Goal: Task Accomplishment & Management: Complete application form

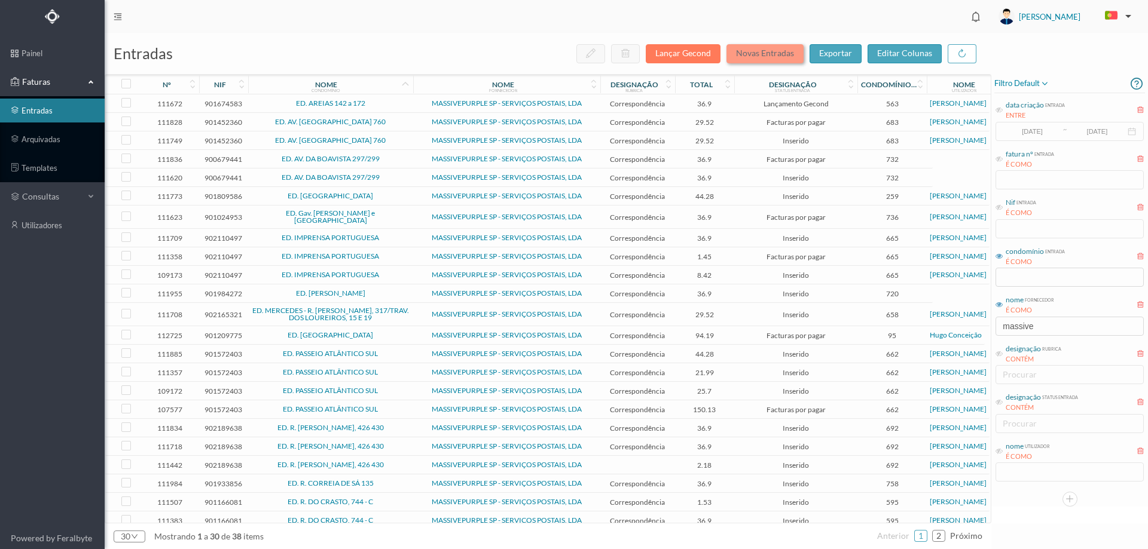
click at [760, 54] on button "Novas Entradas" at bounding box center [764, 53] width 77 height 19
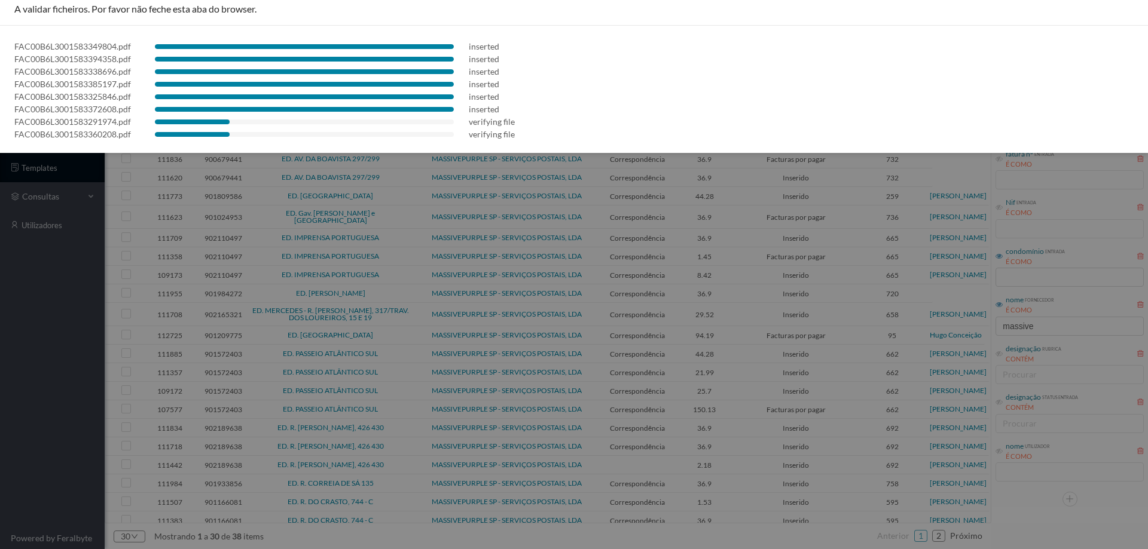
scroll to position [9, 0]
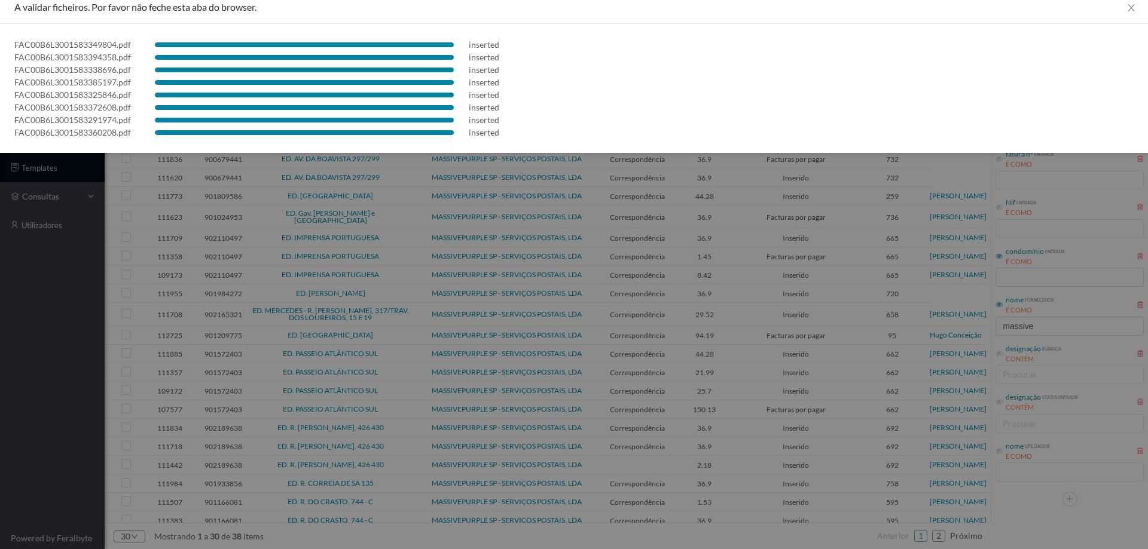
click at [11, 320] on div at bounding box center [574, 274] width 1148 height 549
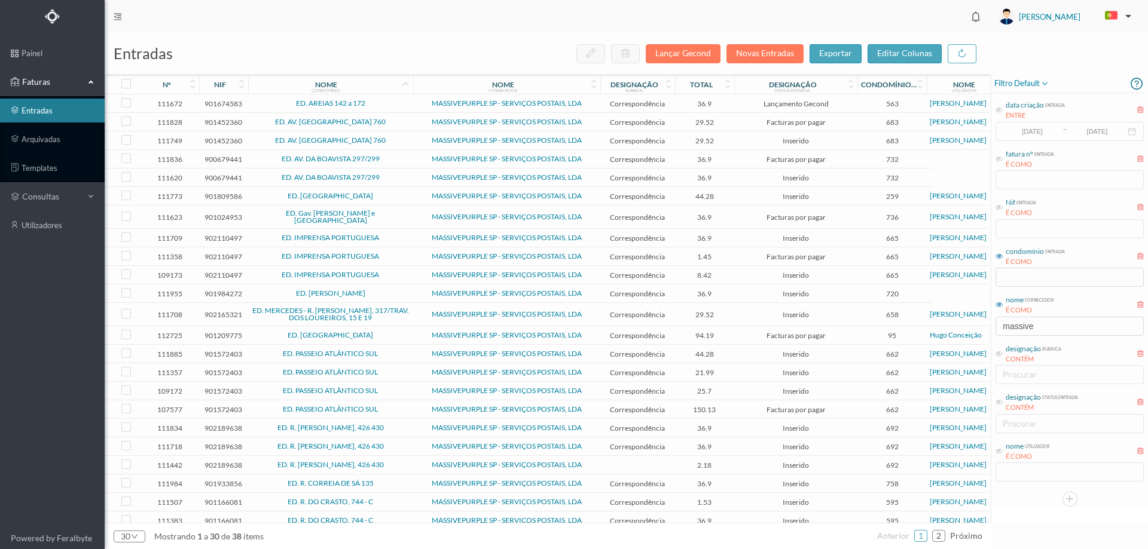
scroll to position [0, 0]
drag, startPoint x: 1031, startPoint y: 328, endPoint x: 904, endPoint y: 341, distance: 126.8
click at [904, 341] on div "entradas Lançar Gecond Novas Entradas exportar editar colunas nº nif nome condo…" at bounding box center [626, 291] width 1043 height 516
type input "e"
drag, startPoint x: 1037, startPoint y: 338, endPoint x: 1025, endPoint y: 337, distance: 12.0
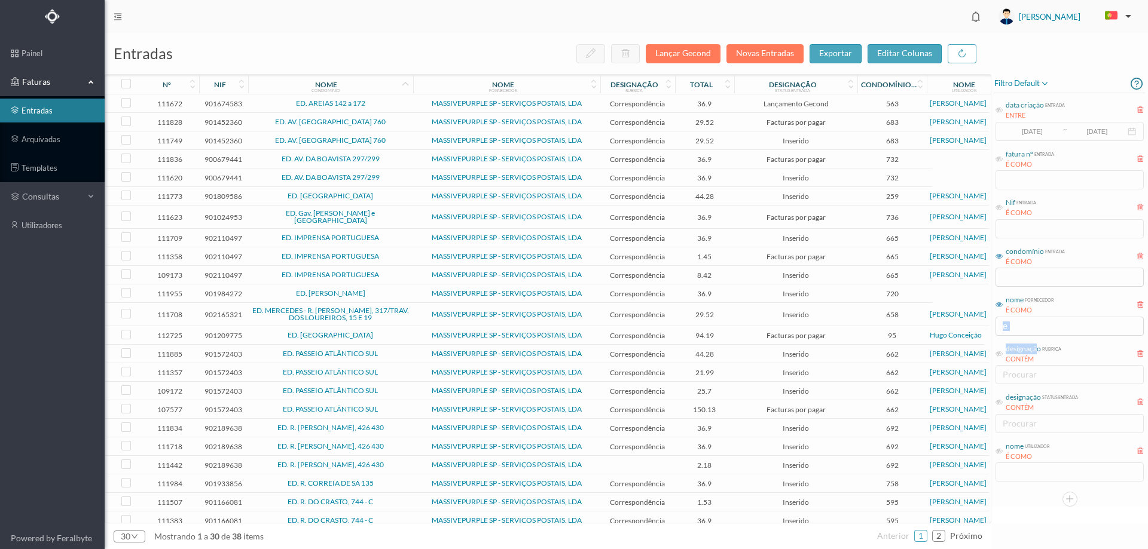
click at [1025, 337] on div "data criação entrada ENTRE 2017-05-01 ~ 2017-10-31 fatura nº entrada É COMO Nif…" at bounding box center [1069, 288] width 151 height 390
click at [1026, 325] on input "e" at bounding box center [1069, 326] width 148 height 19
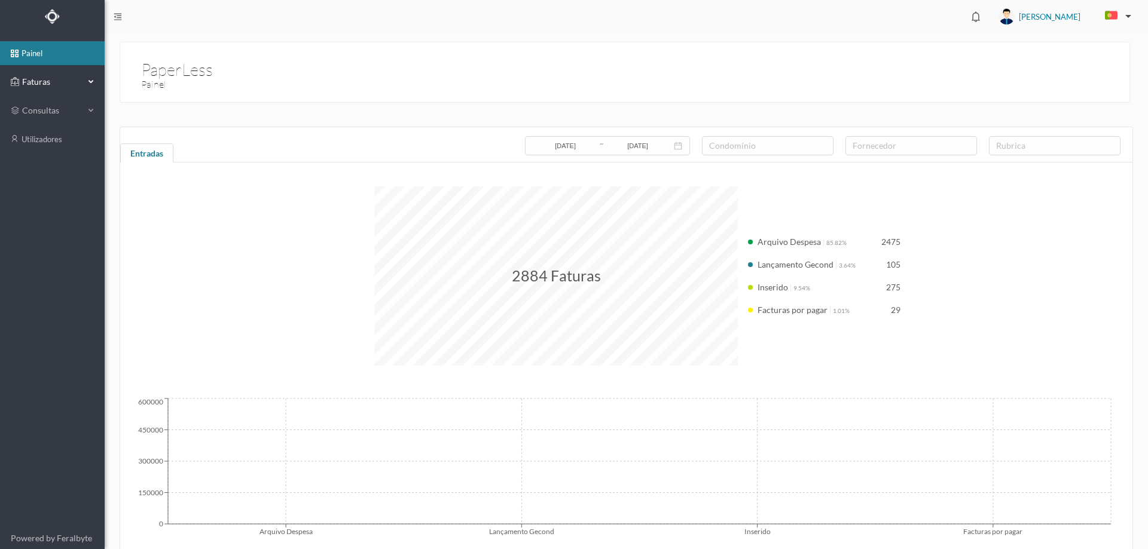
click at [66, 76] on span "Faturas" at bounding box center [52, 82] width 66 height 12
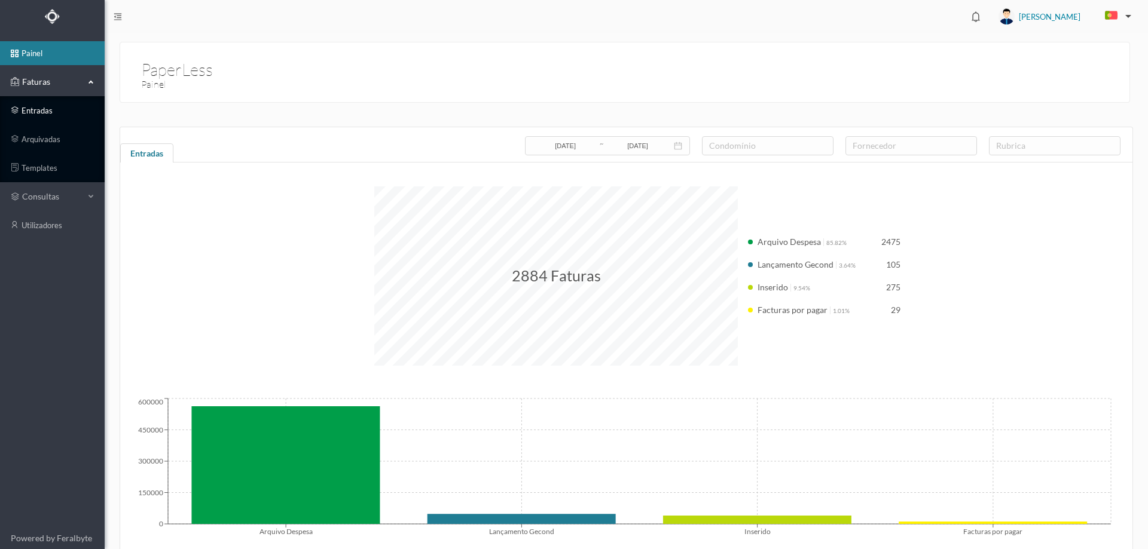
click at [41, 105] on link "entradas" at bounding box center [52, 111] width 105 height 24
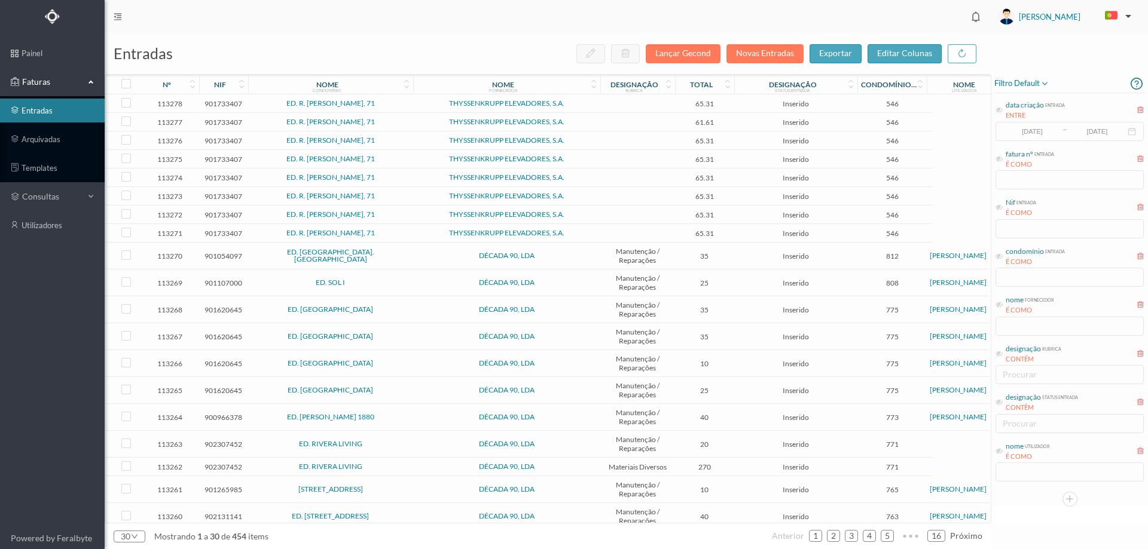
click at [619, 103] on td at bounding box center [637, 103] width 75 height 19
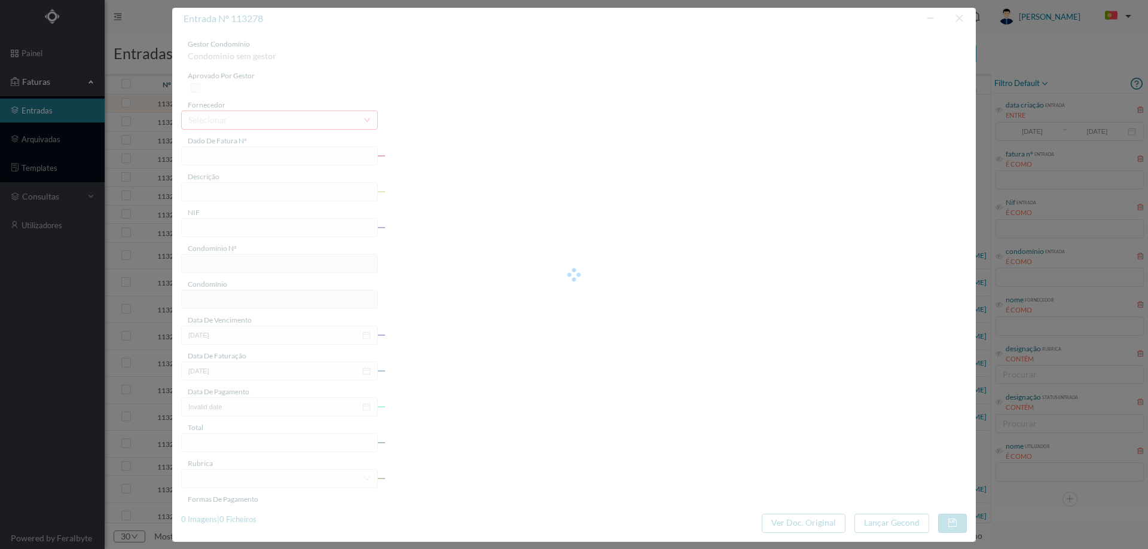
type input "15F2 B6L3/1583360208"
type input "901733407"
type input "Invalid date"
type input "2025-06-01"
type input "65.31"
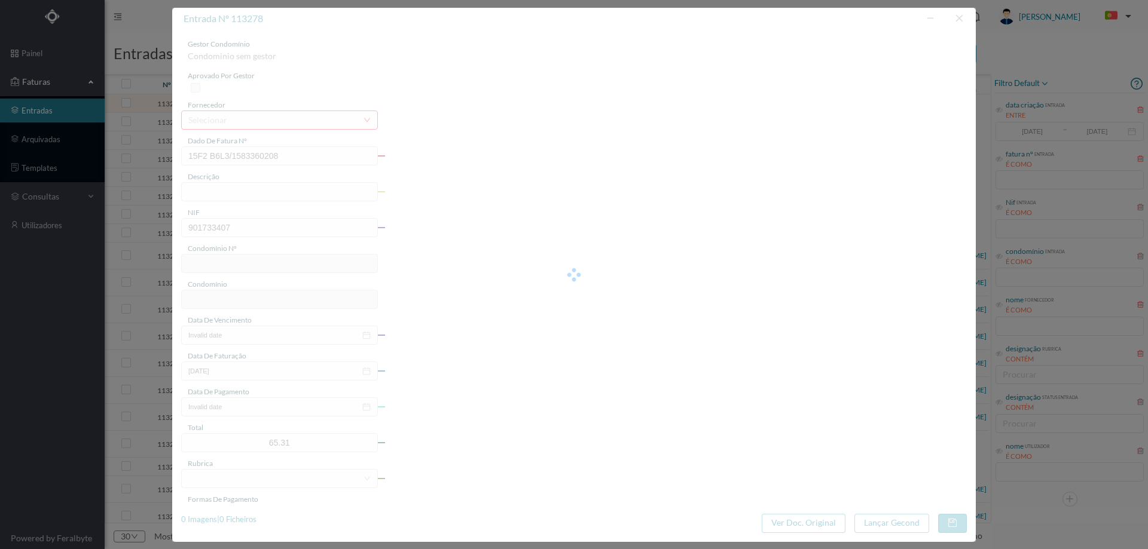
type input "546"
type input "ED. R. JOÃO DE DEUS, 71"
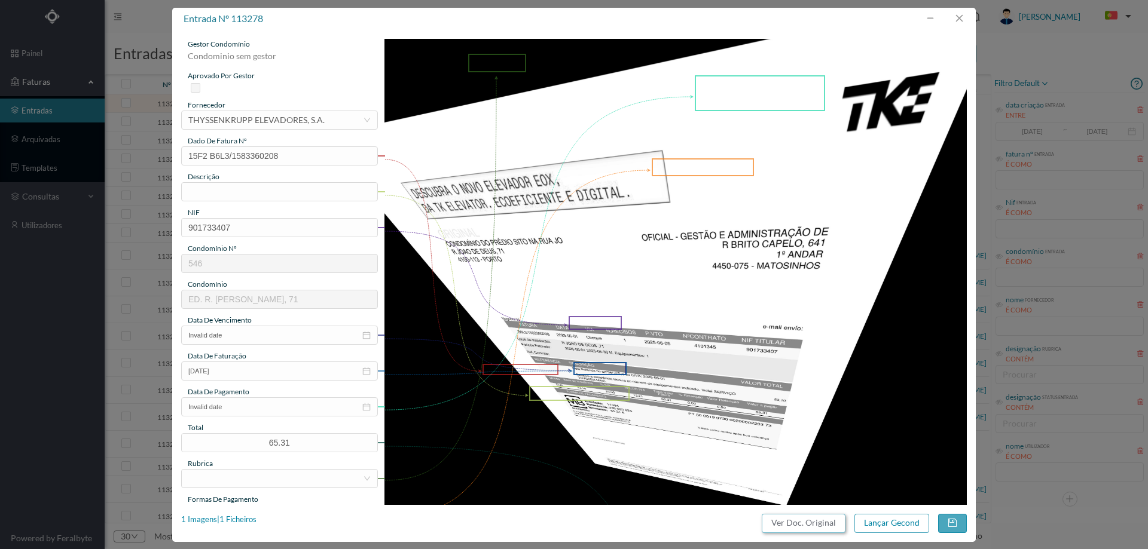
click at [793, 518] on button "Ver Doc. Original" at bounding box center [804, 523] width 84 height 19
click at [295, 185] on input "text" at bounding box center [279, 191] width 197 height 19
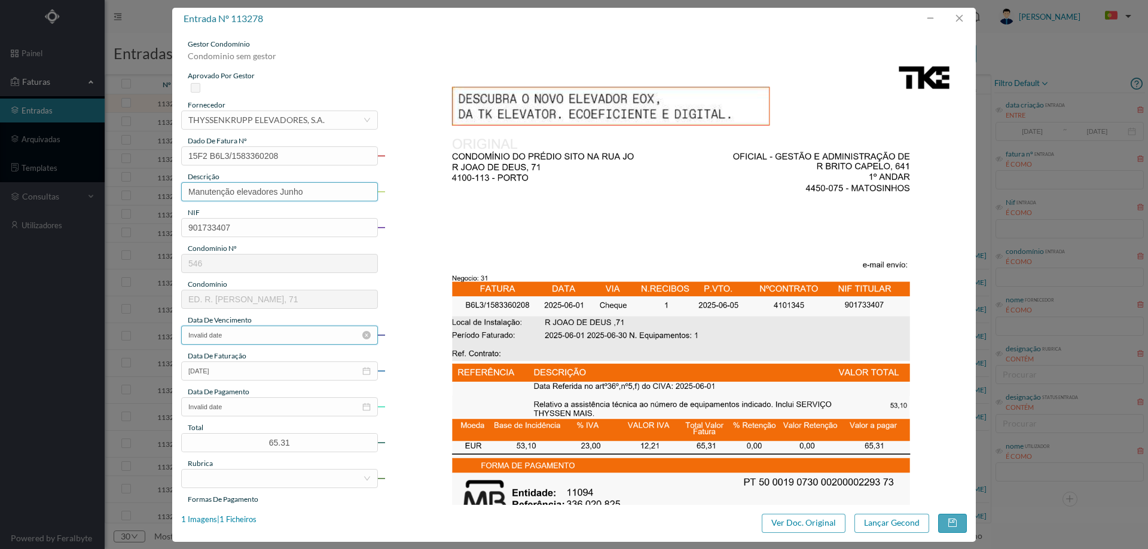
type input "Manutenção elevadores Junho"
click at [253, 334] on input "Invalid date" at bounding box center [279, 335] width 197 height 19
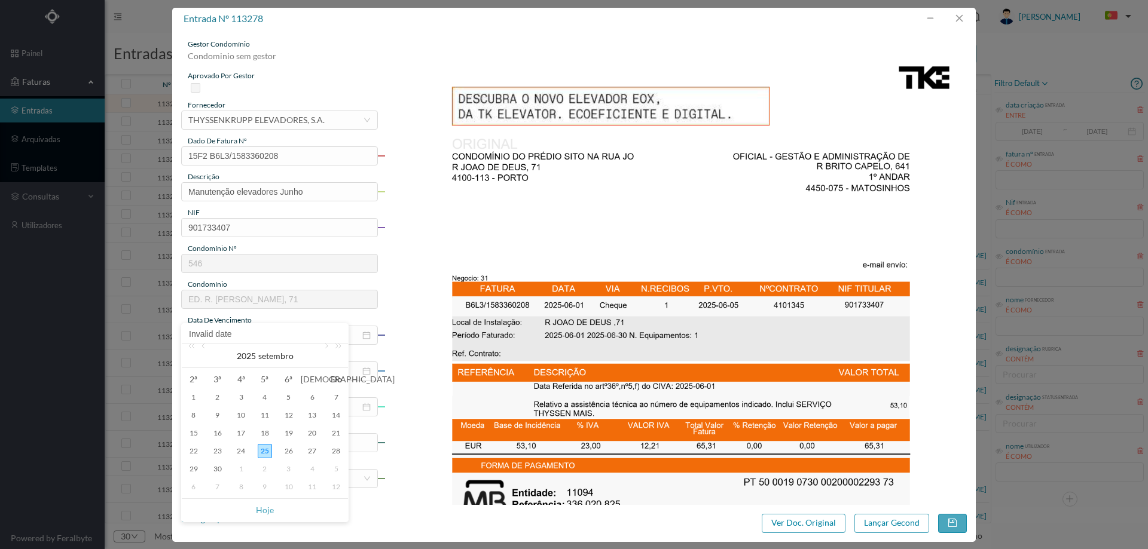
click at [212, 349] on div "2025 setembro" at bounding box center [265, 356] width 166 height 24
click at [207, 348] on link at bounding box center [204, 356] width 11 height 24
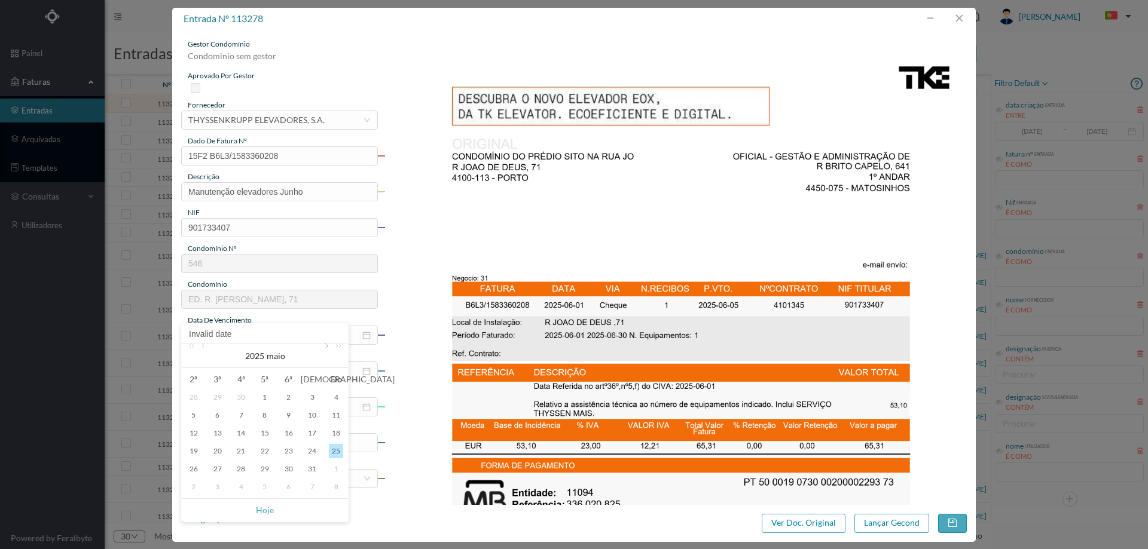
click at [324, 347] on link at bounding box center [325, 356] width 11 height 24
click at [195, 485] on div "30" at bounding box center [194, 487] width 14 height 14
type input "2025-06-30"
click at [368, 408] on icon "icon: close-circle" at bounding box center [366, 407] width 8 height 8
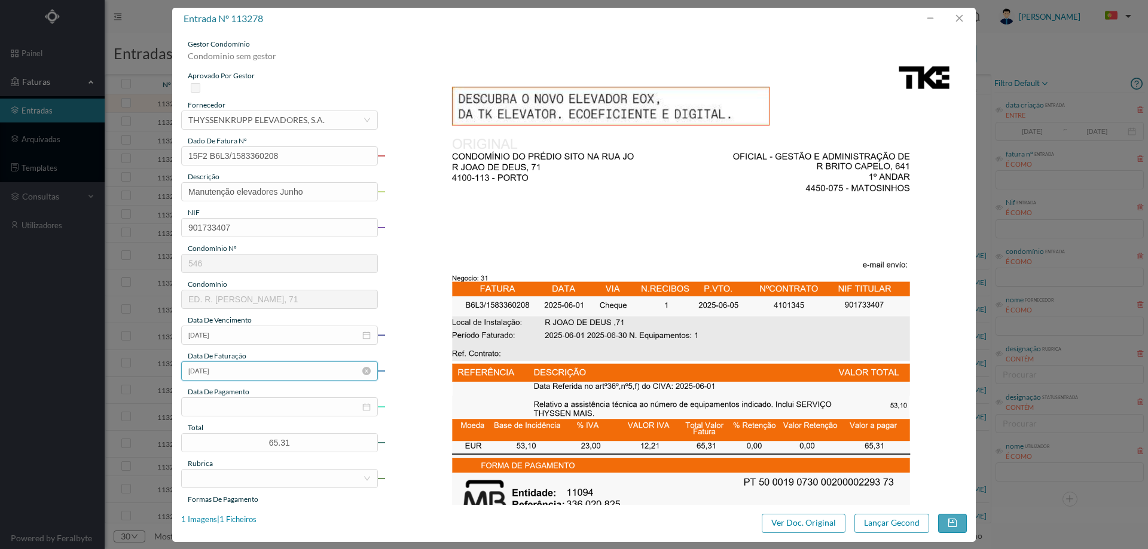
scroll to position [179, 0]
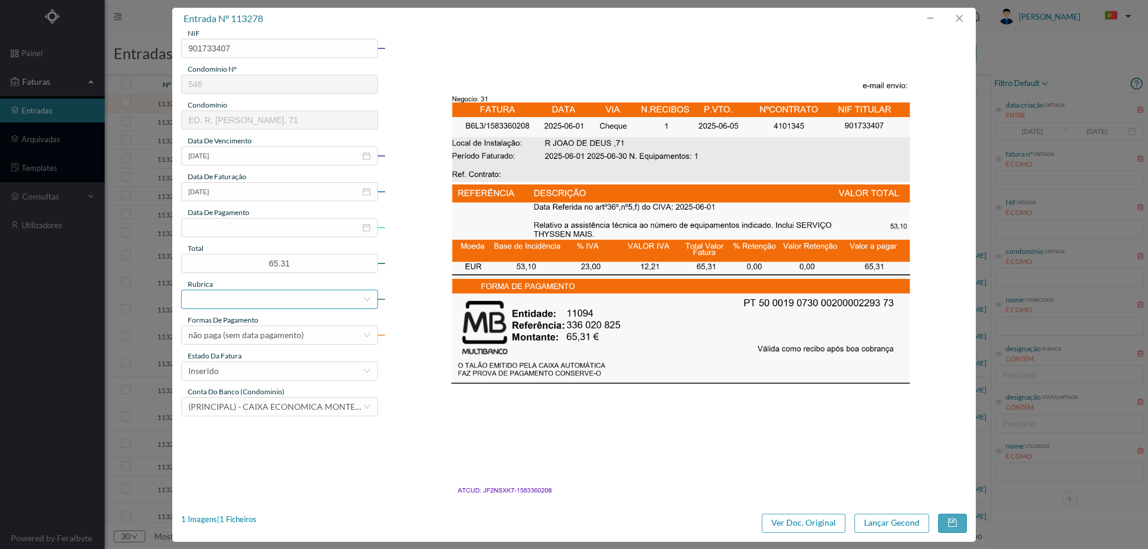
click at [289, 292] on div at bounding box center [275, 300] width 175 height 18
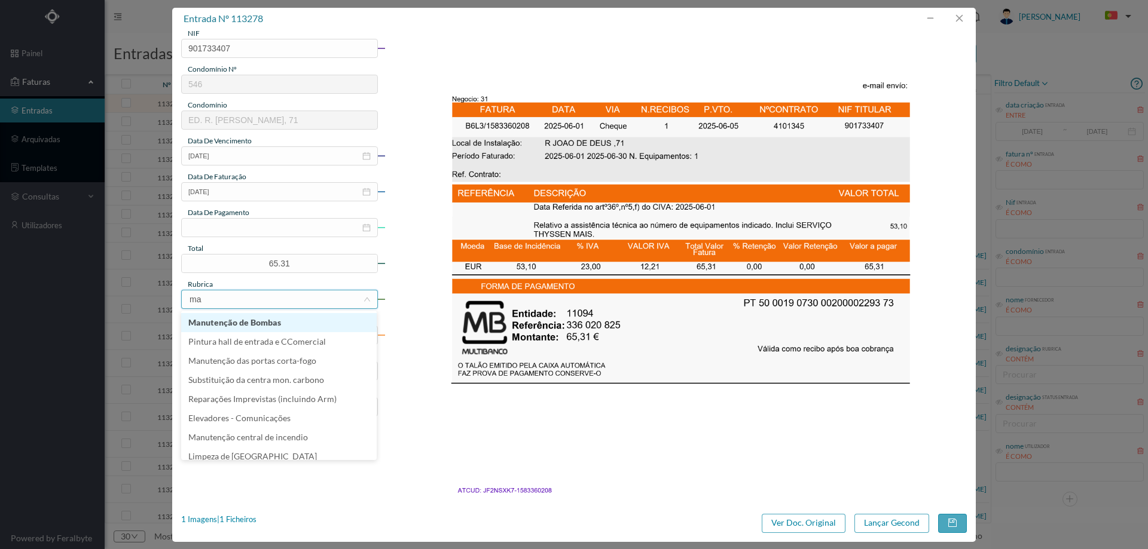
type input "man"
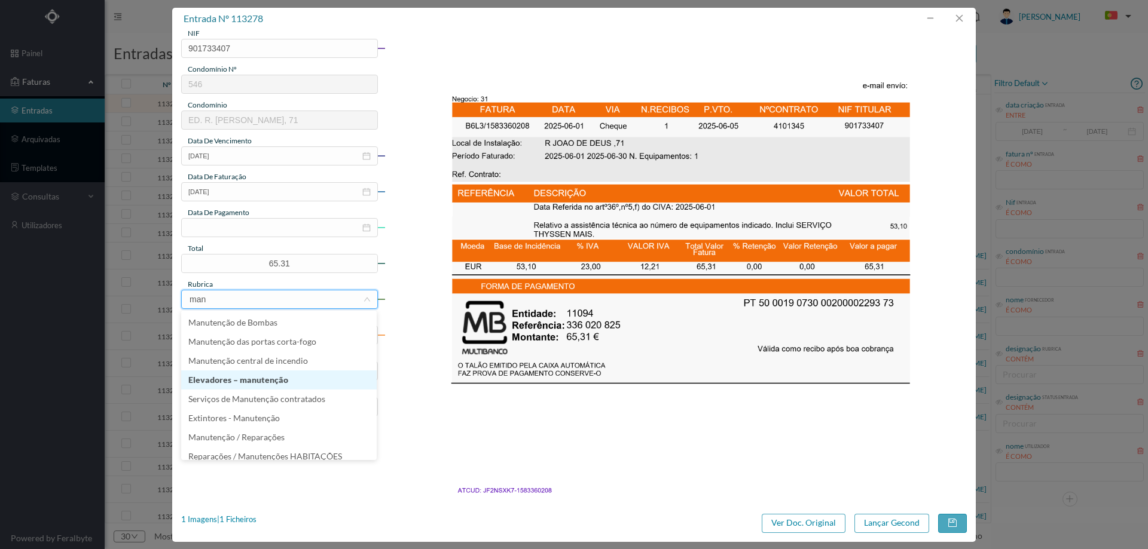
click at [270, 384] on li "Elevadores – manutenção" at bounding box center [278, 380] width 195 height 19
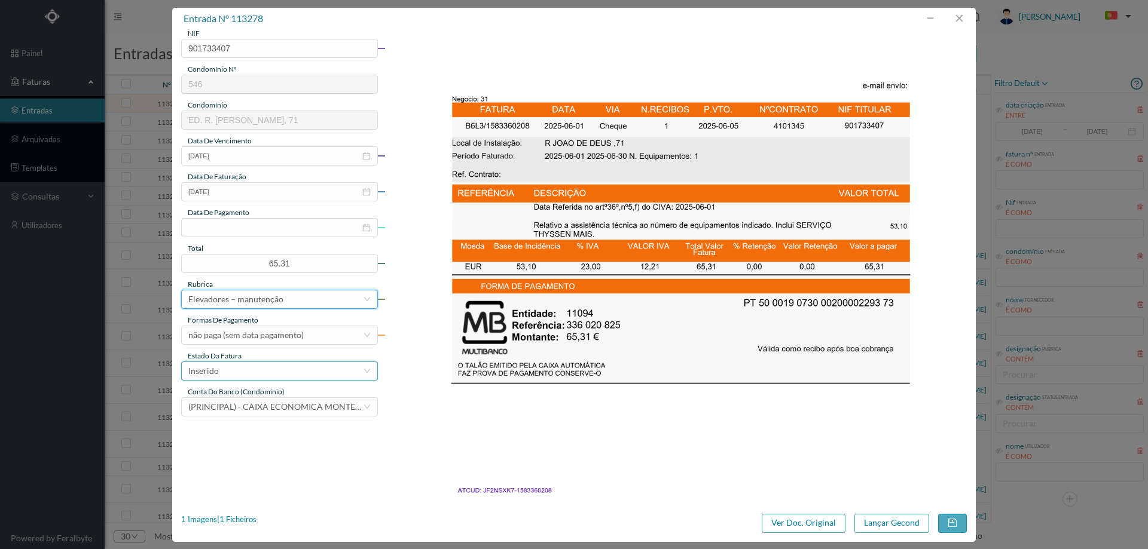
click at [273, 369] on div "Inserido" at bounding box center [275, 371] width 175 height 18
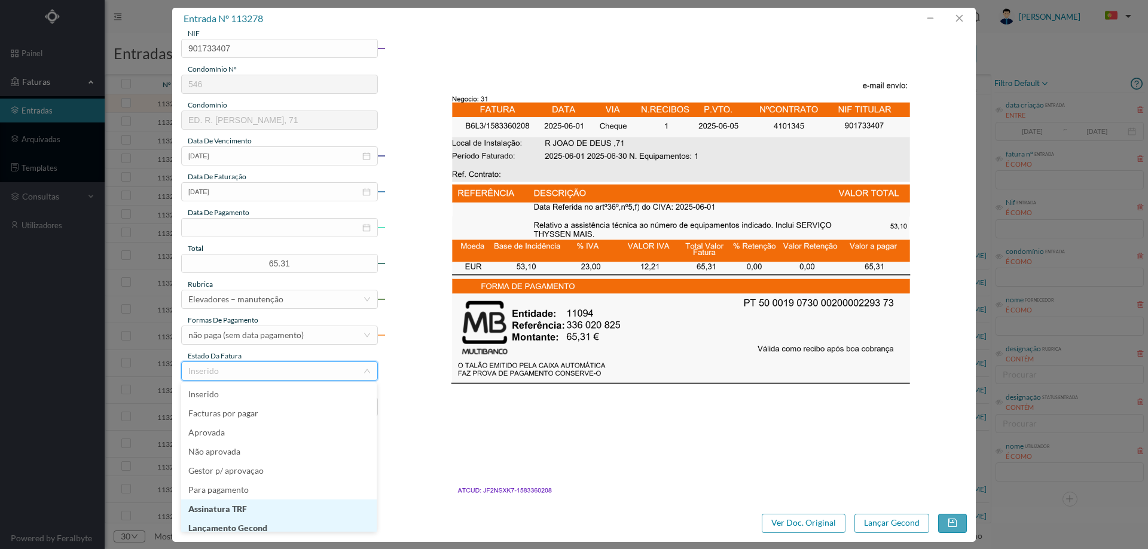
scroll to position [6, 0]
click at [247, 524] on li "Lançamento Gecond" at bounding box center [278, 522] width 195 height 19
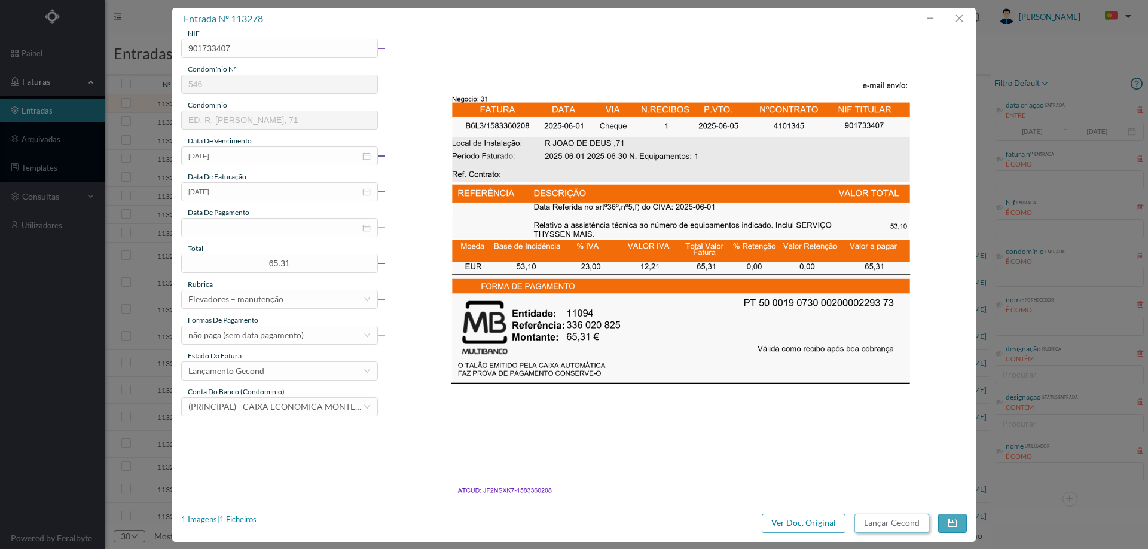
click at [885, 526] on button "Lançar Gecond" at bounding box center [891, 523] width 75 height 19
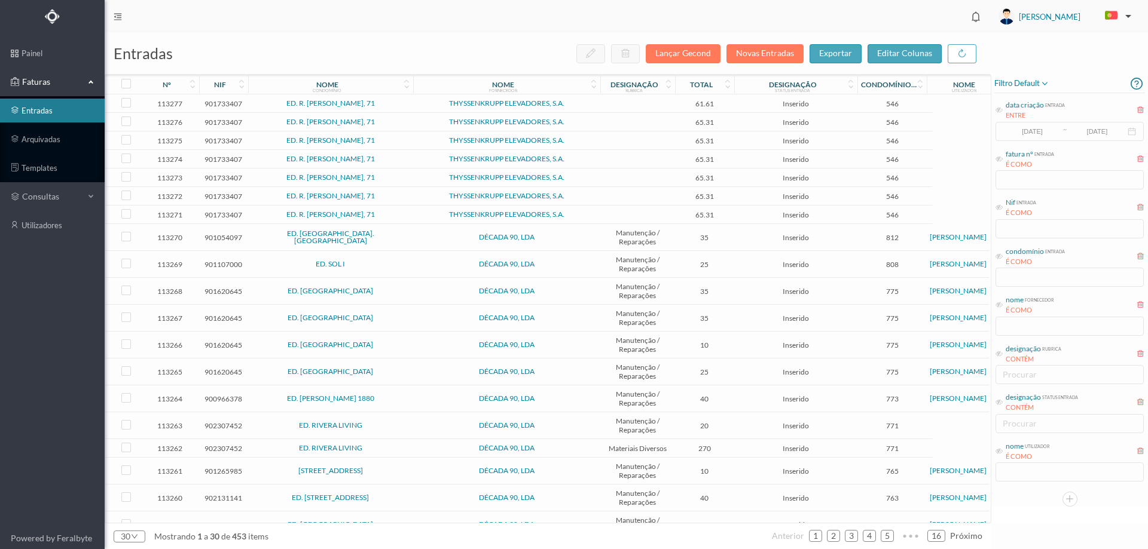
click at [406, 105] on span "ED. R. [PERSON_NAME], 71" at bounding box center [330, 103] width 159 height 7
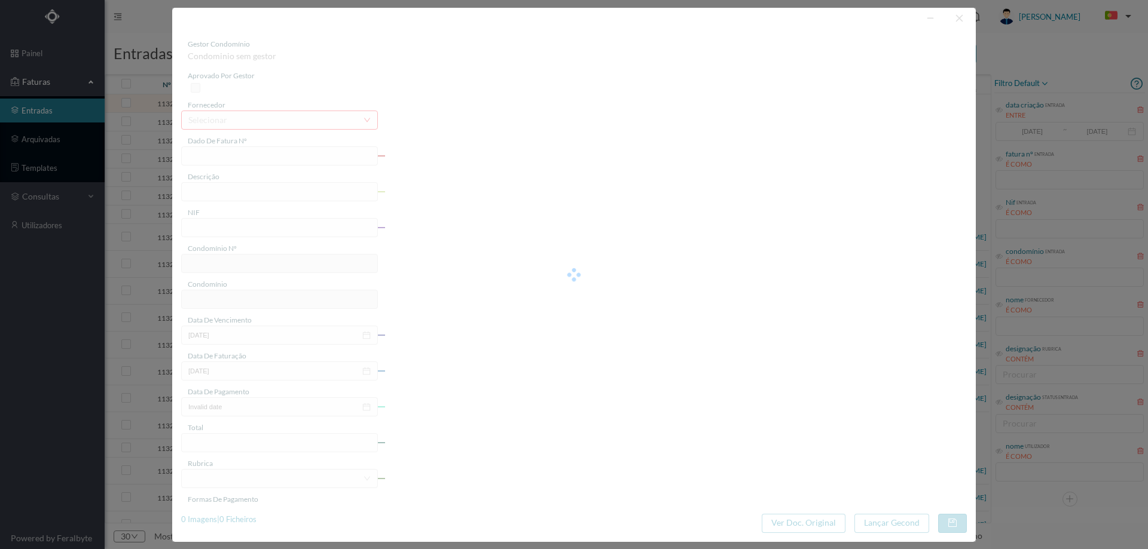
type input "15F2 B6L3/1583291974"
type input "SANS"
type input "901733407"
type input "Invalid date"
type input "2024-12-01"
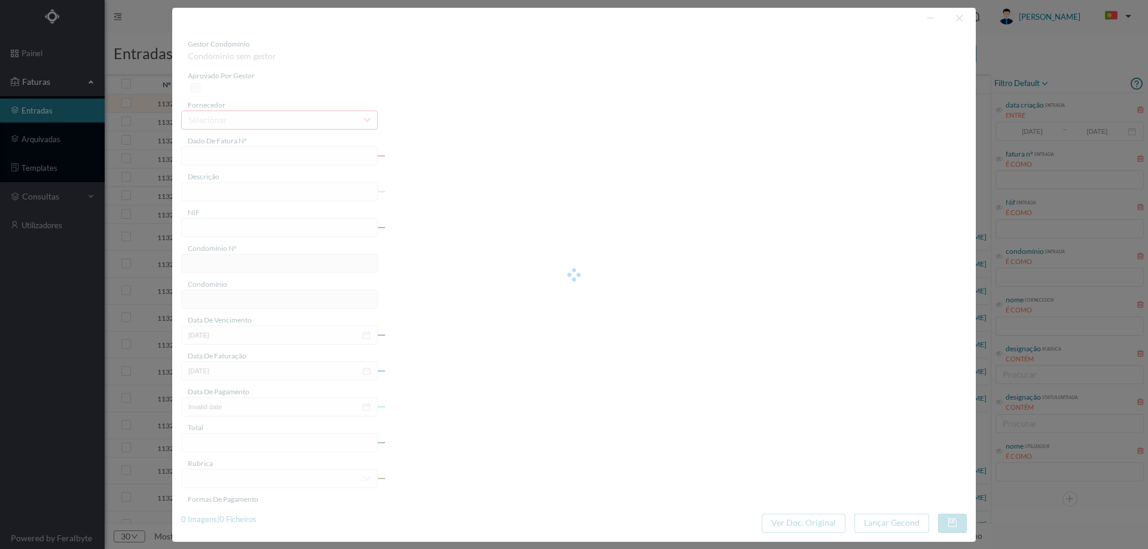
type input "61.61"
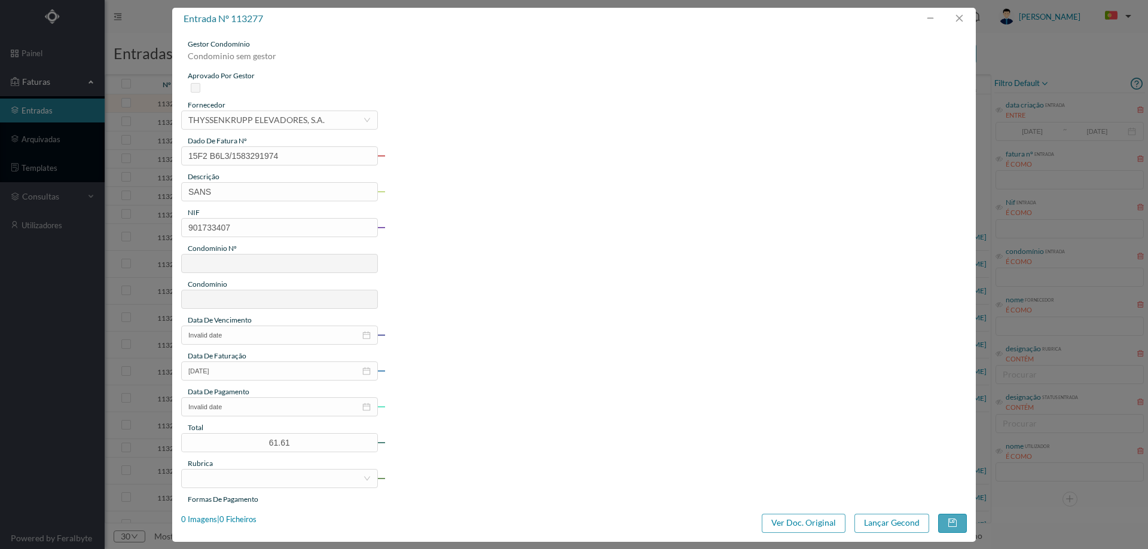
type input "546"
type input "ED. R. JOÃO DE DEUS, 71"
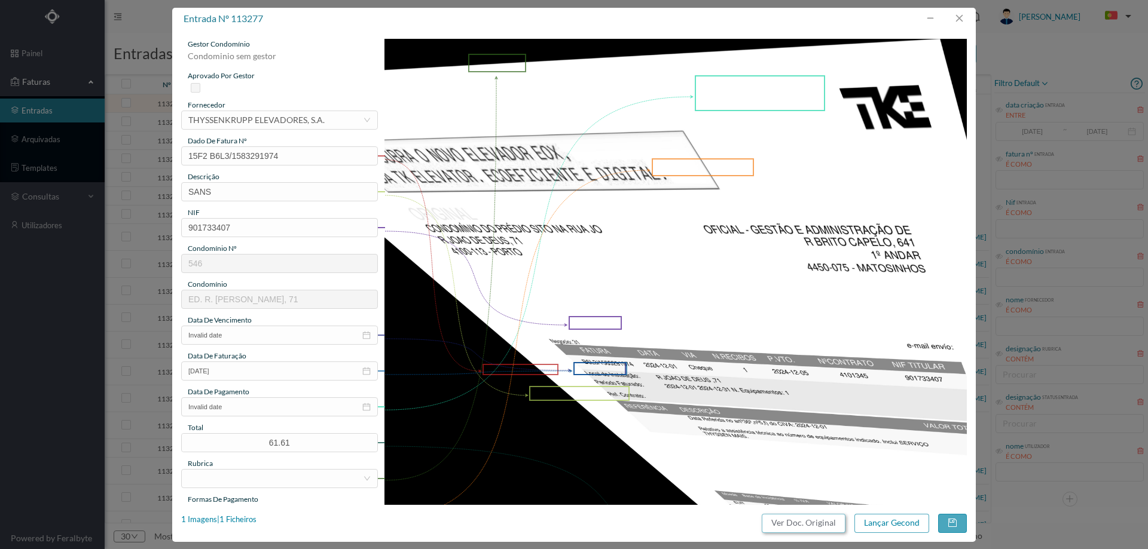
click at [818, 521] on button "Ver Doc. Original" at bounding box center [804, 523] width 84 height 19
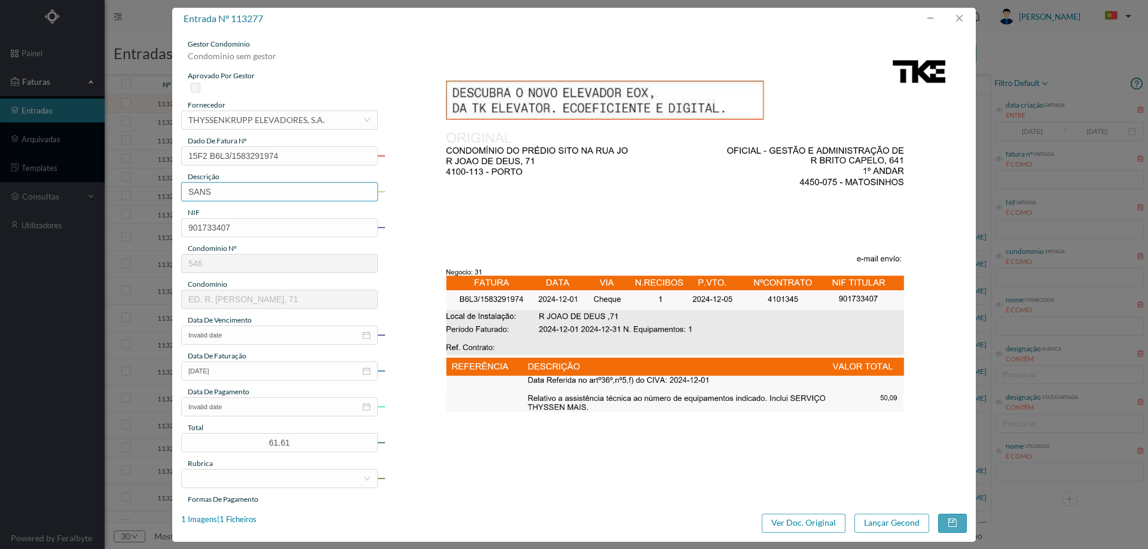
drag, startPoint x: 225, startPoint y: 197, endPoint x: 156, endPoint y: 189, distance: 69.8
click at [156, 189] on div "entrada nº 113277 gestor condomínio Condominio sem gestor aprovado por gestor f…" at bounding box center [574, 274] width 1148 height 549
type input "m"
type input "Manutenção elevadores Dezembro 2024"
click at [230, 335] on input "Invalid date" at bounding box center [279, 335] width 197 height 19
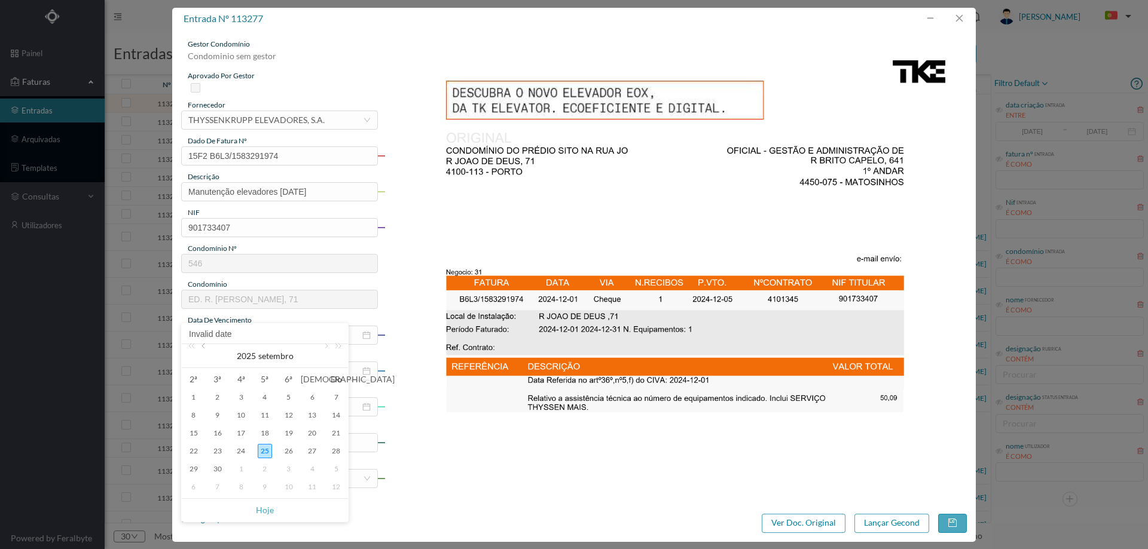
click at [204, 353] on link at bounding box center [204, 356] width 11 height 24
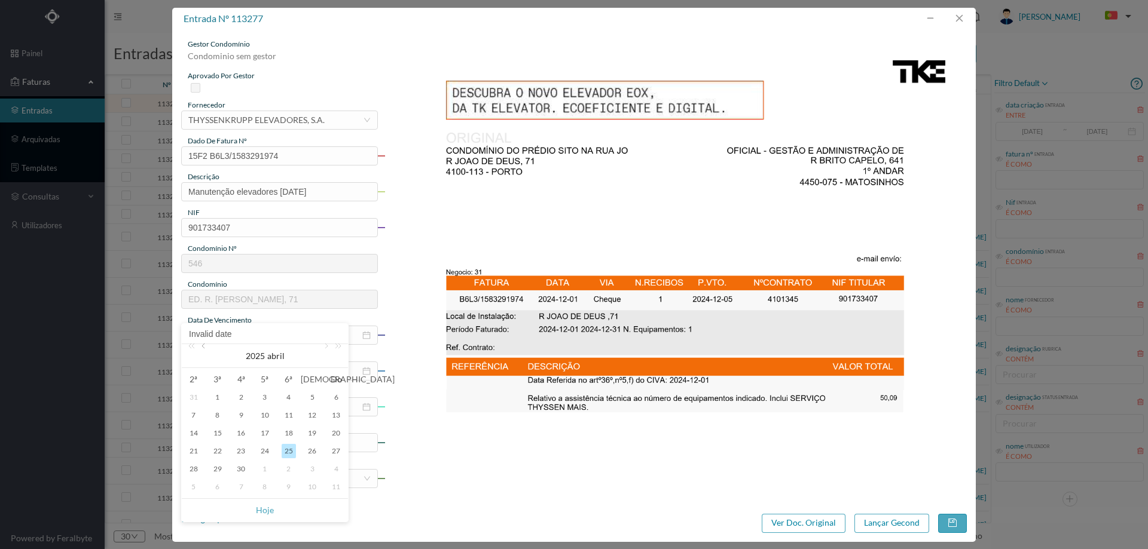
click at [204, 353] on link at bounding box center [204, 356] width 11 height 24
click at [219, 485] on div "31" at bounding box center [217, 487] width 14 height 14
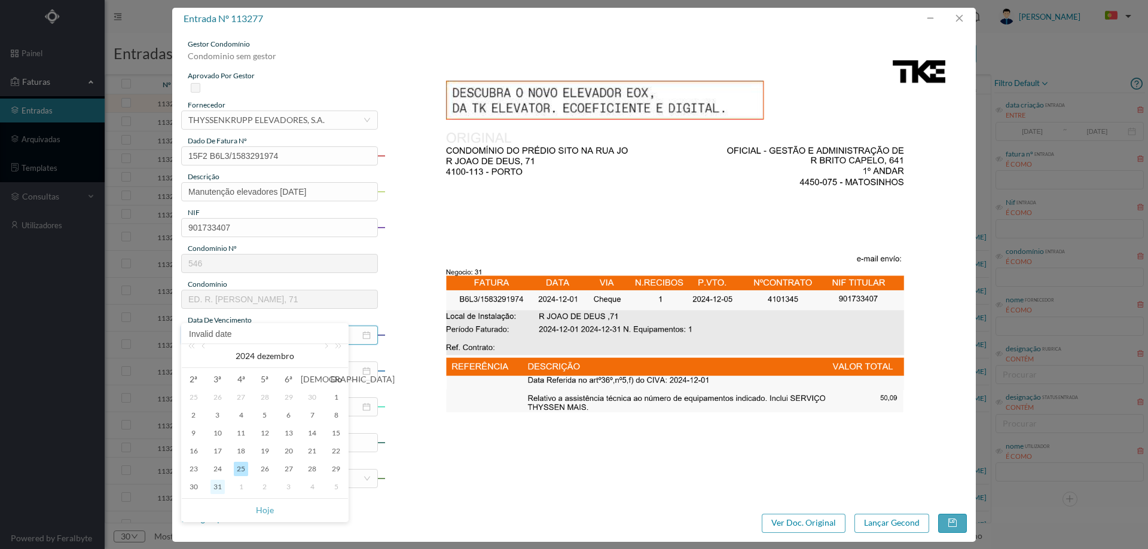
type input "2024-12-31"
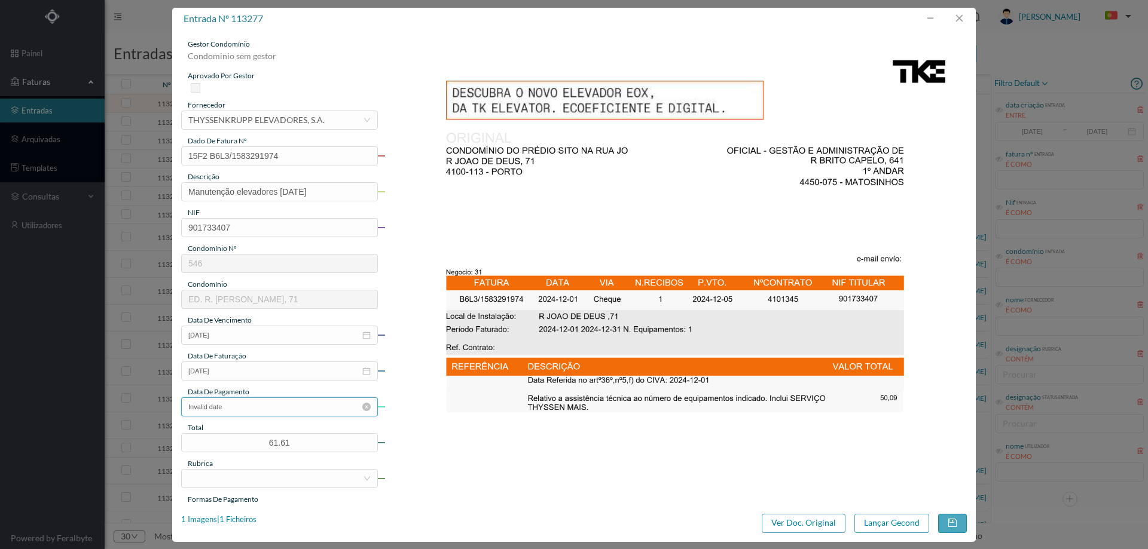
click at [367, 402] on input "Invalid date" at bounding box center [279, 407] width 197 height 19
click at [365, 405] on icon "icon: close-circle" at bounding box center [366, 407] width 8 height 8
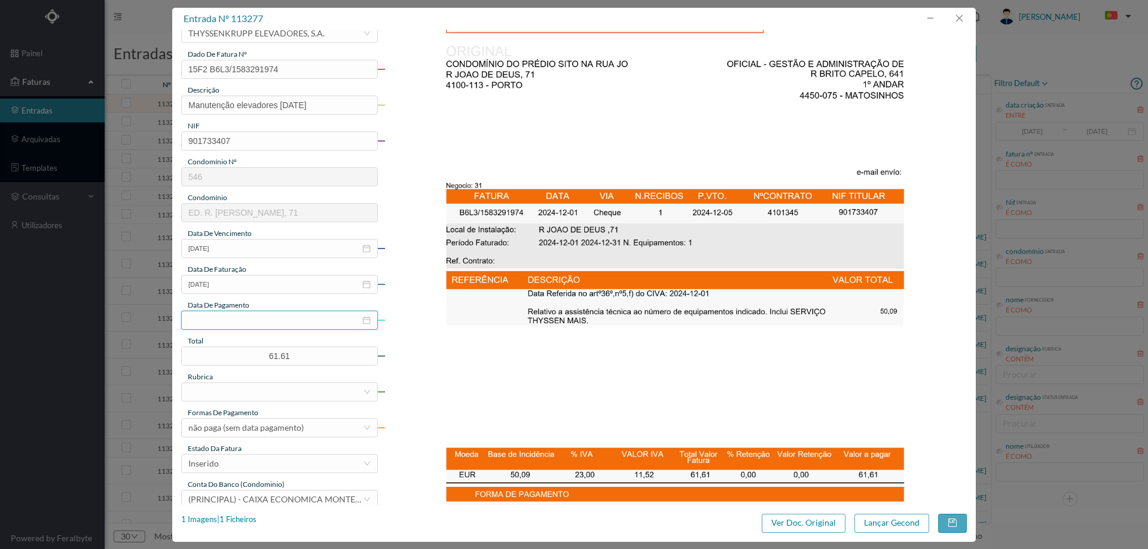
scroll to position [239, 0]
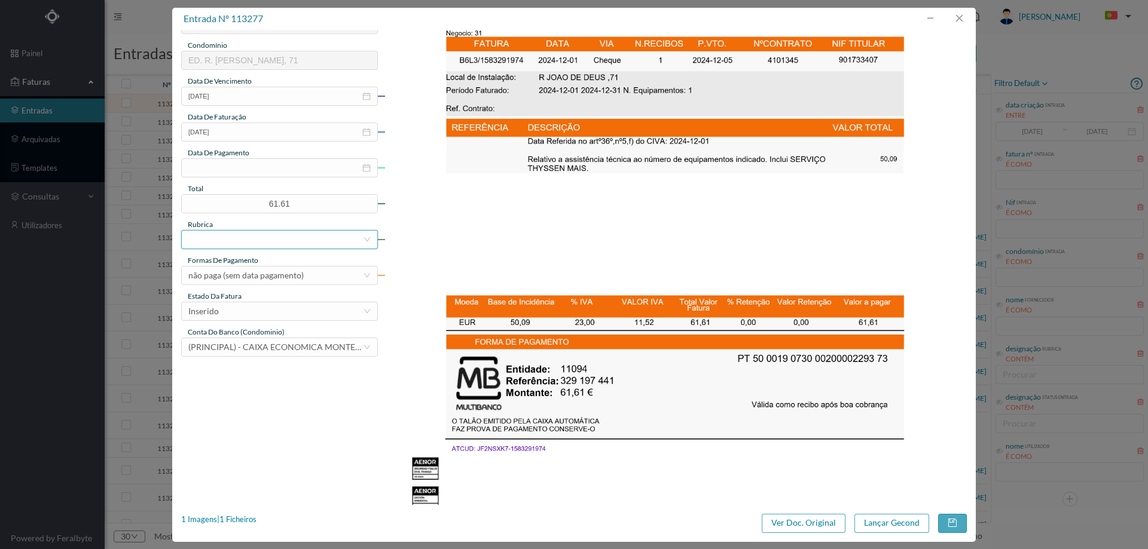
click at [231, 240] on div at bounding box center [275, 240] width 175 height 18
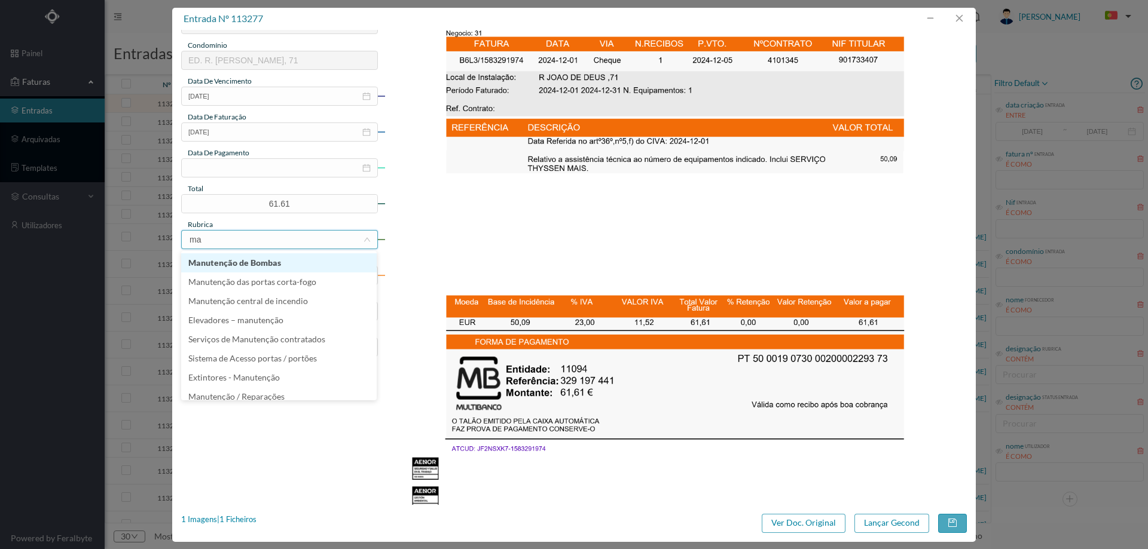
type input "man"
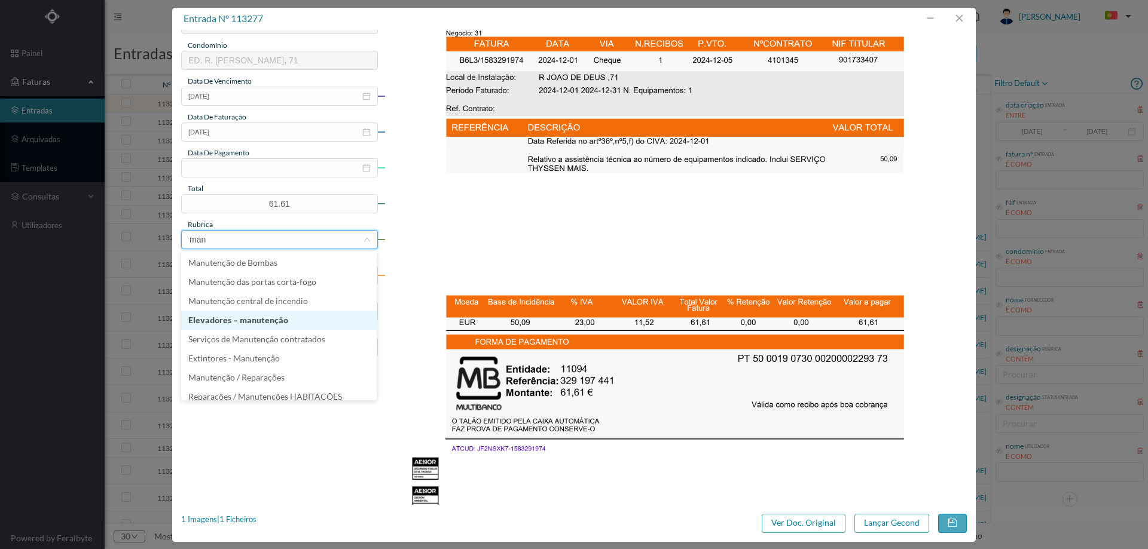
click at [243, 319] on li "Elevadores – manutenção" at bounding box center [278, 320] width 195 height 19
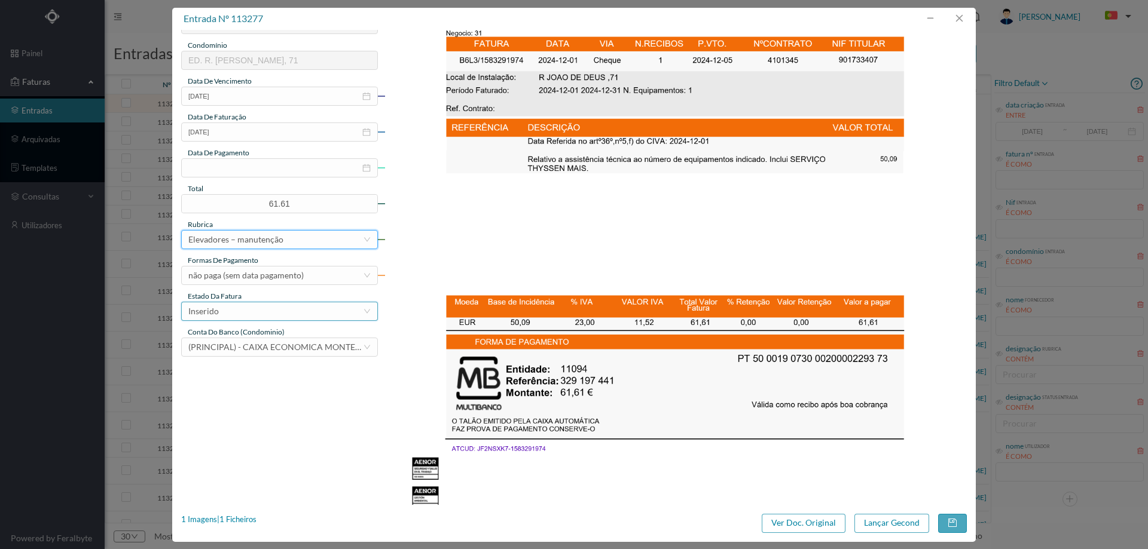
click at [244, 315] on div "Inserido" at bounding box center [275, 311] width 175 height 18
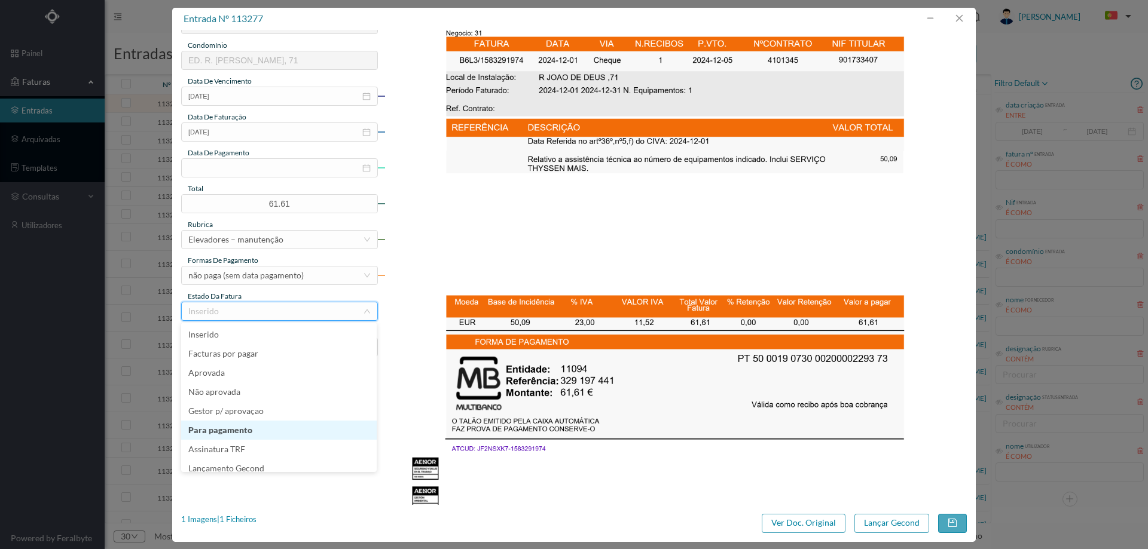
scroll to position [6, 0]
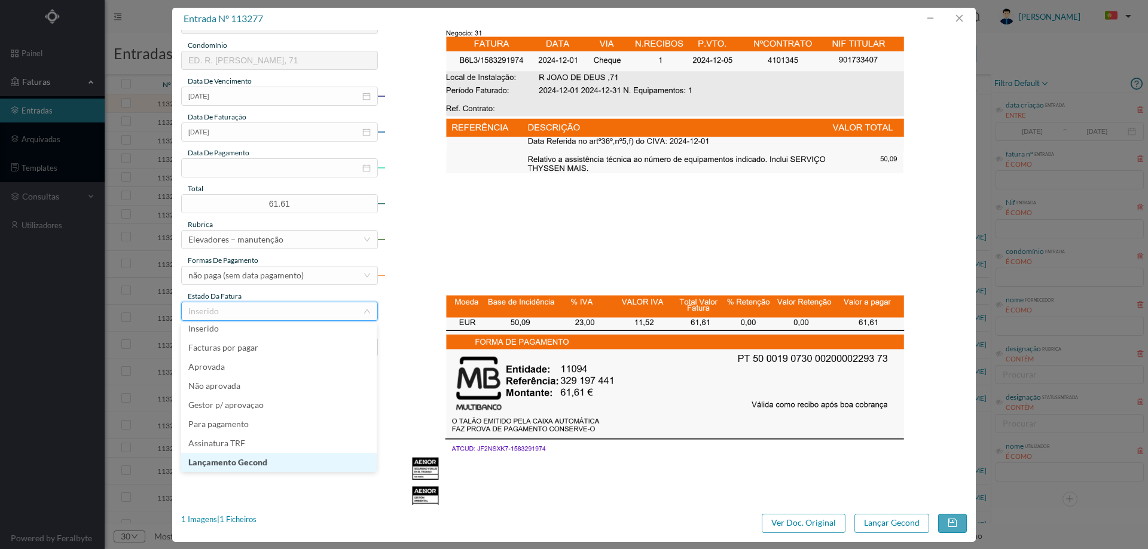
click at [256, 463] on li "Lançamento Gecond" at bounding box center [278, 462] width 195 height 19
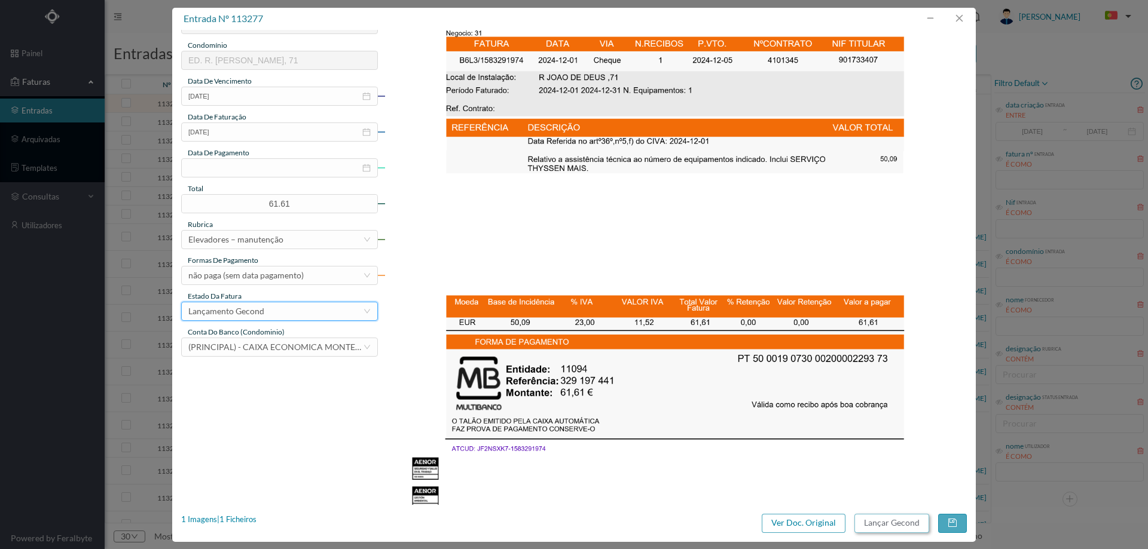
click at [891, 524] on button "Lançar Gecond" at bounding box center [891, 523] width 75 height 19
click at [241, 102] on input "2024-12-31" at bounding box center [279, 96] width 197 height 19
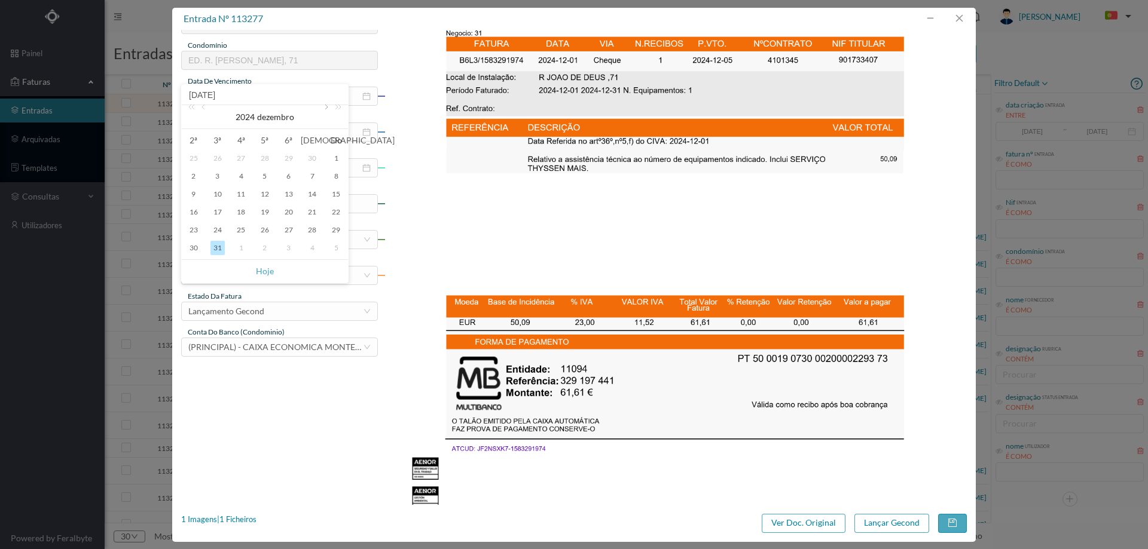
click at [326, 109] on link at bounding box center [325, 117] width 11 height 24
click at [220, 154] on div "1" at bounding box center [217, 158] width 14 height 14
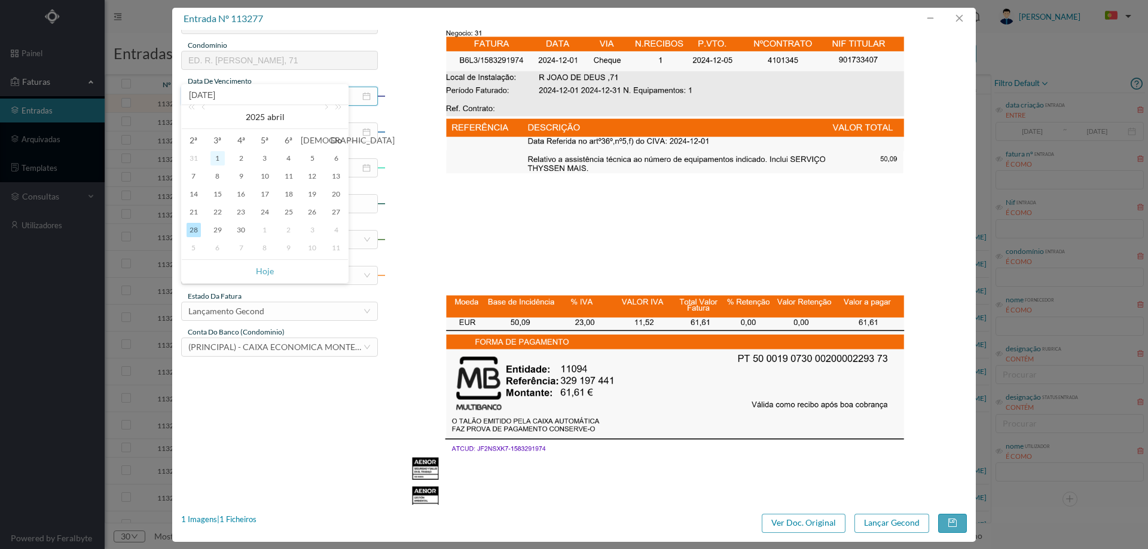
type input "2025-04-01"
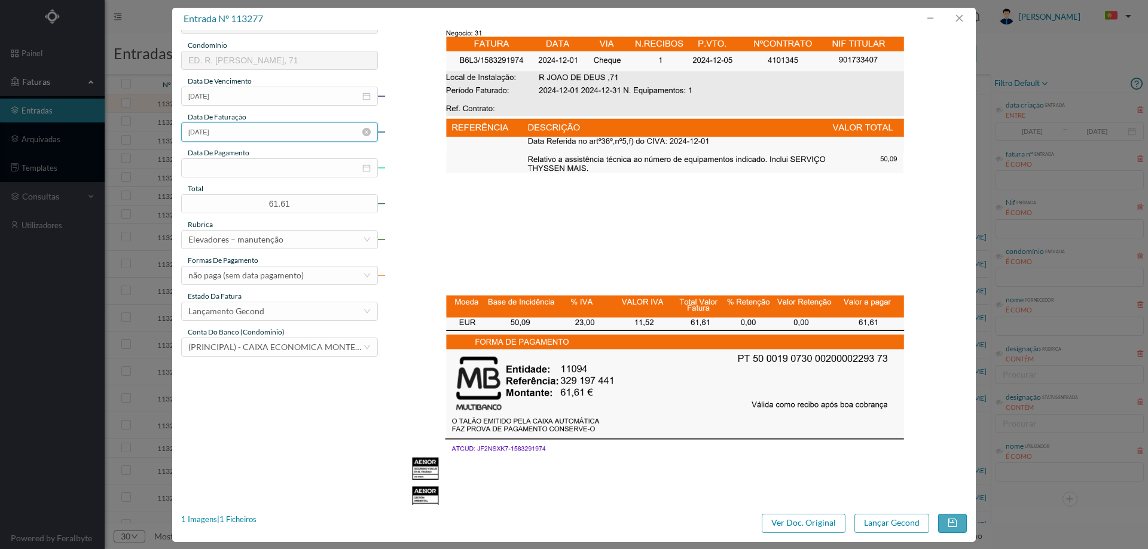
click at [301, 130] on input "2024-12-01" at bounding box center [279, 132] width 197 height 19
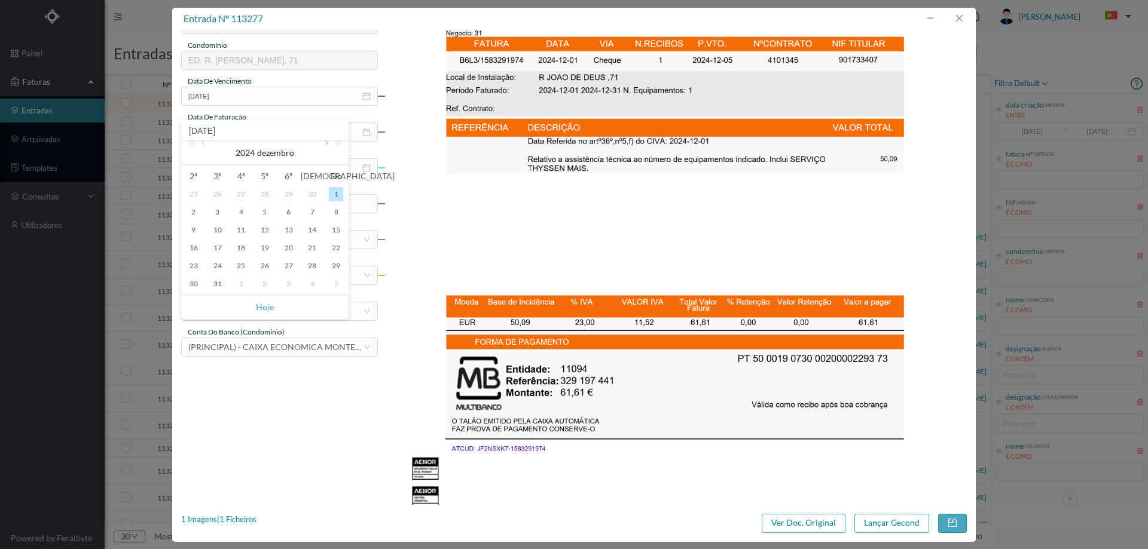
click at [326, 141] on link at bounding box center [325, 153] width 11 height 24
click at [216, 192] on div "1" at bounding box center [217, 194] width 14 height 14
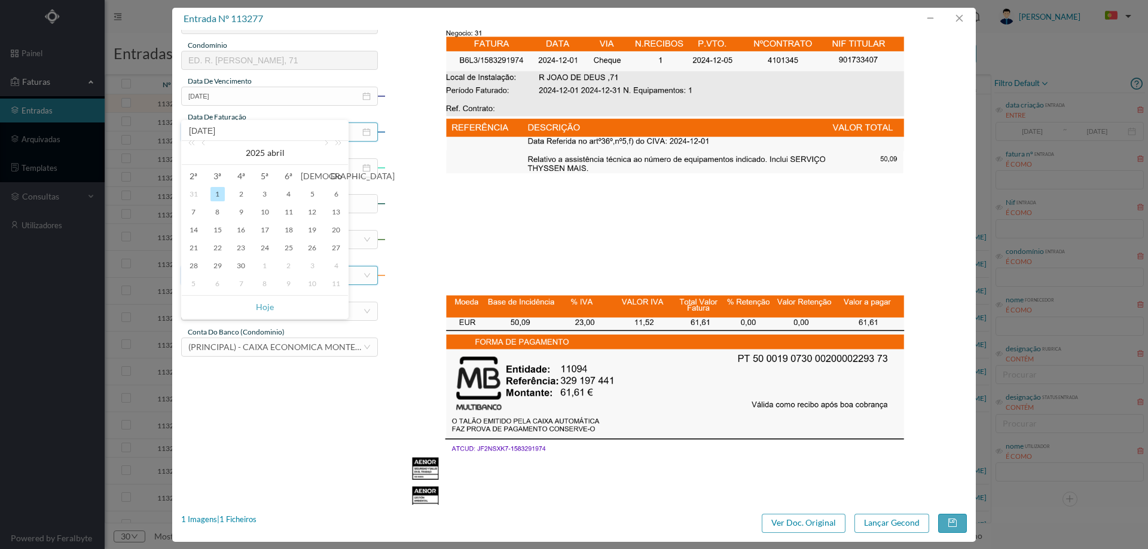
type input "2025-04-01"
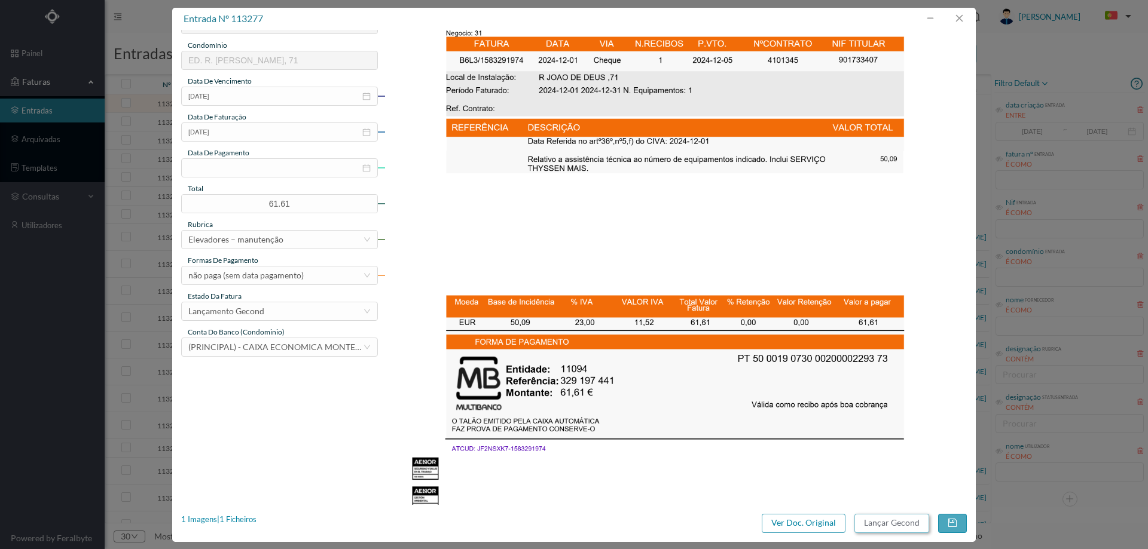
click at [888, 522] on button "Lançar Gecond" at bounding box center [891, 523] width 75 height 19
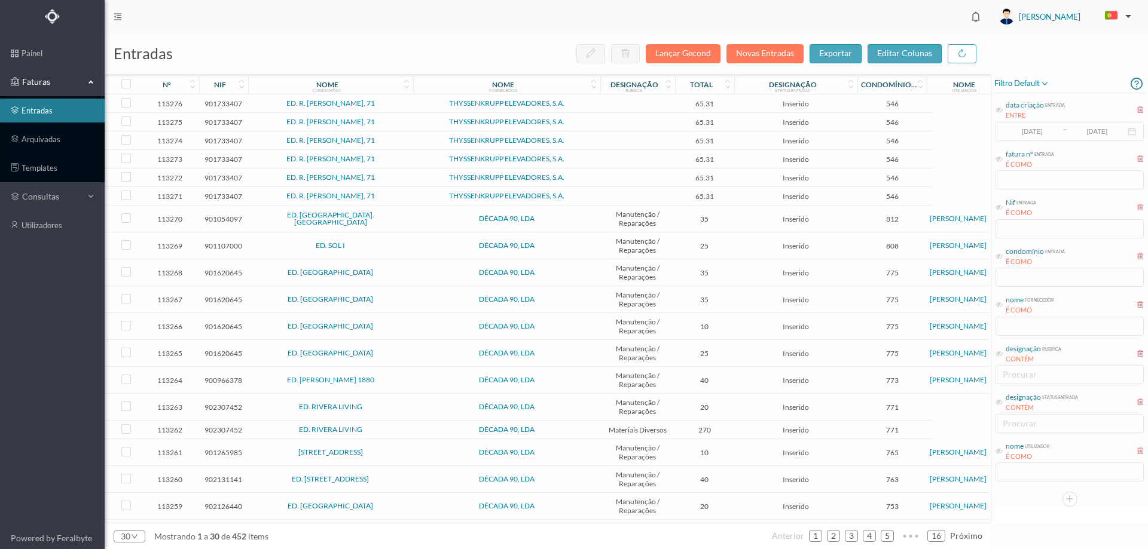
click at [401, 109] on td "ED. R. [PERSON_NAME], 71" at bounding box center [330, 103] width 165 height 19
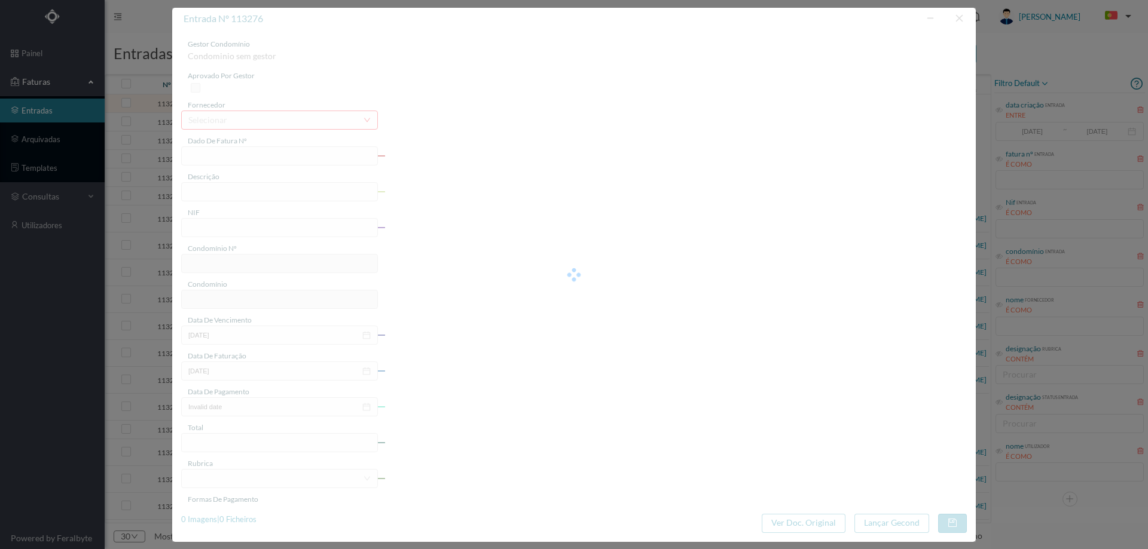
type input "15F2 B6L3/1583372608"
type input "901733407"
type input "Invalid date"
type input "2025-07-01"
type input "65.31"
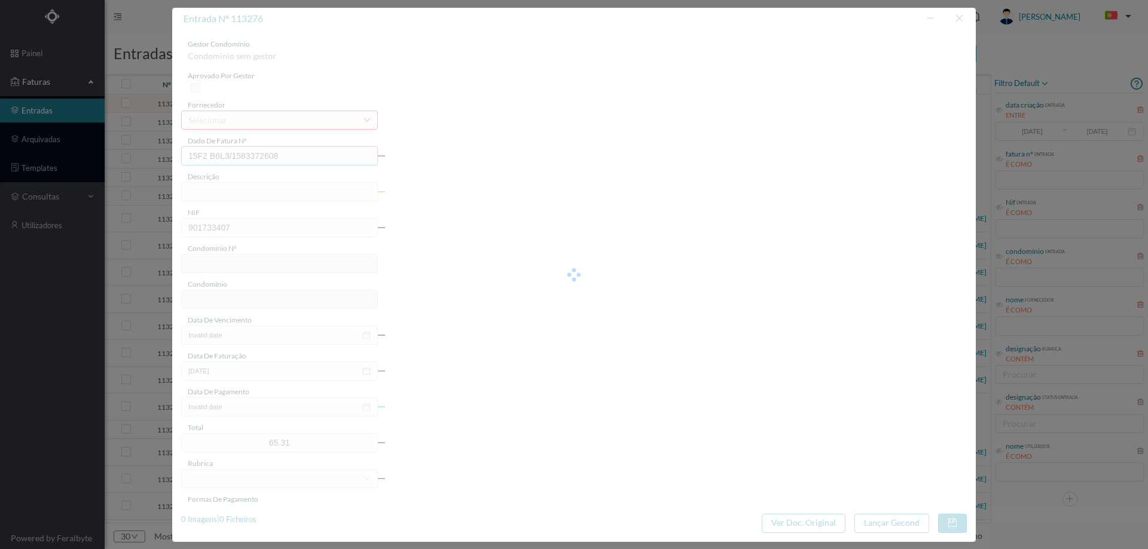
type input "546"
type input "ED. R. JOÃO DE DEUS, 71"
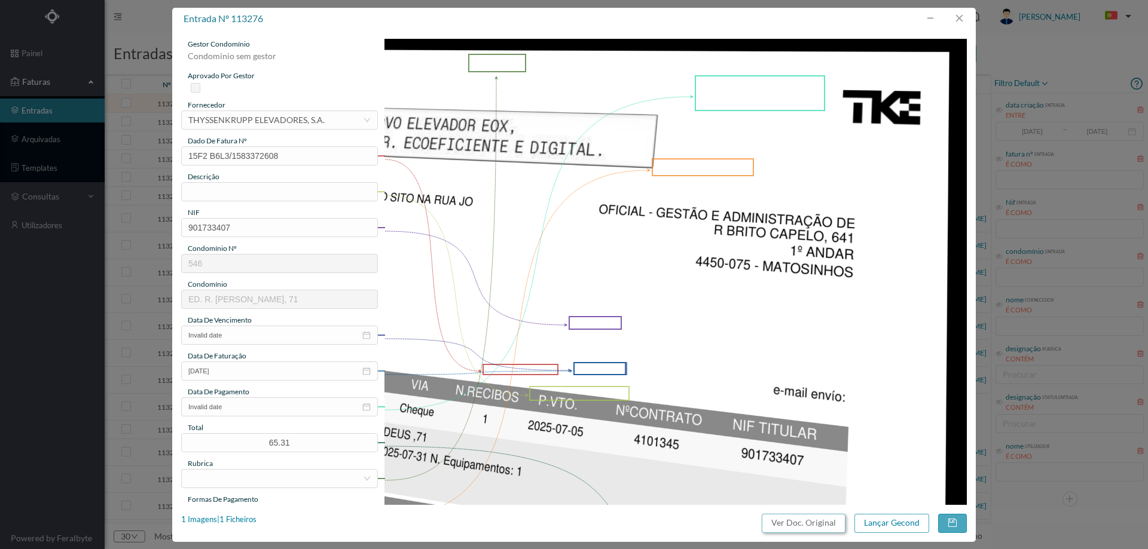
click at [789, 525] on button "Ver Doc. Original" at bounding box center [804, 523] width 84 height 19
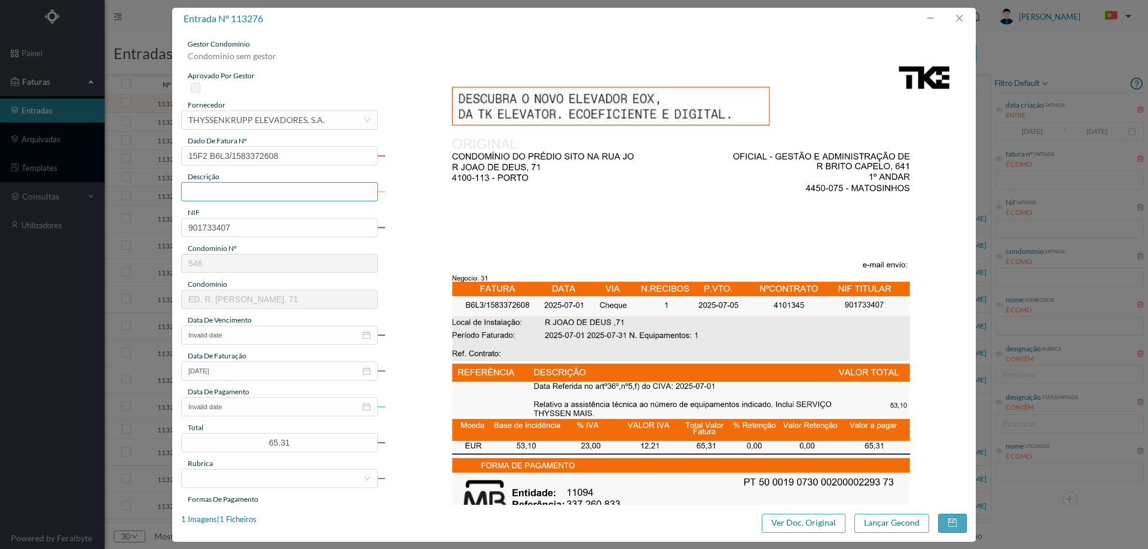
click at [252, 195] on input "text" at bounding box center [279, 191] width 197 height 19
type input "manutenção elevadores julho 2025"
drag, startPoint x: 527, startPoint y: 237, endPoint x: 500, endPoint y: 247, distance: 28.5
click at [525, 239] on img at bounding box center [675, 451] width 583 height 824
click at [292, 339] on input "Invalid date" at bounding box center [279, 335] width 197 height 19
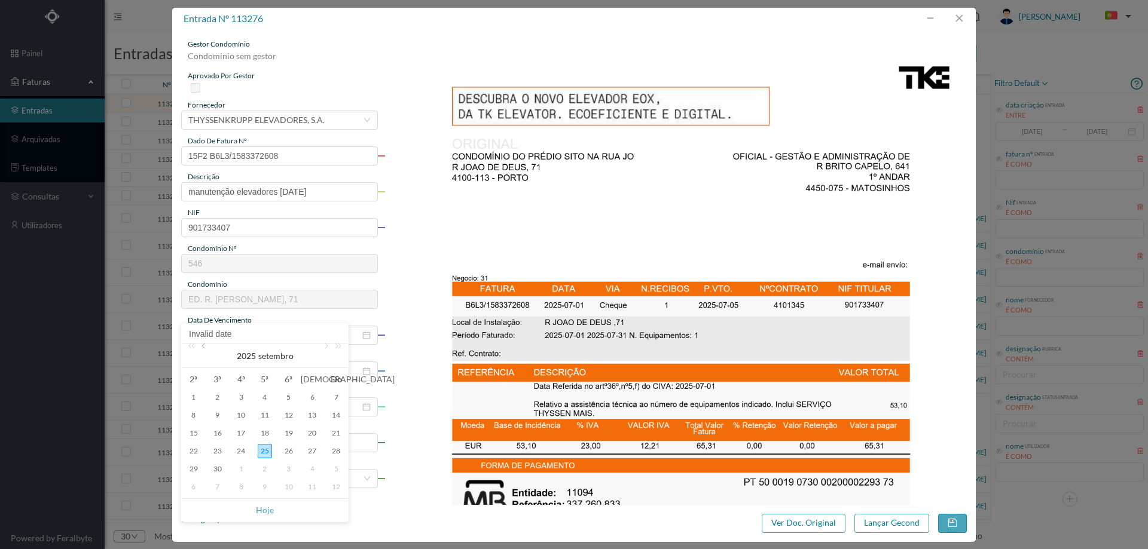
click at [203, 346] on link at bounding box center [204, 356] width 11 height 24
click at [326, 347] on link at bounding box center [325, 356] width 11 height 24
click at [262, 464] on div "31" at bounding box center [265, 469] width 14 height 14
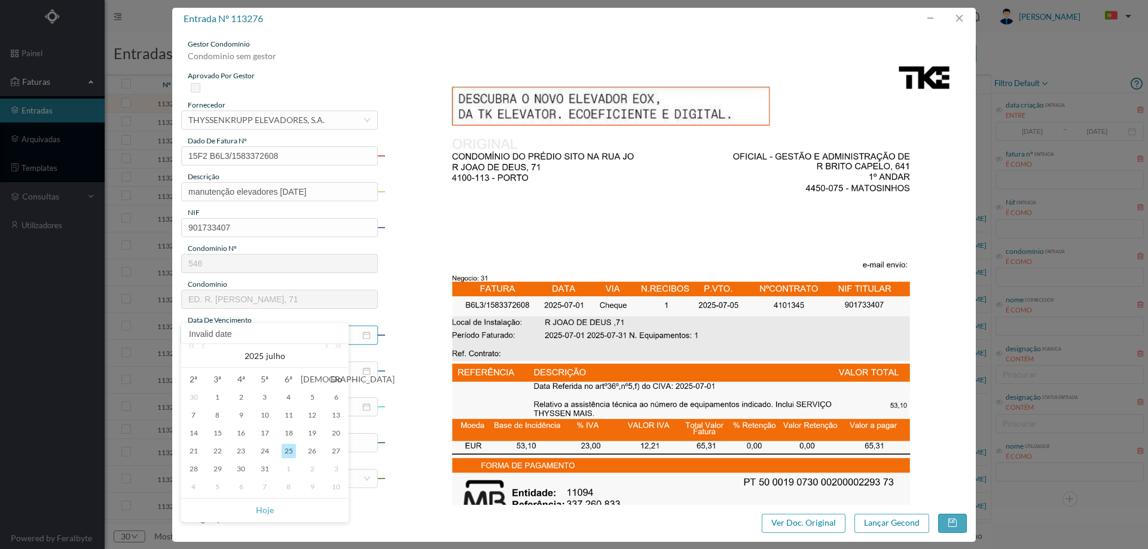
type input "2025-07-31"
click at [369, 410] on icon "icon: close-circle" at bounding box center [366, 407] width 8 height 8
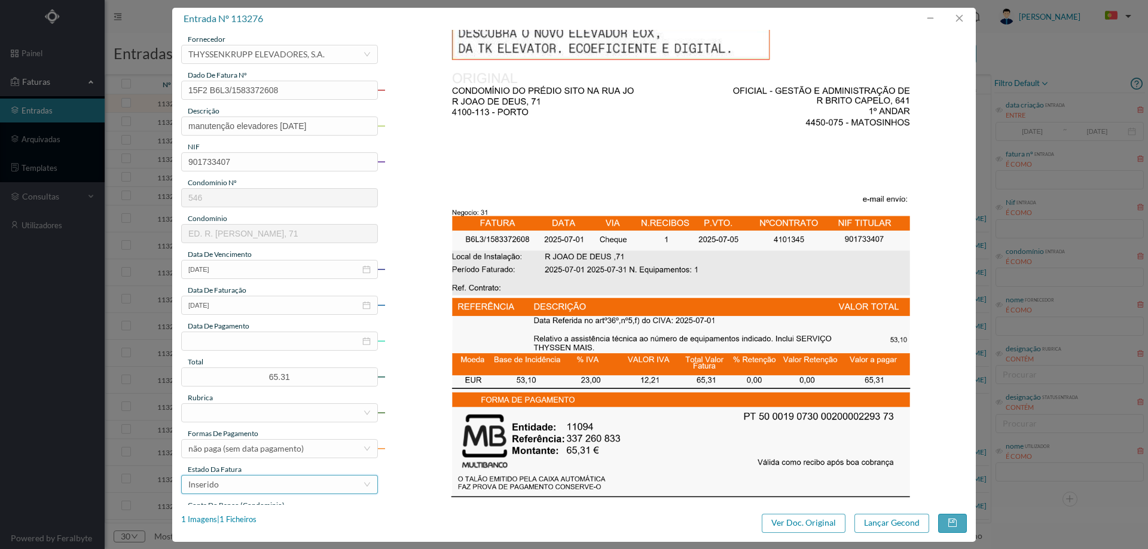
scroll to position [179, 0]
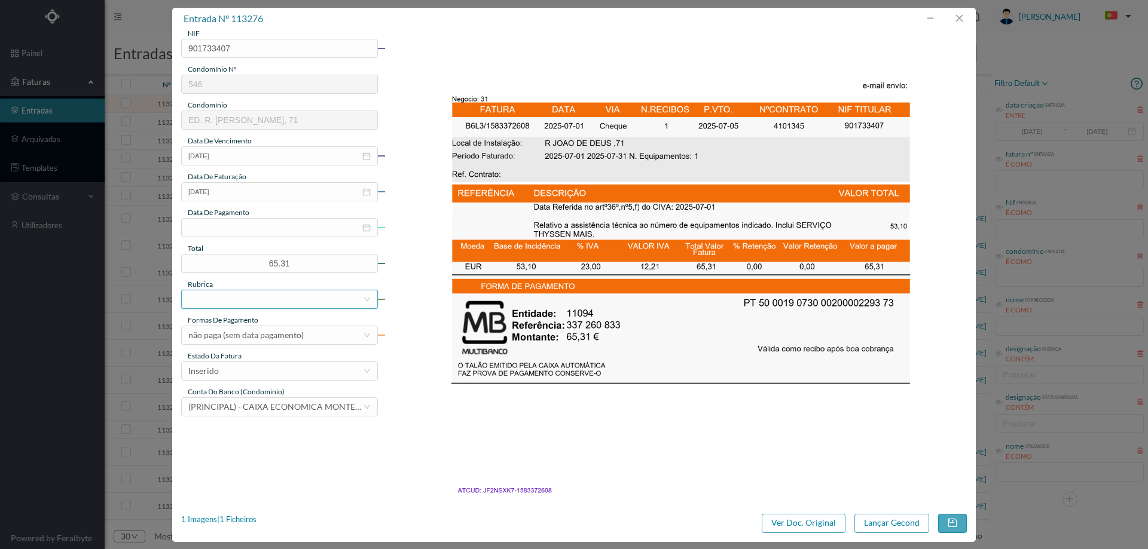
click at [239, 294] on div at bounding box center [275, 300] width 175 height 18
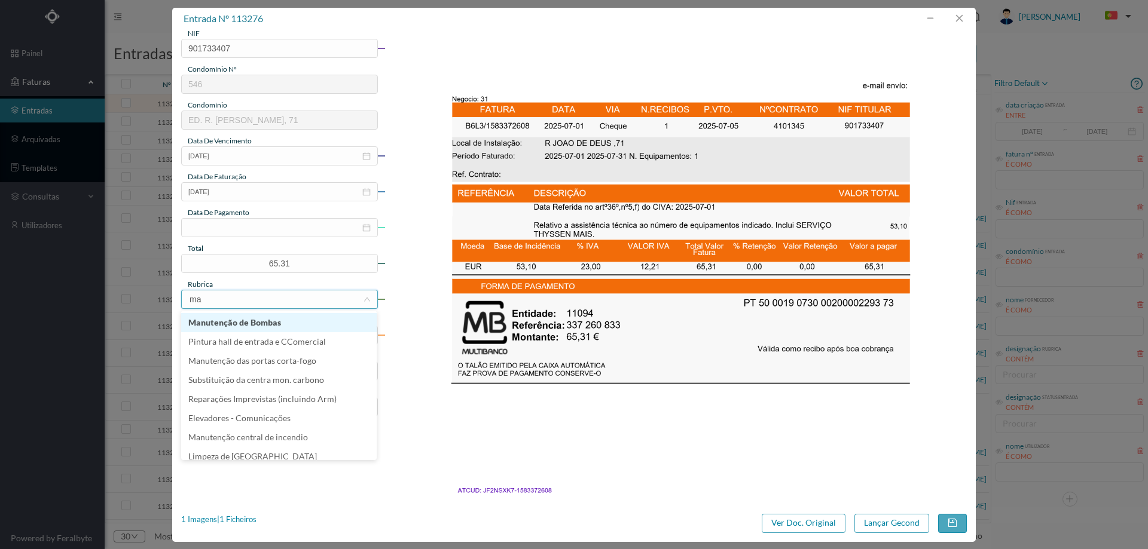
type input "man"
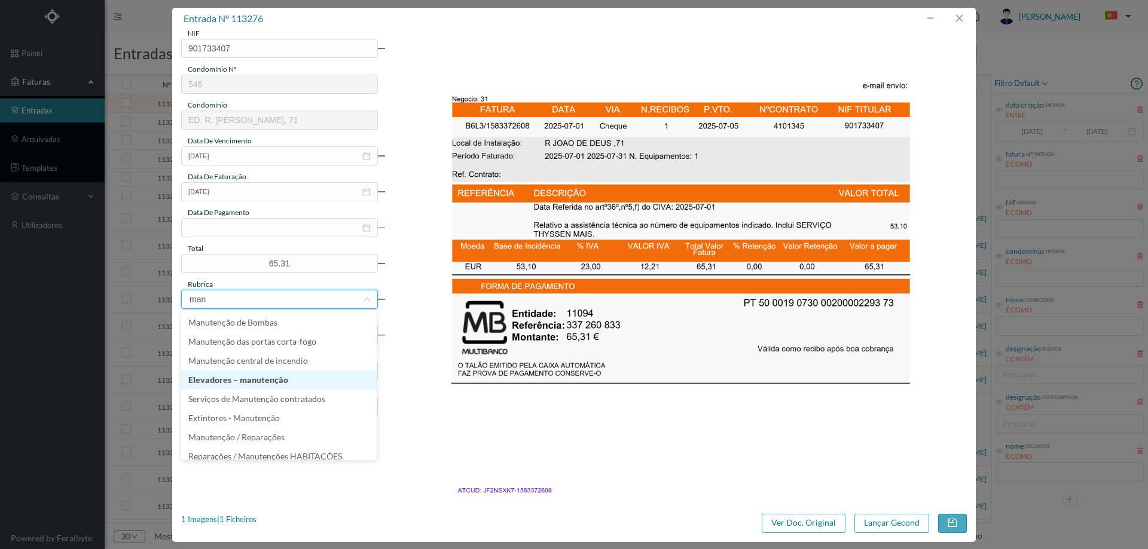
click at [262, 381] on li "Elevadores – manutenção" at bounding box center [278, 380] width 195 height 19
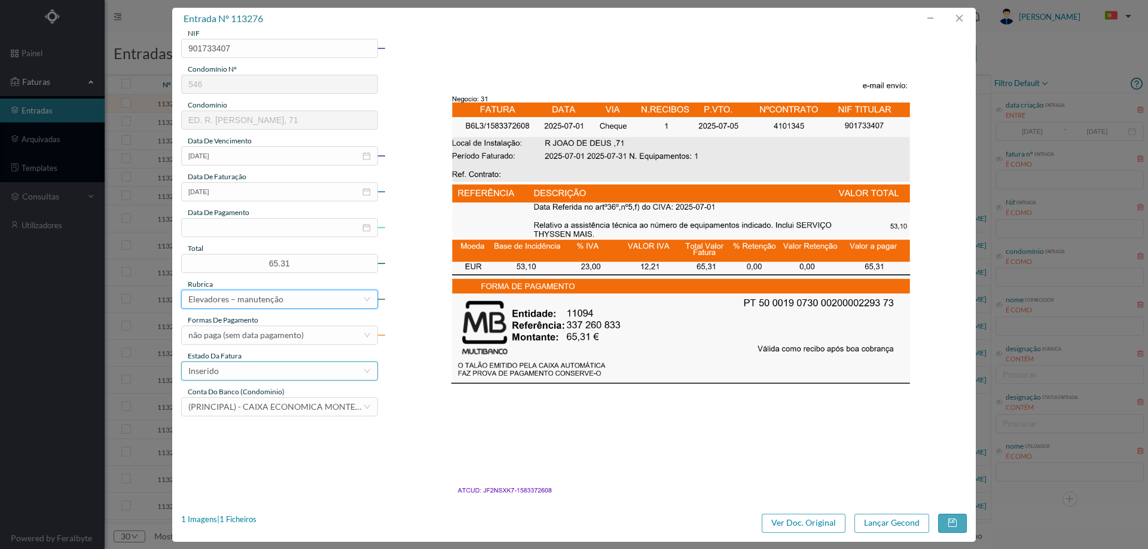
click at [299, 369] on div "Inserido" at bounding box center [275, 371] width 175 height 18
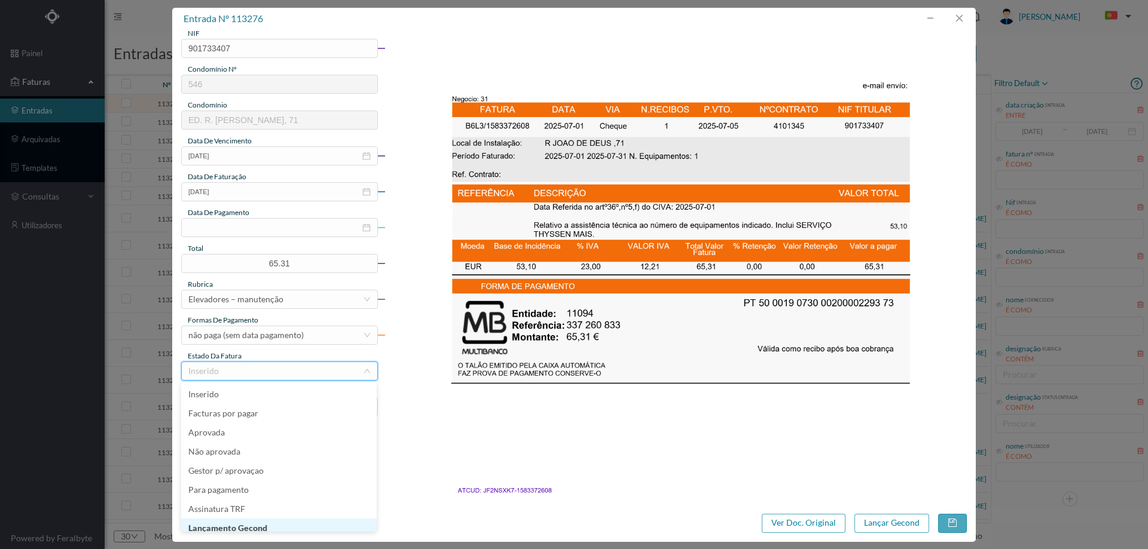
scroll to position [6, 0]
click at [258, 524] on li "Lançamento Gecond" at bounding box center [278, 522] width 195 height 19
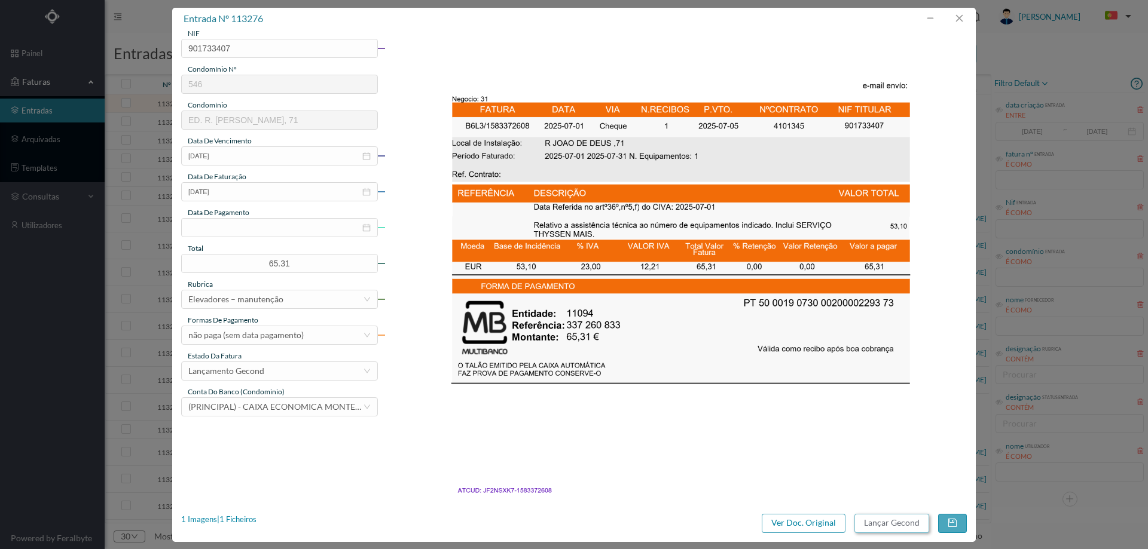
click at [889, 514] on button "Lançar Gecond" at bounding box center [891, 523] width 75 height 19
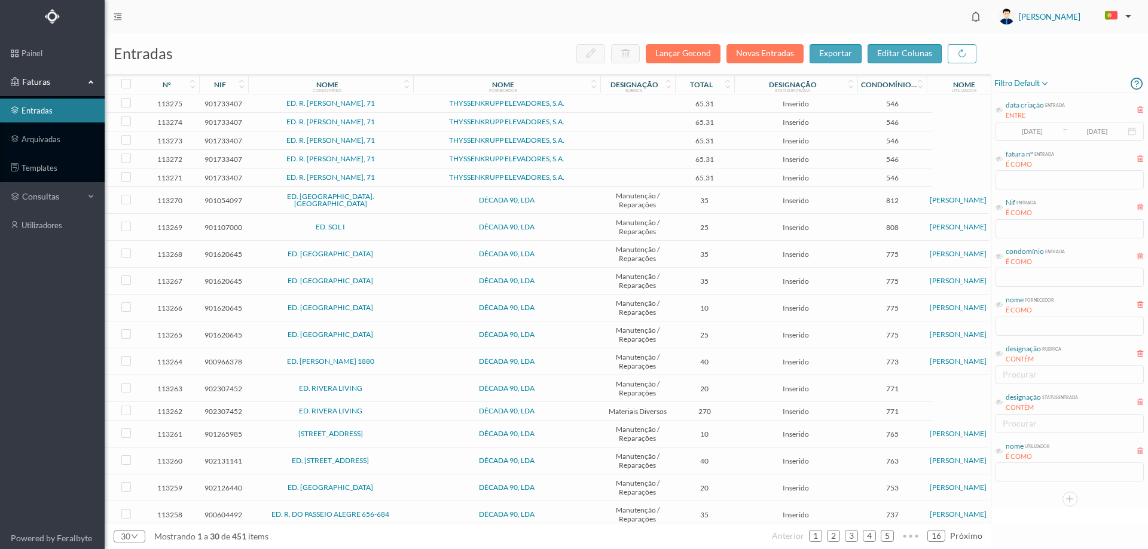
click at [392, 107] on span "ED. R. [PERSON_NAME], 71" at bounding box center [330, 103] width 159 height 7
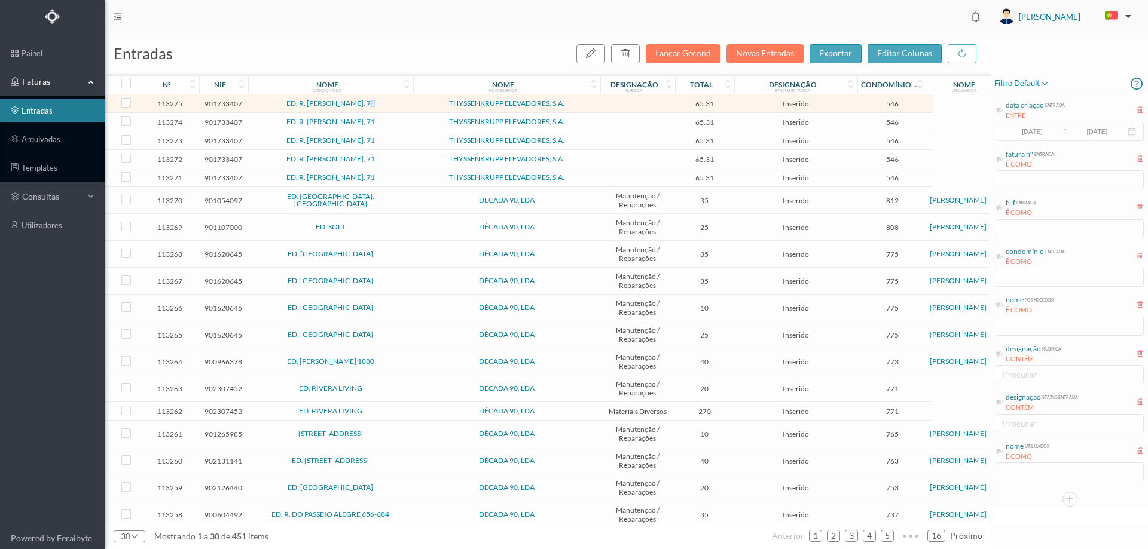
click at [392, 107] on span "ED. R. [PERSON_NAME], 71" at bounding box center [330, 103] width 159 height 7
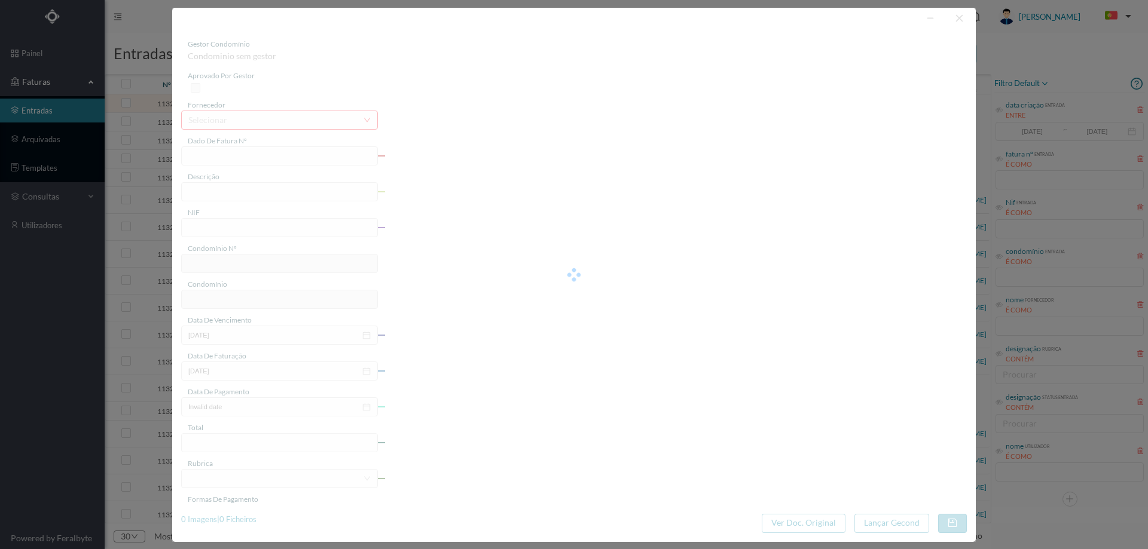
type input "15F2 B6L3/1583325846"
type input "901733407"
type input "Invalid date"
type input "2025-03-01"
type input "65.31"
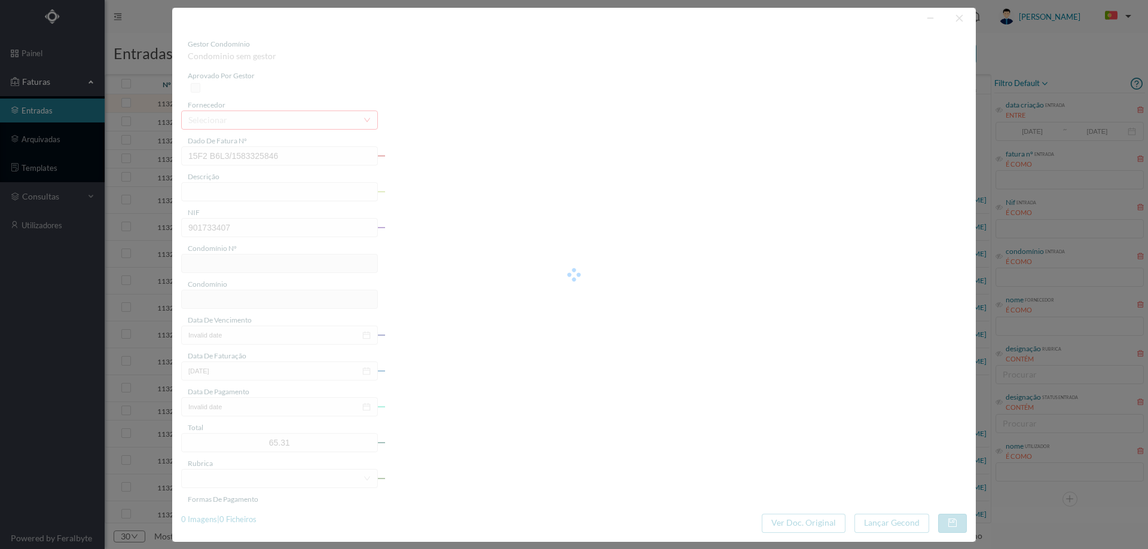
type input "546"
type input "ED. R. JOÃO DE DEUS, 71"
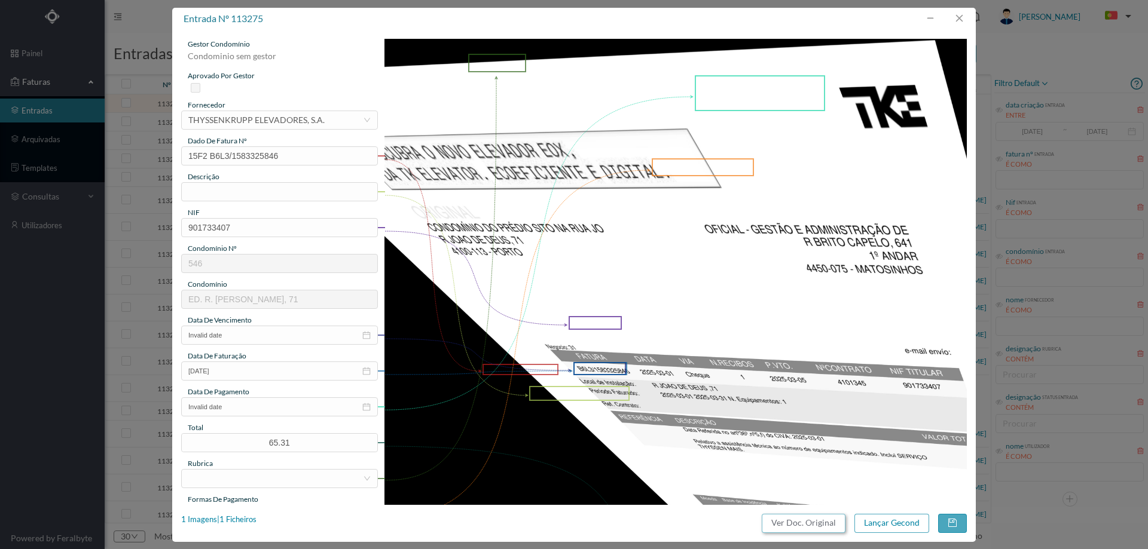
click at [797, 519] on button "Ver Doc. Original" at bounding box center [804, 523] width 84 height 19
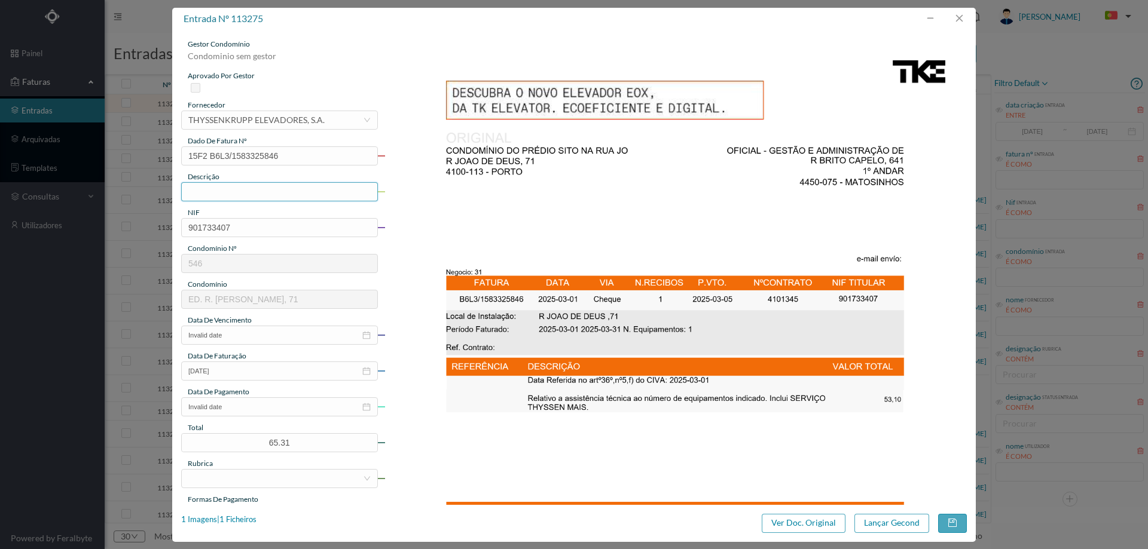
click at [313, 188] on input "text" at bounding box center [279, 191] width 197 height 19
type input "Manutenção elevadores Março 2025"
click at [255, 372] on input "2025-03-01" at bounding box center [279, 371] width 197 height 19
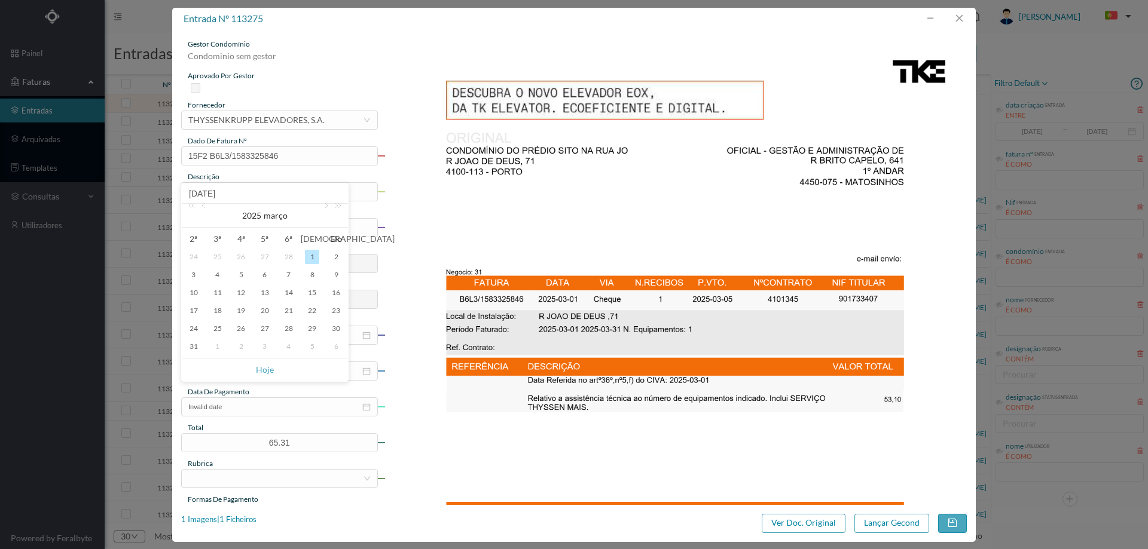
click at [218, 346] on div "1" at bounding box center [217, 347] width 14 height 14
type input "2025-04-01"
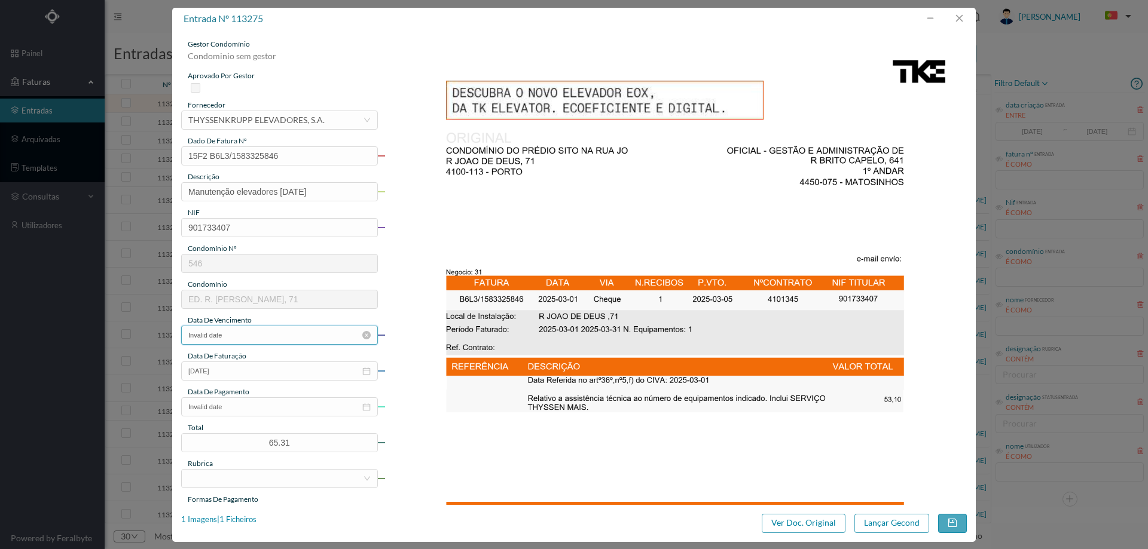
click at [245, 338] on input "Invalid date" at bounding box center [279, 335] width 197 height 19
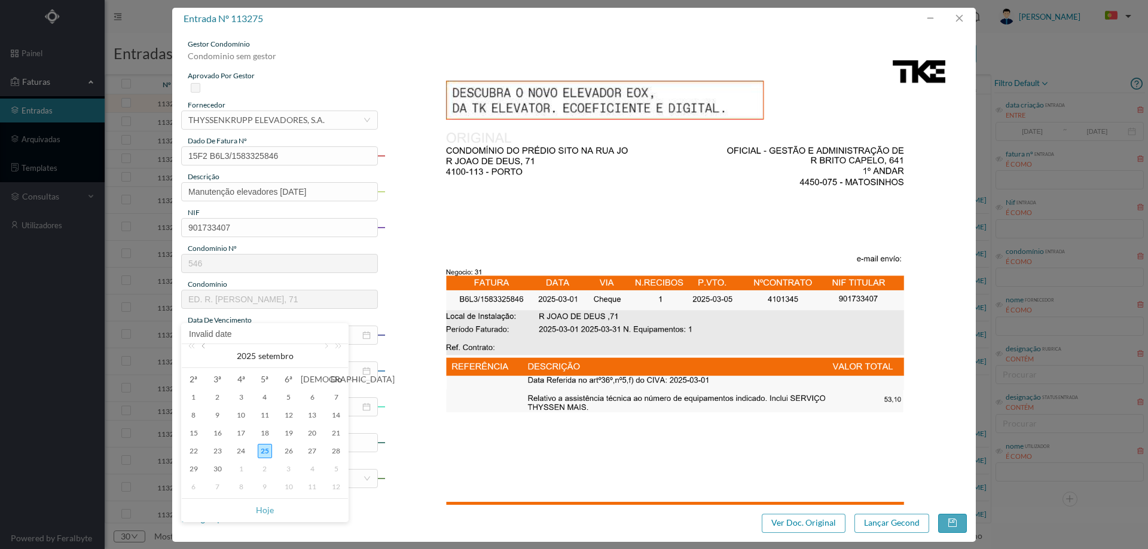
click at [206, 353] on link at bounding box center [204, 356] width 11 height 24
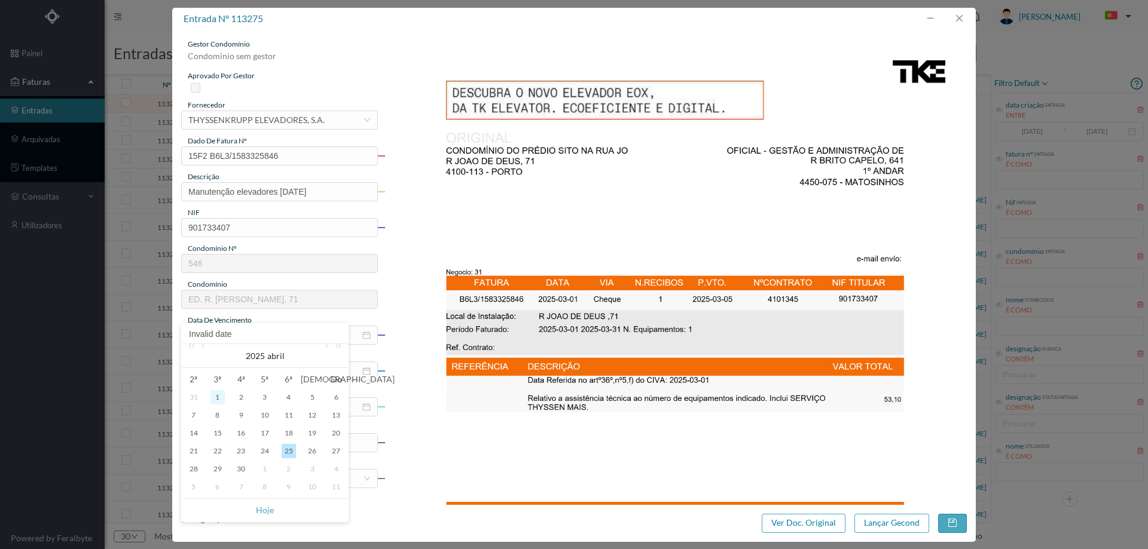
click at [216, 399] on div "1" at bounding box center [217, 397] width 14 height 14
type input "2025-04-01"
click at [365, 407] on icon "icon: close-circle" at bounding box center [366, 407] width 8 height 8
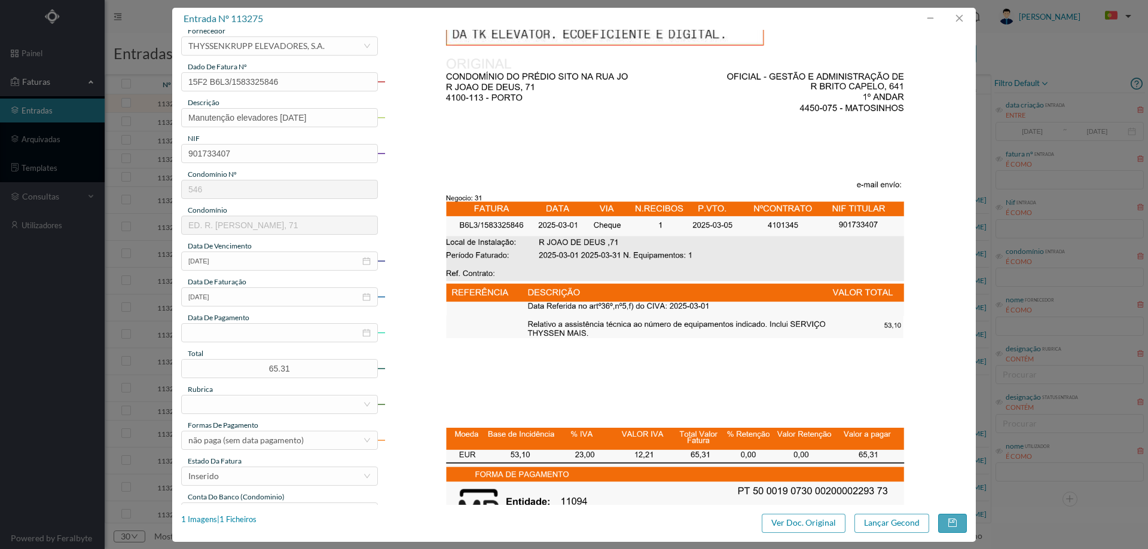
scroll to position [179, 0]
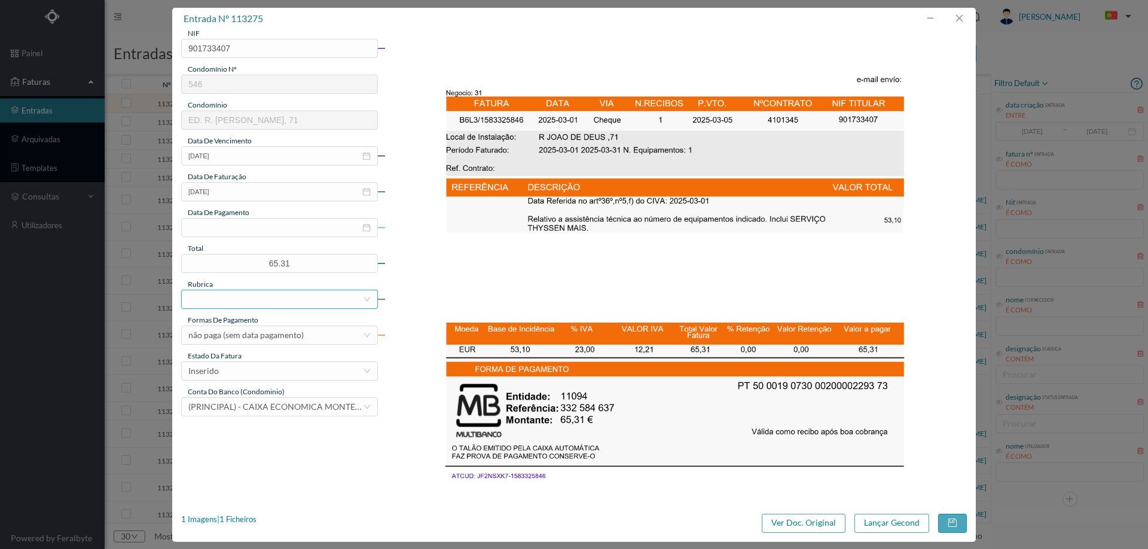
click at [271, 299] on div at bounding box center [275, 300] width 175 height 18
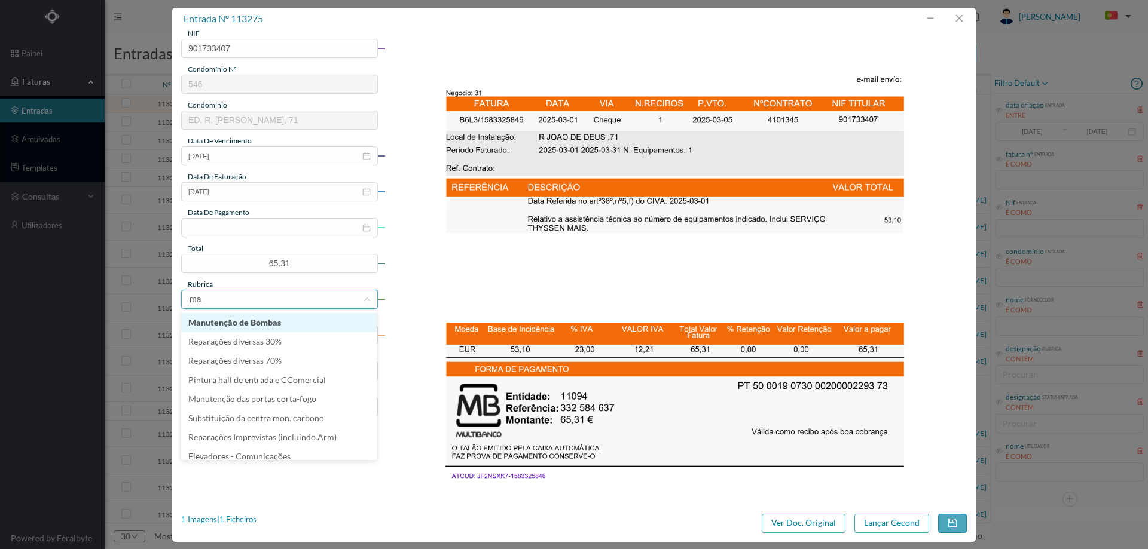
type input "man"
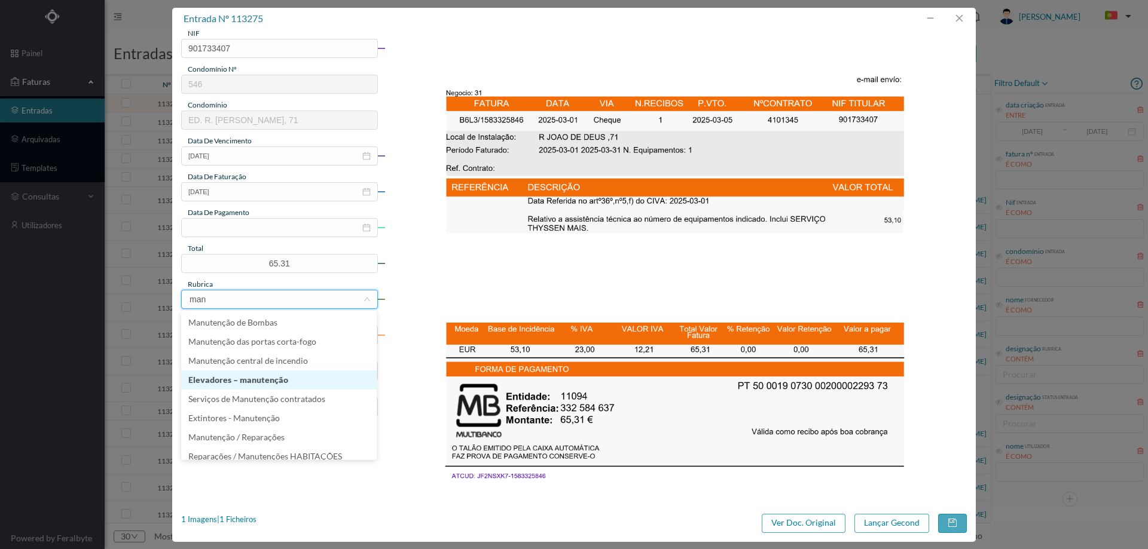
click at [250, 385] on li "Elevadores – manutenção" at bounding box center [278, 380] width 195 height 19
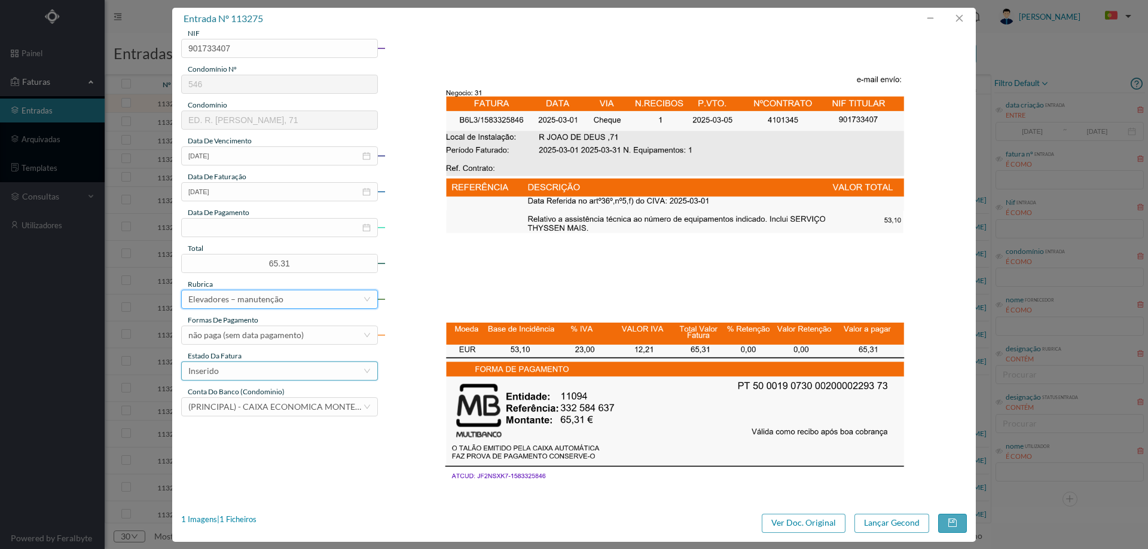
click at [247, 375] on div "Inserido" at bounding box center [275, 371] width 175 height 18
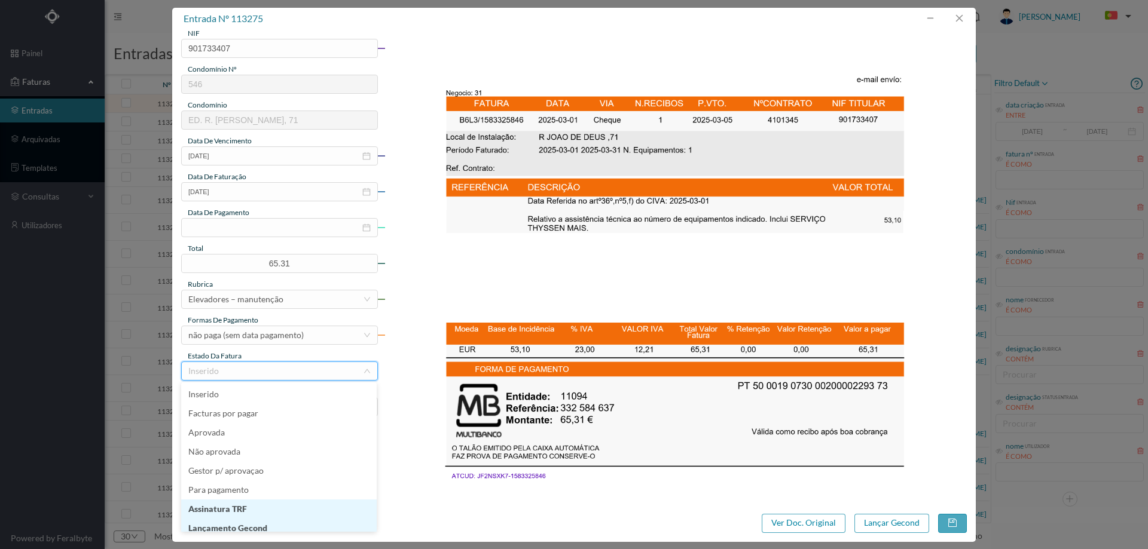
scroll to position [6, 0]
click at [260, 524] on li "Lançamento Gecond" at bounding box center [278, 522] width 195 height 19
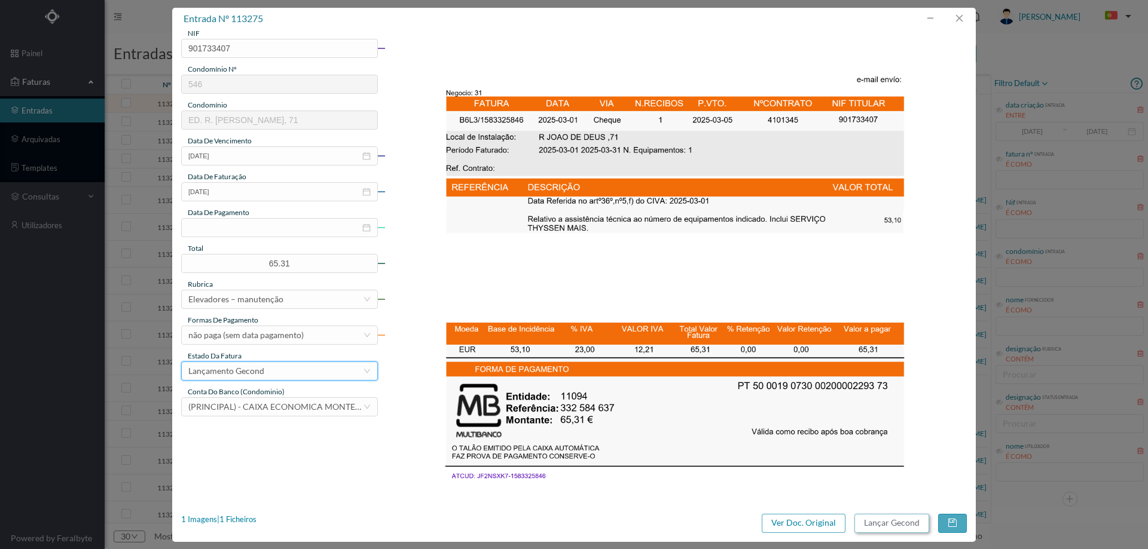
click at [901, 527] on button "Lançar Gecond" at bounding box center [891, 523] width 75 height 19
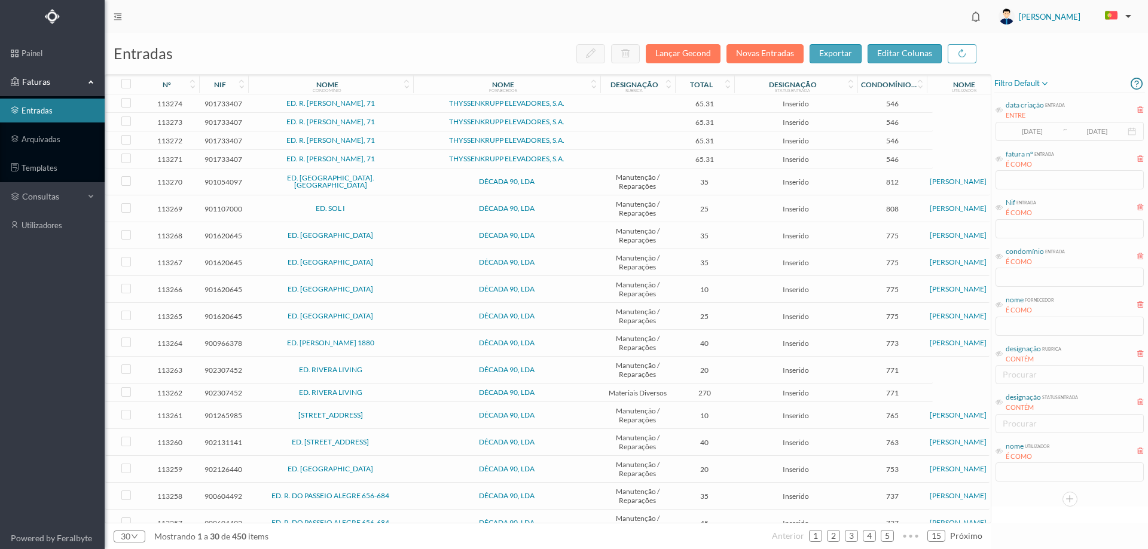
click at [402, 109] on td "ED. R. [PERSON_NAME], 71" at bounding box center [330, 103] width 165 height 19
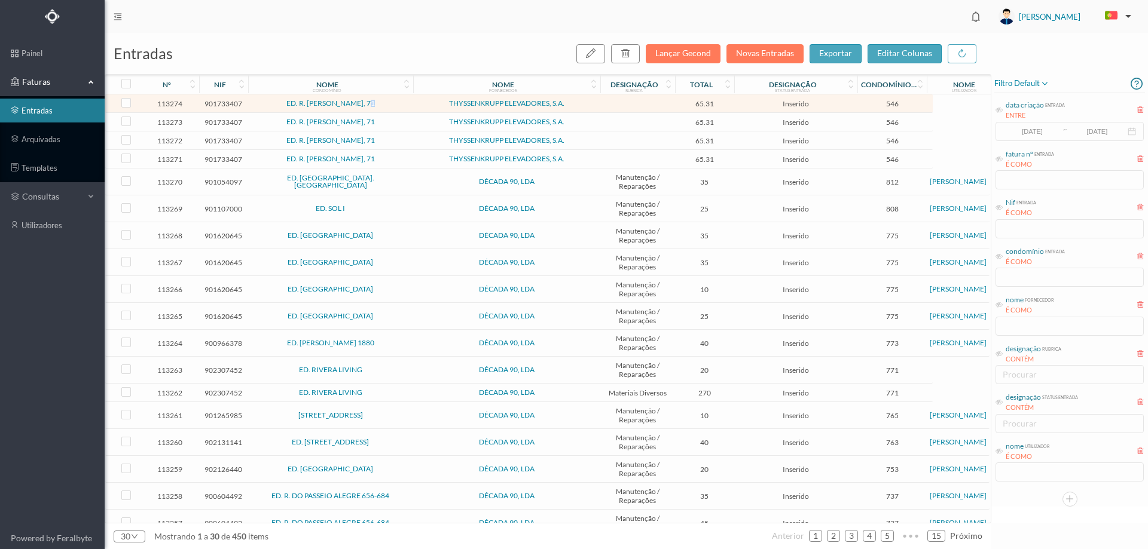
click at [402, 109] on td "ED. R. [PERSON_NAME], 71" at bounding box center [330, 103] width 165 height 19
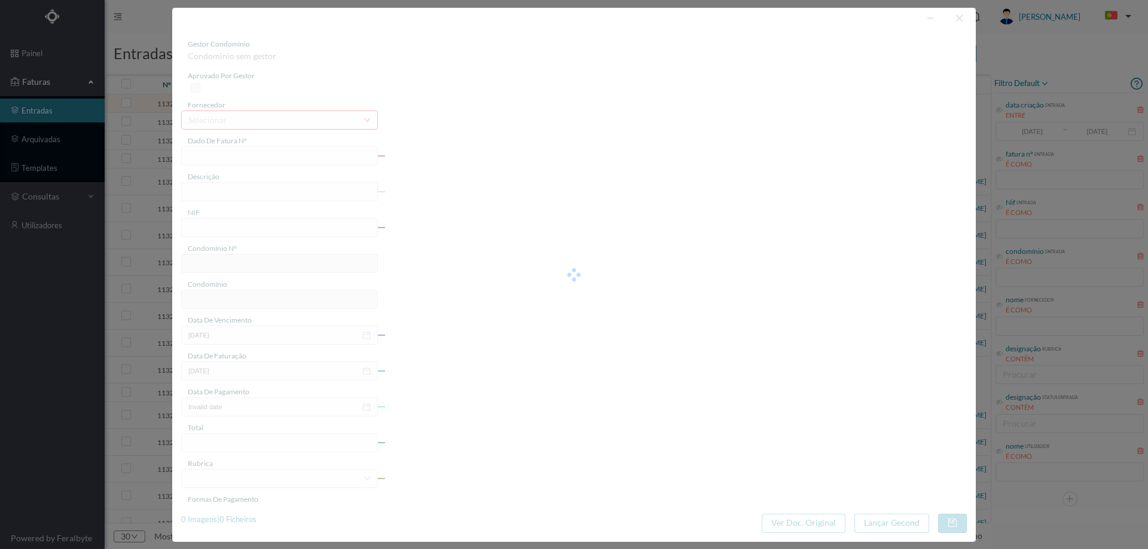
type input "15F2 B6L3/1583385197"
type input "901733407"
type input "Invalid date"
type input "2025-08-01"
type input "65.31"
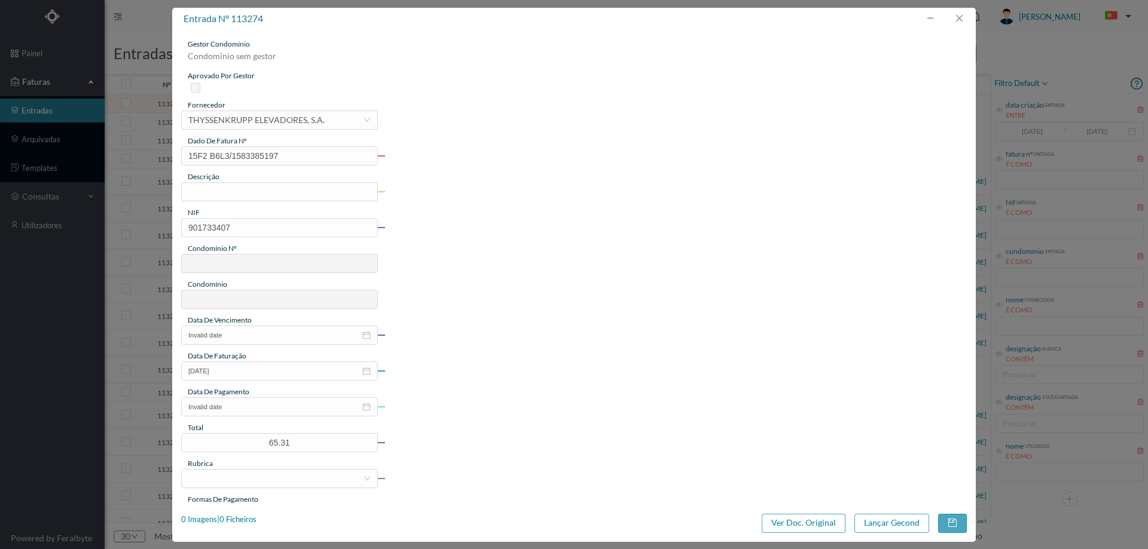
type input "546"
type input "ED. R. JOÃO DE DEUS, 71"
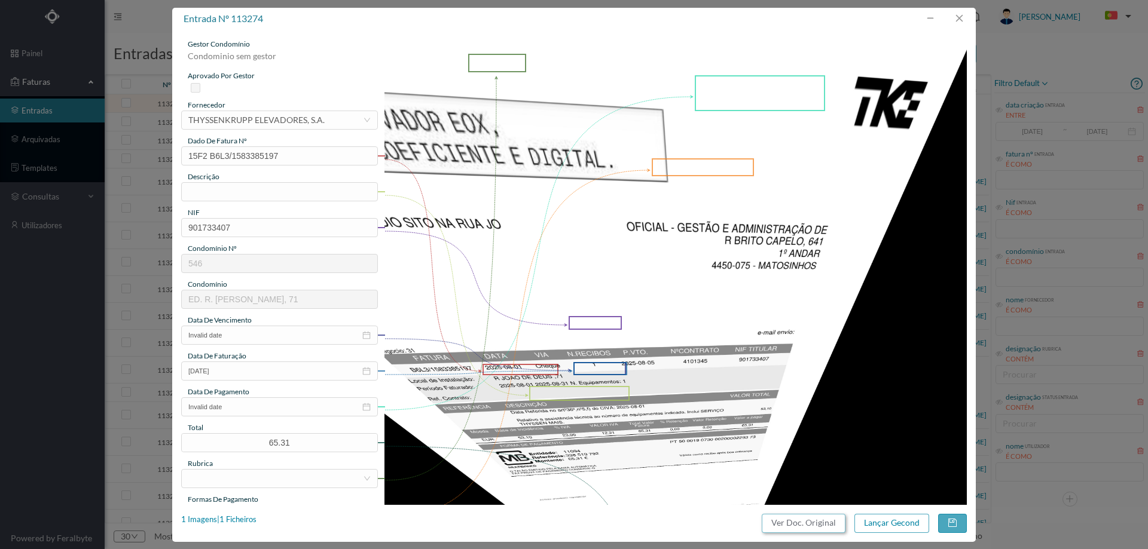
click at [811, 522] on button "Ver Doc. Original" at bounding box center [804, 523] width 84 height 19
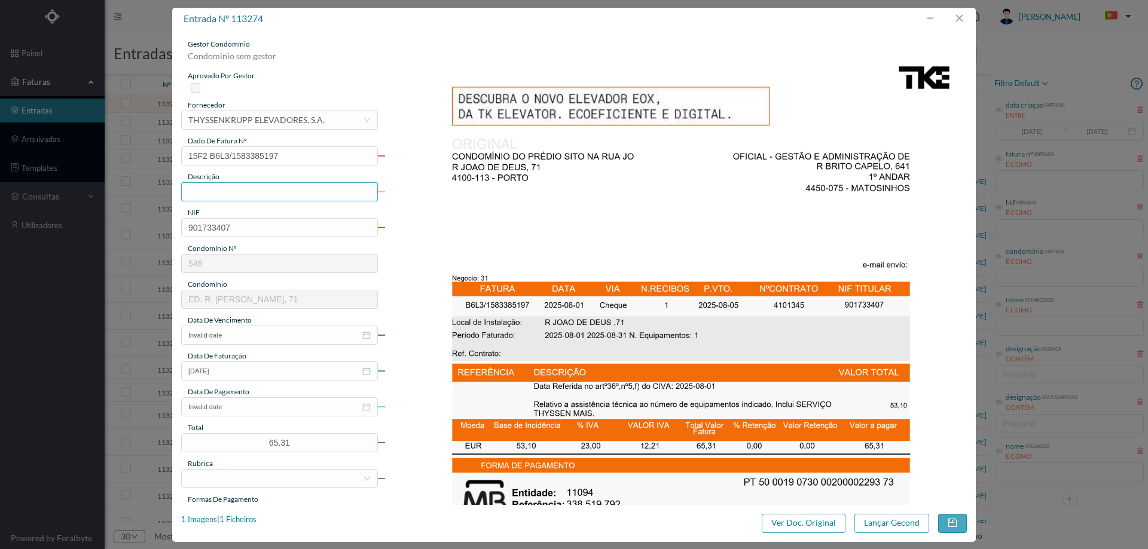
click at [239, 184] on input "text" at bounding box center [279, 191] width 197 height 19
click at [329, 182] on input "Manutenção elevadores Agosto" at bounding box center [279, 191] width 197 height 19
type input "Manutenção elevadores Agosto 2025"
click at [237, 340] on input "Invalid date" at bounding box center [279, 335] width 197 height 19
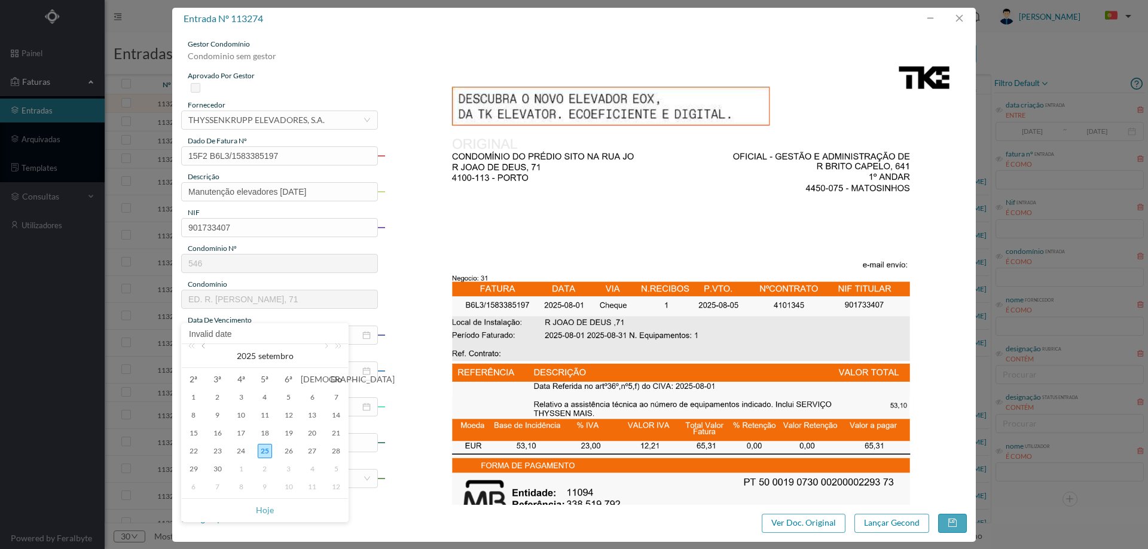
click at [200, 349] on link at bounding box center [204, 356] width 11 height 24
click at [337, 467] on div "31" at bounding box center [336, 469] width 14 height 14
type input "2025-08-31"
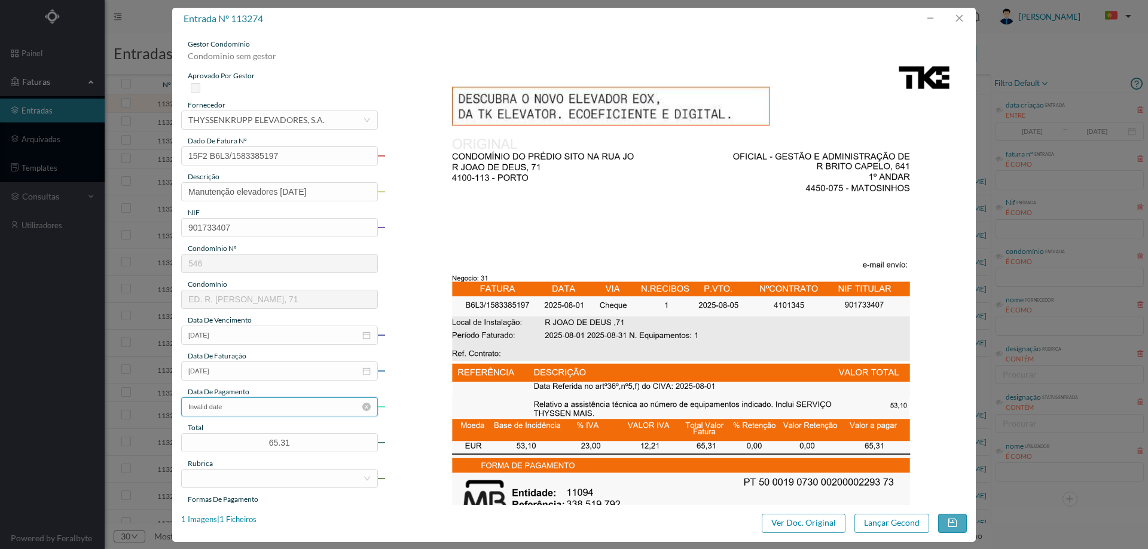
click at [366, 412] on input "Invalid date" at bounding box center [279, 407] width 197 height 19
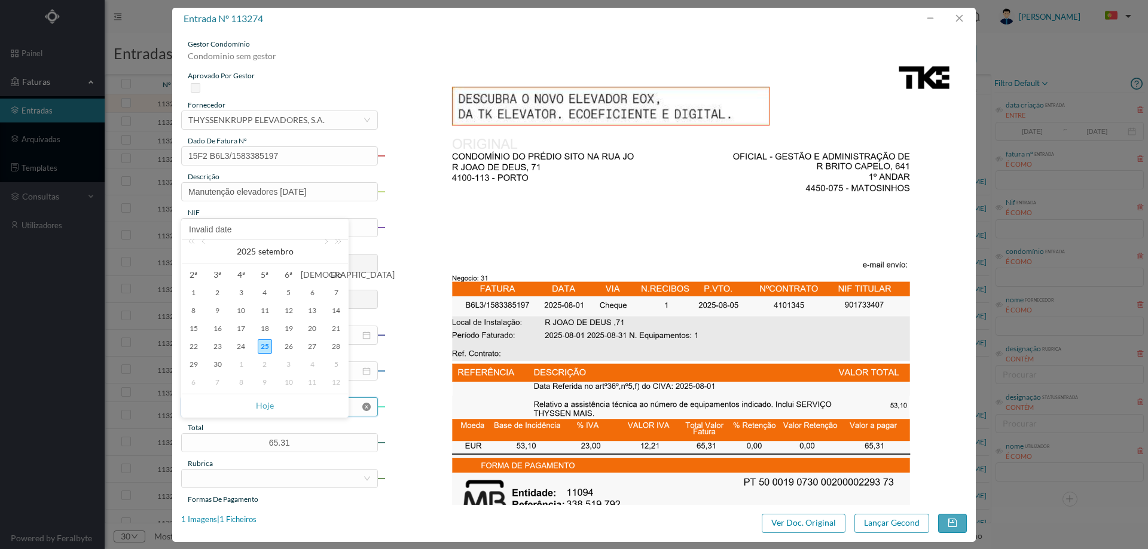
click at [365, 405] on icon "icon: close-circle" at bounding box center [366, 407] width 8 height 8
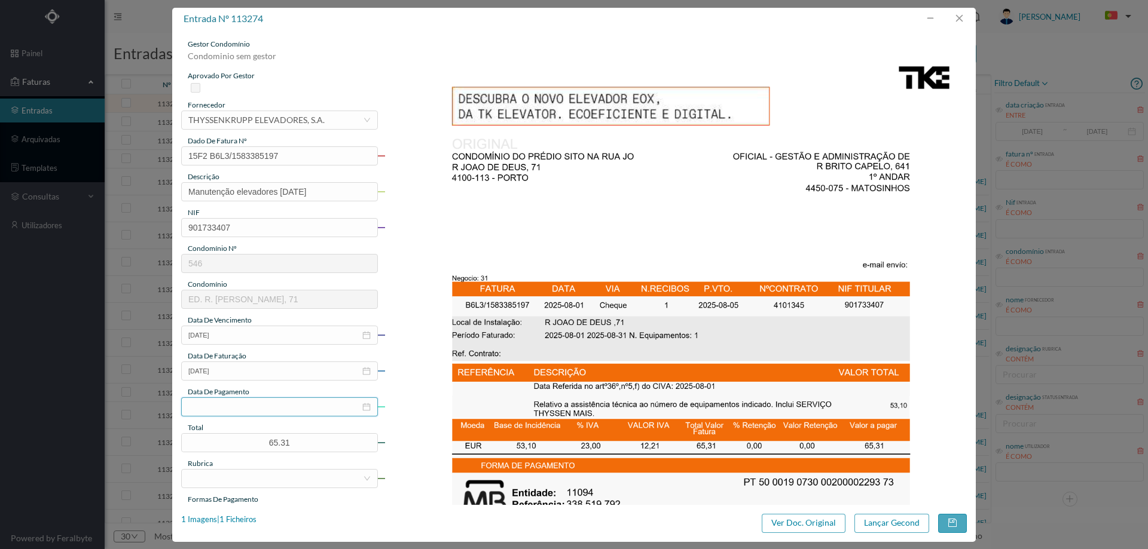
scroll to position [239, 0]
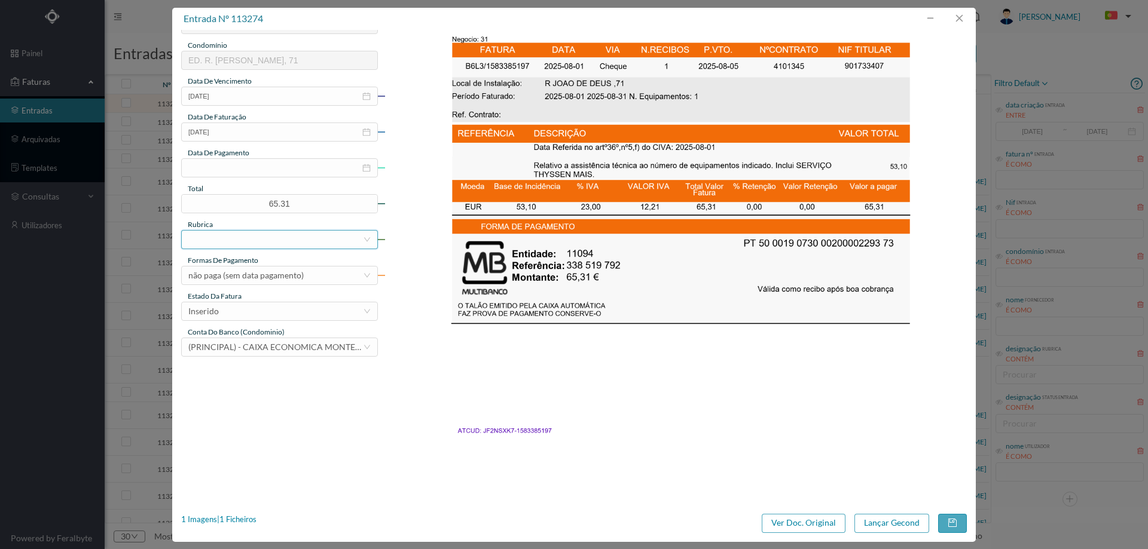
click at [262, 241] on div at bounding box center [275, 240] width 175 height 18
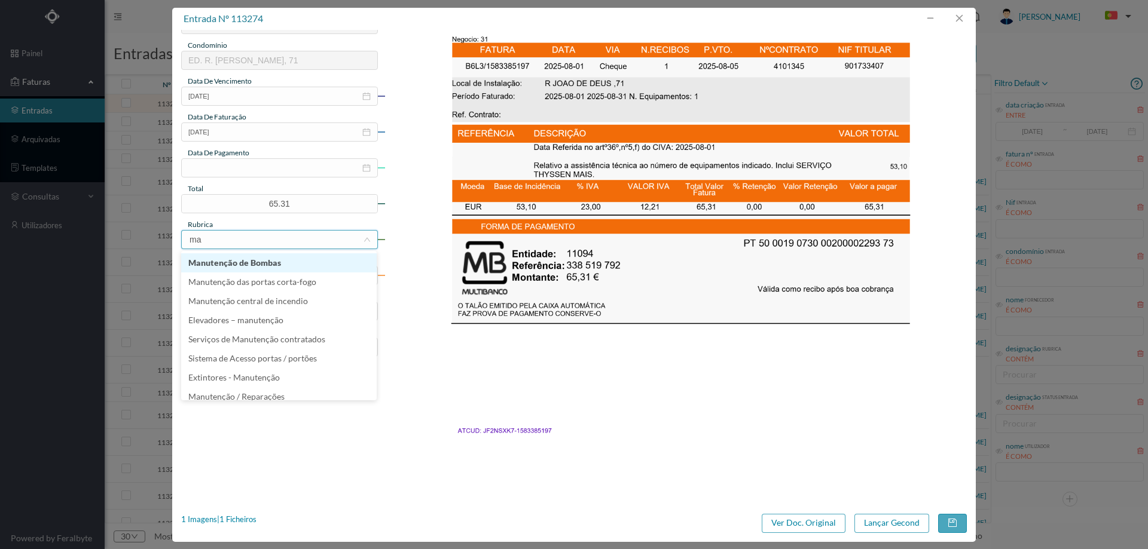
type input "man"
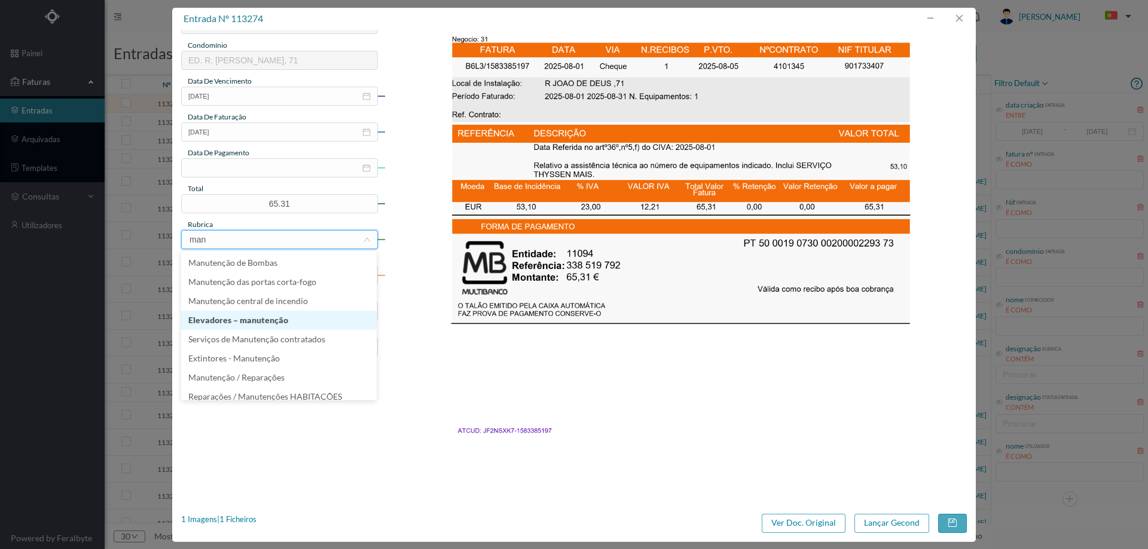
click at [277, 314] on li "Elevadores – manutenção" at bounding box center [278, 320] width 195 height 19
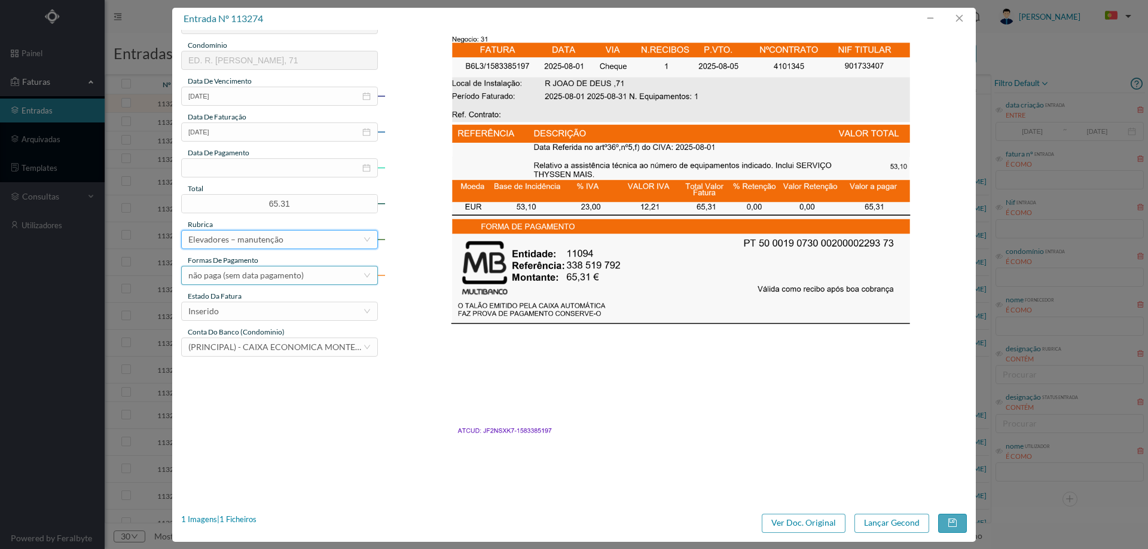
click at [295, 282] on div "não paga (sem data pagamento)" at bounding box center [245, 276] width 115 height 18
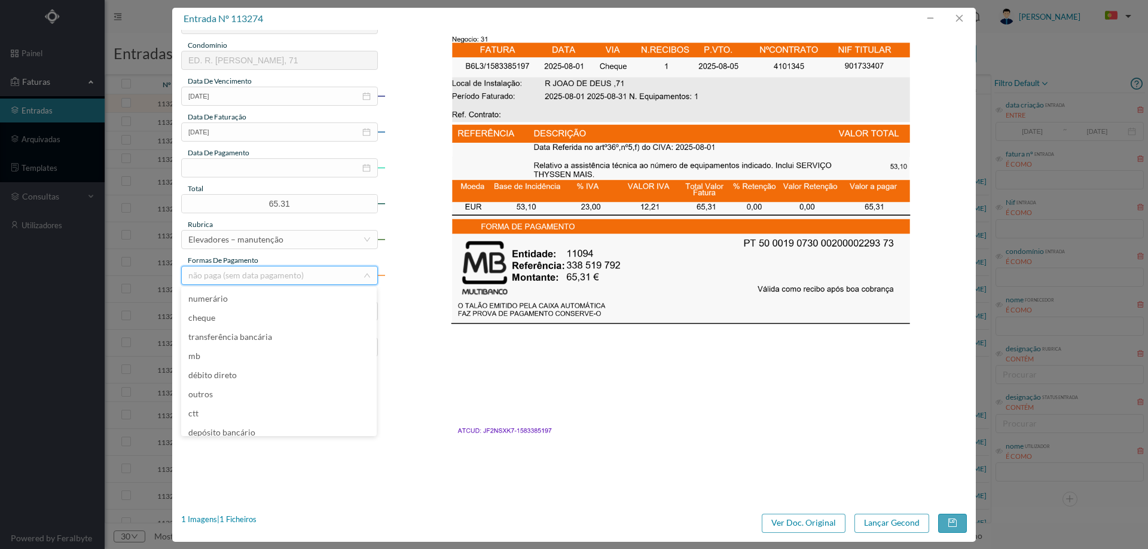
click at [517, 328] on img at bounding box center [675, 212] width 583 height 824
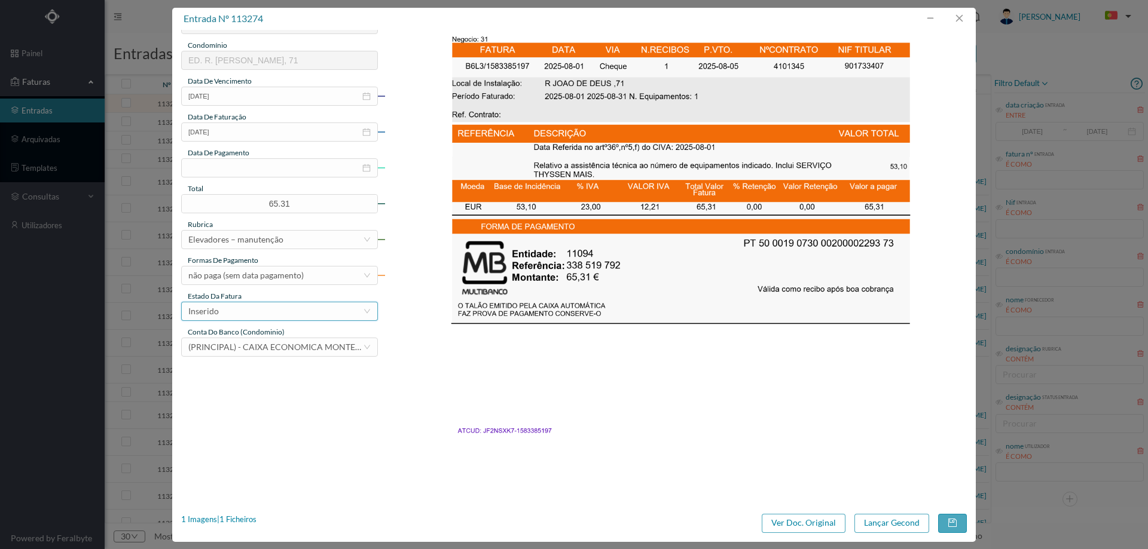
click at [317, 320] on div "Inserido" at bounding box center [279, 311] width 197 height 19
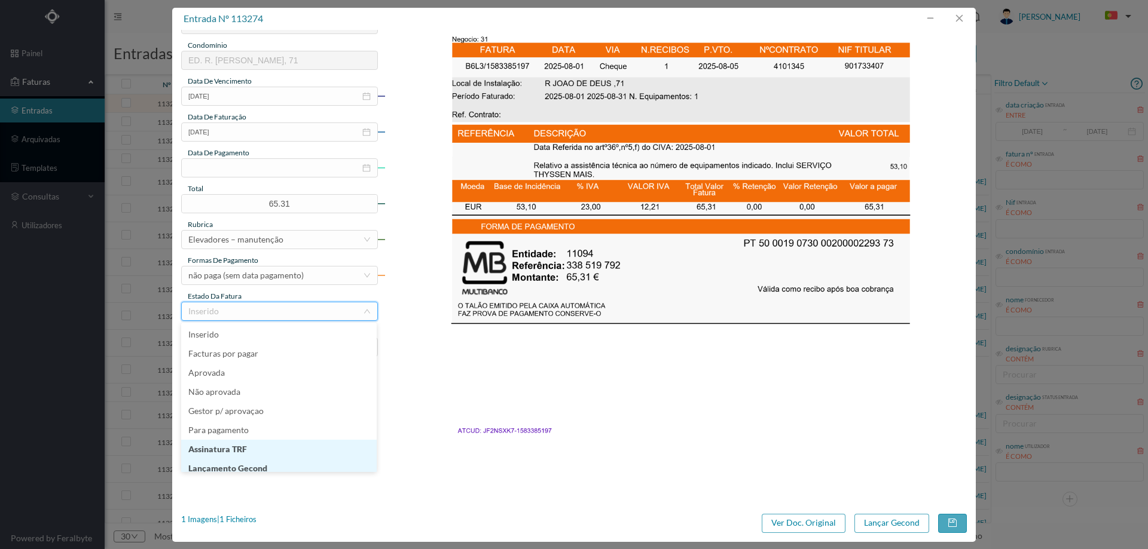
scroll to position [6, 0]
click at [267, 467] on li "Lançamento Gecond" at bounding box center [278, 462] width 195 height 19
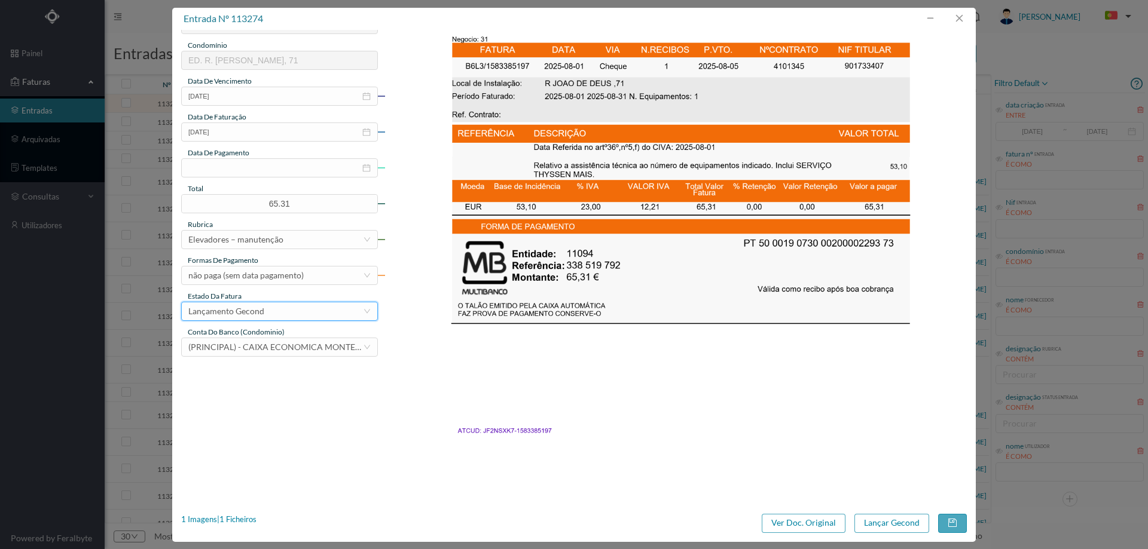
click at [882, 510] on div "entrada nº 113274 gestor condomínio Condominio sem gestor aprovado por gestor f…" at bounding box center [573, 275] width 803 height 534
click at [872, 521] on button "Lançar Gecond" at bounding box center [891, 523] width 75 height 19
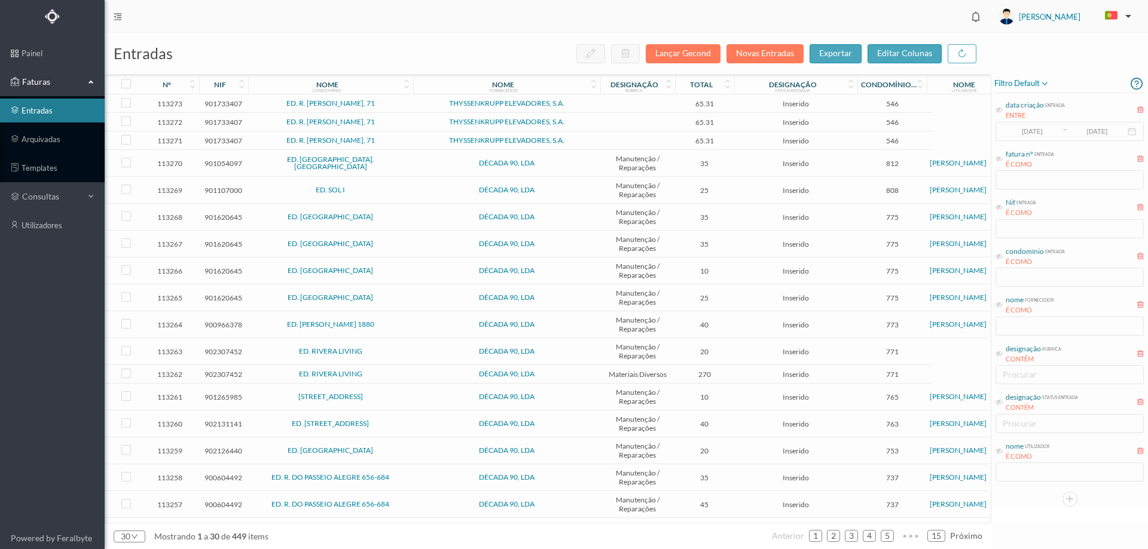
click at [408, 100] on span "ED. R. [PERSON_NAME], 71" at bounding box center [330, 103] width 159 height 7
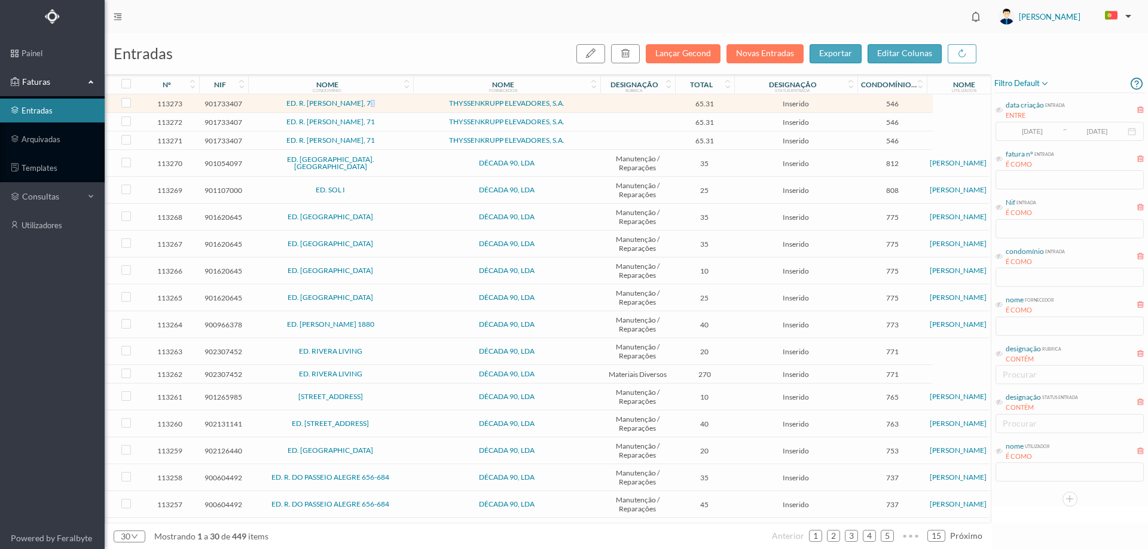
click at [408, 100] on span "ED. R. [PERSON_NAME], 71" at bounding box center [330, 103] width 159 height 7
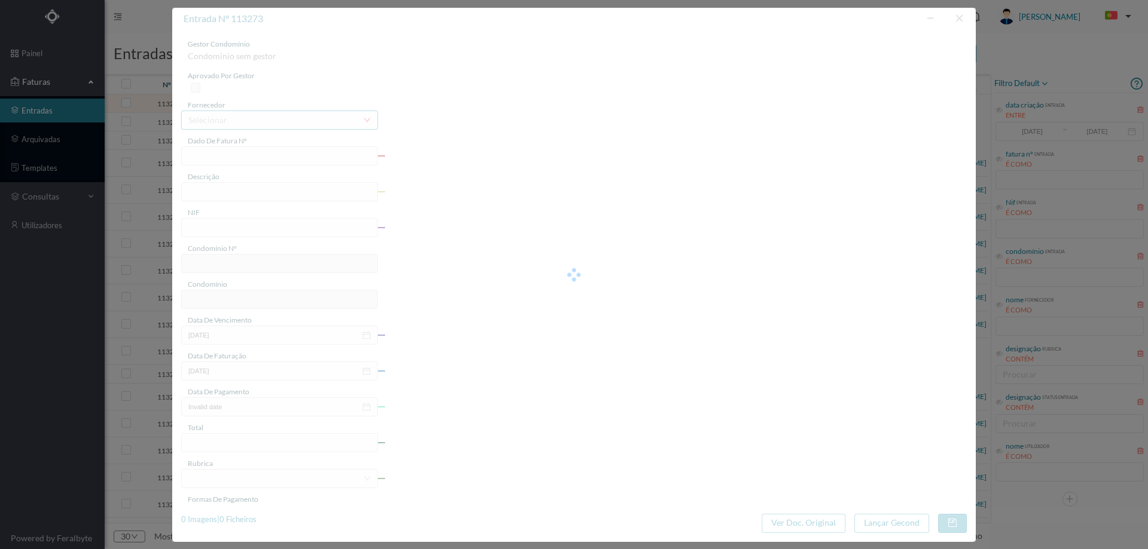
type input "15F2 B6L3/1583338696"
type input "R JOAO DE DEUS"
type input "901733407"
type input "Invalid date"
type input "2025-04-01"
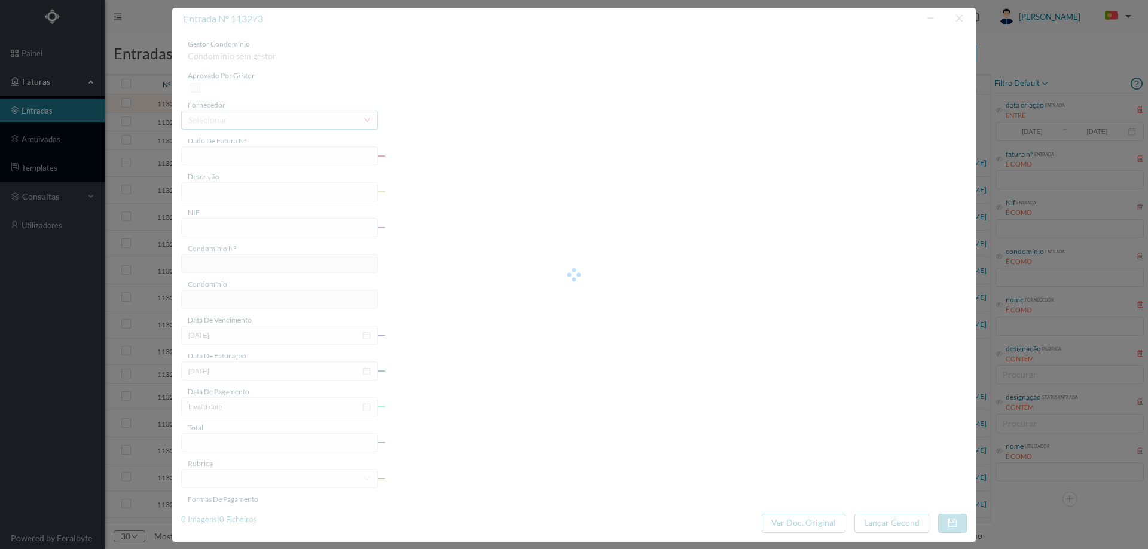
type input "65.31"
type input "546"
type input "ED. R. JOÃO DE DEUS, 71"
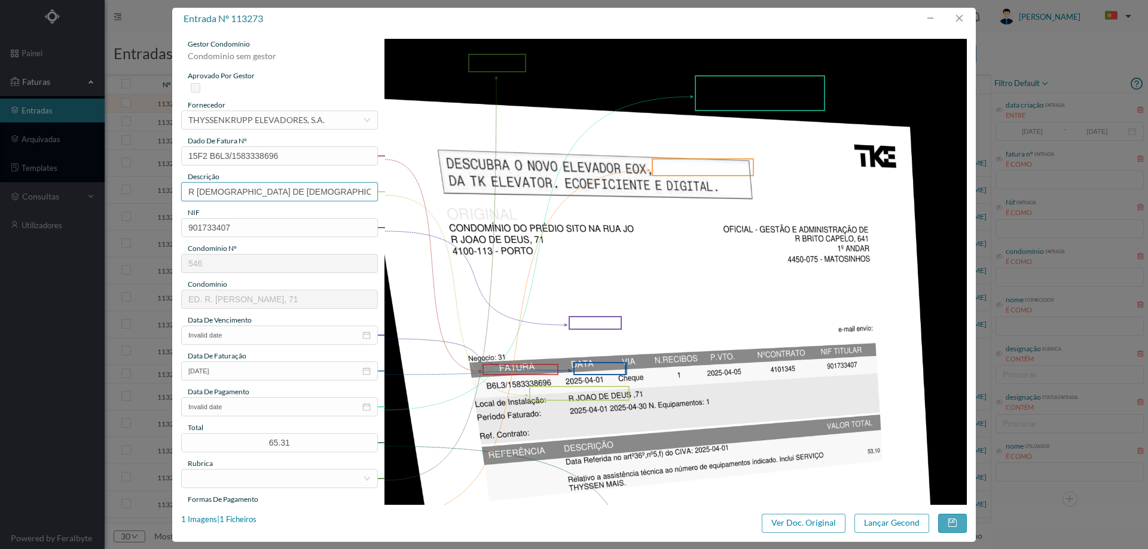
drag, startPoint x: 282, startPoint y: 192, endPoint x: 81, endPoint y: 182, distance: 201.1
click at [80, 182] on div "entrada nº 113273 gestor condomínio Condominio sem gestor aprovado por gestor f…" at bounding box center [574, 274] width 1148 height 549
type input "Manutenção elevadores Abril 2025"
click at [278, 338] on input "Invalid date" at bounding box center [279, 335] width 197 height 19
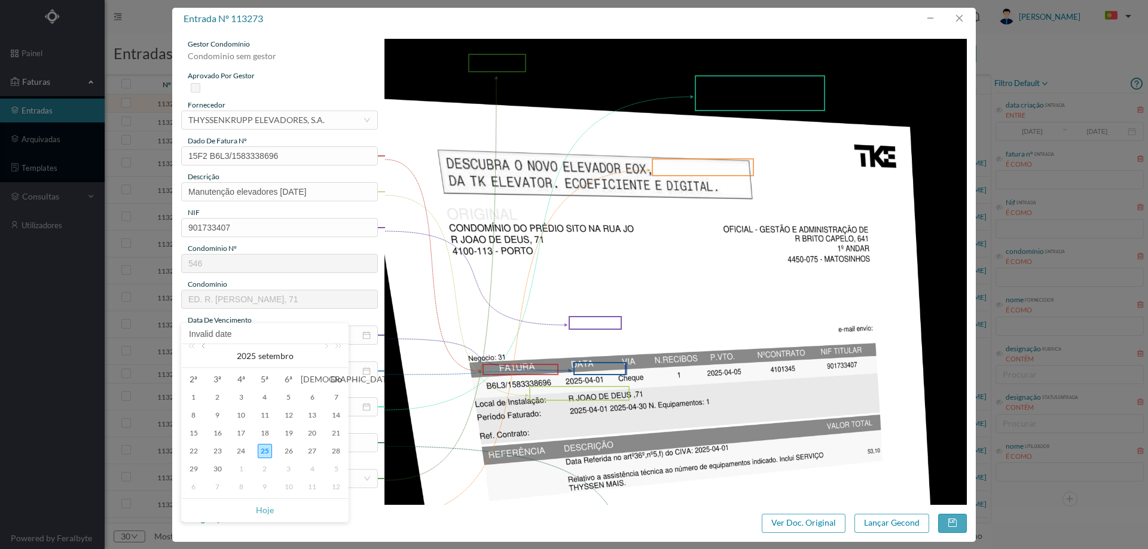
click at [207, 351] on link at bounding box center [204, 356] width 11 height 24
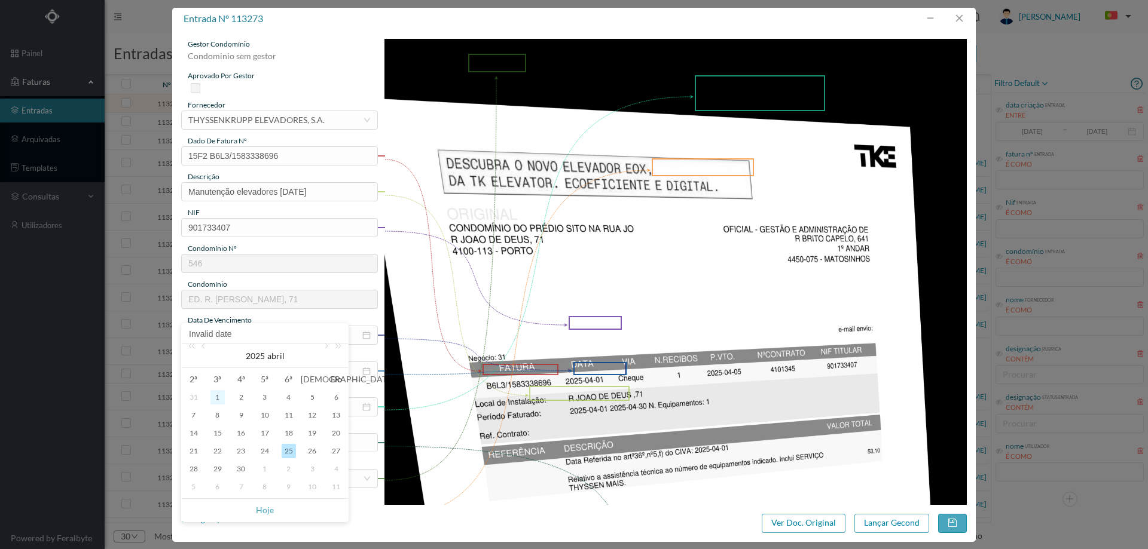
click at [223, 397] on div "1" at bounding box center [217, 397] width 14 height 14
type input "2025-04-01"
click at [366, 410] on icon "icon: close-circle" at bounding box center [366, 407] width 8 height 8
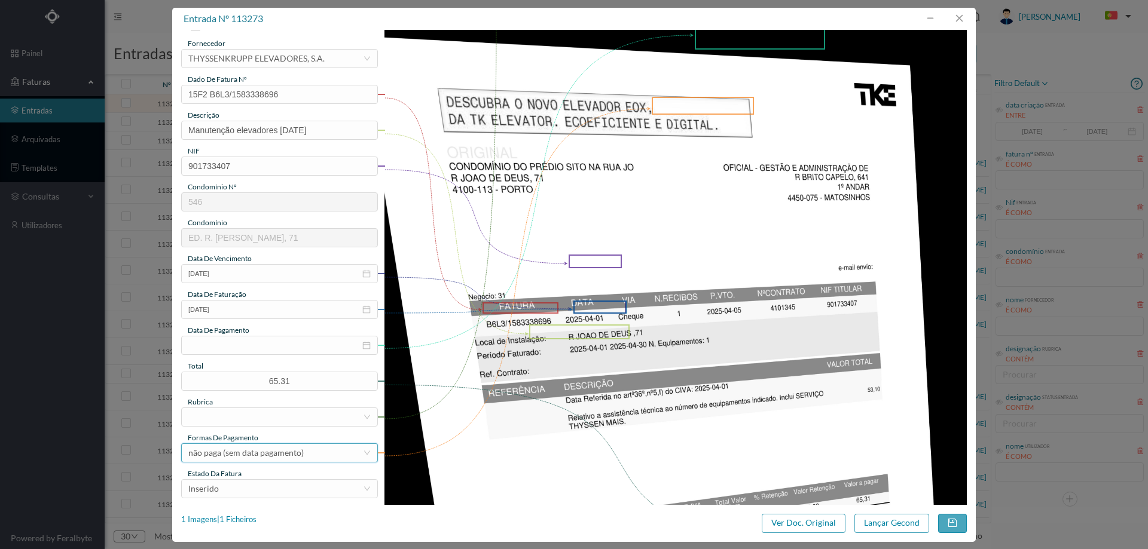
scroll to position [120, 0]
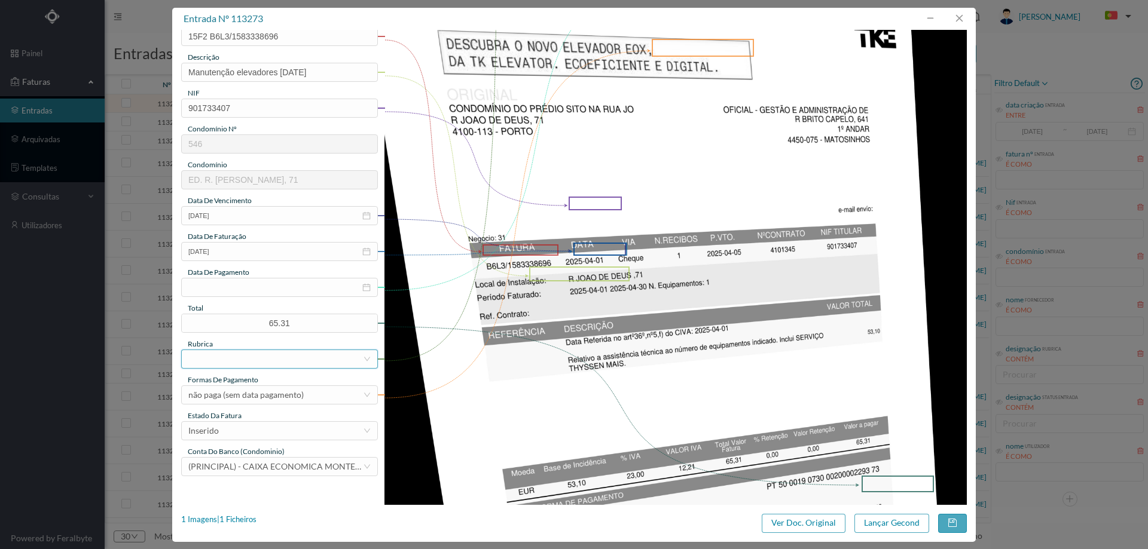
click at [253, 357] on div at bounding box center [275, 359] width 175 height 18
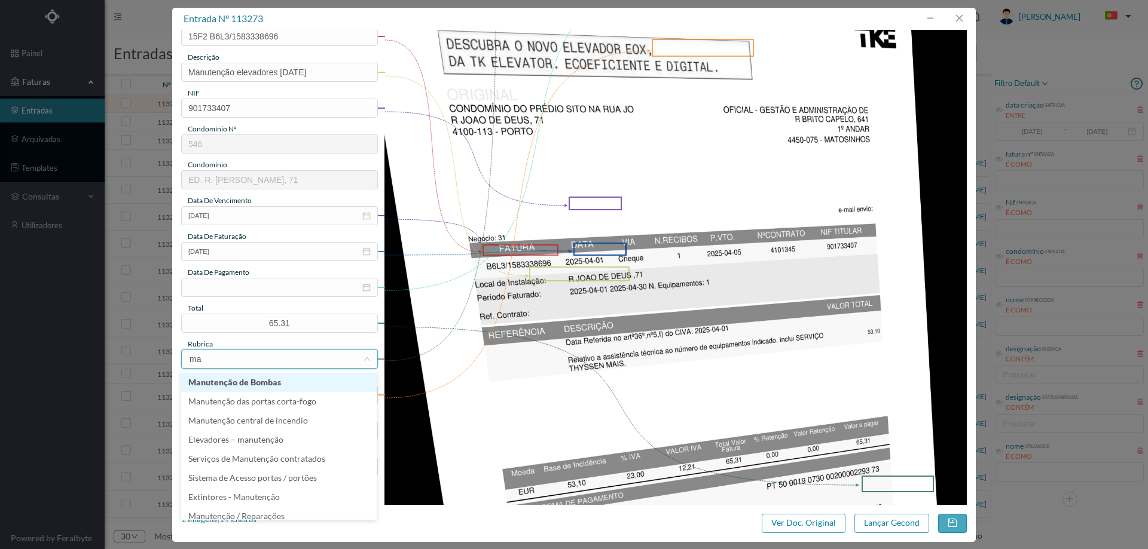
type input "man"
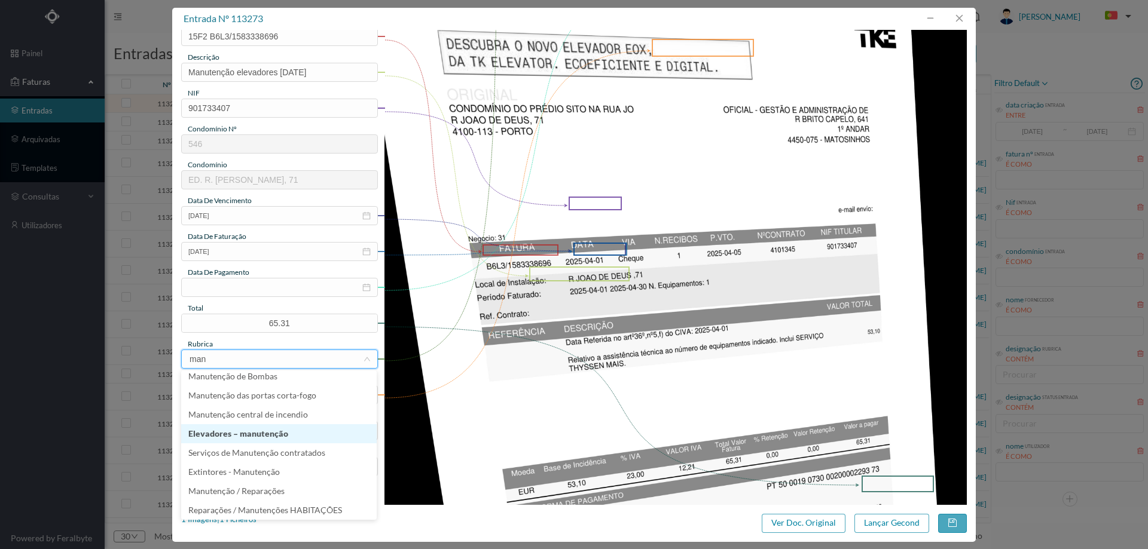
click at [240, 436] on li "Elevadores – manutenção" at bounding box center [278, 433] width 195 height 19
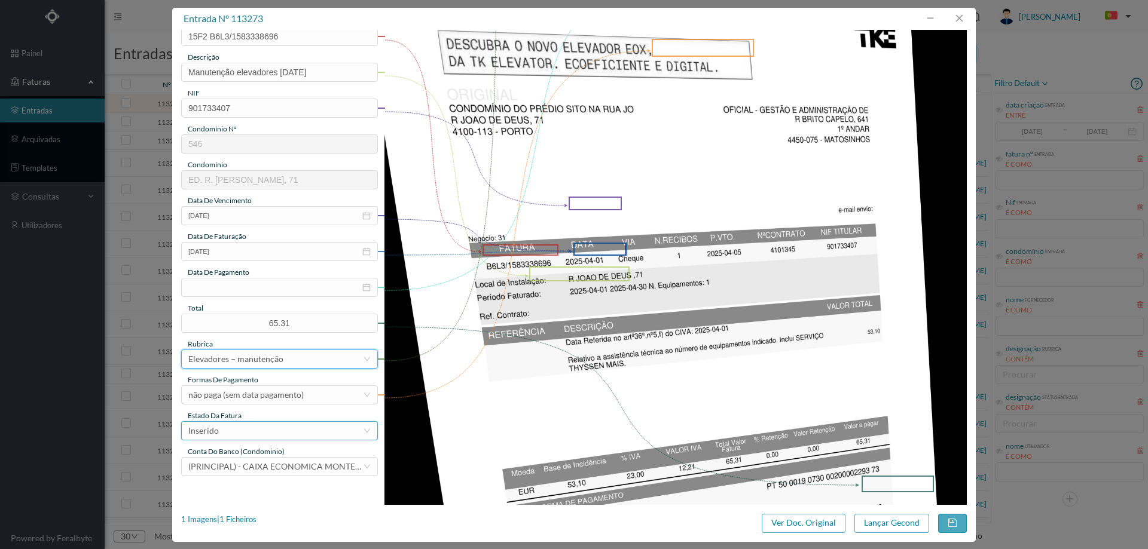
click at [248, 435] on div "Inserido" at bounding box center [275, 431] width 175 height 18
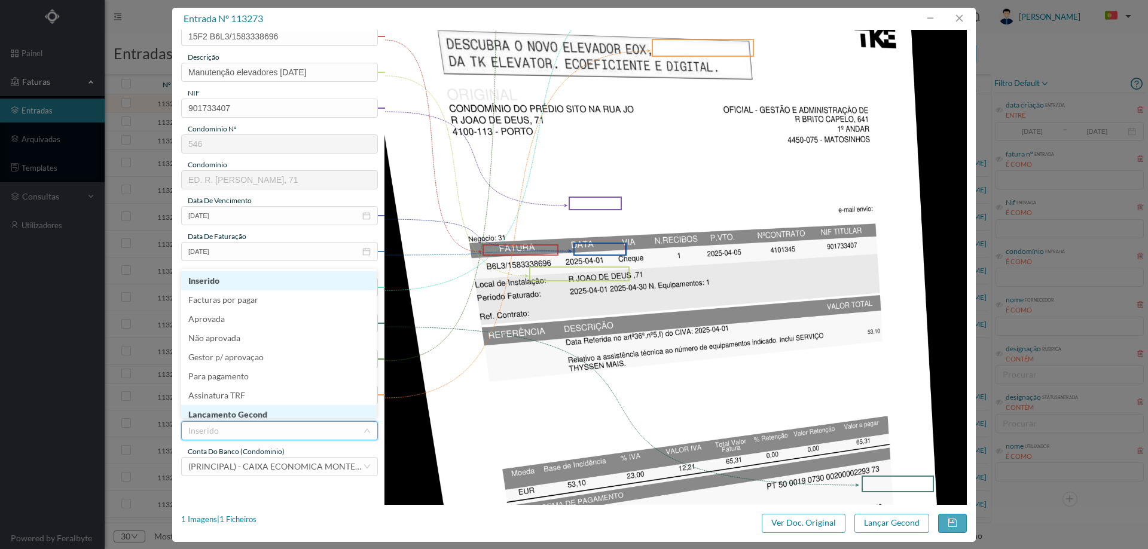
scroll to position [6, 0]
click at [264, 414] on li "Lançamento Gecond" at bounding box center [278, 408] width 195 height 19
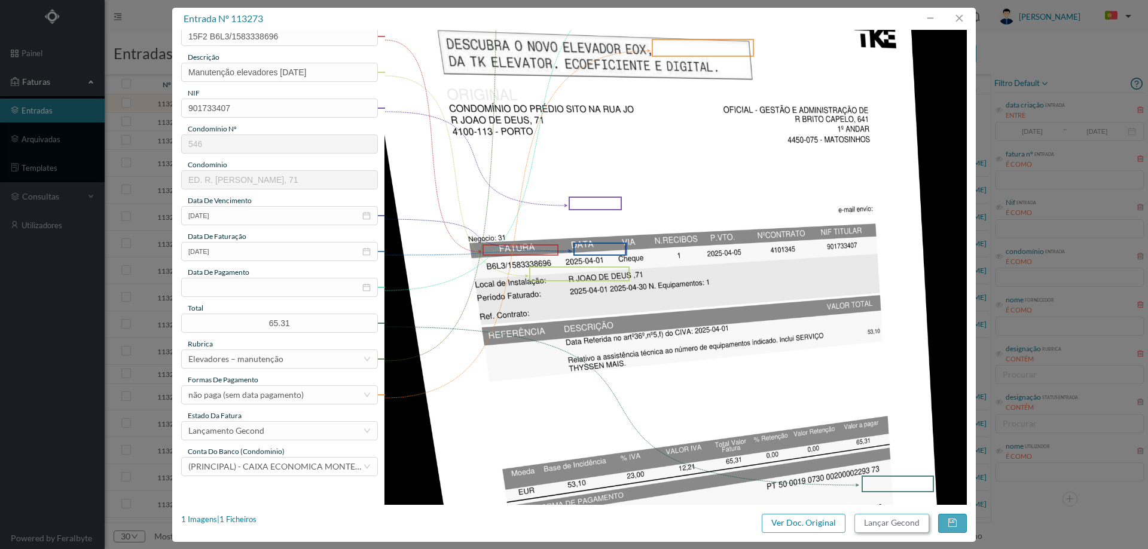
click at [891, 515] on button "Lançar Gecond" at bounding box center [891, 523] width 75 height 19
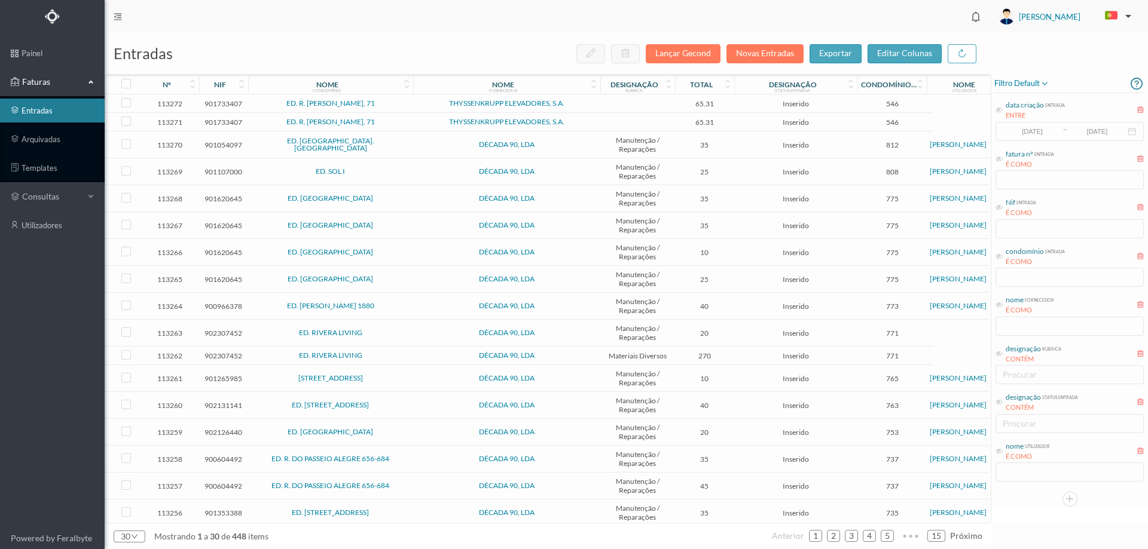
click at [586, 108] on td "THYSSENKRUPP ELEVADORES, S.A." at bounding box center [506, 103] width 187 height 19
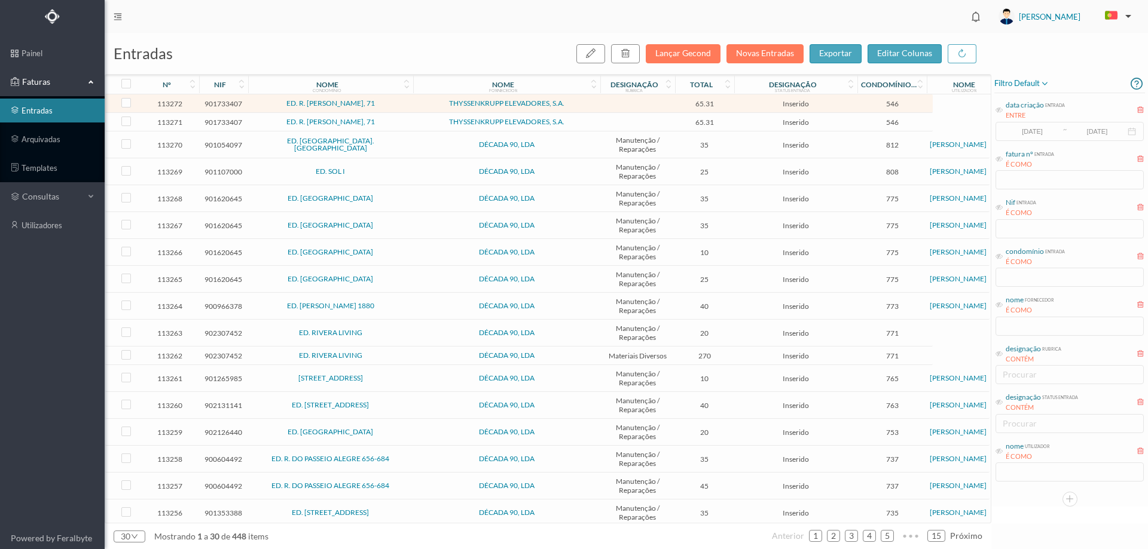
click at [586, 108] on td "THYSSENKRUPP ELEVADORES, S.A." at bounding box center [506, 103] width 187 height 19
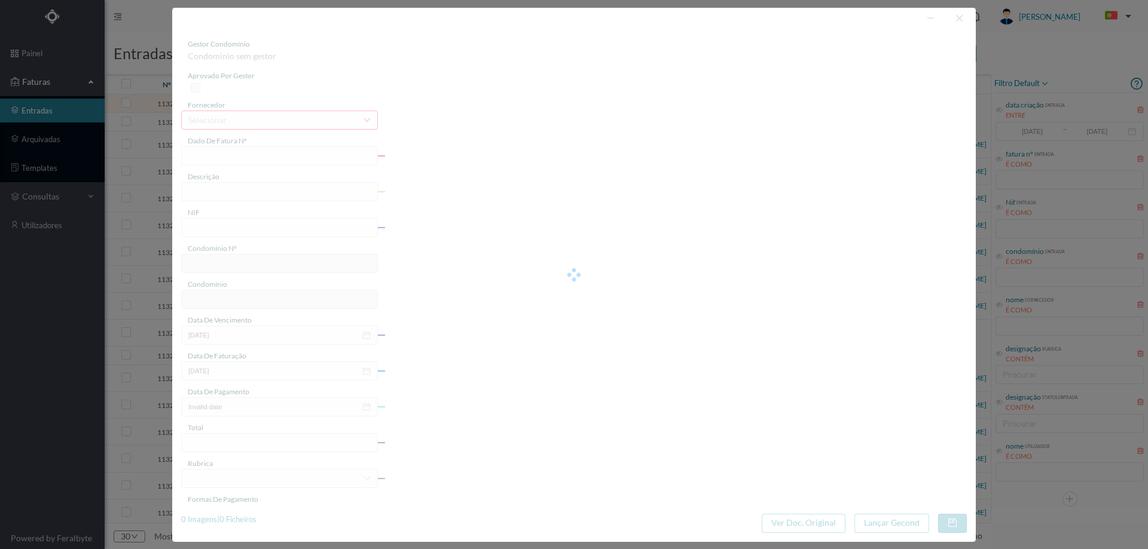
type input "15F2 B6L3/1583394358"
type input "901733407"
type input "Invalid date"
type input "2025-09-01"
type input "65.31"
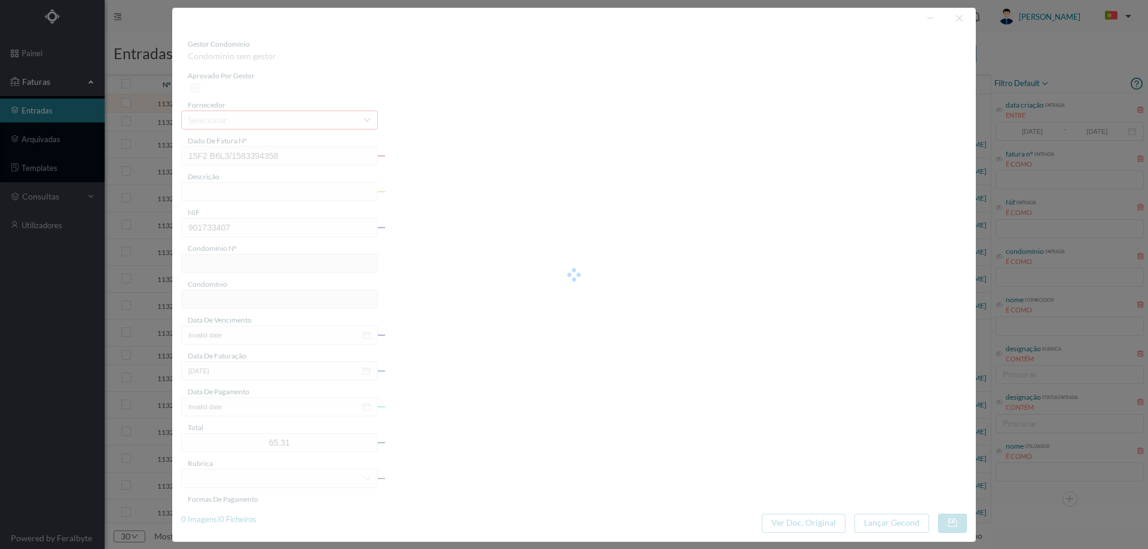
type input "546"
type input "ED. R. JOÃO DE DEUS, 71"
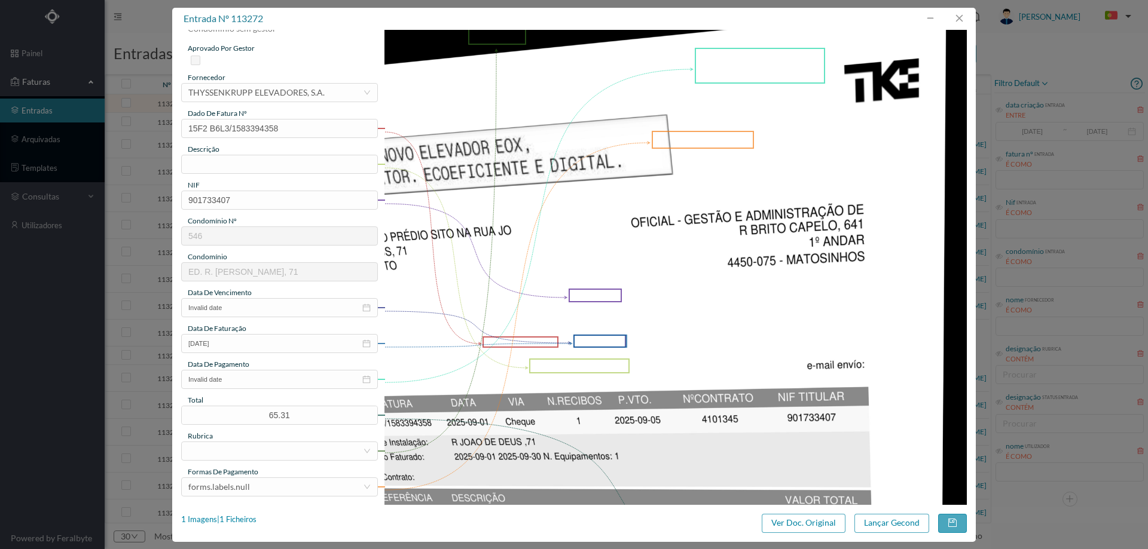
scroll to position [0, 0]
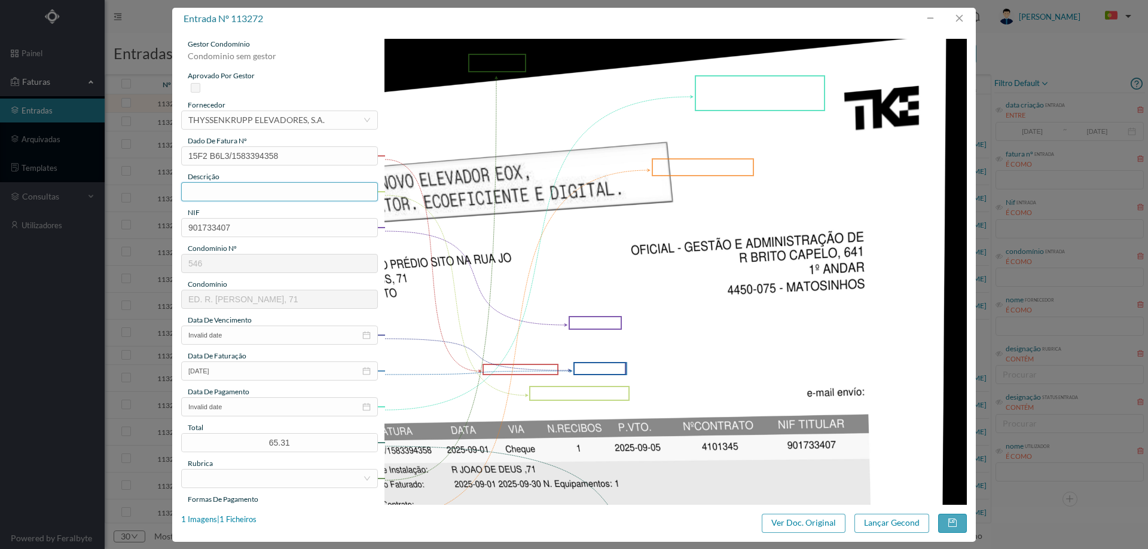
click at [244, 197] on input "text" at bounding box center [279, 191] width 197 height 19
type input "Manutenção elevadores Setembro 2025"
click at [259, 338] on input "Invalid date" at bounding box center [279, 335] width 197 height 19
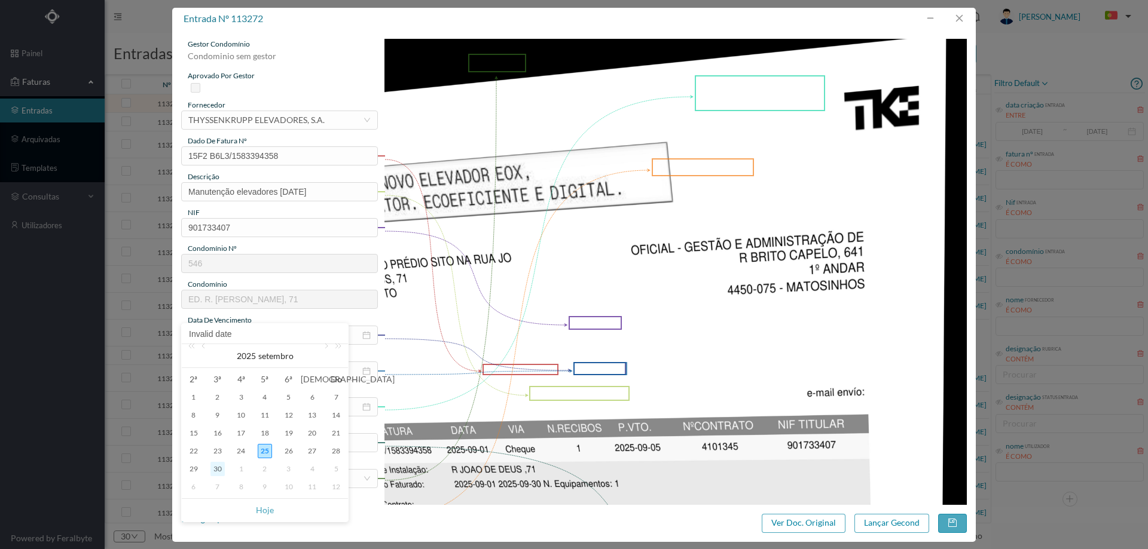
drag, startPoint x: 214, startPoint y: 469, endPoint x: 292, endPoint y: 485, distance: 80.0
click at [215, 469] on div "30" at bounding box center [217, 469] width 14 height 14
type input "2025-09-30"
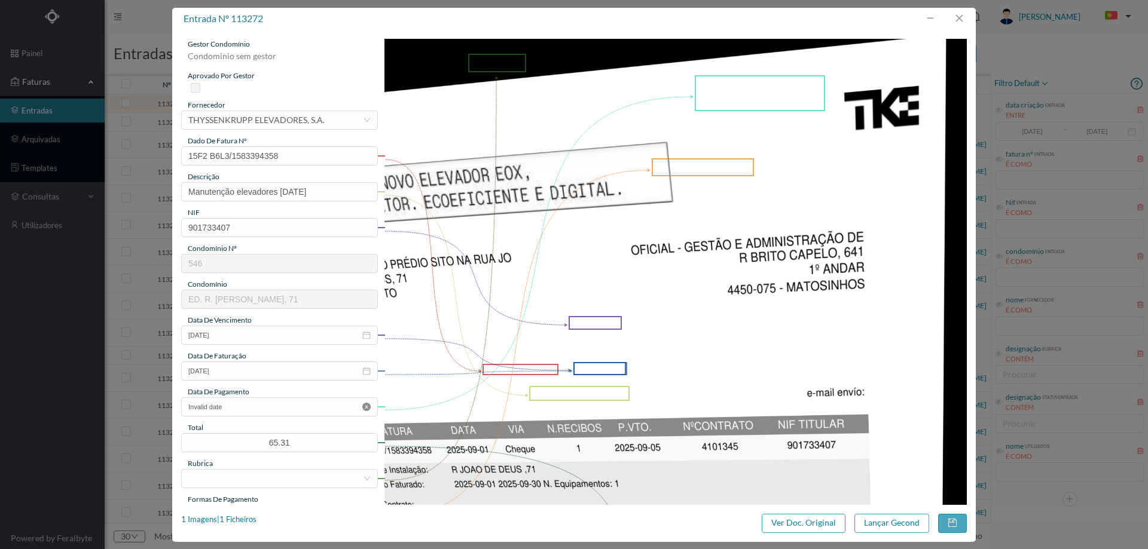
click at [364, 407] on icon "icon: close-circle" at bounding box center [366, 407] width 8 height 8
click at [293, 476] on div at bounding box center [275, 479] width 175 height 18
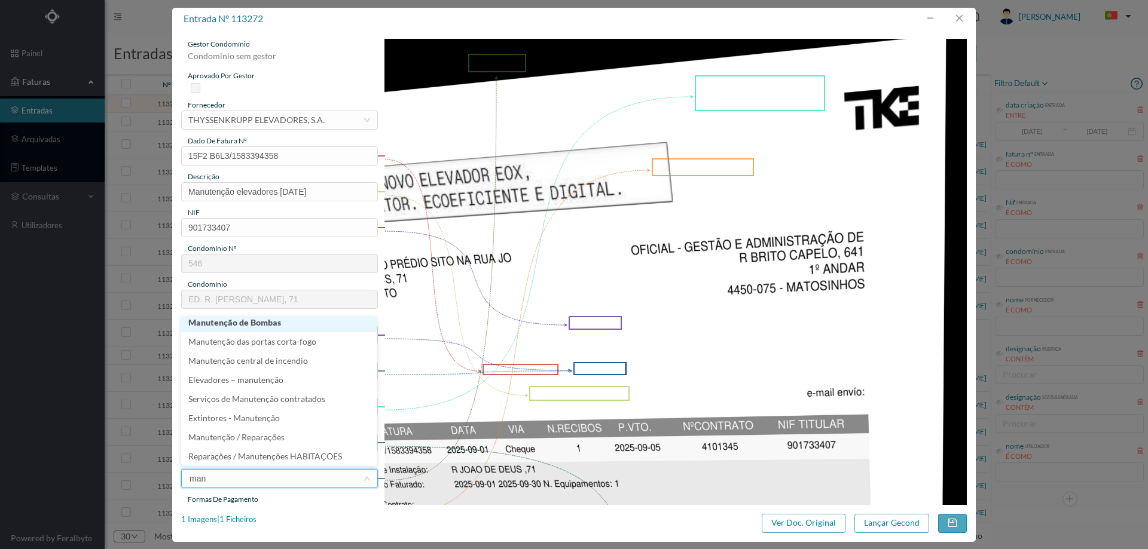
scroll to position [2, 0]
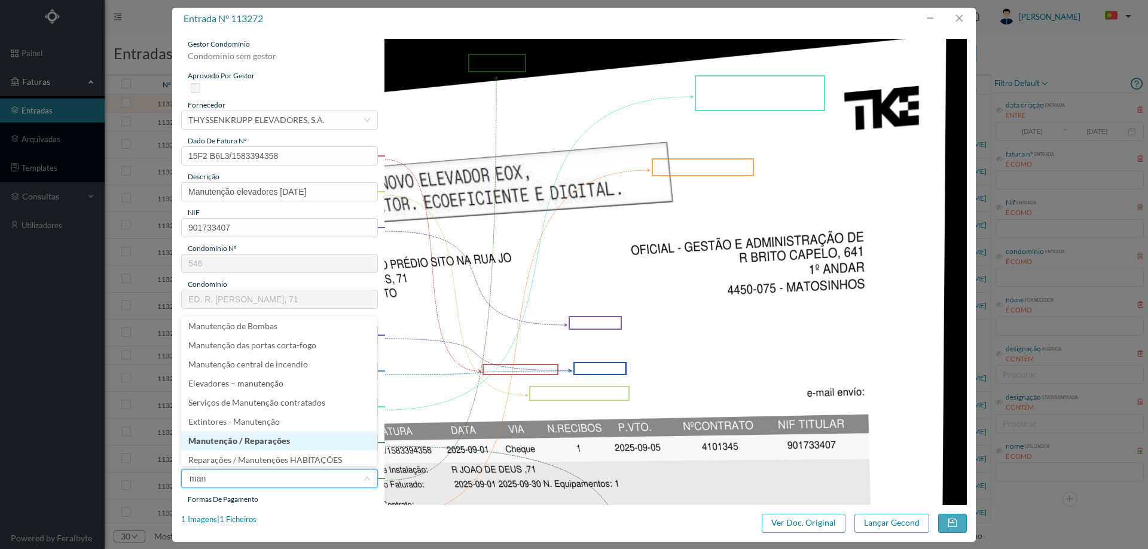
click at [246, 440] on li "Manutenção / Reparações" at bounding box center [278, 441] width 195 height 19
type input "man"
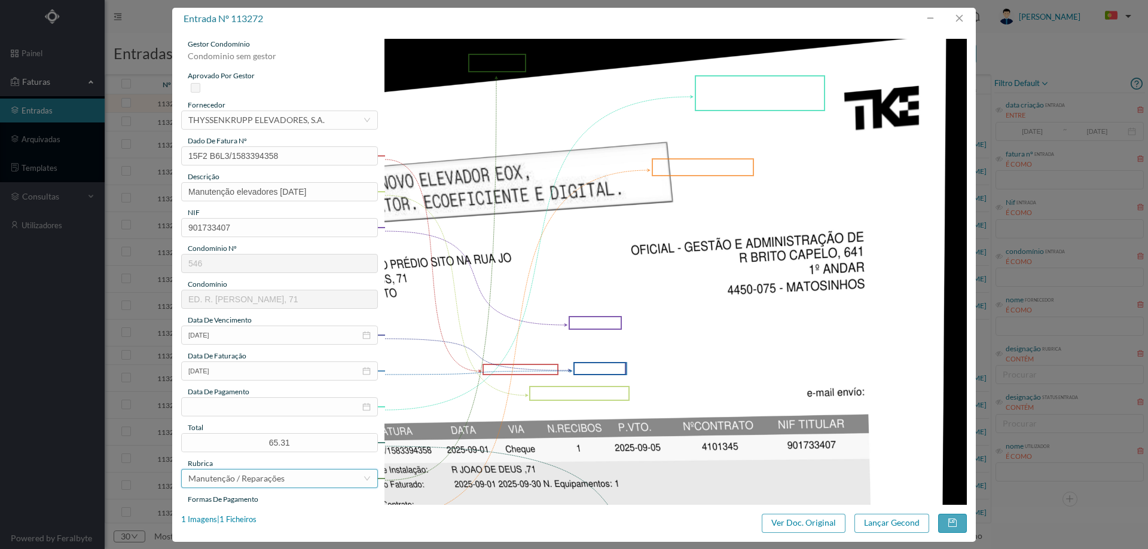
click at [240, 473] on div "Manutenção / Reparações" at bounding box center [236, 479] width 96 height 18
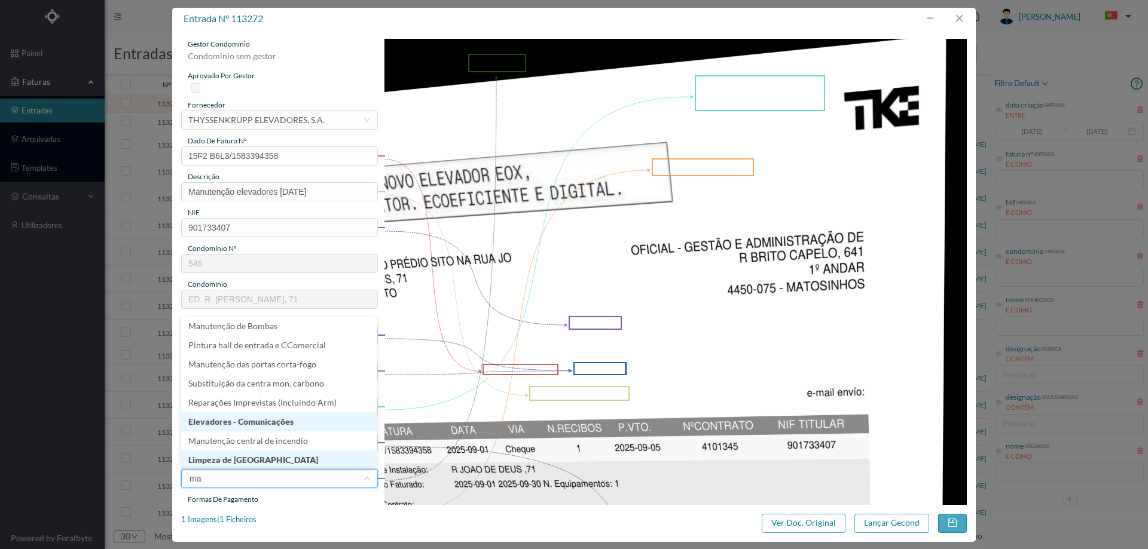
type input "man"
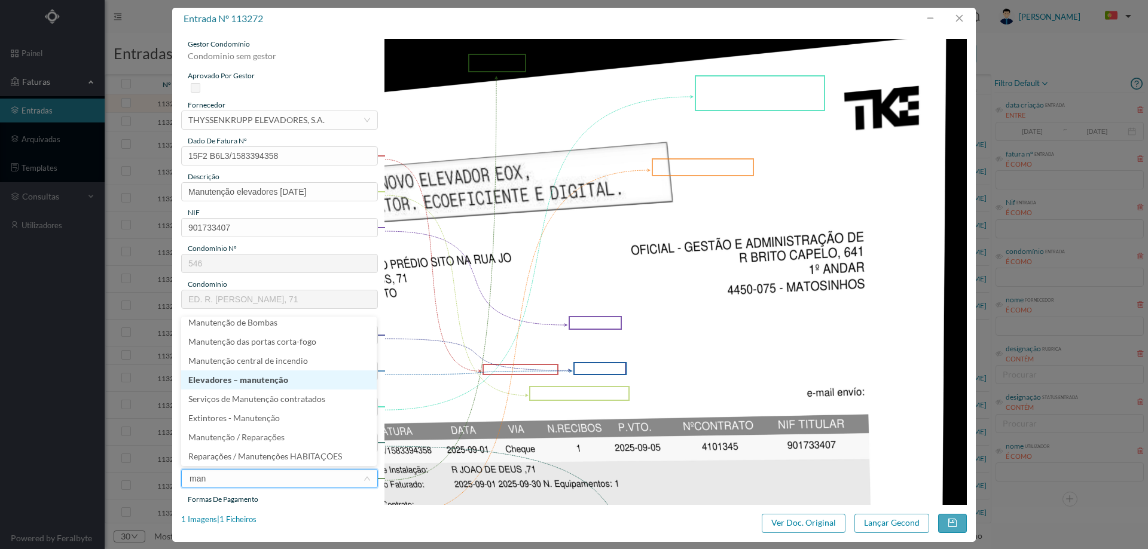
click at [258, 381] on li "Elevadores – manutenção" at bounding box center [278, 380] width 195 height 19
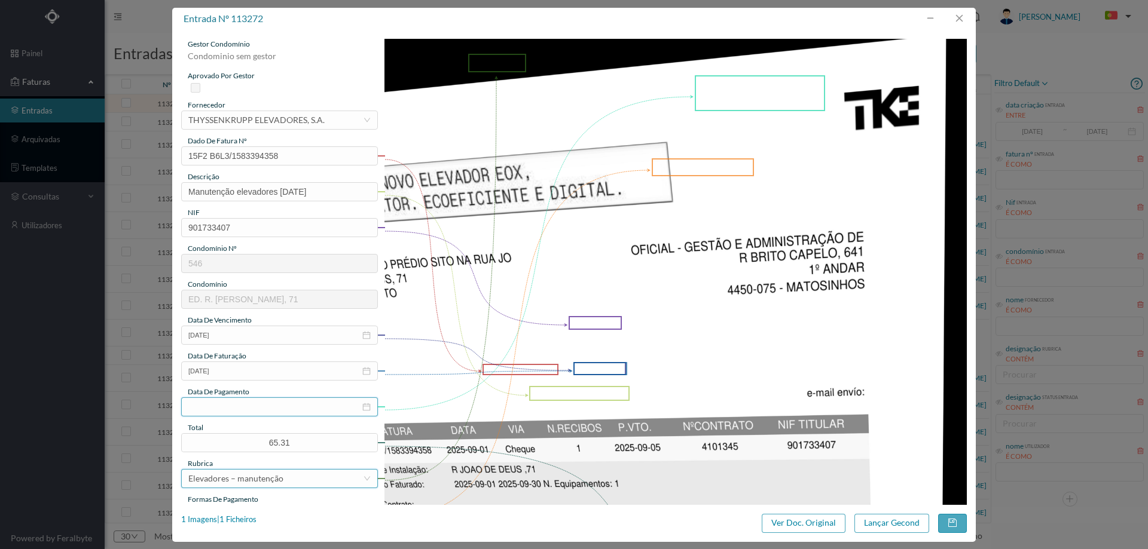
scroll to position [179, 0]
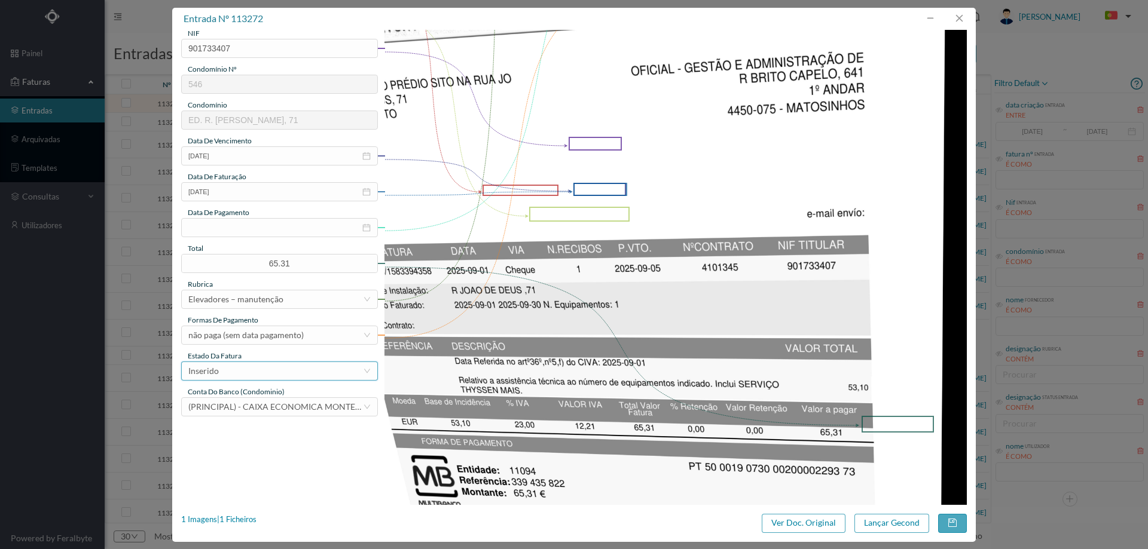
click at [256, 365] on div "Inserido" at bounding box center [275, 371] width 175 height 18
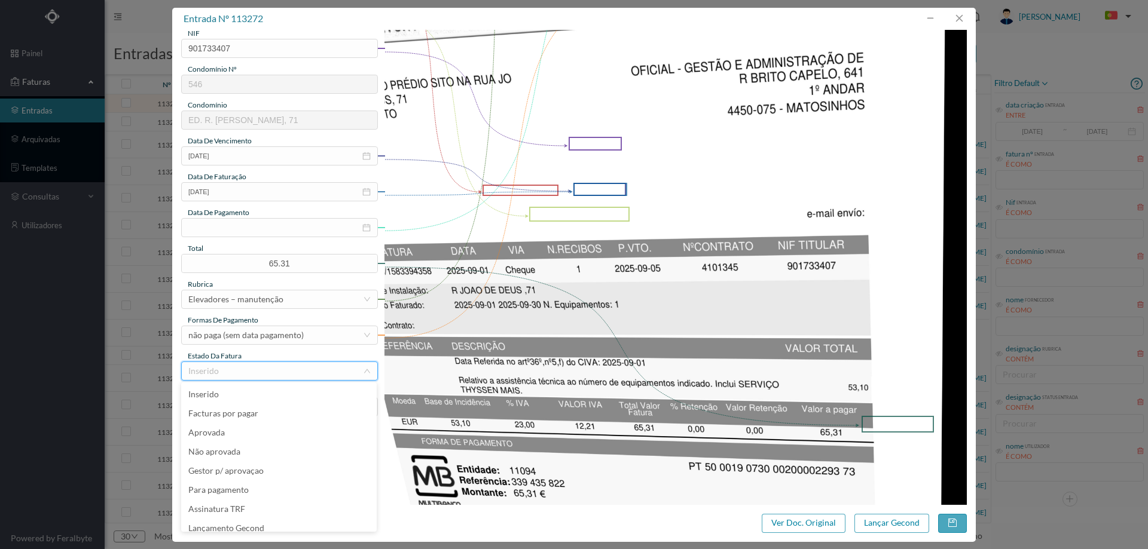
scroll to position [6, 0]
click at [263, 525] on li "Lançamento Gecond" at bounding box center [278, 522] width 195 height 19
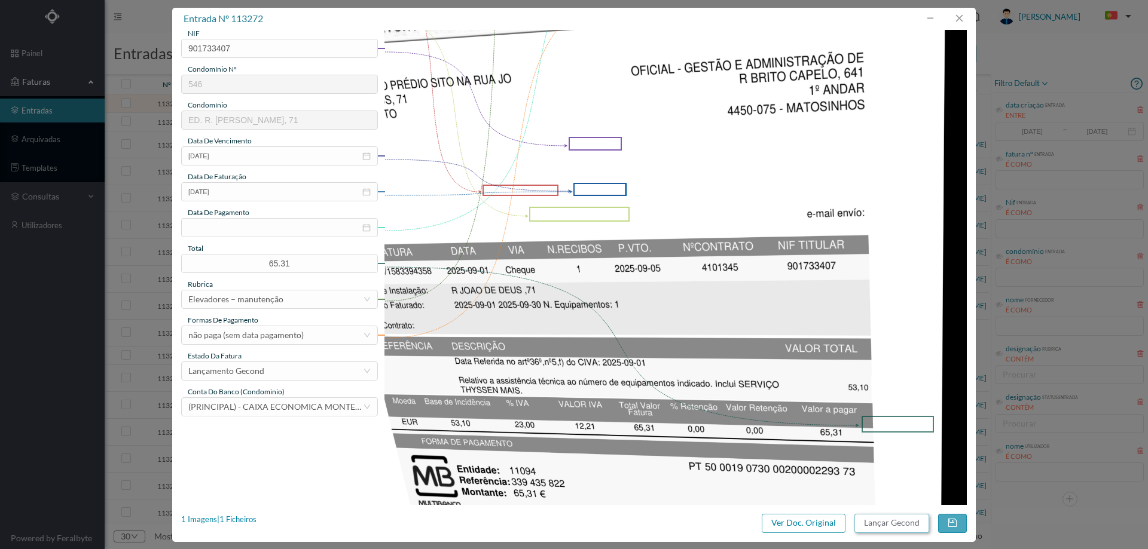
click at [897, 526] on button "Lançar Gecond" at bounding box center [891, 523] width 75 height 19
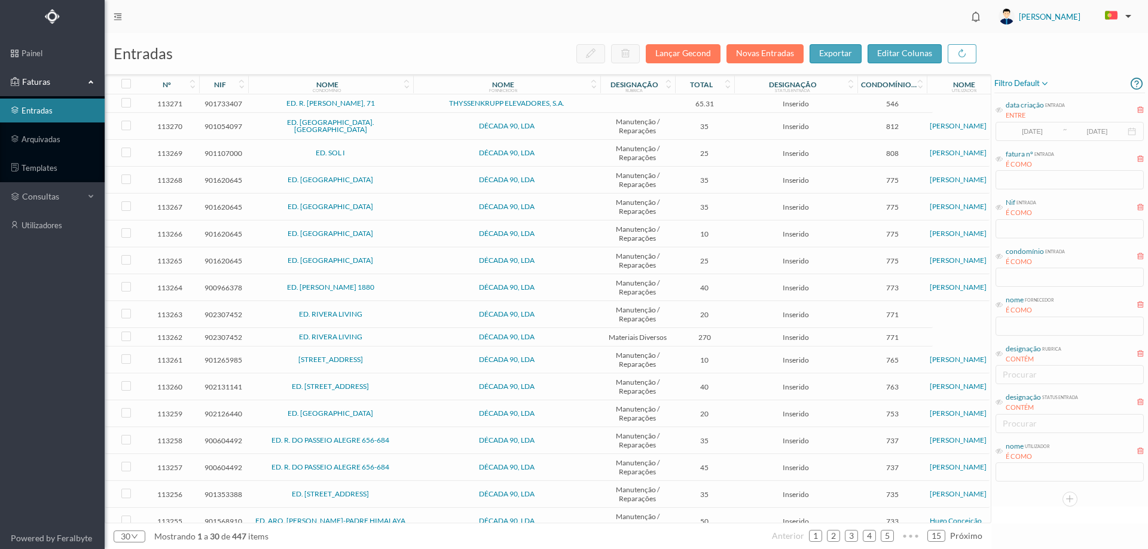
click at [394, 102] on span "ED. R. [PERSON_NAME], 71" at bounding box center [330, 103] width 159 height 7
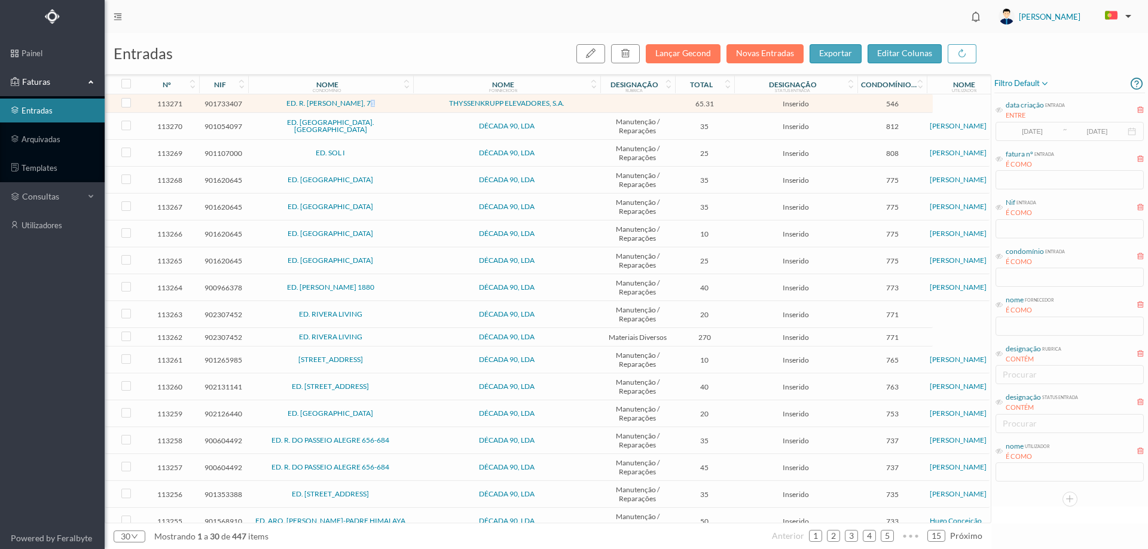
click at [394, 102] on span "ED. R. [PERSON_NAME], 71" at bounding box center [330, 103] width 159 height 7
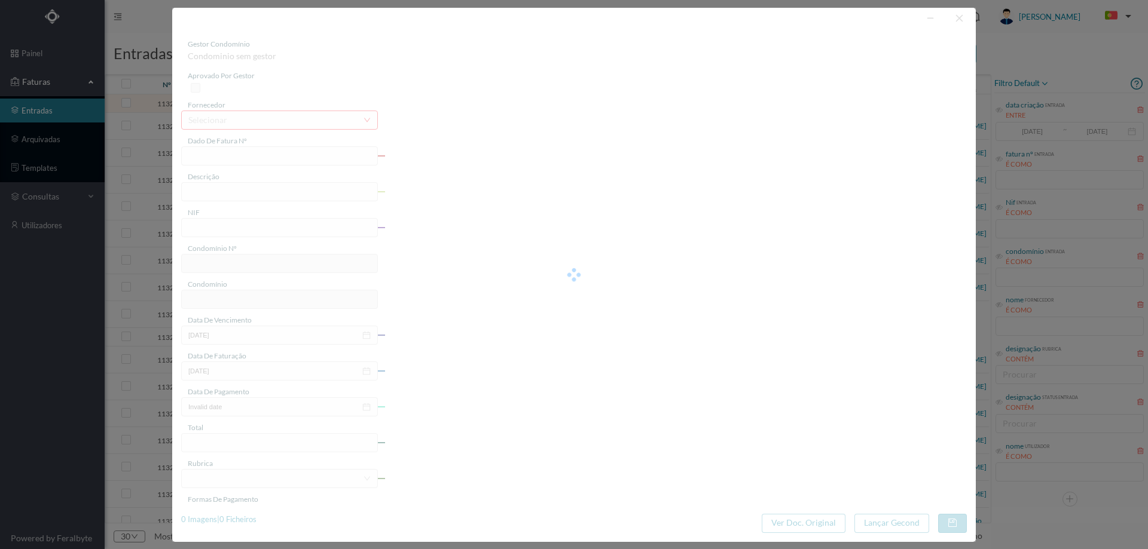
type input "15F2 B6L3/1583349804"
type input "R JOAO DE DEUS"
type input "901733407"
type input "Invalid date"
type input "2025-05-01"
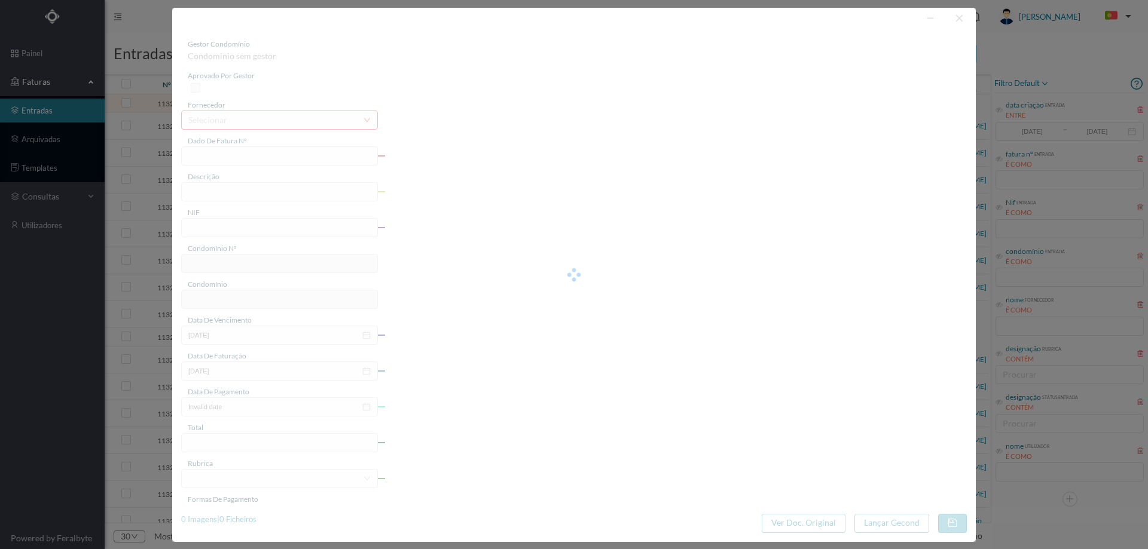
type input "65.31"
type input "546"
type input "ED. R. JOÃO DE DEUS, 71"
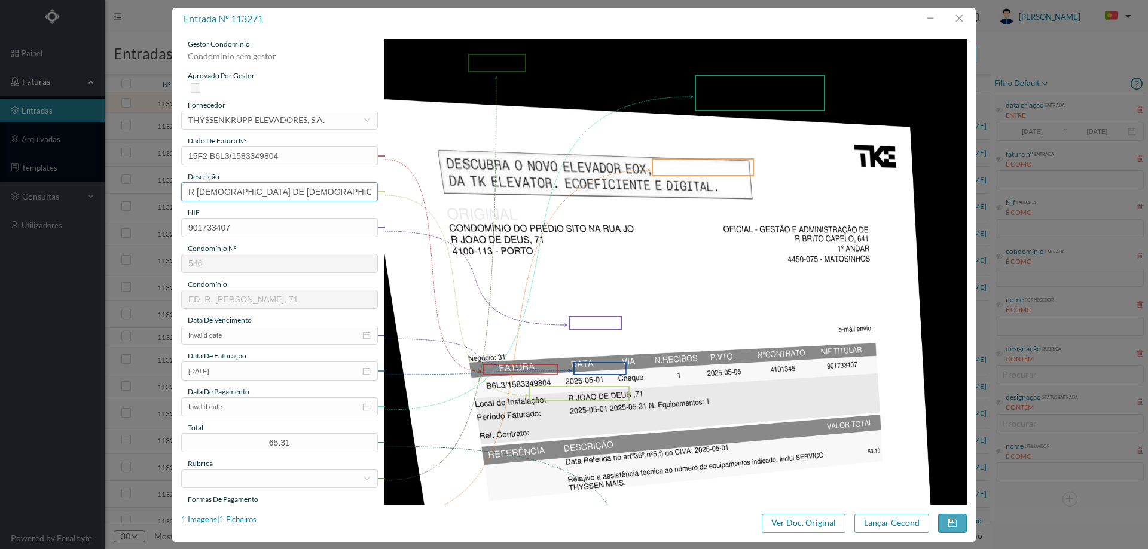
drag, startPoint x: 282, startPoint y: 196, endPoint x: 99, endPoint y: 197, distance: 183.5
click at [97, 197] on div "entrada nº 113271 gestor condomínio Condominio sem gestor aprovado por gestor f…" at bounding box center [574, 274] width 1148 height 549
type input "Manutenção elevadores Maio 2025"
click at [227, 335] on input "Invalid date" at bounding box center [279, 335] width 197 height 19
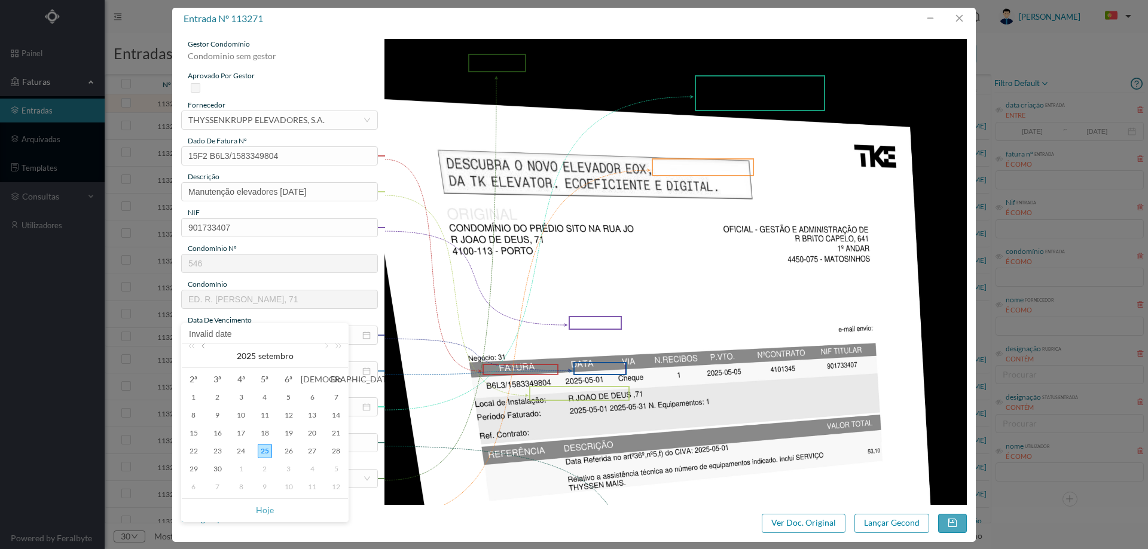
click at [203, 346] on link at bounding box center [204, 356] width 11 height 24
click at [203, 347] on link at bounding box center [204, 356] width 11 height 24
click at [204, 347] on link at bounding box center [204, 356] width 11 height 24
click at [310, 470] on div "31" at bounding box center [312, 469] width 14 height 14
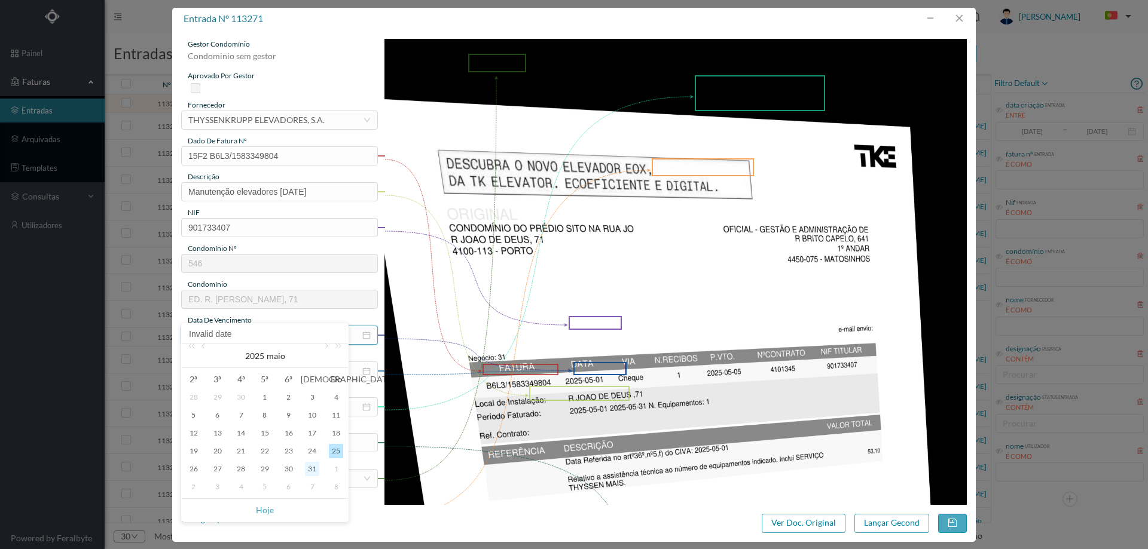
type input "2025-05-31"
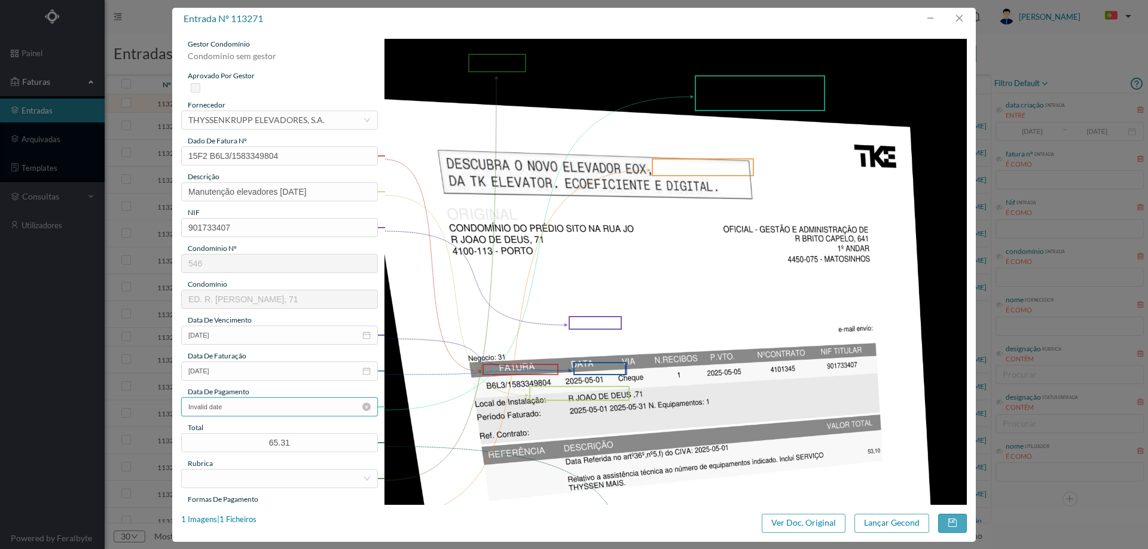
click at [359, 407] on input "Invalid date" at bounding box center [279, 407] width 197 height 19
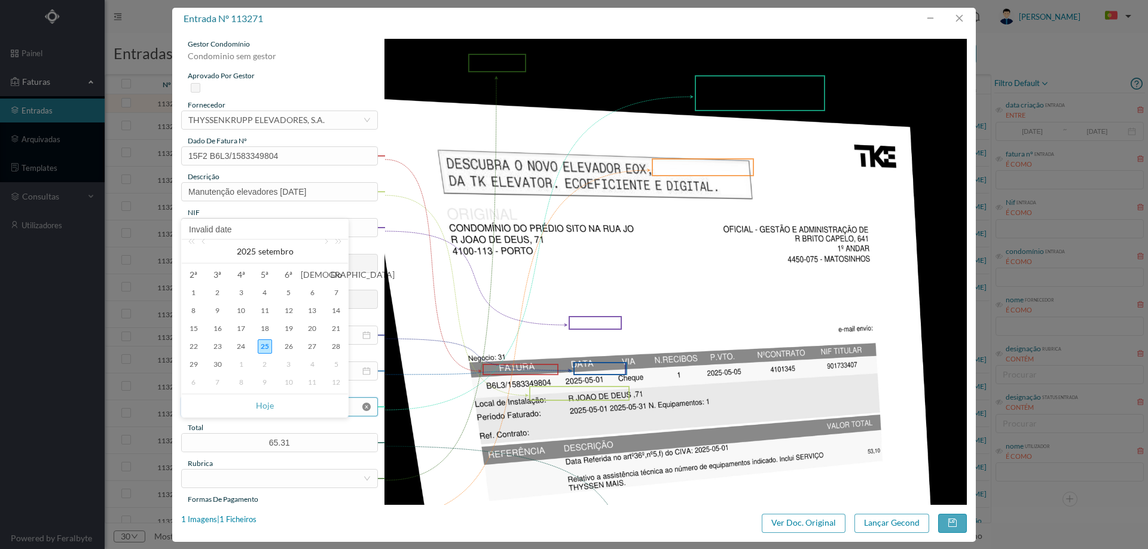
click at [362, 406] on icon "icon: close-circle" at bounding box center [366, 407] width 8 height 8
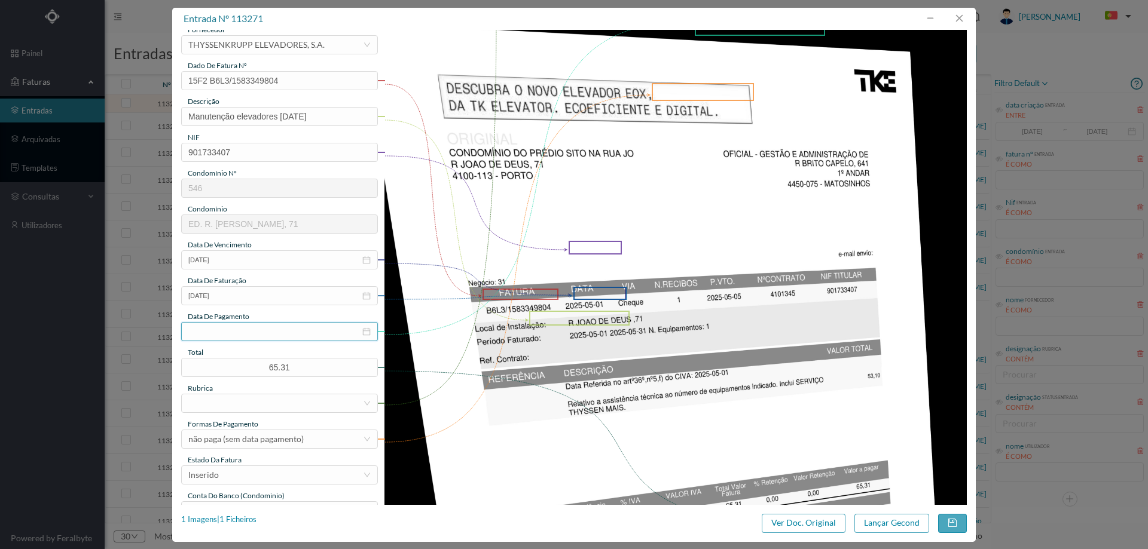
scroll to position [179, 0]
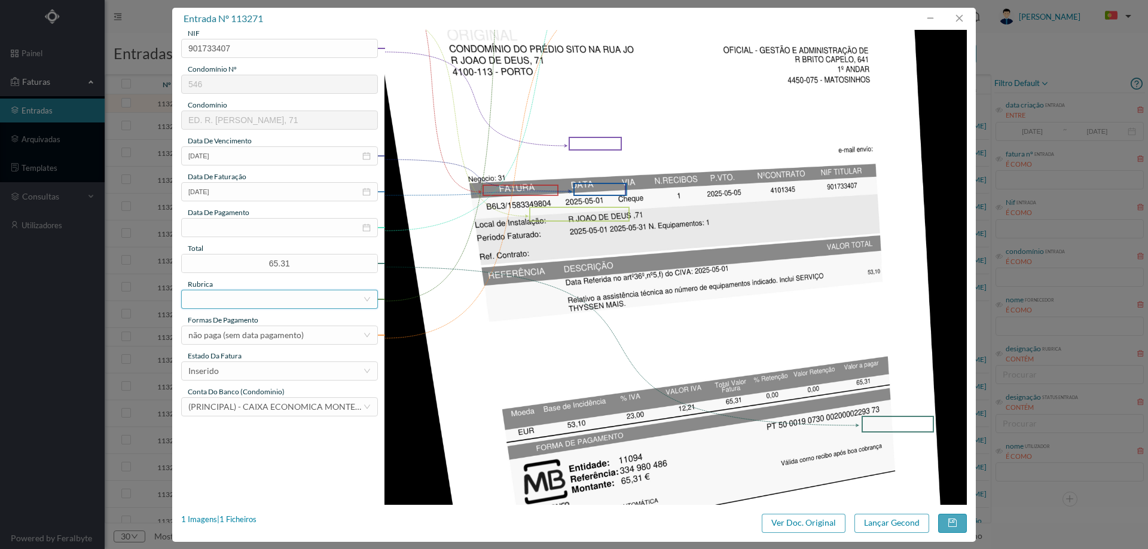
click at [263, 301] on div at bounding box center [275, 300] width 175 height 18
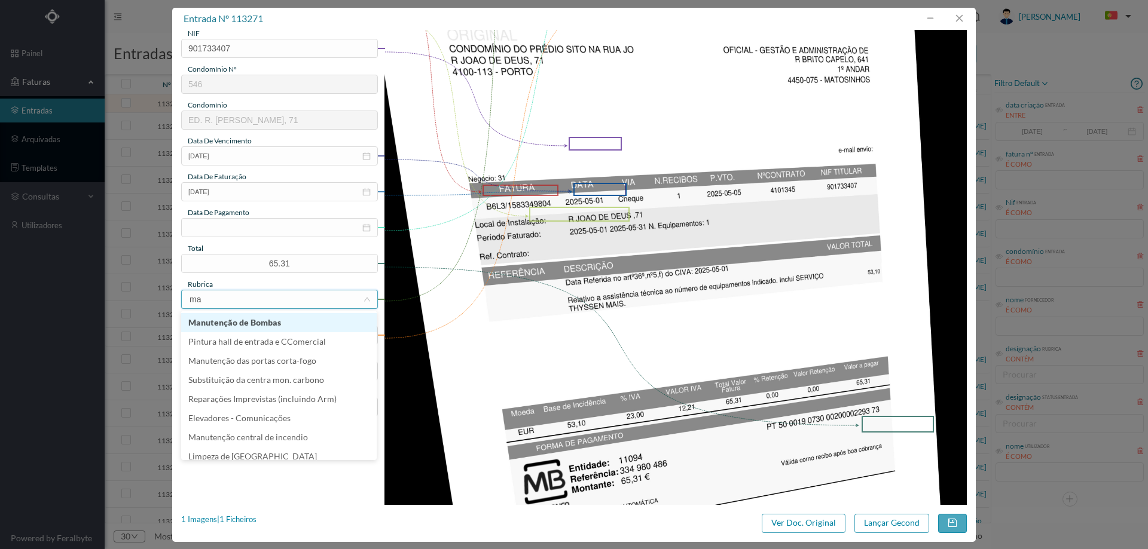
type input "man"
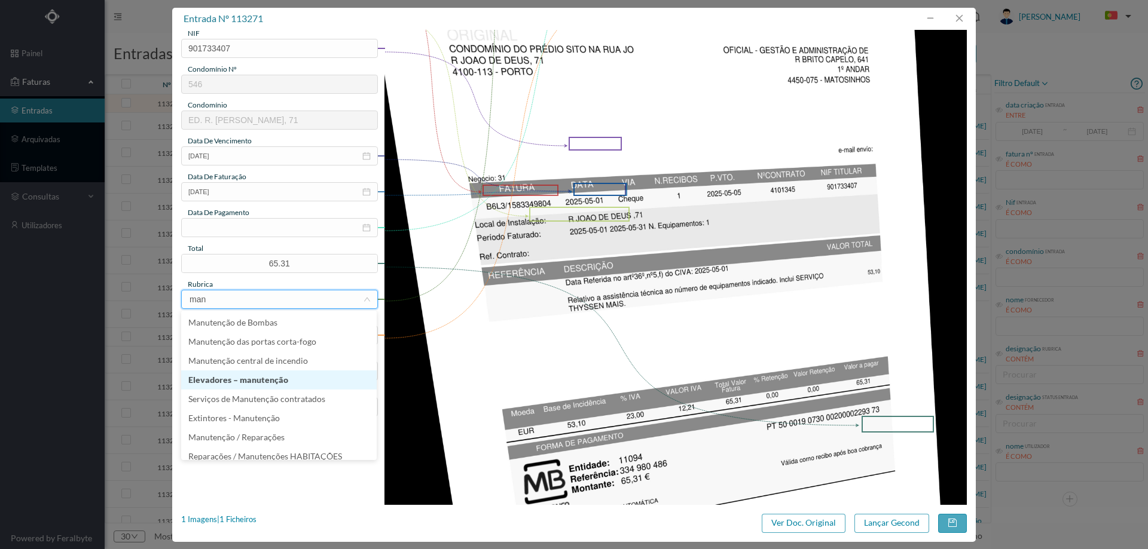
click at [262, 381] on li "Elevadores – manutenção" at bounding box center [278, 380] width 195 height 19
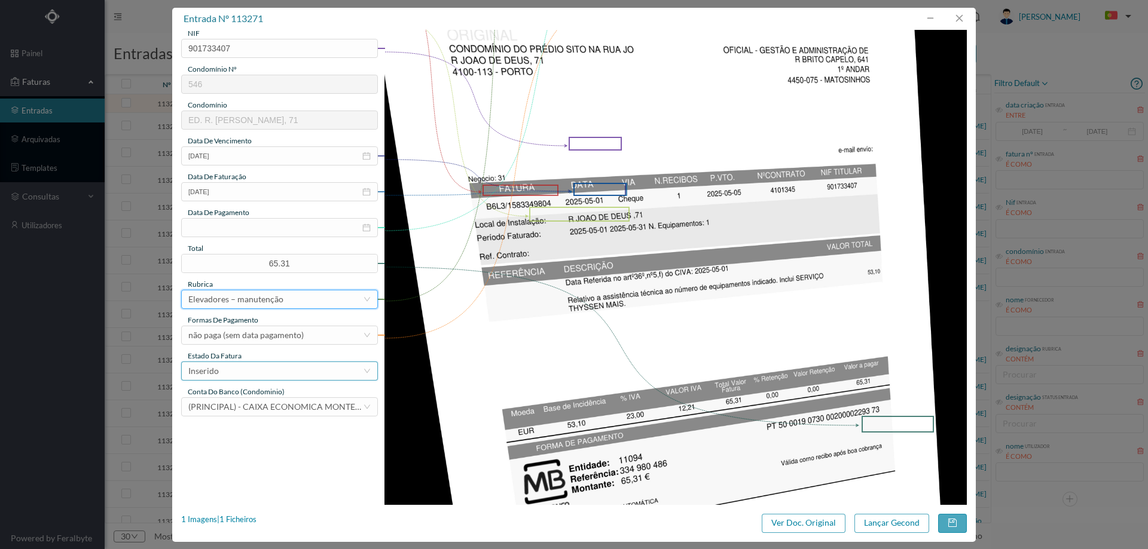
click at [243, 371] on div "Inserido" at bounding box center [275, 371] width 175 height 18
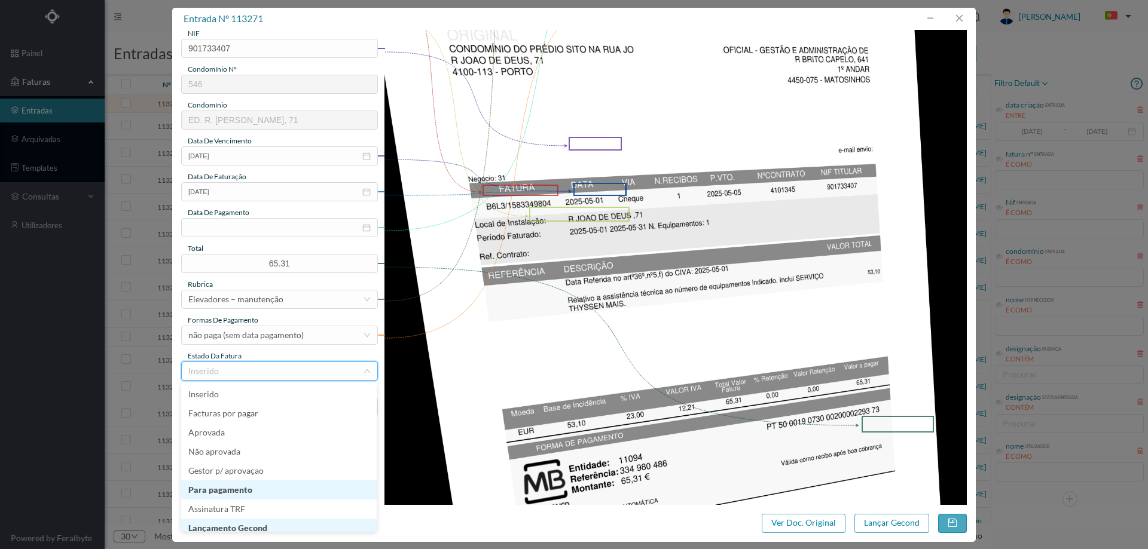
scroll to position [6, 0]
drag, startPoint x: 249, startPoint y: 521, endPoint x: 387, endPoint y: 522, distance: 138.1
click at [250, 521] on li "Lançamento Gecond" at bounding box center [278, 522] width 195 height 19
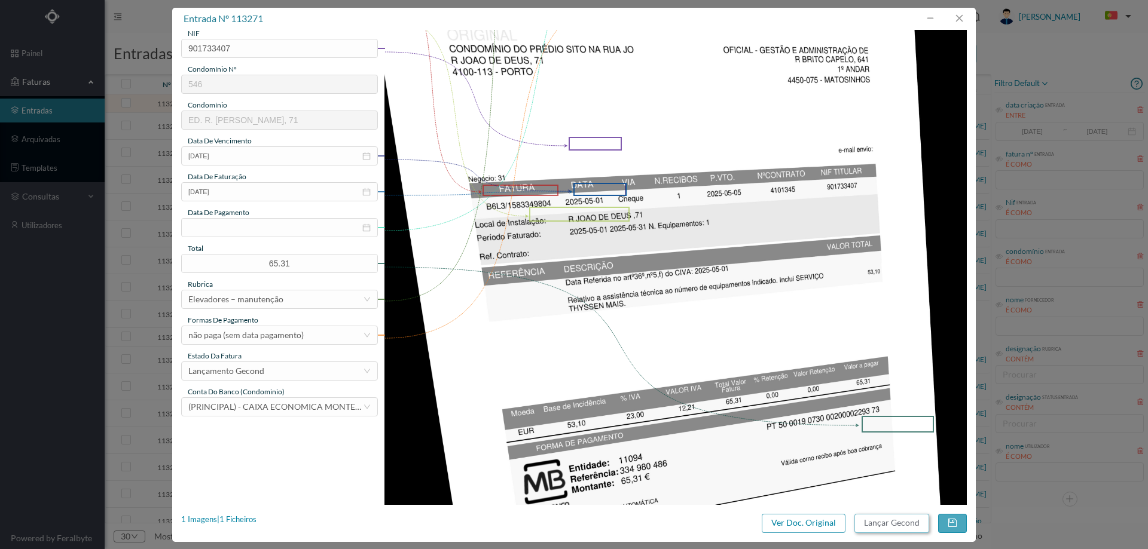
click at [881, 518] on button "Lançar Gecond" at bounding box center [891, 523] width 75 height 19
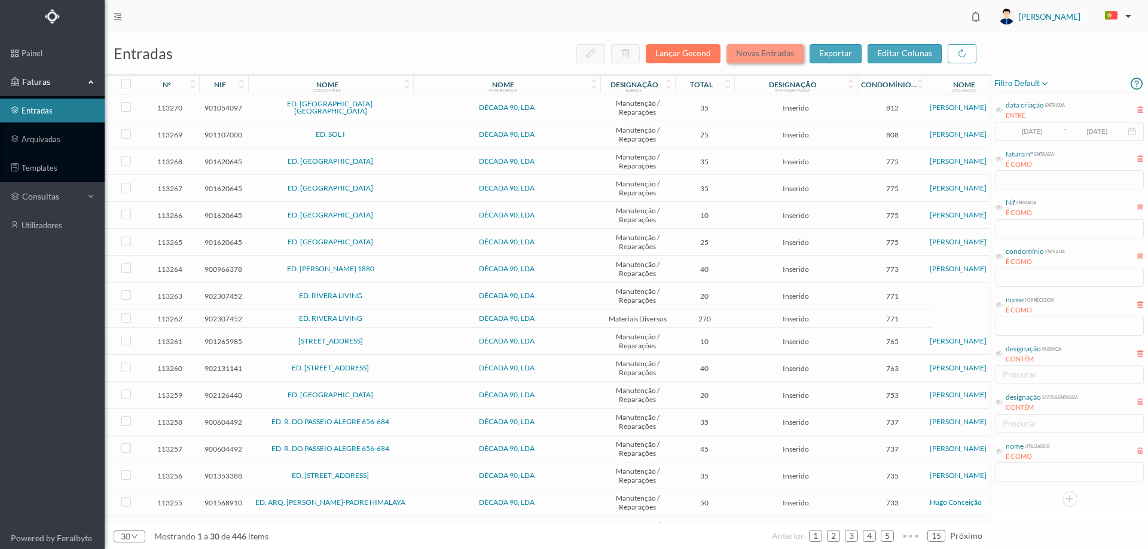
click at [756, 55] on button "Novas Entradas" at bounding box center [764, 53] width 77 height 19
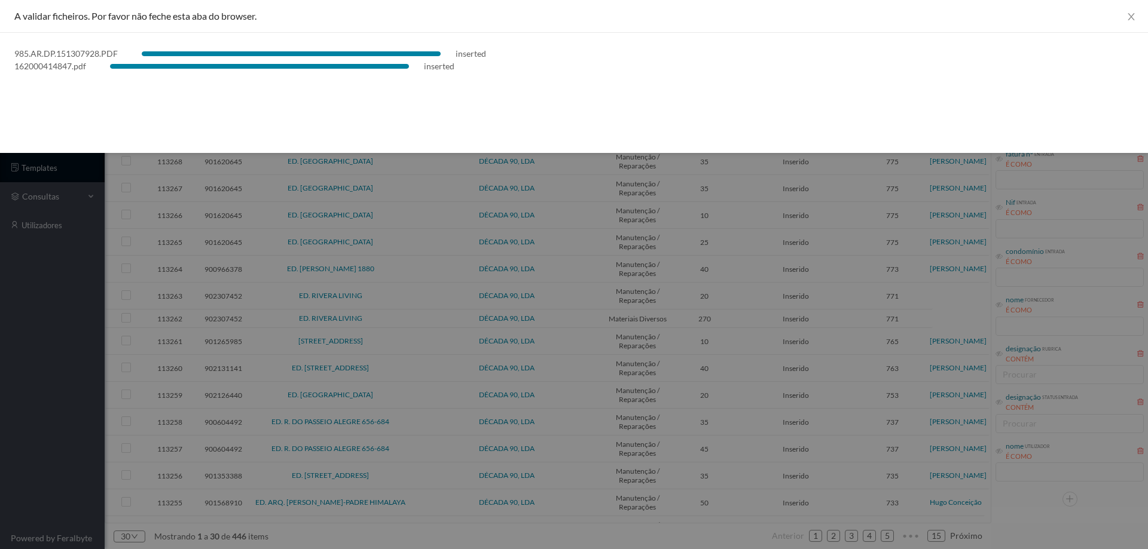
drag, startPoint x: 29, startPoint y: 355, endPoint x: 350, endPoint y: 302, distance: 325.9
click at [30, 355] on div at bounding box center [574, 274] width 1148 height 549
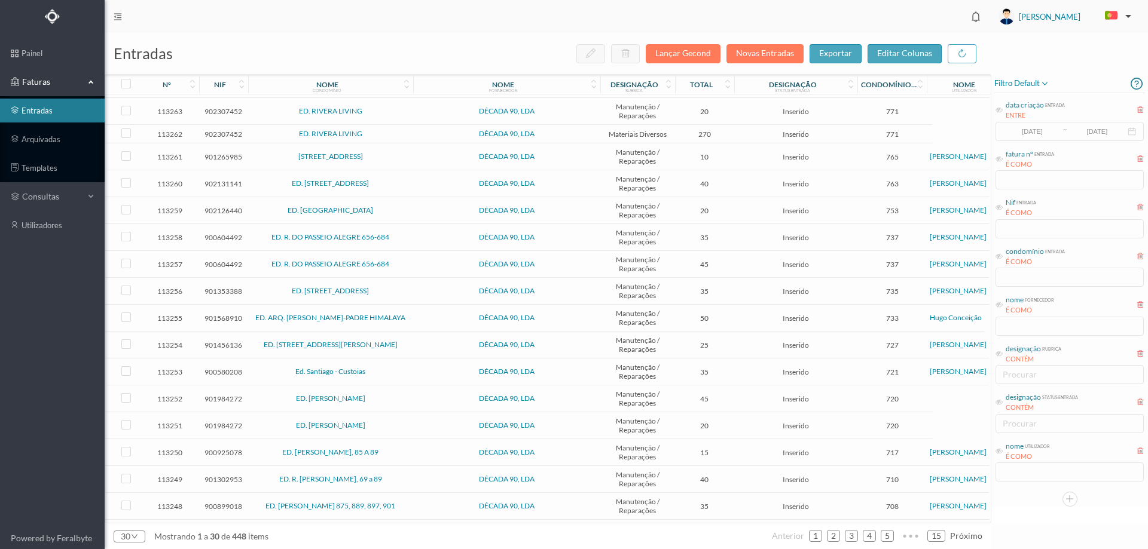
scroll to position [0, 0]
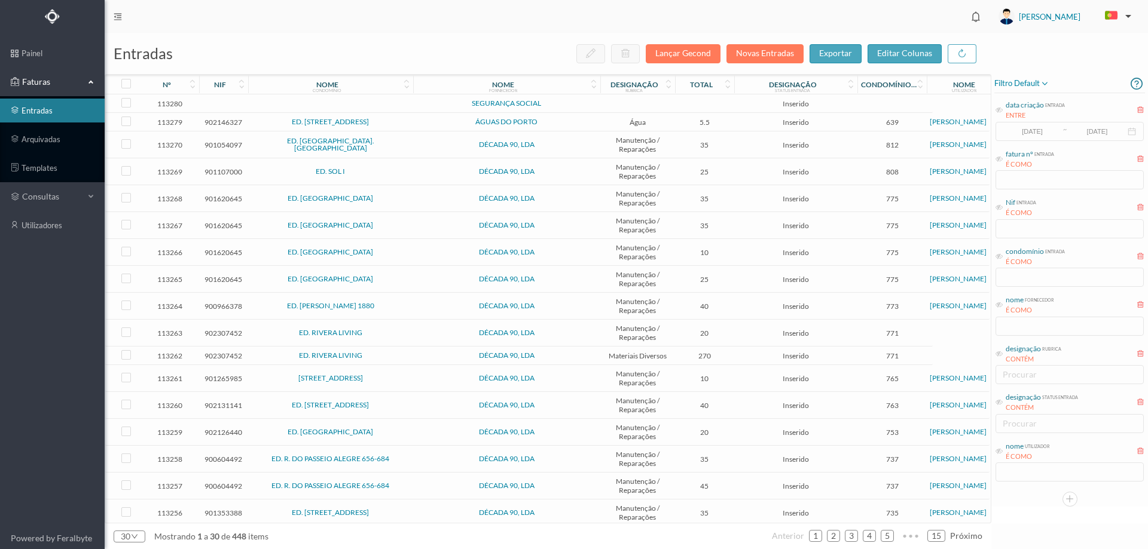
click at [566, 103] on span "SEGURANÇA SOCIAL" at bounding box center [506, 103] width 181 height 7
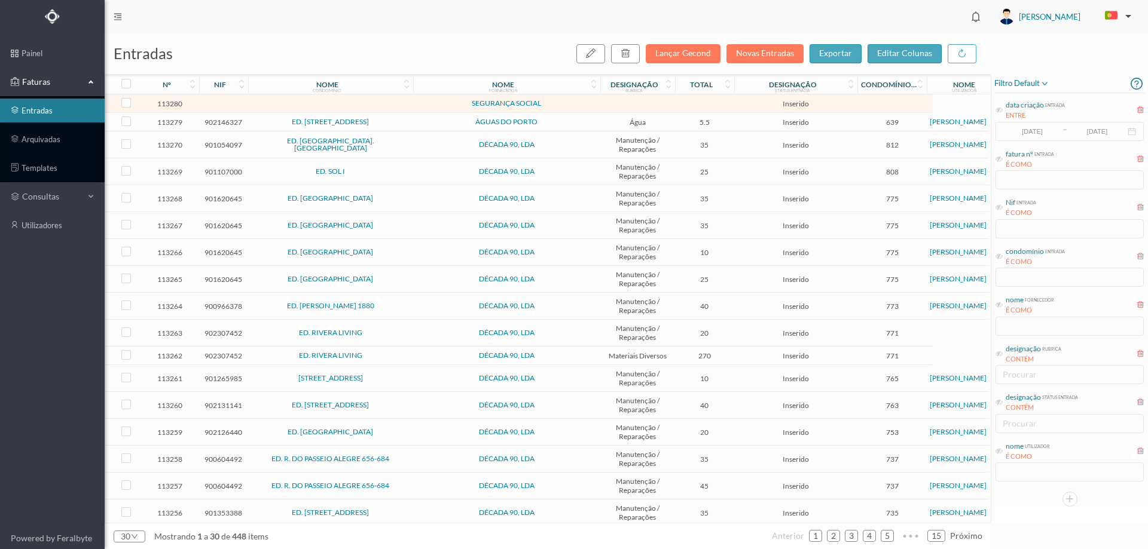
click at [566, 103] on span "SEGURANÇA SOCIAL" at bounding box center [506, 103] width 181 height 7
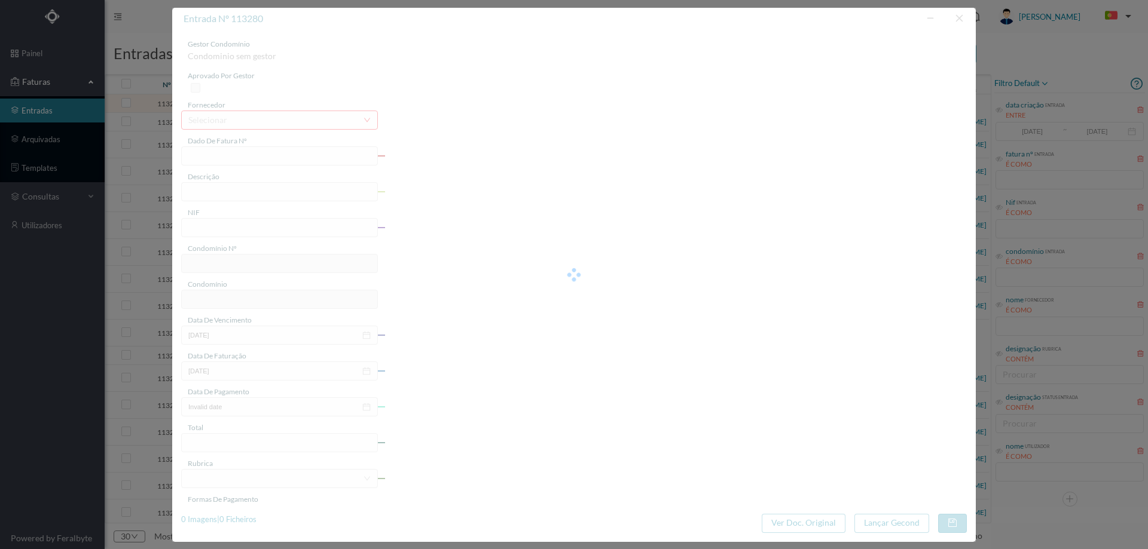
type input "0"
type input "Invalid date"
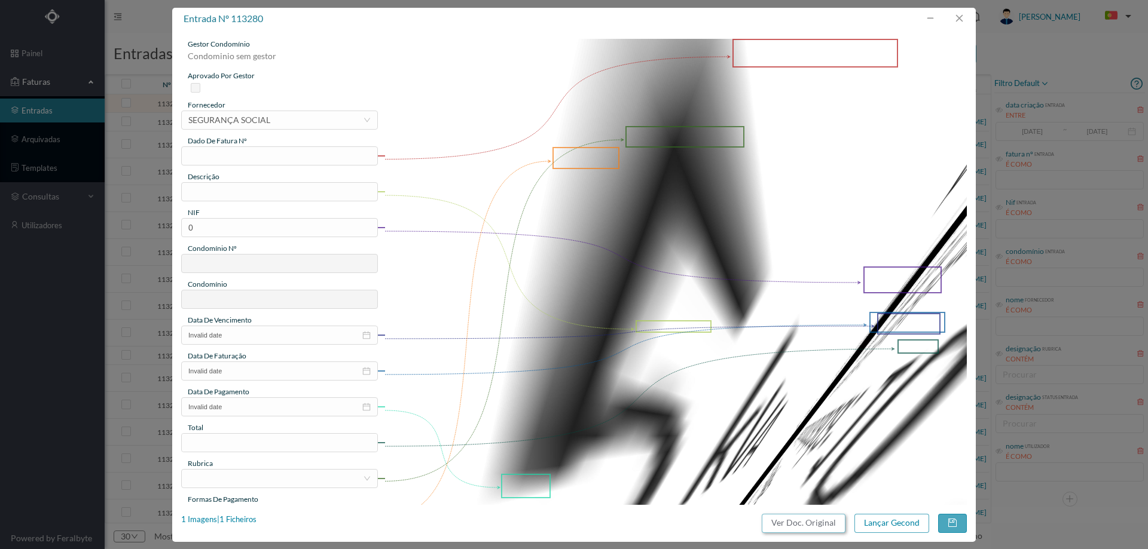
click at [797, 527] on button "Ver Doc. Original" at bounding box center [804, 523] width 84 height 19
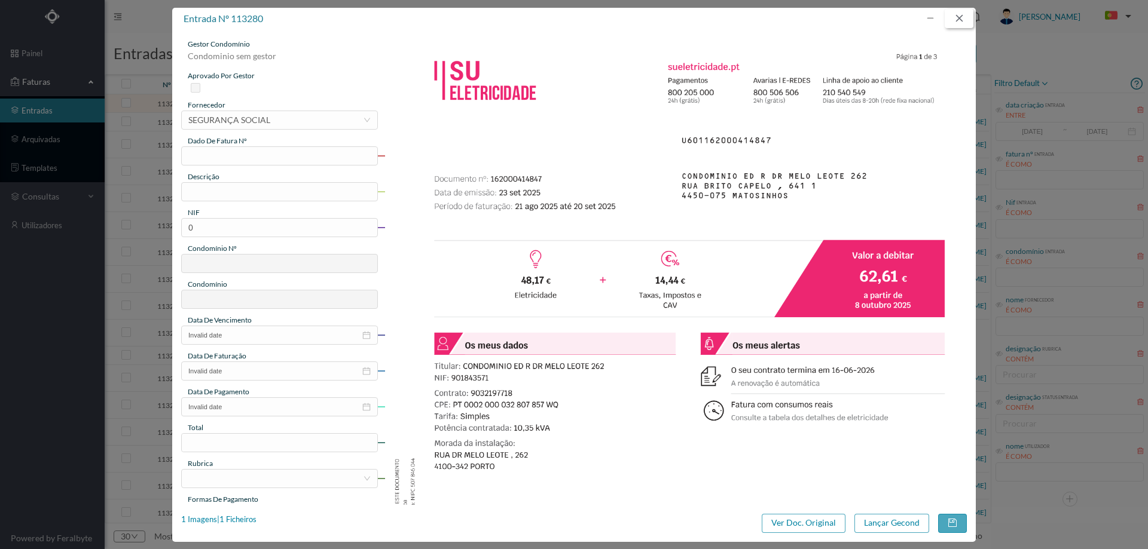
click at [957, 24] on button "button" at bounding box center [958, 18] width 29 height 19
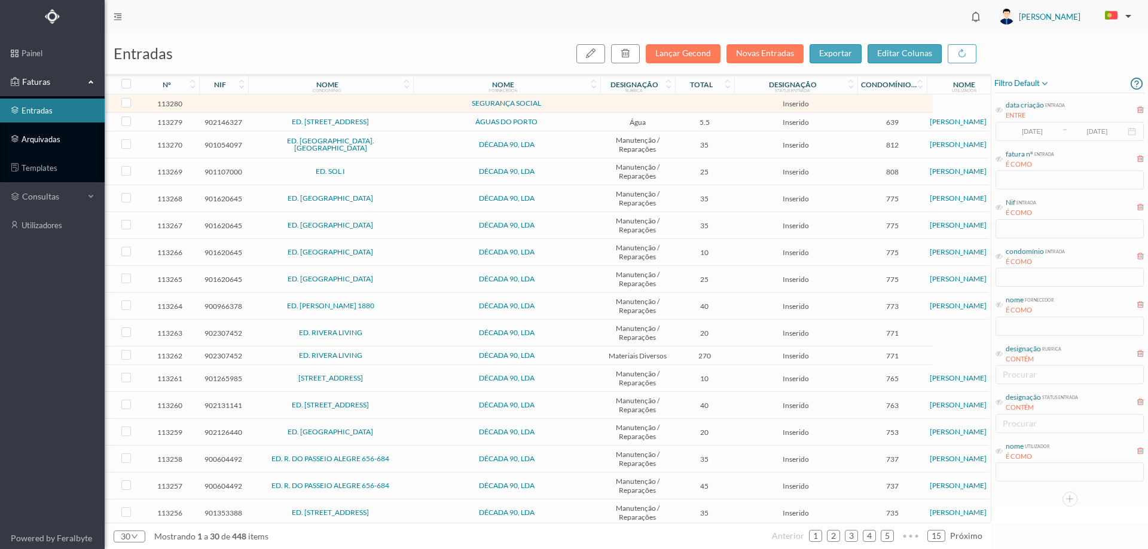
click at [66, 137] on link "arquivadas" at bounding box center [52, 139] width 105 height 24
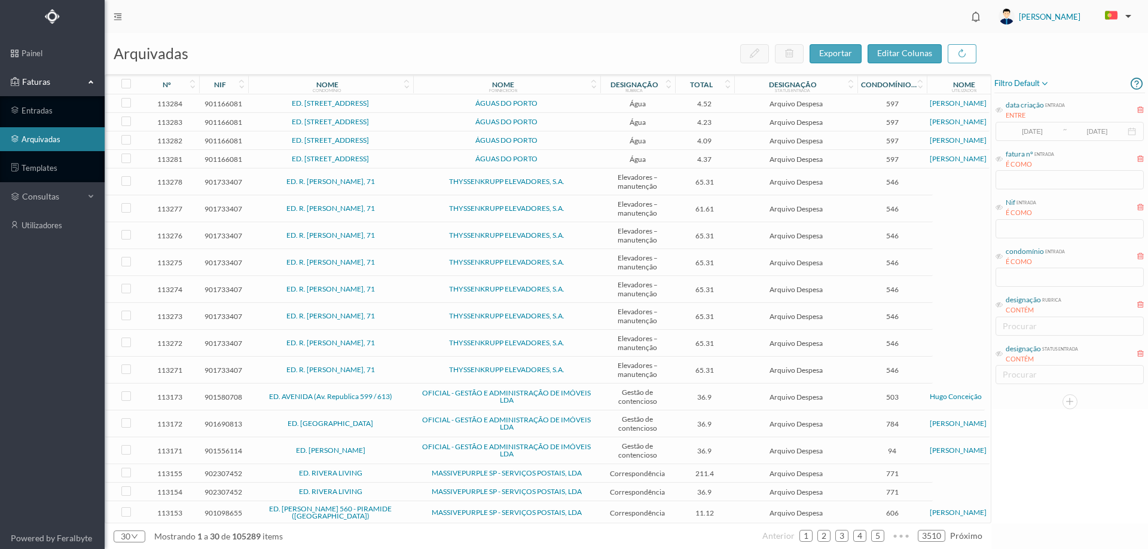
click at [1028, 78] on span "filtro default" at bounding box center [1021, 84] width 55 height 14
click at [1028, 123] on span "abrir filtro" at bounding box center [1034, 125] width 43 height 10
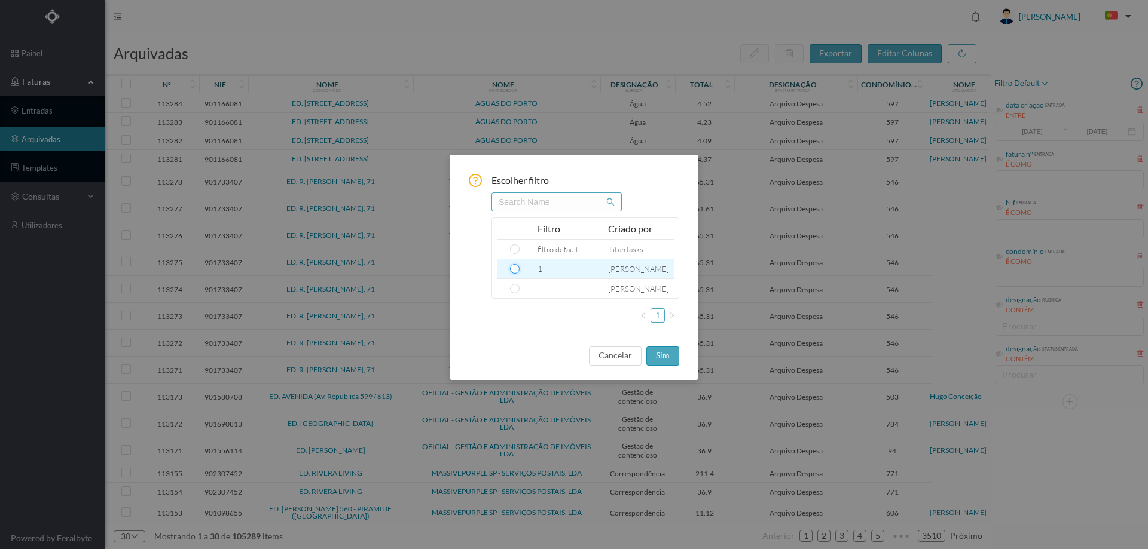
click at [512, 269] on input "radio" at bounding box center [515, 269] width 10 height 10
radio input "true"
click at [660, 354] on button "sim" at bounding box center [662, 356] width 33 height 19
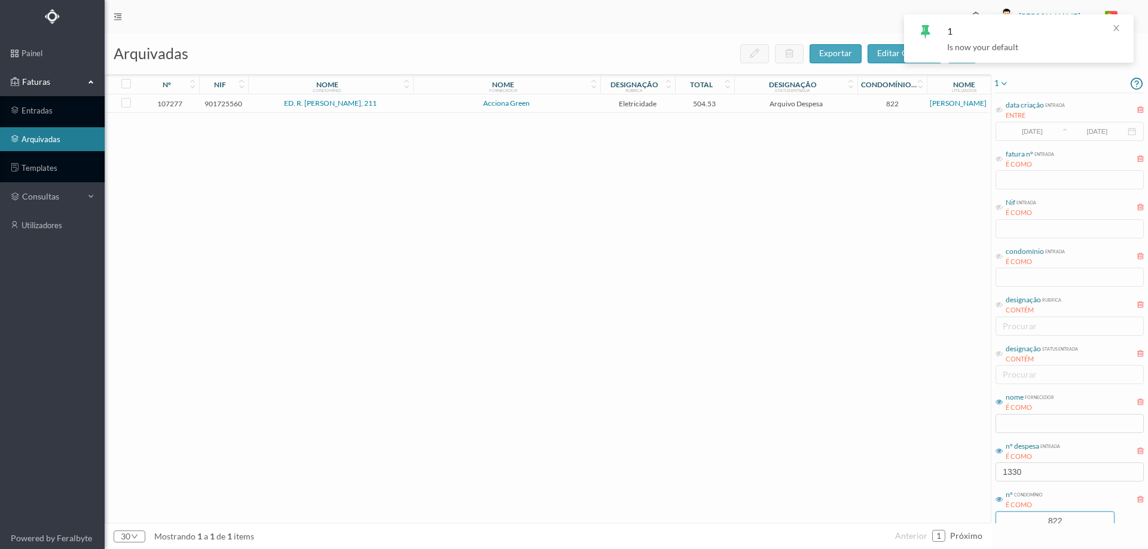
scroll to position [32, 0]
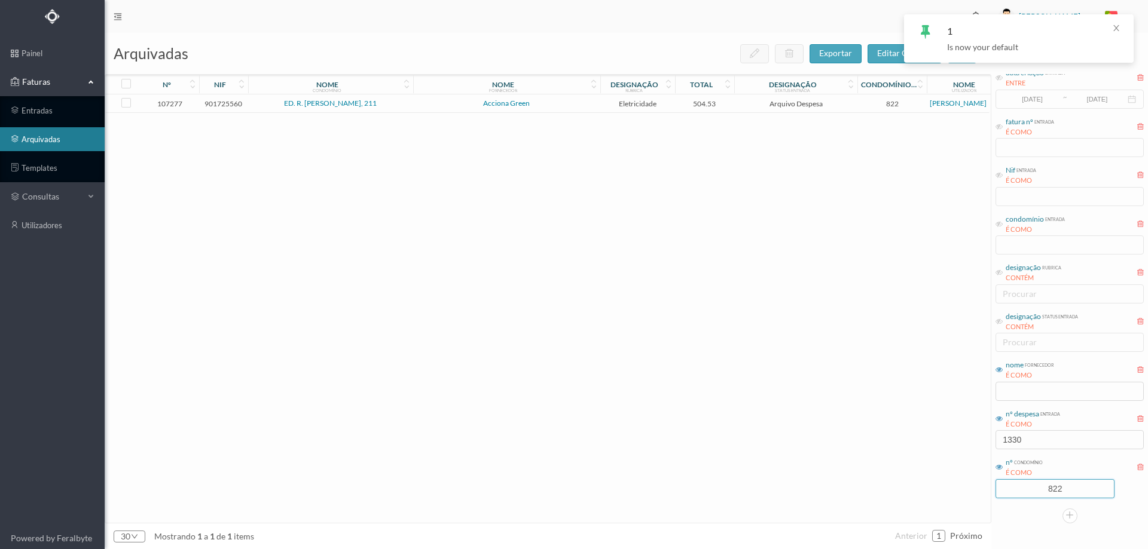
drag, startPoint x: 1064, startPoint y: 521, endPoint x: 1014, endPoint y: 518, distance: 50.3
click at [1014, 518] on div "1 data criação entrada ENTRE [DATE] ~ [DATE] fatura nº entrada É COMO Nif entra…" at bounding box center [1069, 283] width 157 height 482
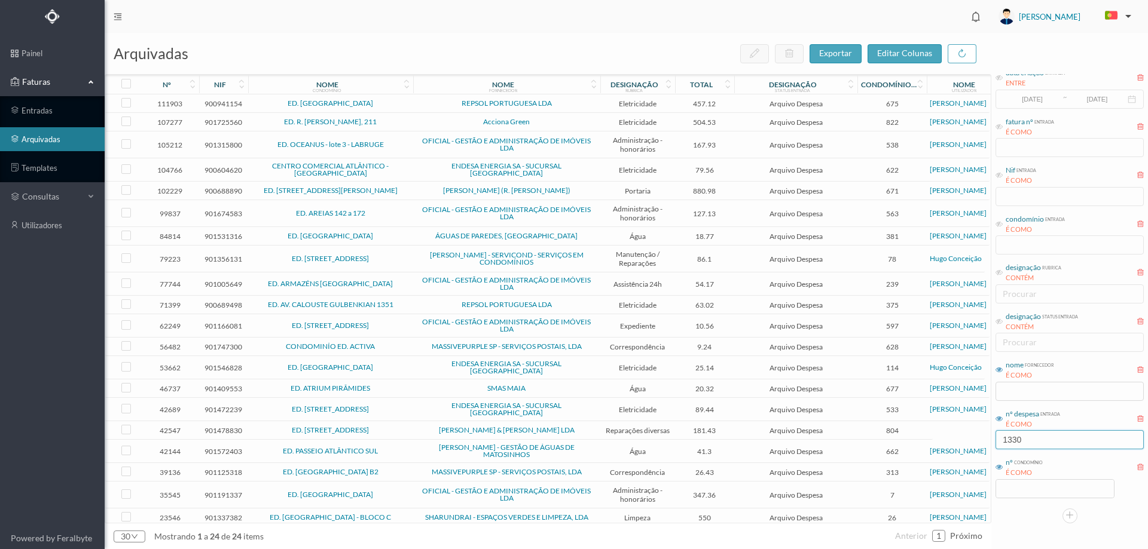
drag, startPoint x: 1014, startPoint y: 447, endPoint x: 977, endPoint y: 448, distance: 37.1
click at [977, 448] on div "arquivadas exportar editar colunas nº nif nome condomínio nome fornecedor desig…" at bounding box center [626, 291] width 1043 height 516
click at [1060, 496] on input at bounding box center [1055, 489] width 118 height 18
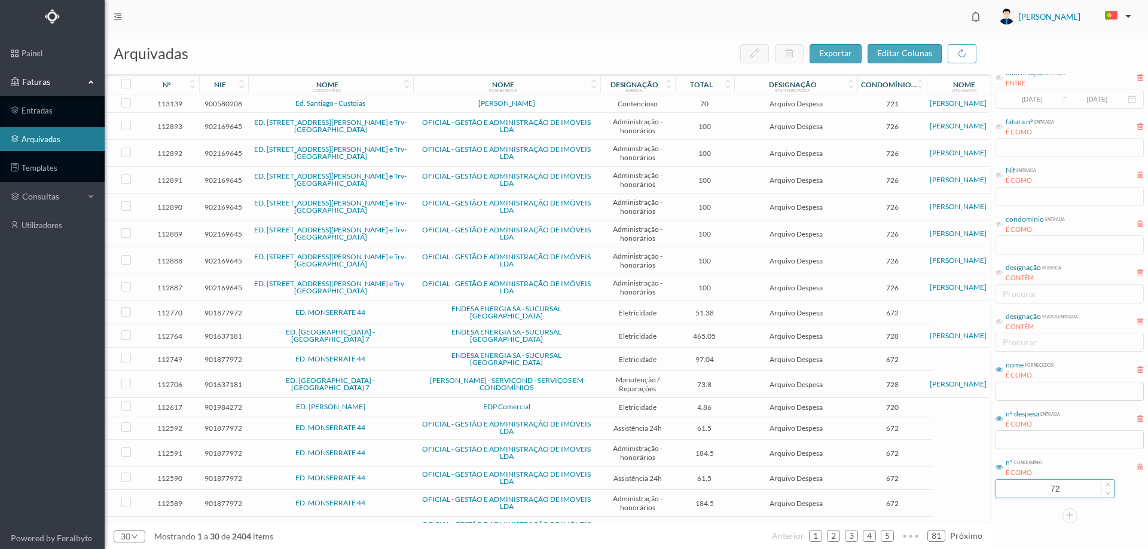
type input "7"
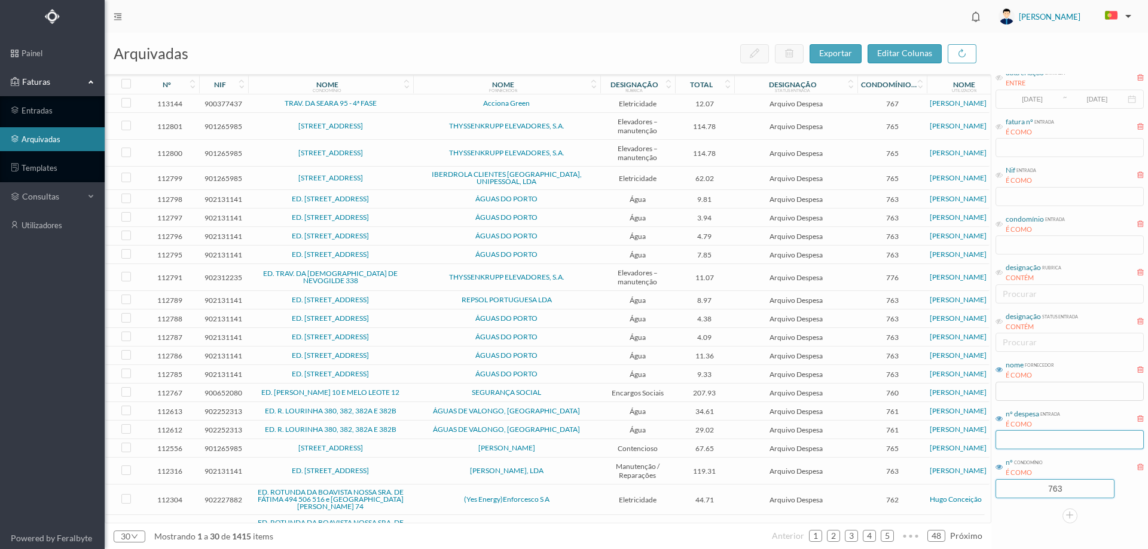
type input "763"
click at [1046, 435] on input "text" at bounding box center [1069, 439] width 148 height 19
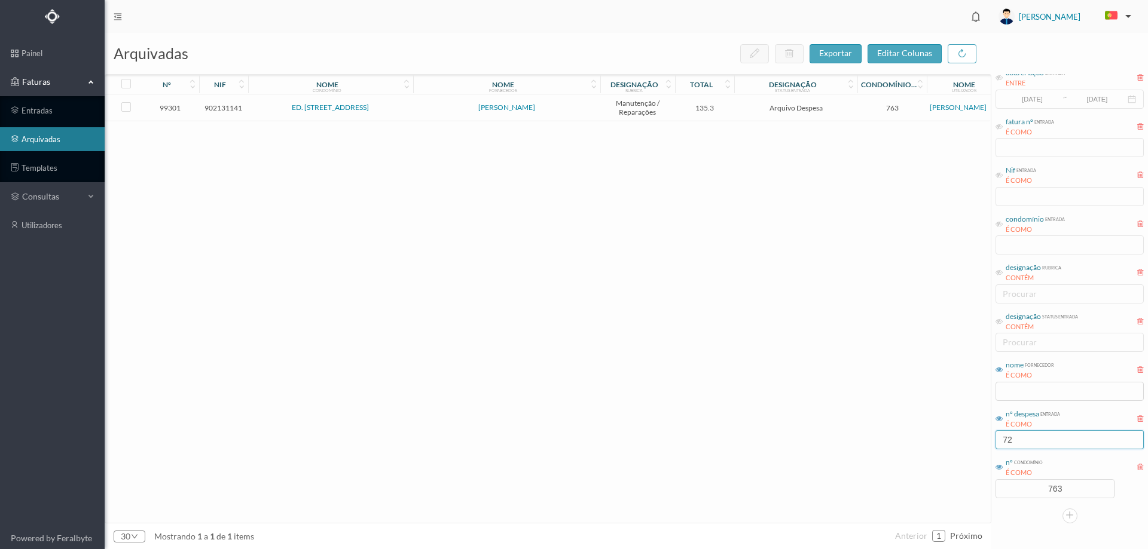
type input "72"
click at [561, 110] on span "[PERSON_NAME]" at bounding box center [506, 107] width 181 height 7
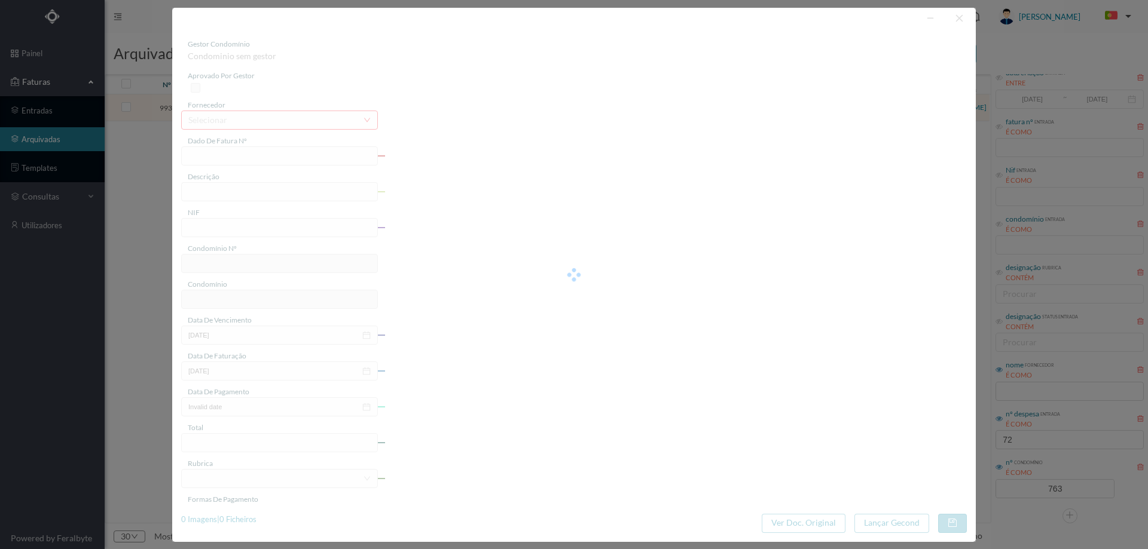
type input "FT2023/437"
type input "Manutenção telhado"
type input "902131141"
type input "[DATE]"
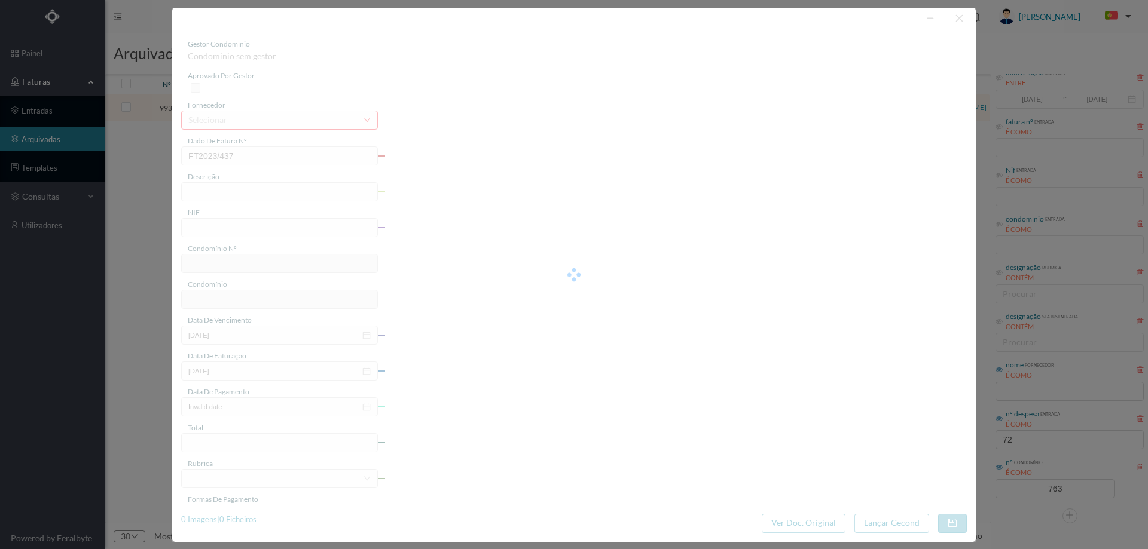
type input "[DATE]"
type input "135.30"
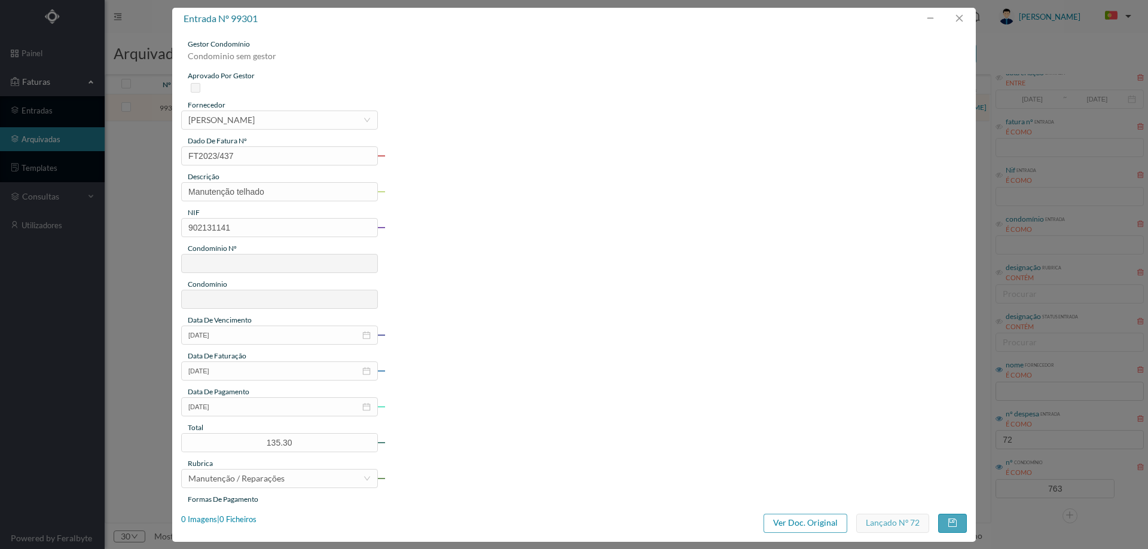
type input "763"
type input "ED. [STREET_ADDRESS]"
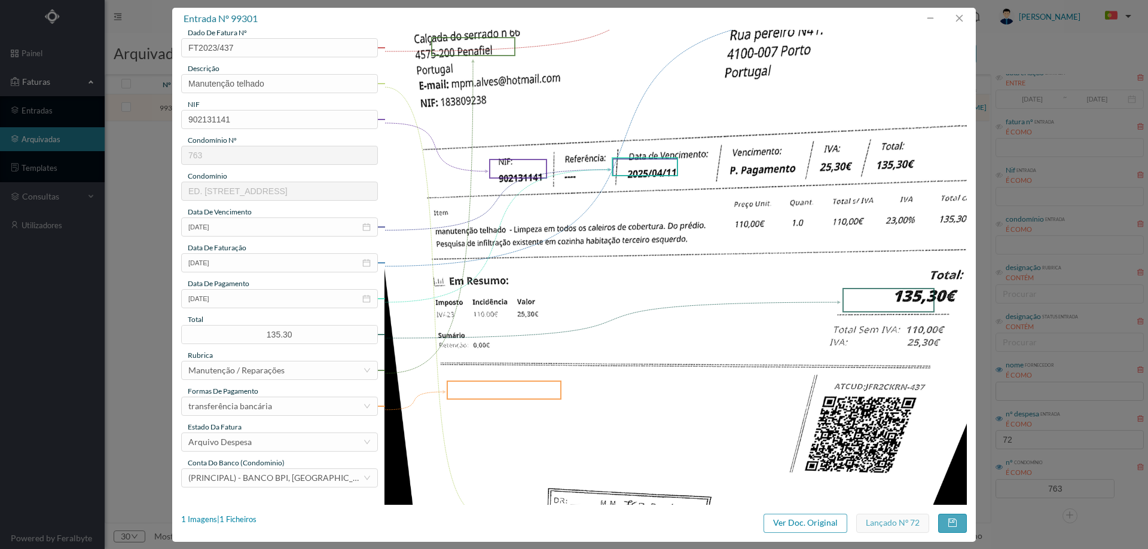
scroll to position [179, 0]
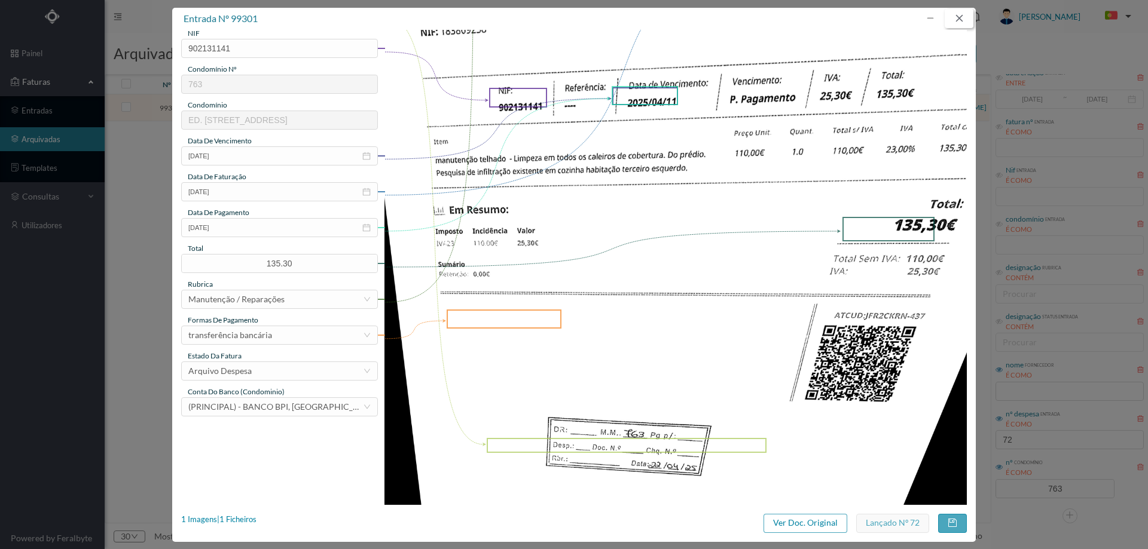
drag, startPoint x: 952, startPoint y: 15, endPoint x: 960, endPoint y: 21, distance: 10.3
click at [952, 15] on button "button" at bounding box center [958, 18] width 29 height 19
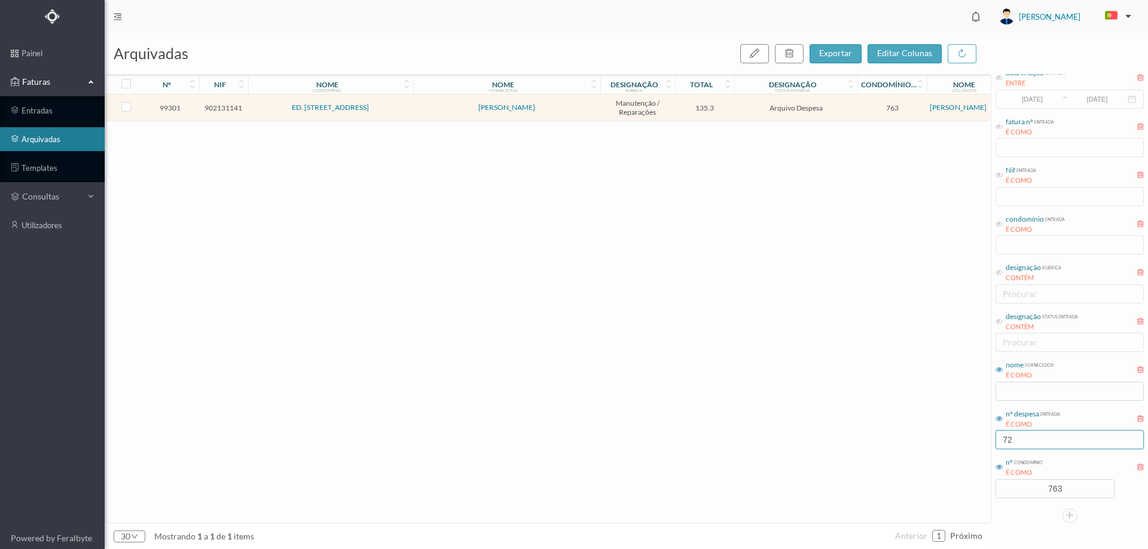
click at [1040, 437] on input "72" at bounding box center [1069, 439] width 148 height 19
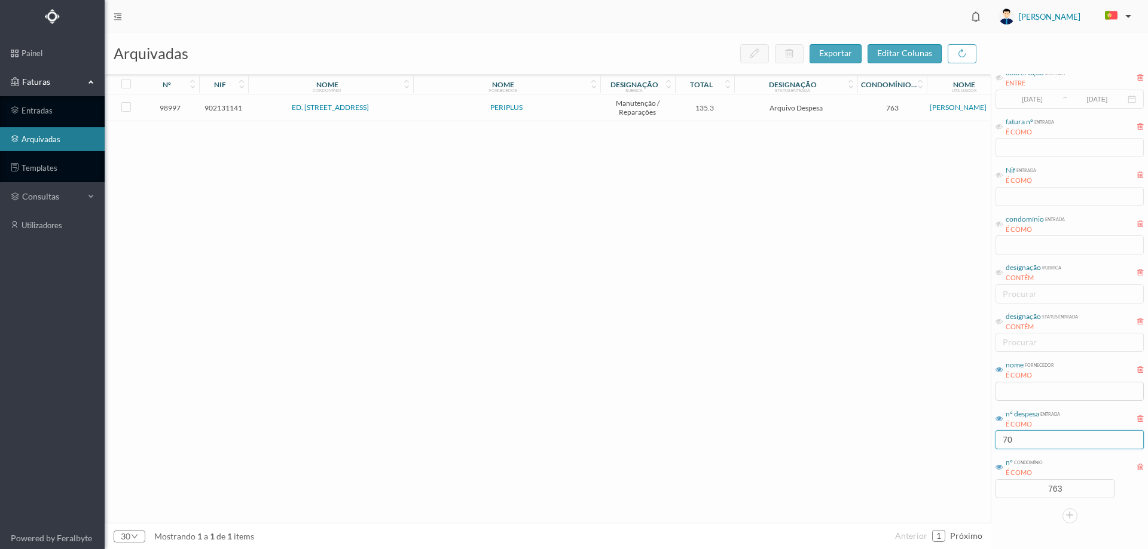
type input "70"
click at [560, 109] on span "PERIPLUS" at bounding box center [506, 107] width 181 height 7
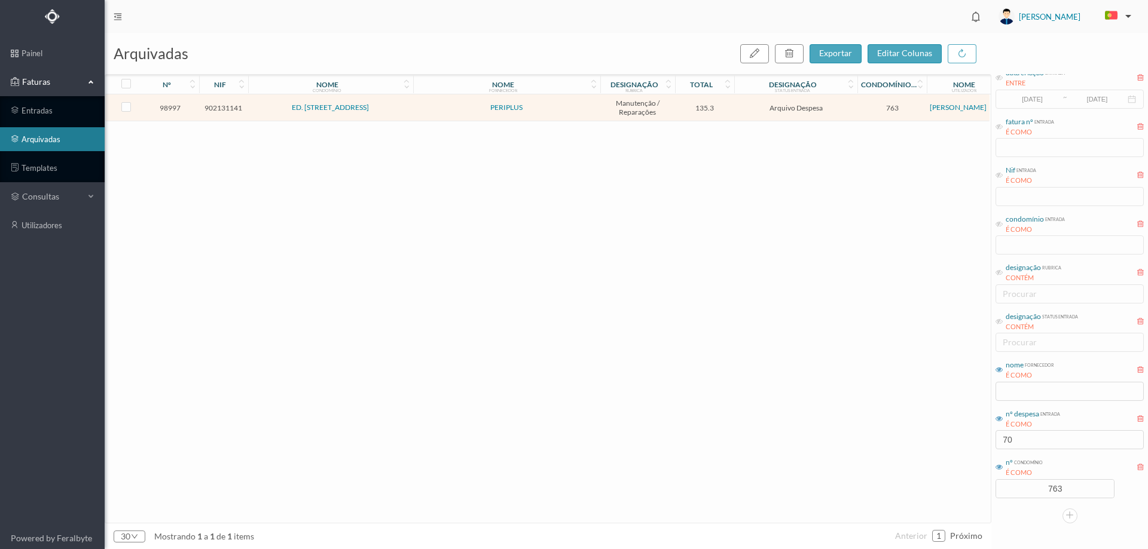
click at [560, 109] on span "PERIPLUS" at bounding box center [506, 107] width 181 height 7
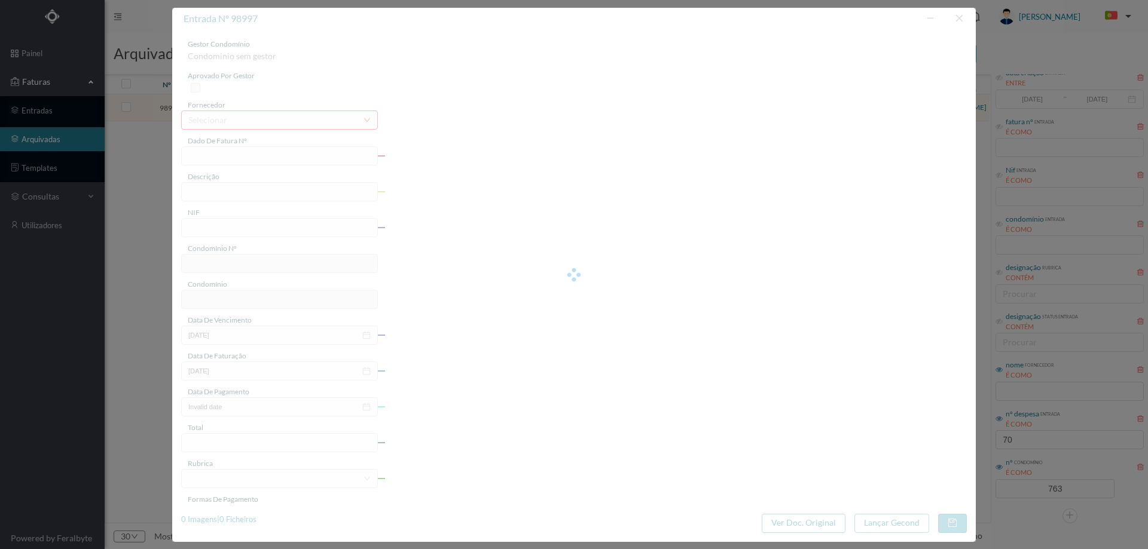
type input "FT 2023/437"
type input "Manutenção telhado"
type input "902131141"
type input "[DATE]"
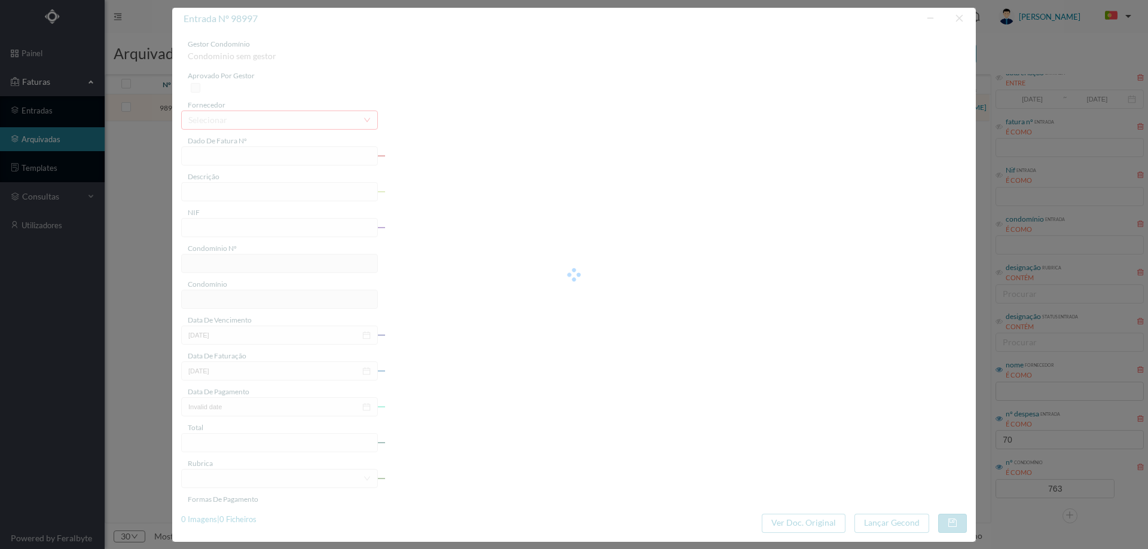
type input "[DATE]"
type input "135.30"
type input "763"
type input "ED. [STREET_ADDRESS]"
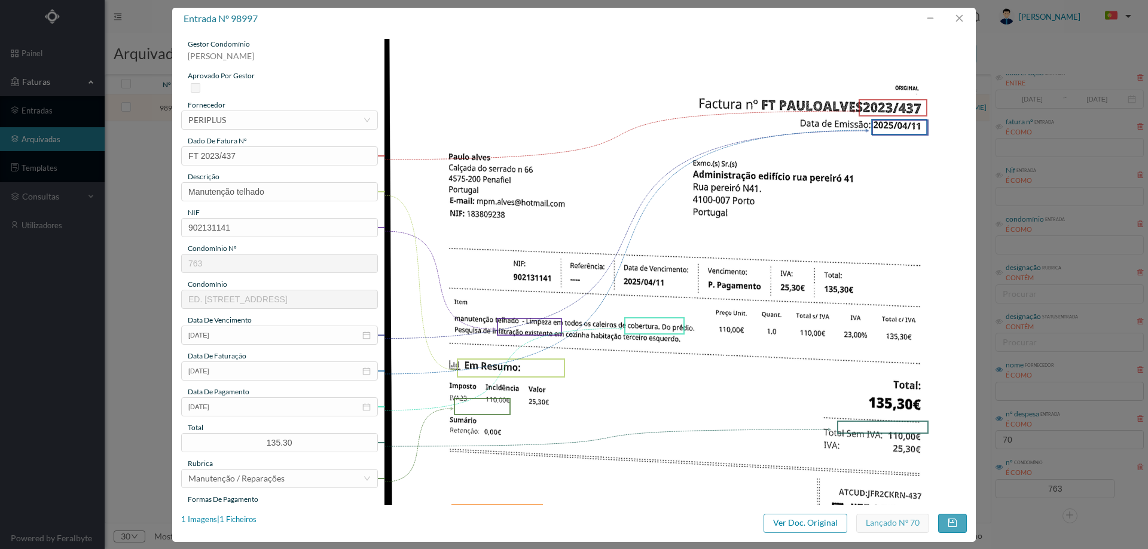
scroll to position [120, 0]
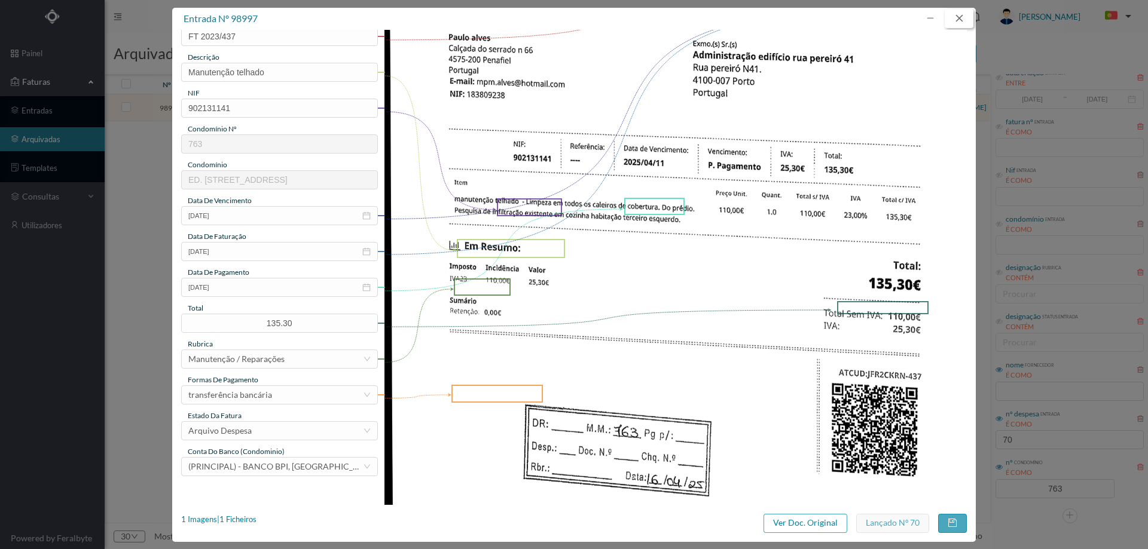
click at [962, 13] on button "button" at bounding box center [958, 18] width 29 height 19
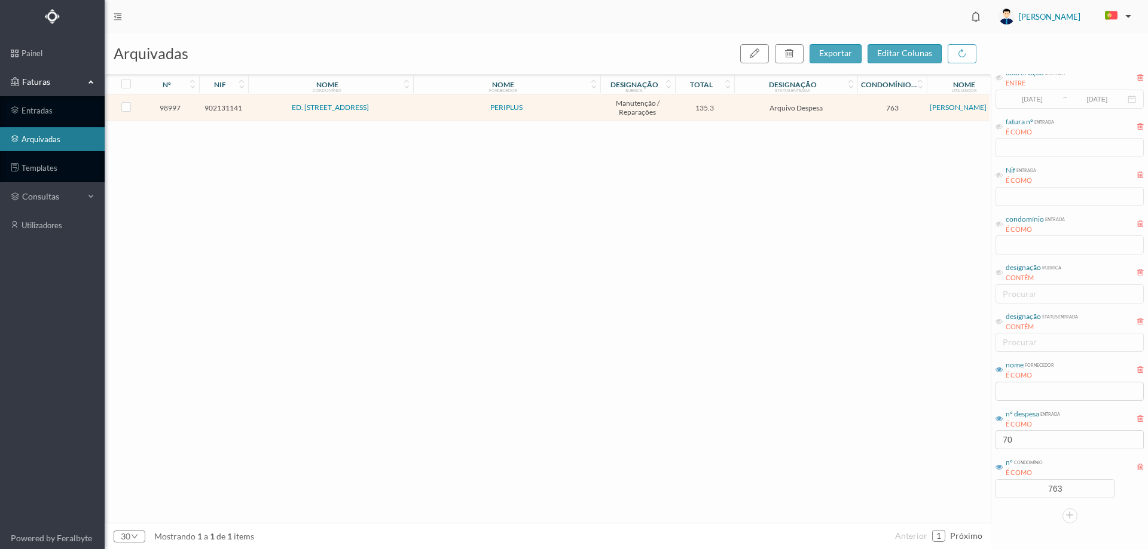
click at [426, 110] on span "PERIPLUS" at bounding box center [506, 107] width 181 height 7
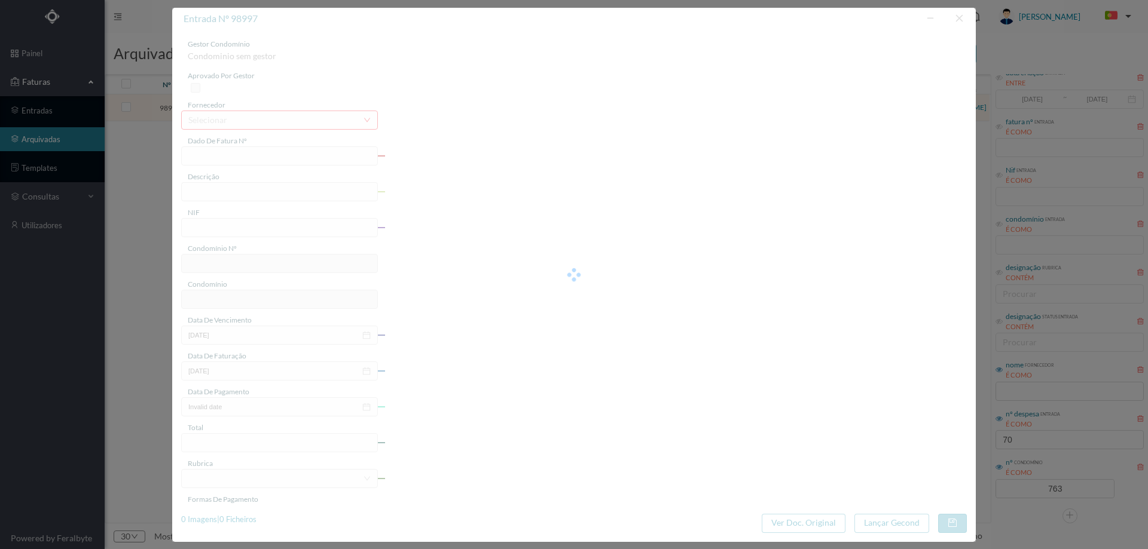
type input "FT 2023/437"
type input "Manutenção telhado"
type input "902131141"
type input "[DATE]"
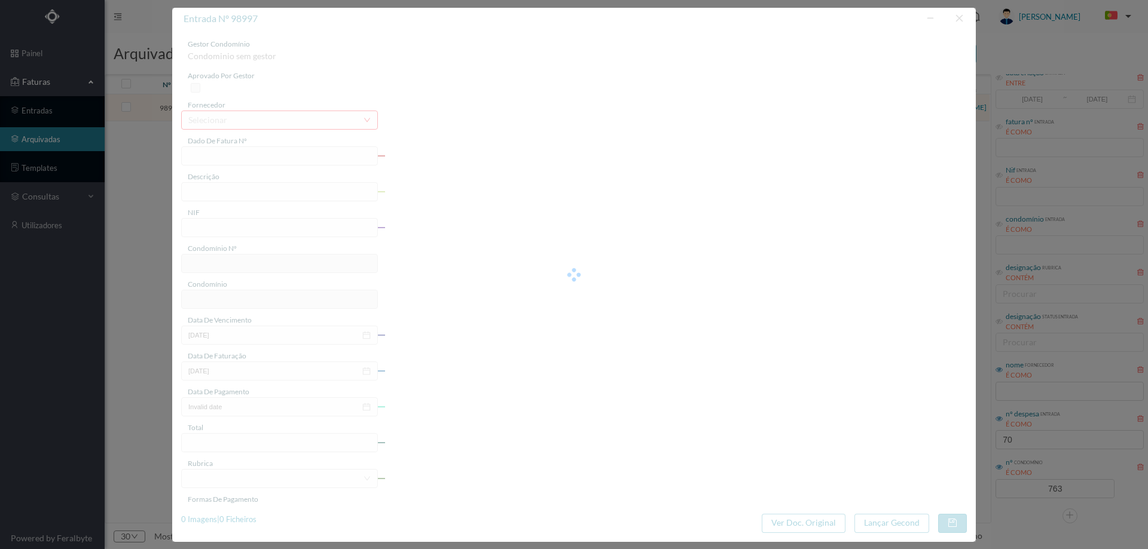
type input "[DATE]"
type input "135.30"
type input "763"
type input "ED. [STREET_ADDRESS]"
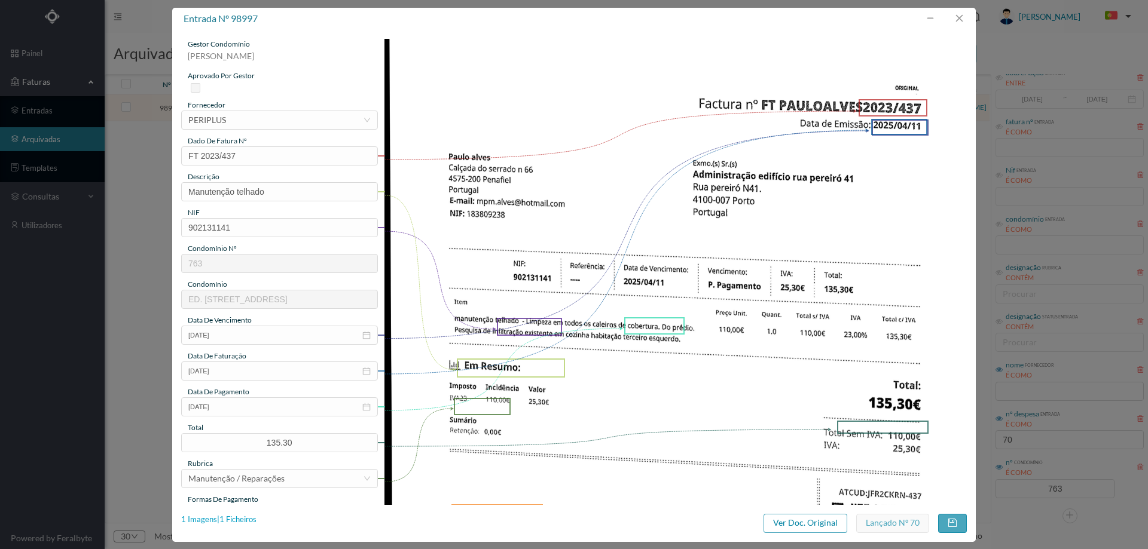
click at [244, 521] on div "1 Imagens | 1 Ficheiros" at bounding box center [218, 520] width 75 height 12
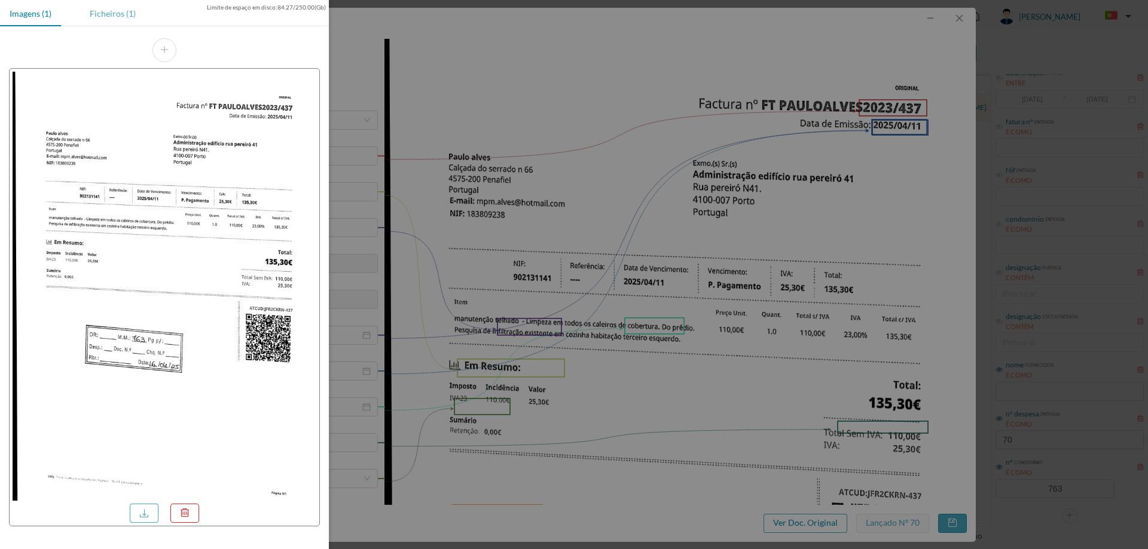
click at [115, 12] on div "Ficheiros (1)" at bounding box center [112, 13] width 65 height 27
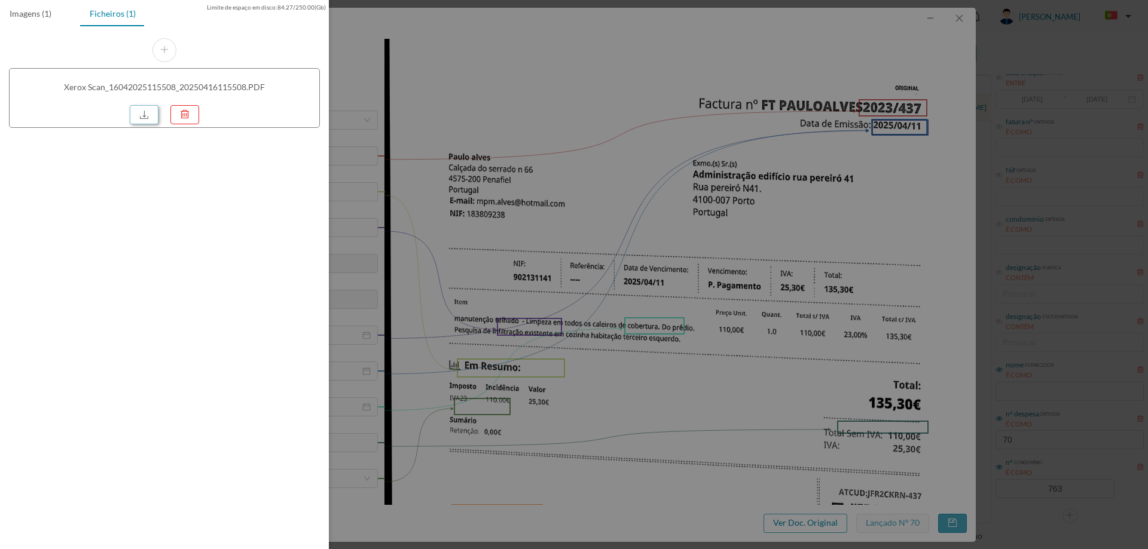
click at [137, 115] on link at bounding box center [144, 114] width 29 height 19
drag, startPoint x: 533, startPoint y: 212, endPoint x: 657, endPoint y: 99, distance: 168.0
click at [534, 212] on div at bounding box center [574, 274] width 1148 height 549
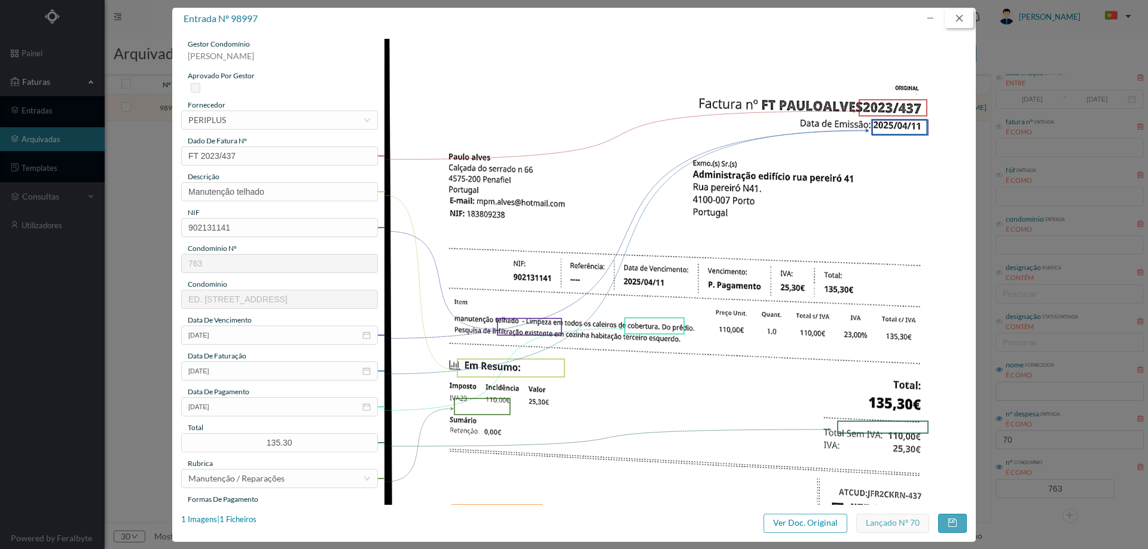
click at [961, 20] on button "button" at bounding box center [958, 18] width 29 height 19
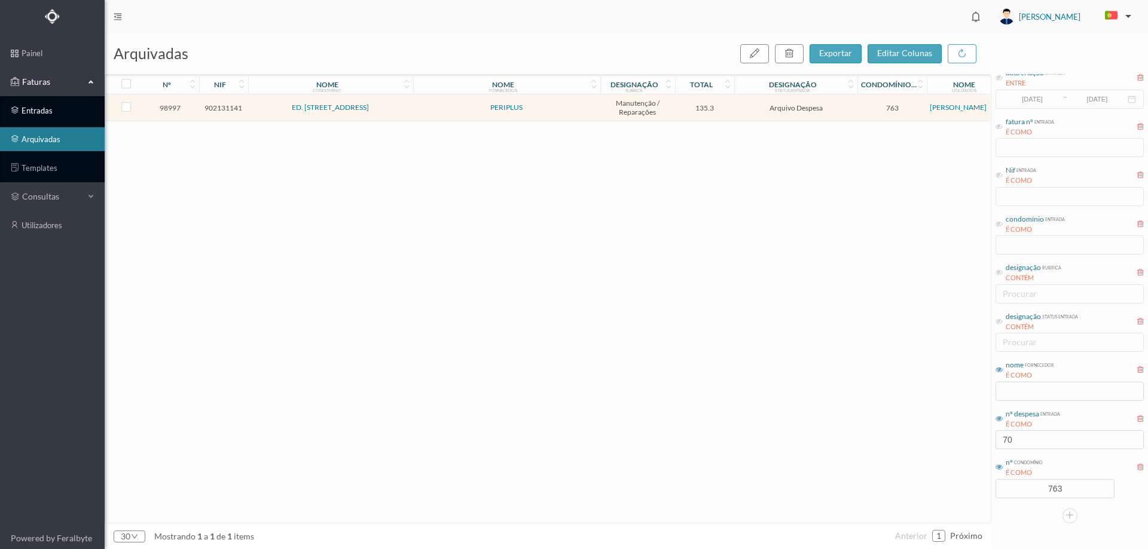
click at [50, 104] on link "entradas" at bounding box center [52, 111] width 105 height 24
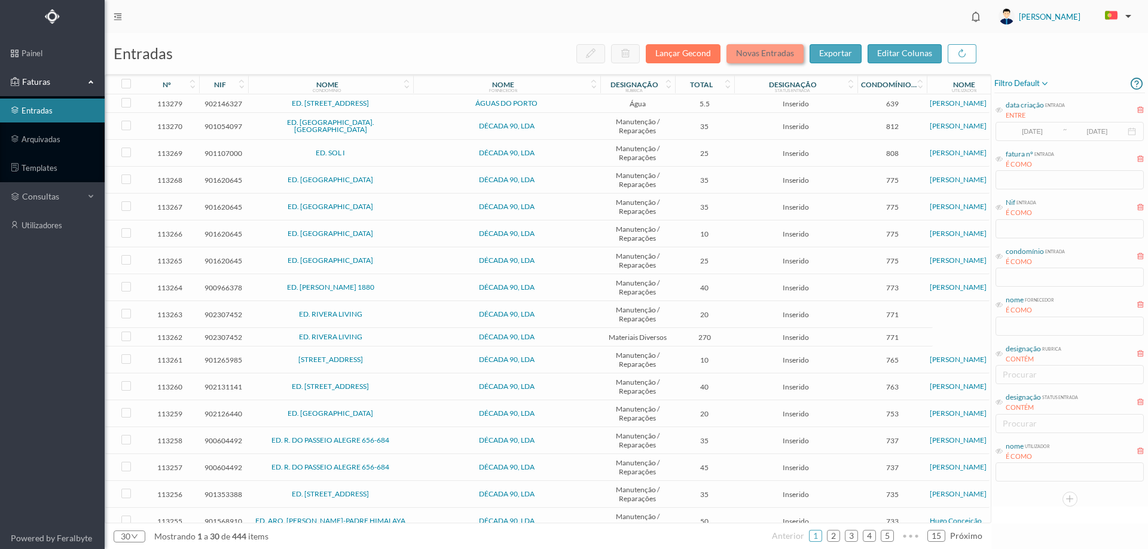
click at [779, 47] on button "Novas Entradas" at bounding box center [764, 53] width 77 height 19
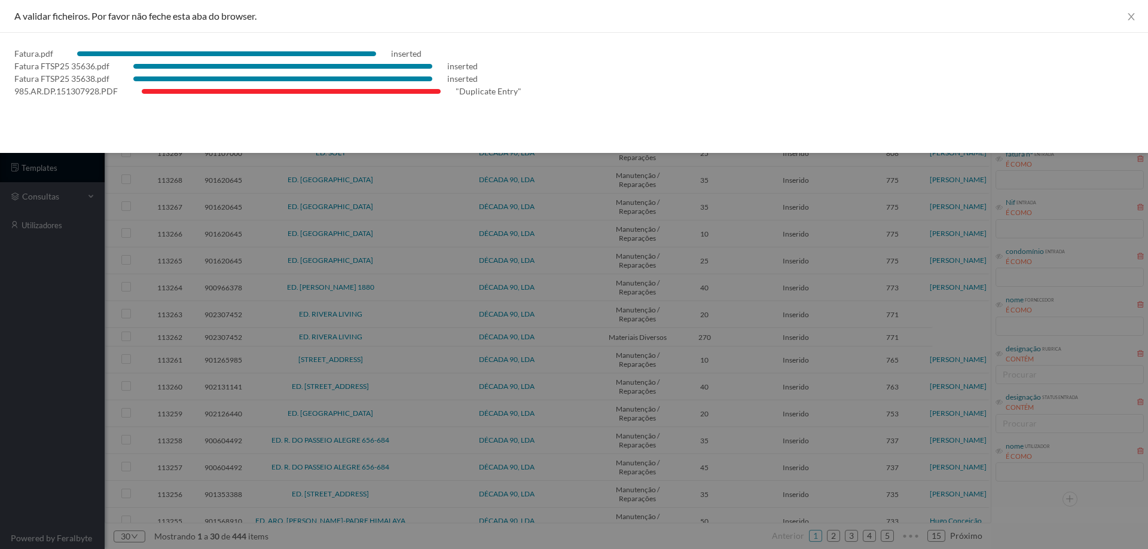
click at [41, 317] on div at bounding box center [574, 274] width 1148 height 549
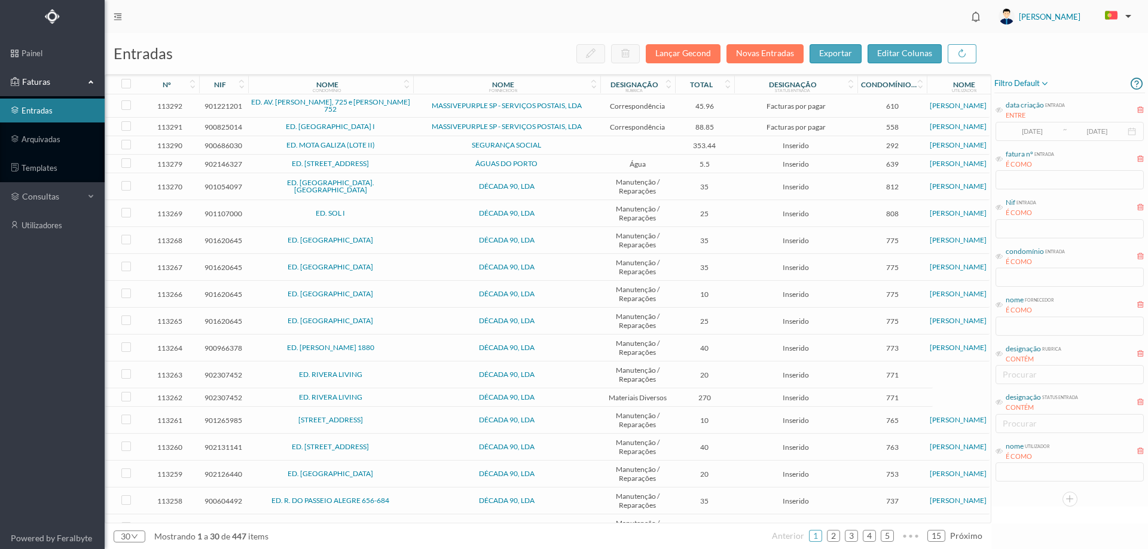
click at [413, 139] on td "SEGURANÇA SOCIAL" at bounding box center [506, 145] width 187 height 19
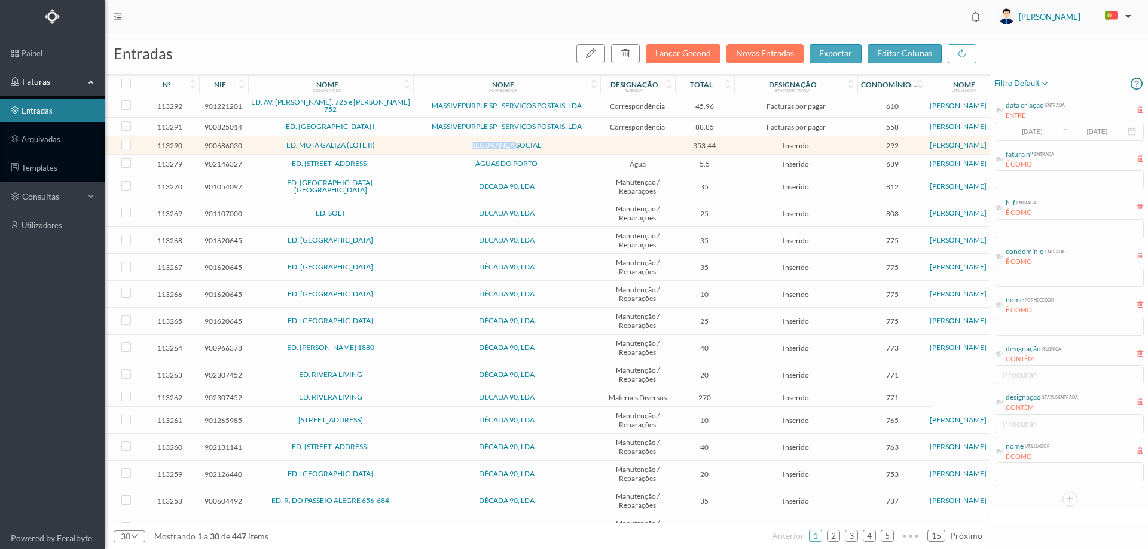
click at [413, 139] on td "SEGURANÇA SOCIAL" at bounding box center [506, 145] width 187 height 19
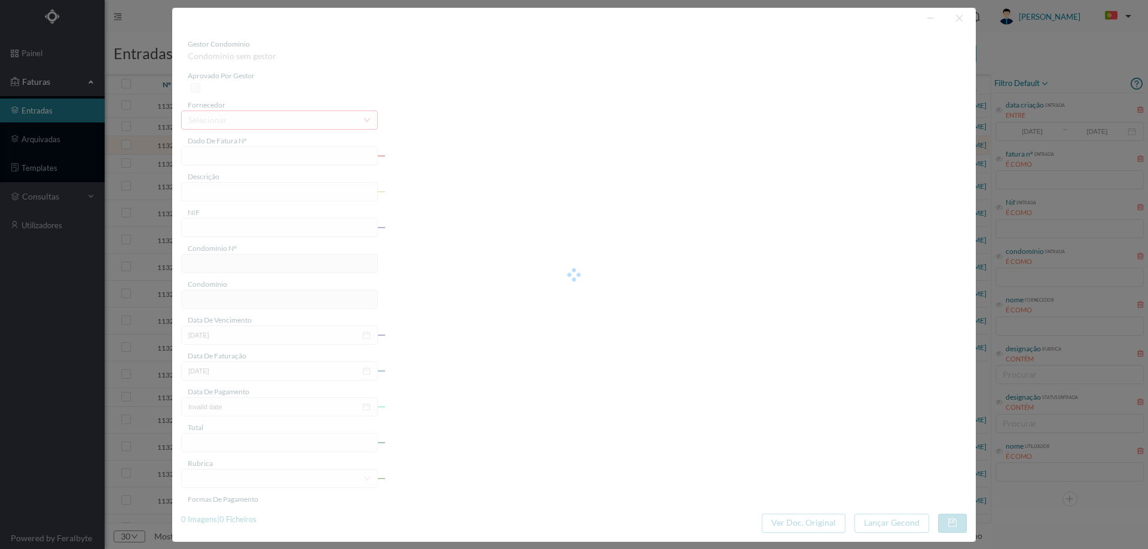
type input "FT 72101.2025/1032"
type input "900686030"
type input "Invalid date"
type input "[DATE]"
type input "353.44"
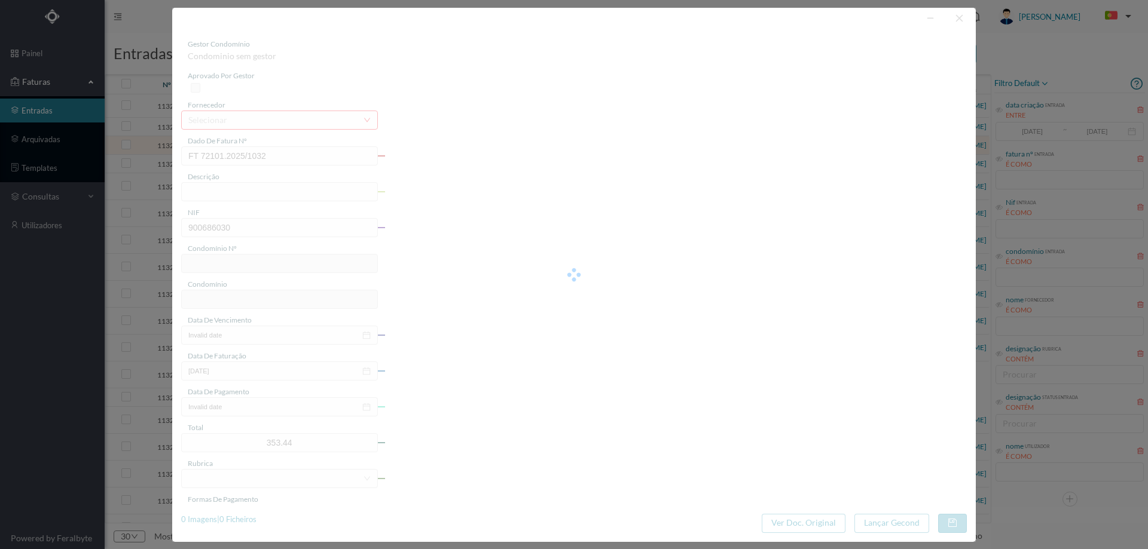
type input "292"
type input "ED. MOTA GALIZA (LOTE II)"
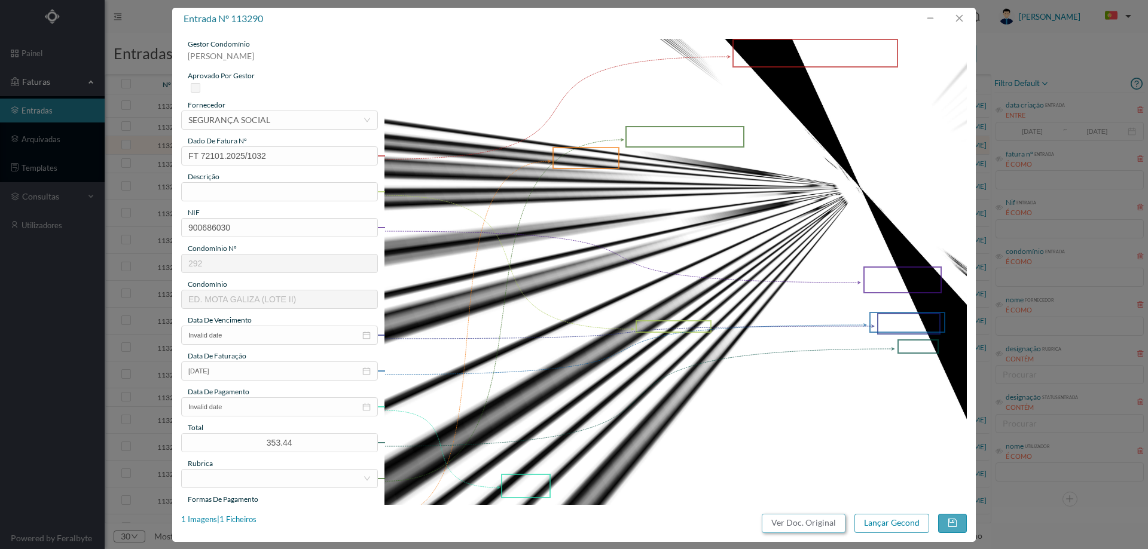
click at [782, 524] on button "Ver Doc. Original" at bounding box center [804, 523] width 84 height 19
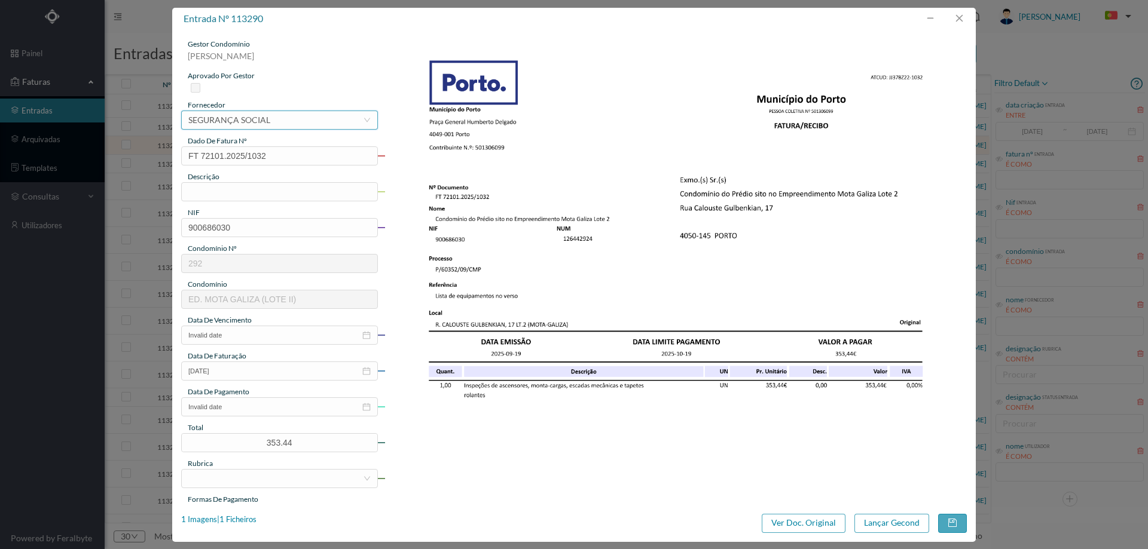
click at [236, 119] on div "SEGURANÇA SOCIAL" at bounding box center [229, 120] width 82 height 18
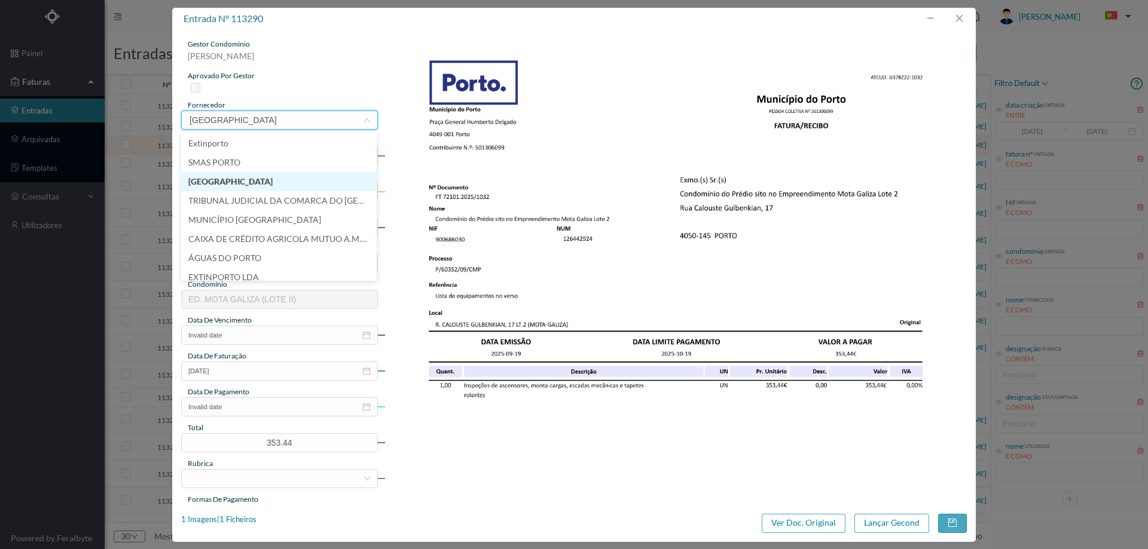
click at [247, 189] on li "[GEOGRAPHIC_DATA]" at bounding box center [278, 181] width 195 height 19
type input "[GEOGRAPHIC_DATA]"
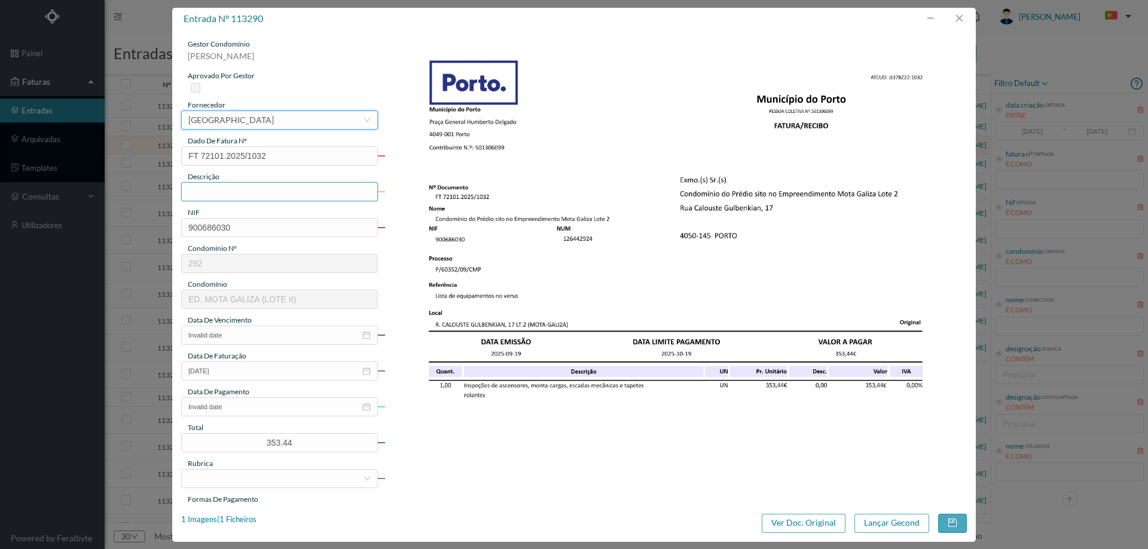
click at [252, 185] on input "text" at bounding box center [279, 191] width 197 height 19
click at [274, 118] on div "[GEOGRAPHIC_DATA]" at bounding box center [230, 120] width 85 height 18
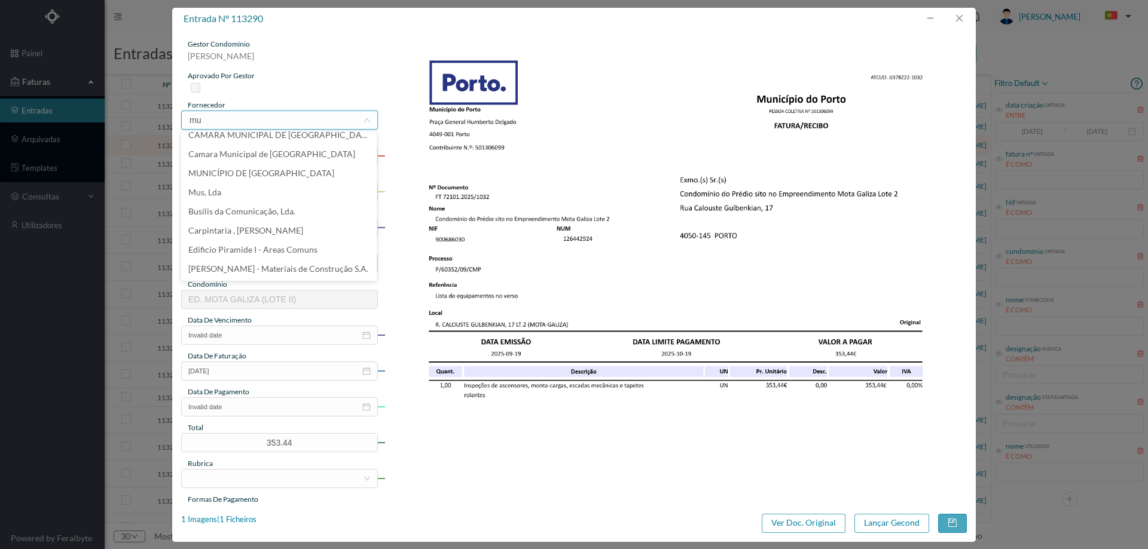
scroll to position [2, 0]
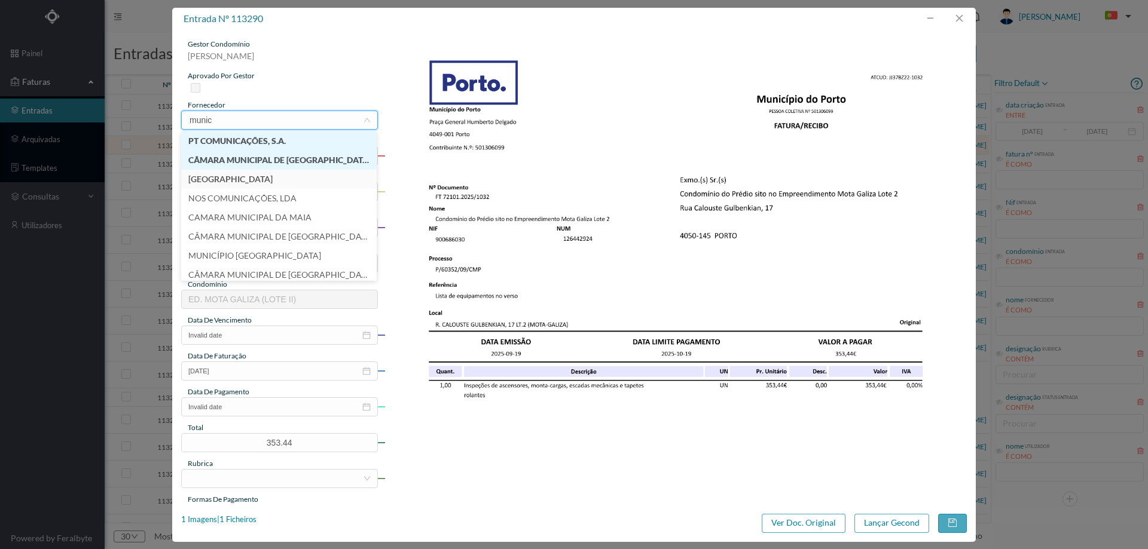
type input "munici"
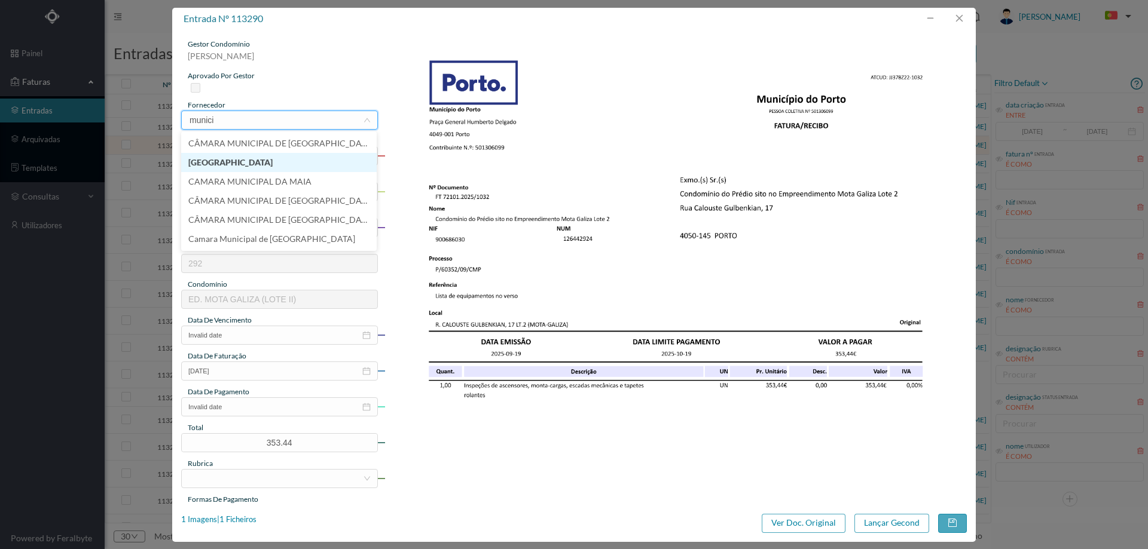
click at [248, 159] on li "[GEOGRAPHIC_DATA]" at bounding box center [278, 162] width 195 height 19
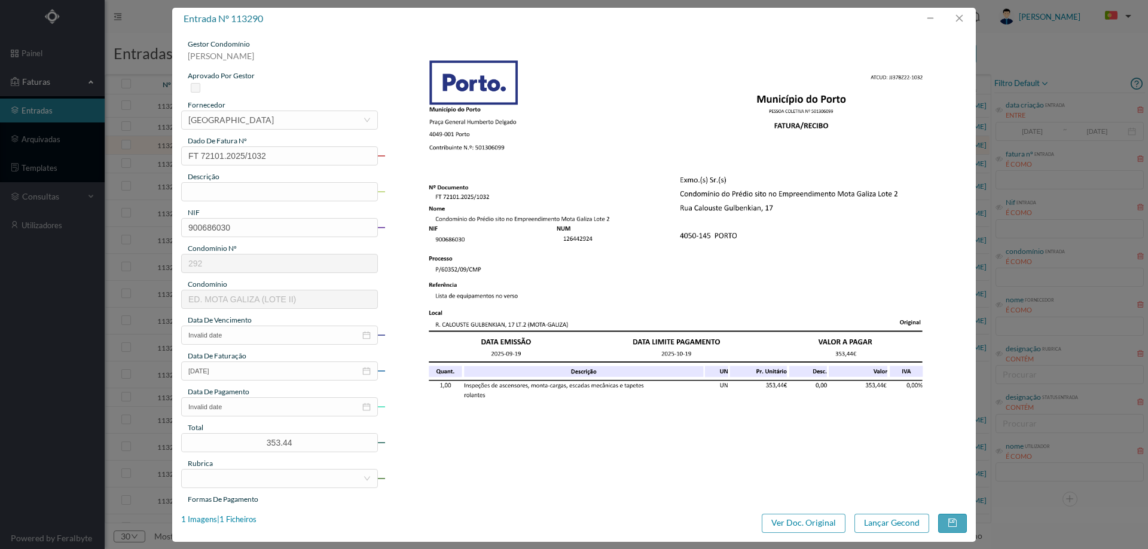
click at [232, 203] on div "gestor condomínio [PERSON_NAME] aprovado por gestor fornecedor selecionar CAMAR…" at bounding box center [279, 317] width 197 height 557
click at [233, 197] on input "text" at bounding box center [279, 191] width 197 height 19
type input "inspeção elevadores"
click at [270, 343] on input "Invalid date" at bounding box center [279, 335] width 197 height 19
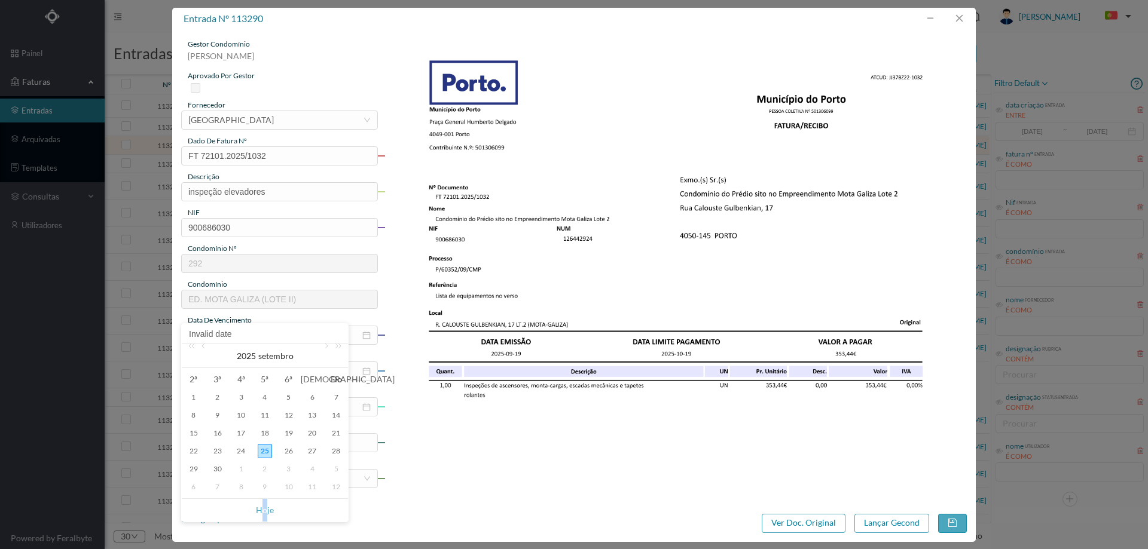
click at [265, 505] on link "Hoje" at bounding box center [265, 510] width 18 height 23
type input "[DATE]"
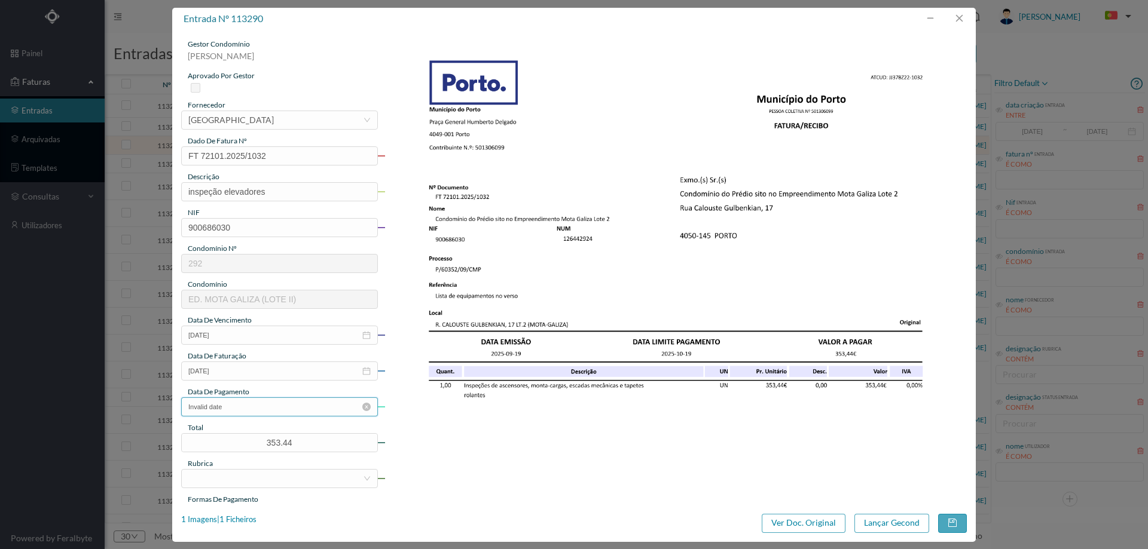
click at [261, 414] on input "Invalid date" at bounding box center [279, 407] width 197 height 19
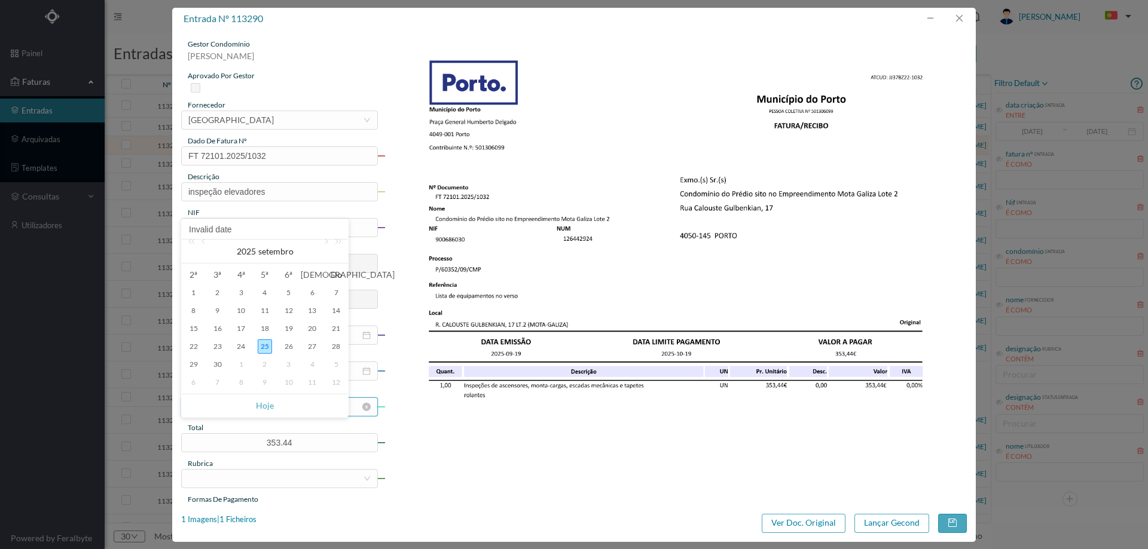
click at [257, 407] on link "Hoje" at bounding box center [265, 406] width 18 height 23
type input "[DATE]"
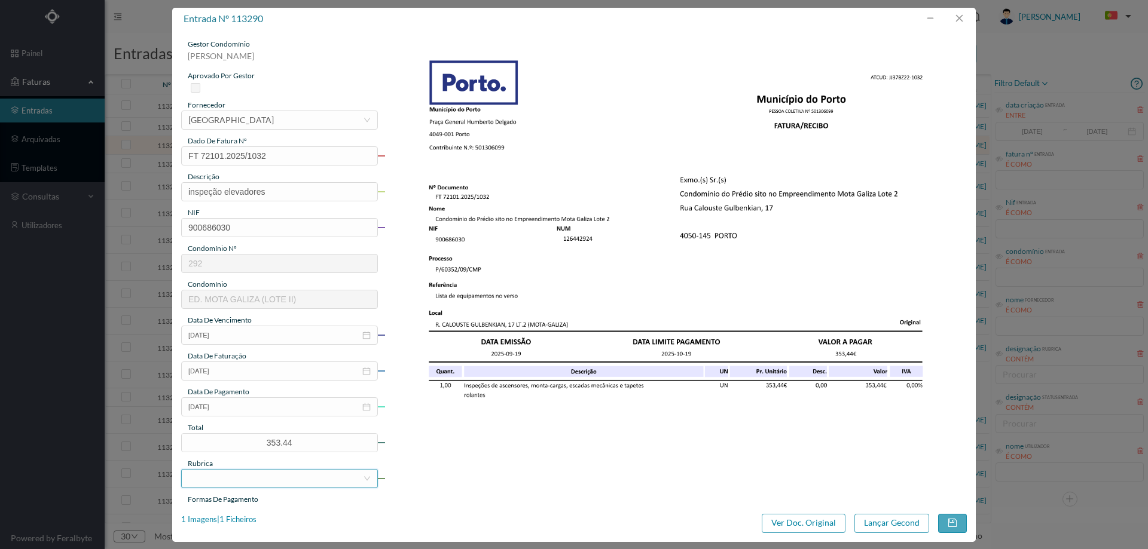
click at [256, 479] on div at bounding box center [275, 479] width 175 height 18
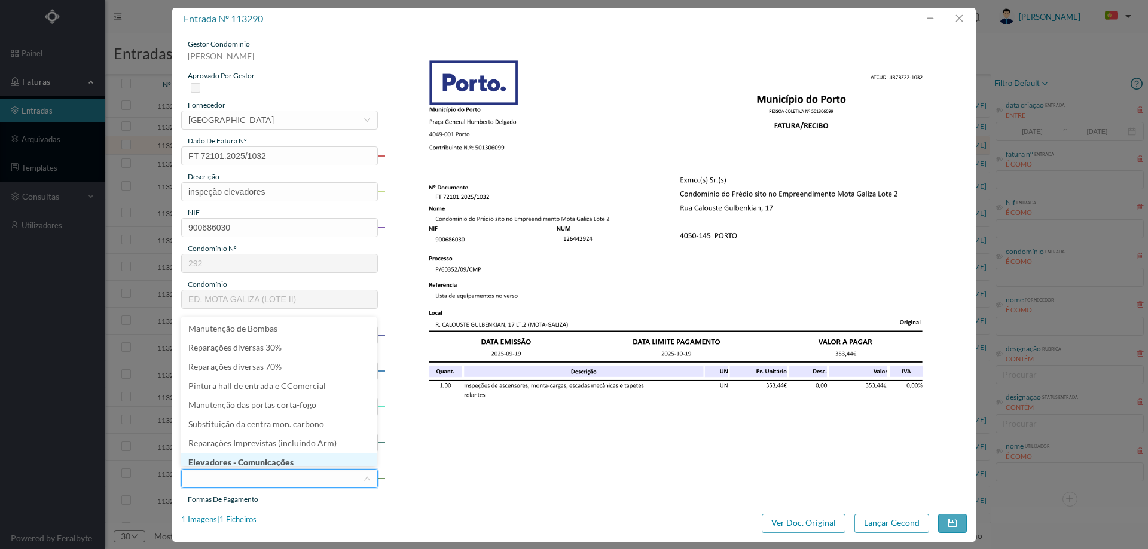
scroll to position [6, 0]
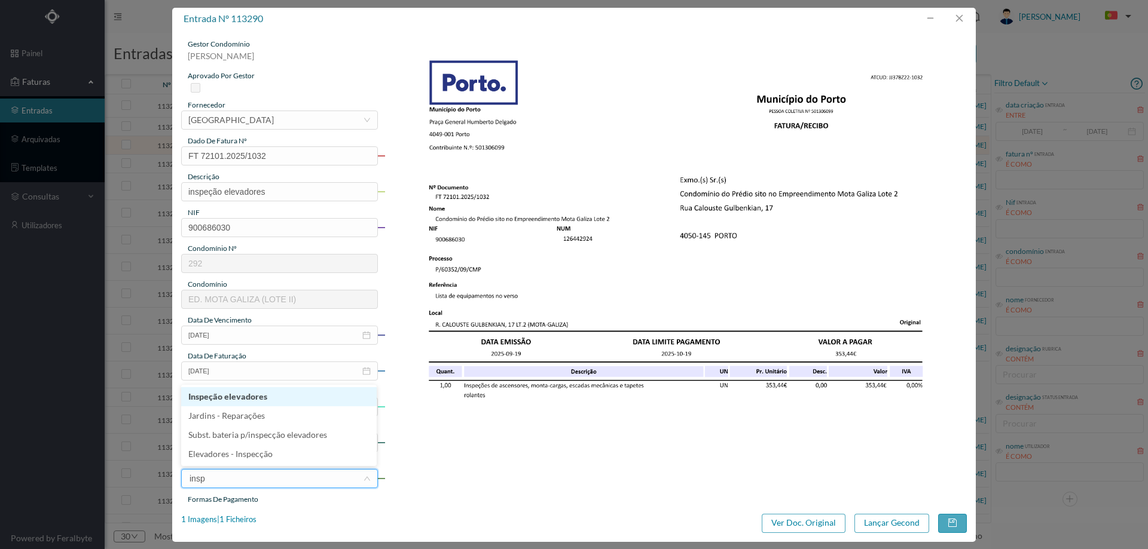
type input "inspe"
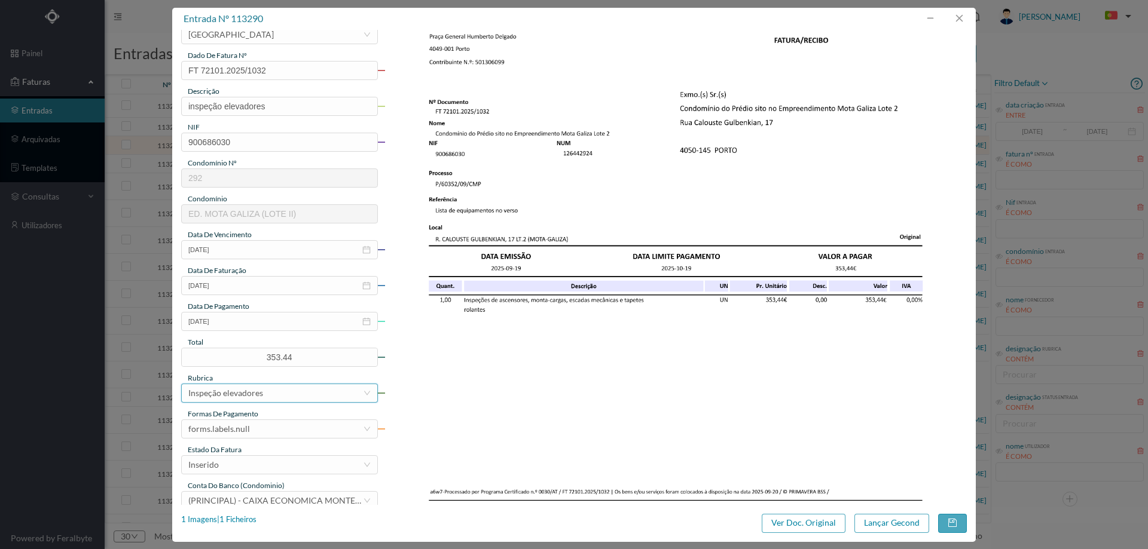
scroll to position [179, 0]
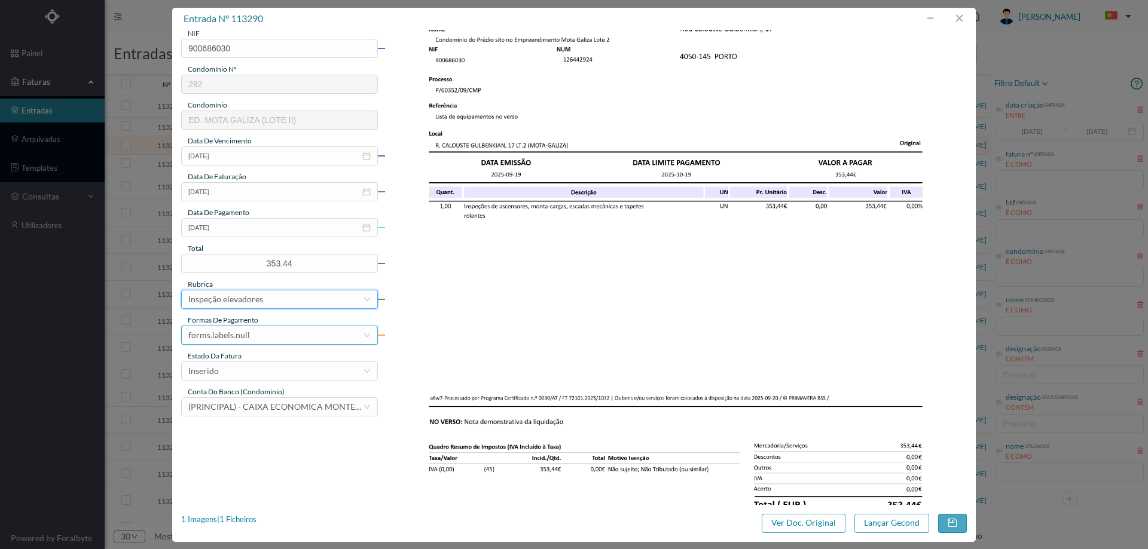
click at [245, 339] on div "forms.labels.null" at bounding box center [219, 335] width 62 height 18
click at [261, 393] on li "transferência bancária" at bounding box center [278, 396] width 195 height 19
click at [264, 371] on div "Inserido" at bounding box center [275, 371] width 175 height 18
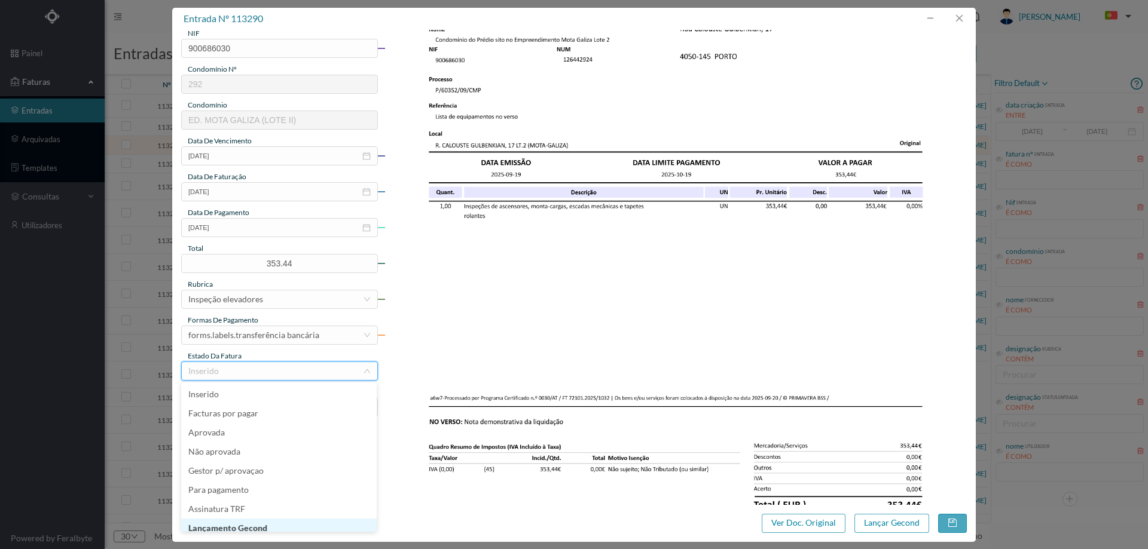
scroll to position [6, 0]
click at [251, 524] on li "Lançamento Gecond" at bounding box center [278, 522] width 195 height 19
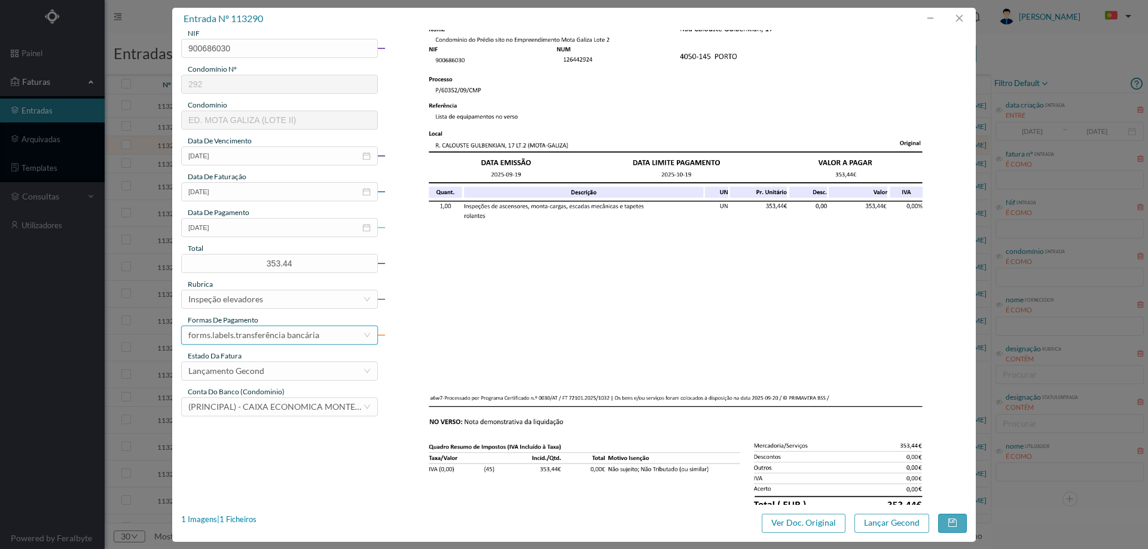
click at [280, 340] on div "forms.labels.transferência bancária" at bounding box center [253, 335] width 131 height 18
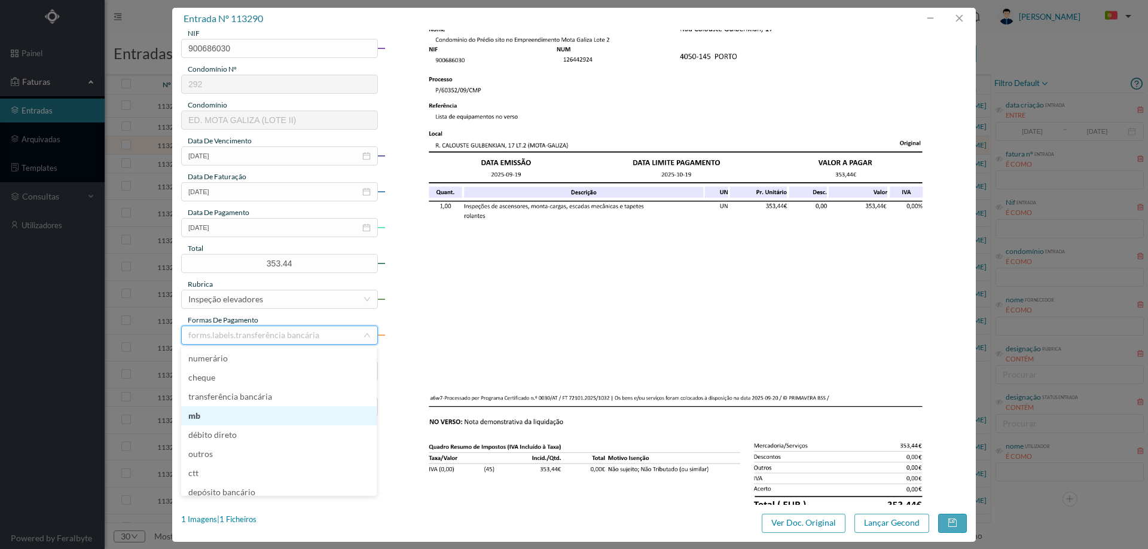
click at [246, 419] on li "mb" at bounding box center [278, 415] width 195 height 19
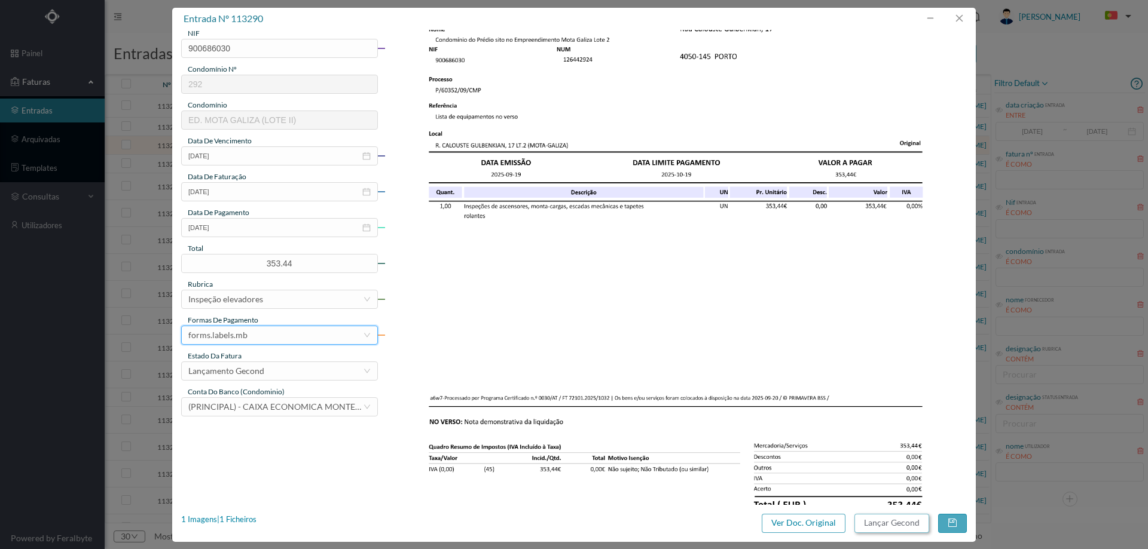
click at [899, 526] on button "Lançar Gecond" at bounding box center [891, 523] width 75 height 19
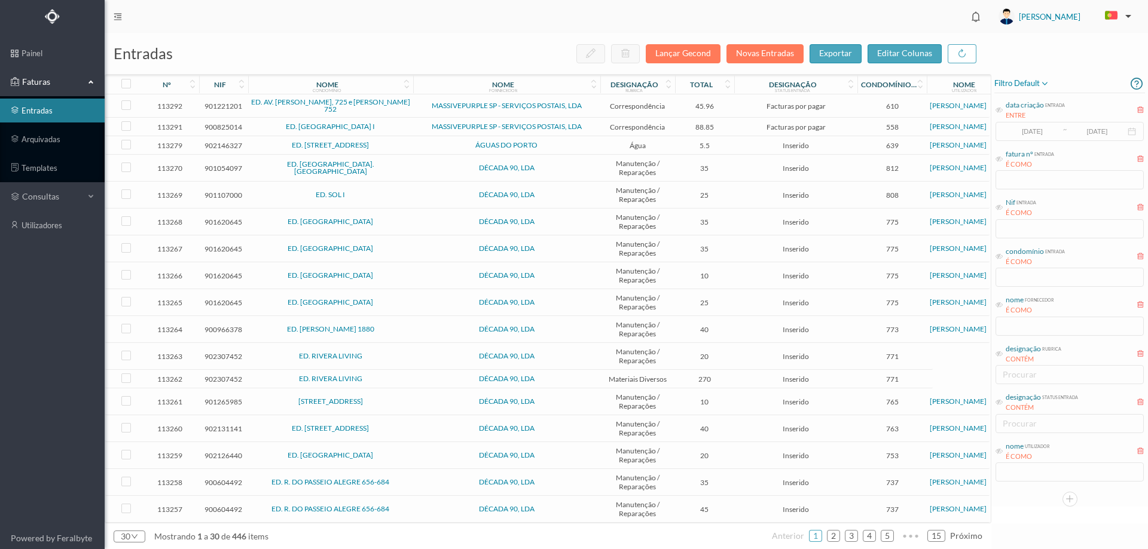
click at [417, 164] on span "DÉCADA 90, LDA" at bounding box center [506, 167] width 181 height 7
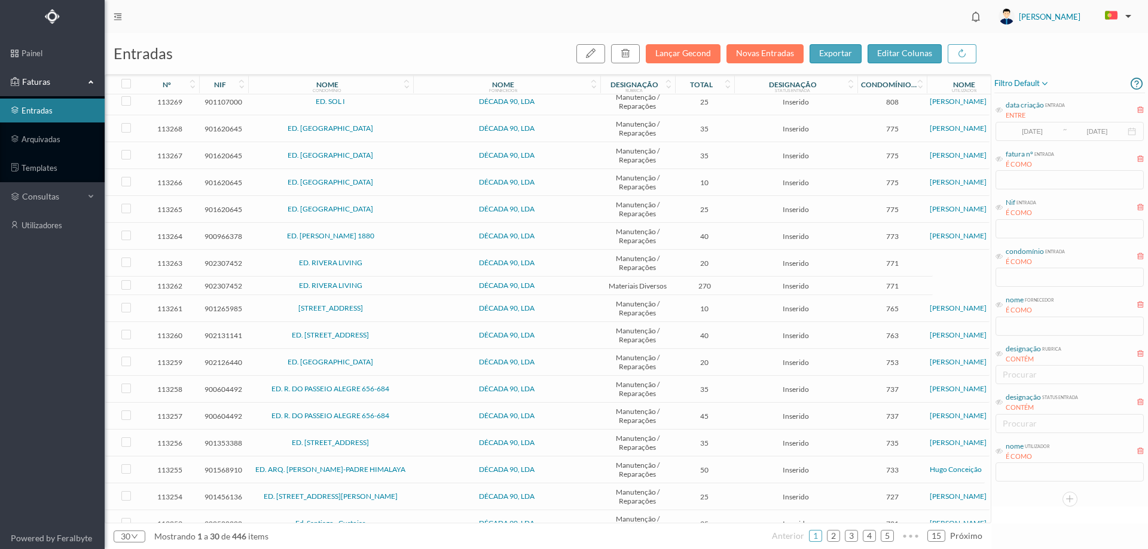
scroll to position [0, 0]
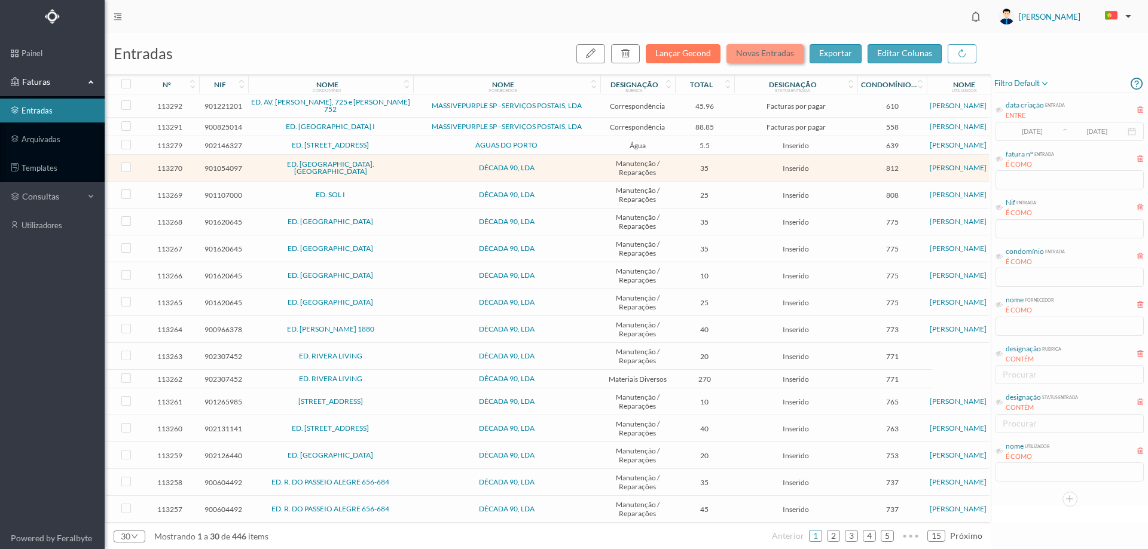
click at [777, 50] on button "Novas Entradas" at bounding box center [764, 53] width 77 height 19
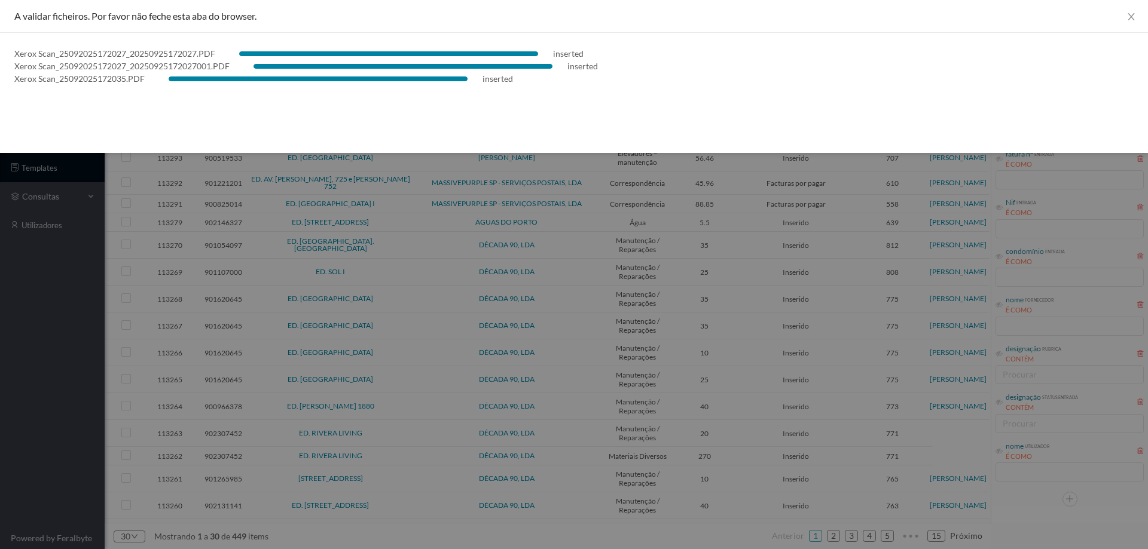
drag, startPoint x: 0, startPoint y: 342, endPoint x: 14, endPoint y: 320, distance: 25.9
click at [2, 340] on div at bounding box center [574, 274] width 1148 height 549
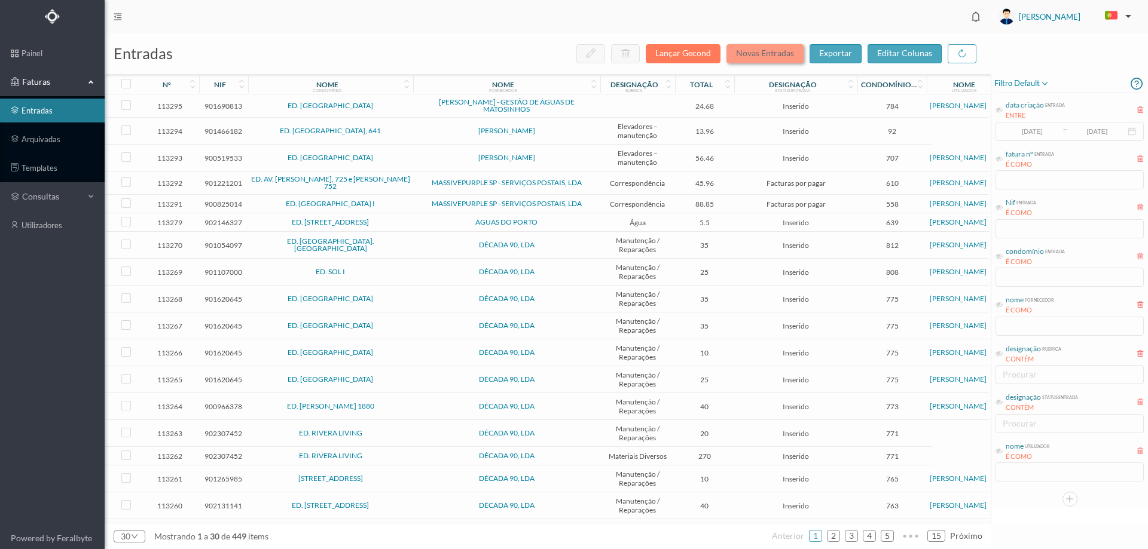
click at [756, 56] on button "Novas Entradas" at bounding box center [764, 53] width 77 height 19
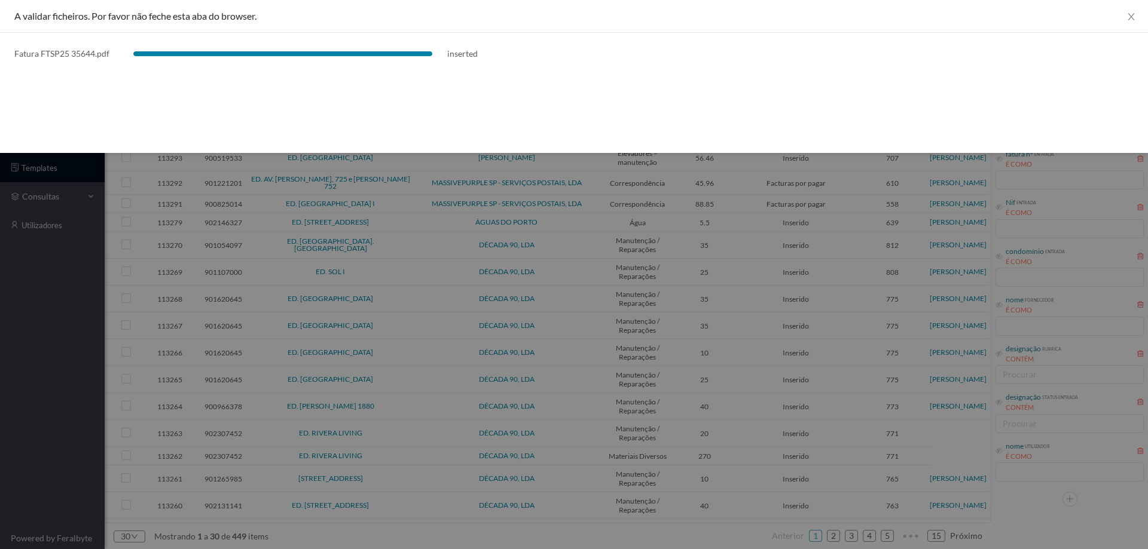
click at [82, 326] on div at bounding box center [574, 274] width 1148 height 549
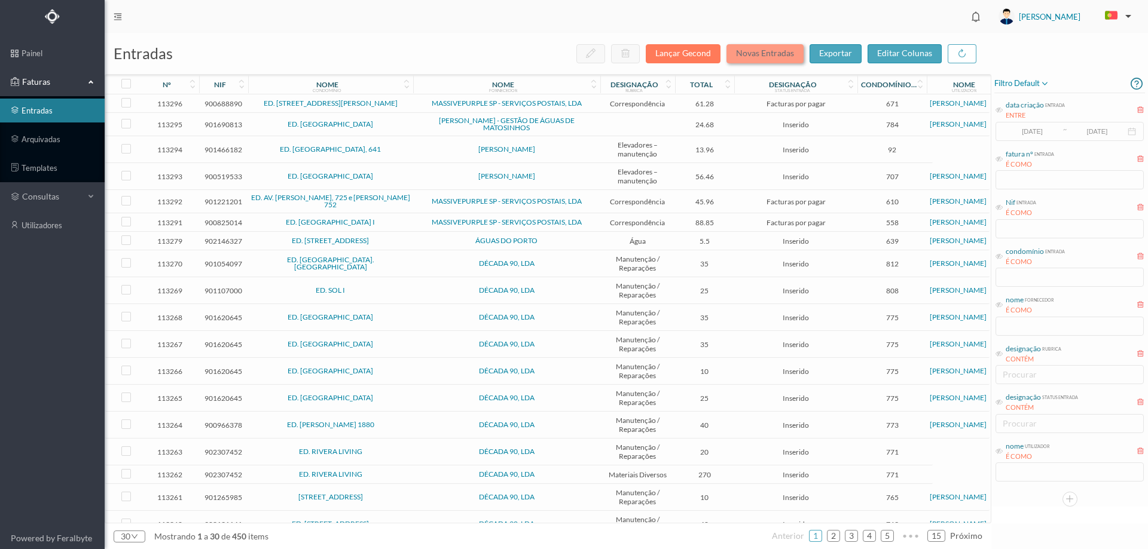
click at [760, 54] on button "Novas Entradas" at bounding box center [764, 53] width 77 height 19
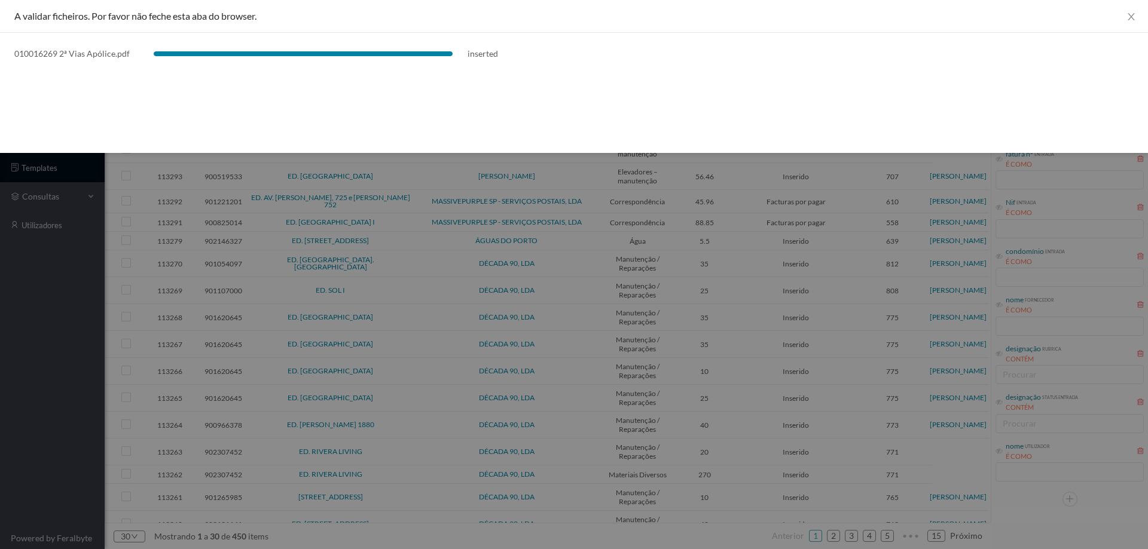
click at [0, 411] on div at bounding box center [574, 274] width 1148 height 549
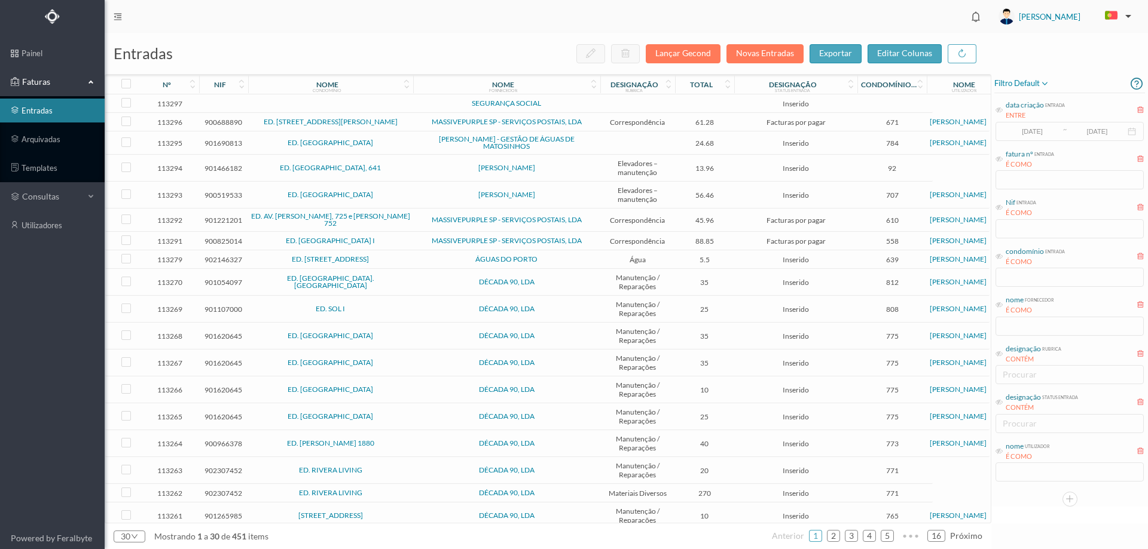
click at [411, 105] on td at bounding box center [330, 103] width 165 height 19
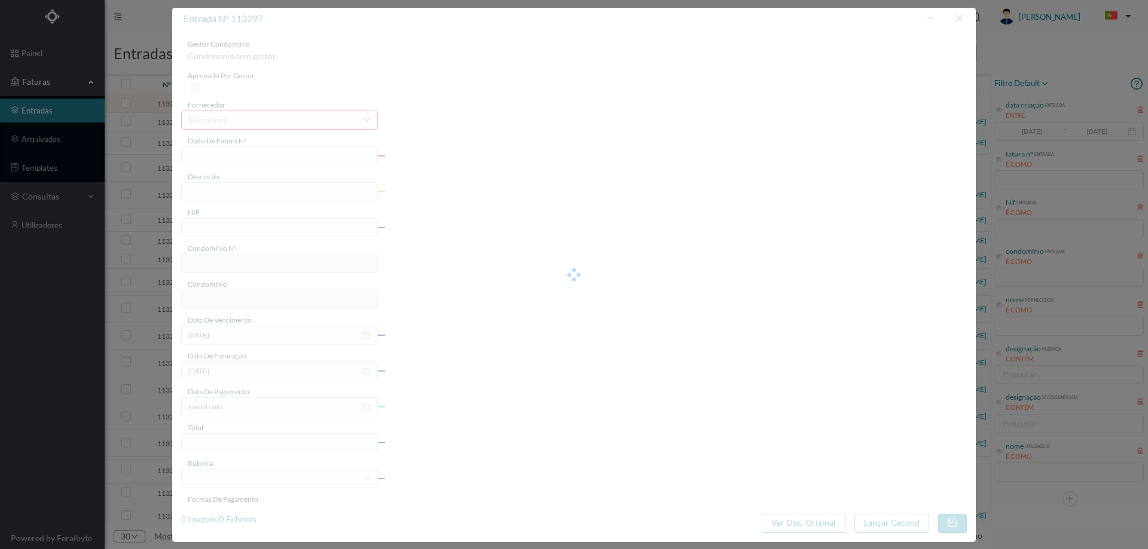
type input "0"
type input "Invalid date"
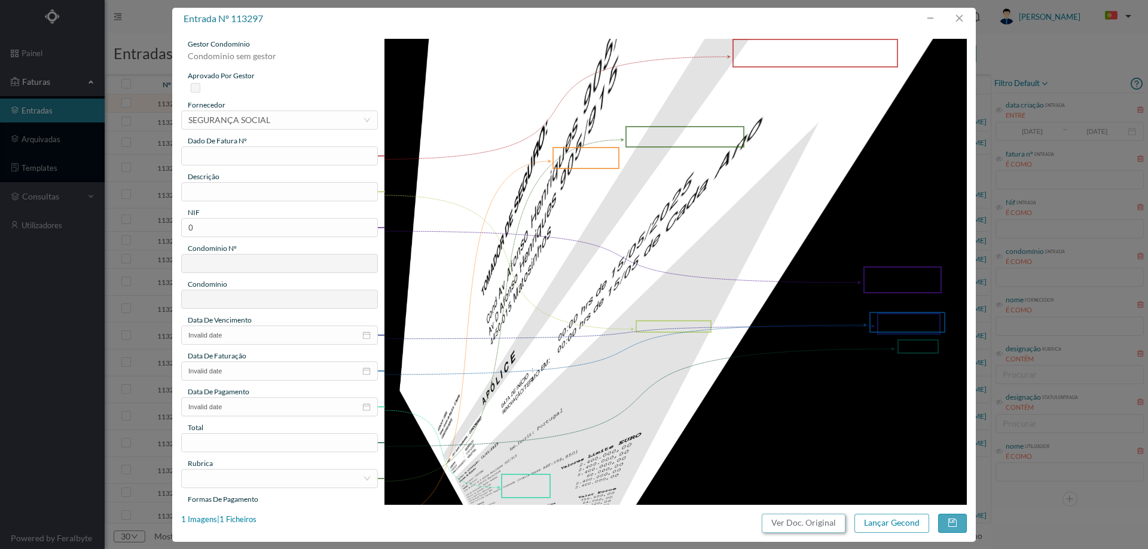
click at [779, 526] on button "Ver Doc. Original" at bounding box center [804, 523] width 84 height 19
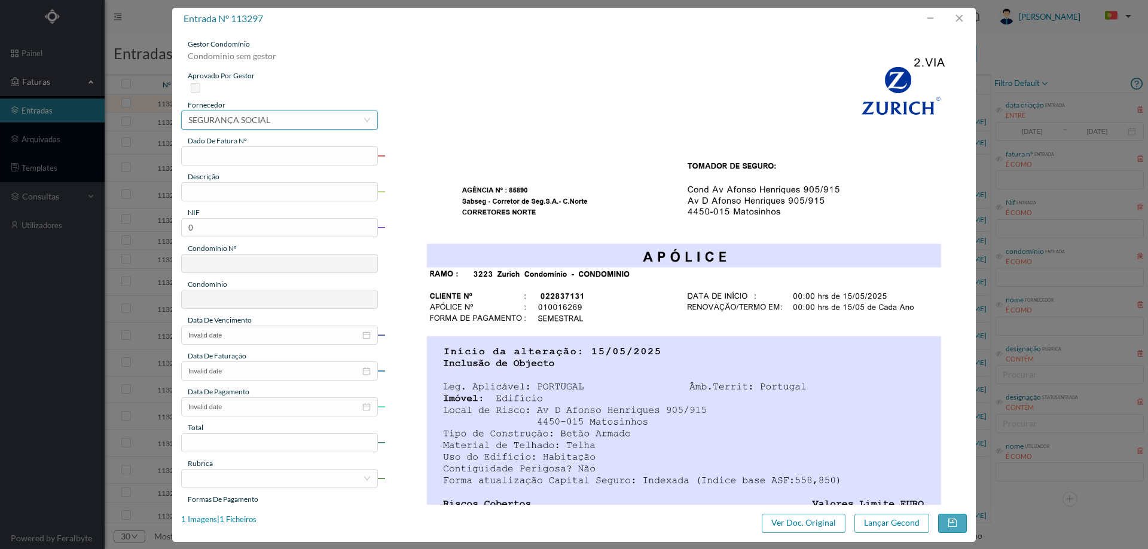
click at [269, 122] on div "SEGURANÇA SOCIAL" at bounding box center [229, 120] width 82 height 18
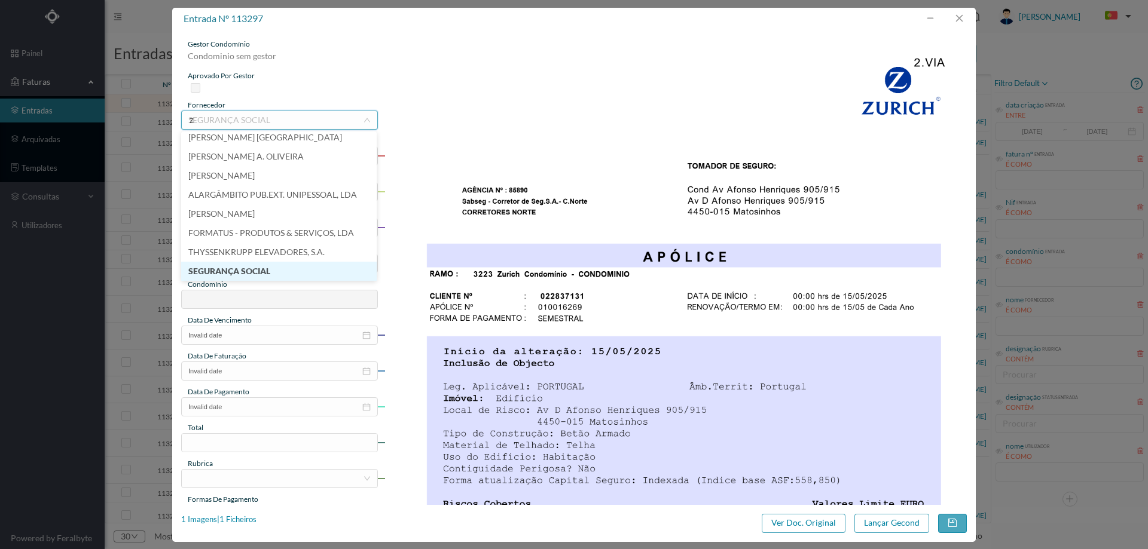
scroll to position [2, 0]
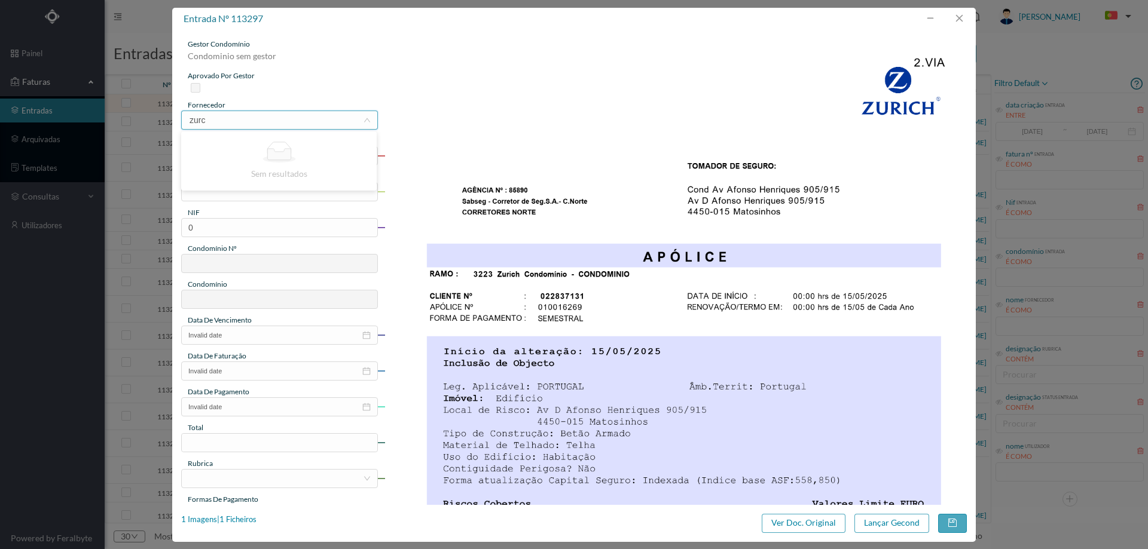
type input "zur"
click at [245, 143] on li "COMPANHIA DE SEGUROS ZURICH INSURANCE PLC" at bounding box center [278, 143] width 195 height 19
click at [241, 154] on input "text" at bounding box center [279, 155] width 197 height 19
type input "0"
type input "010016269"
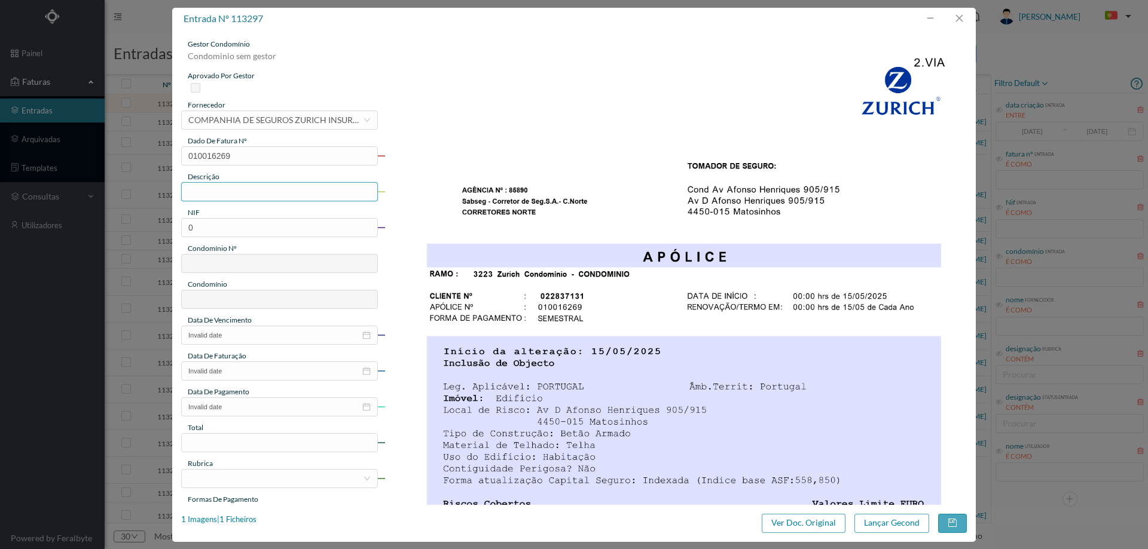
click at [252, 198] on input "text" at bounding box center [279, 191] width 197 height 19
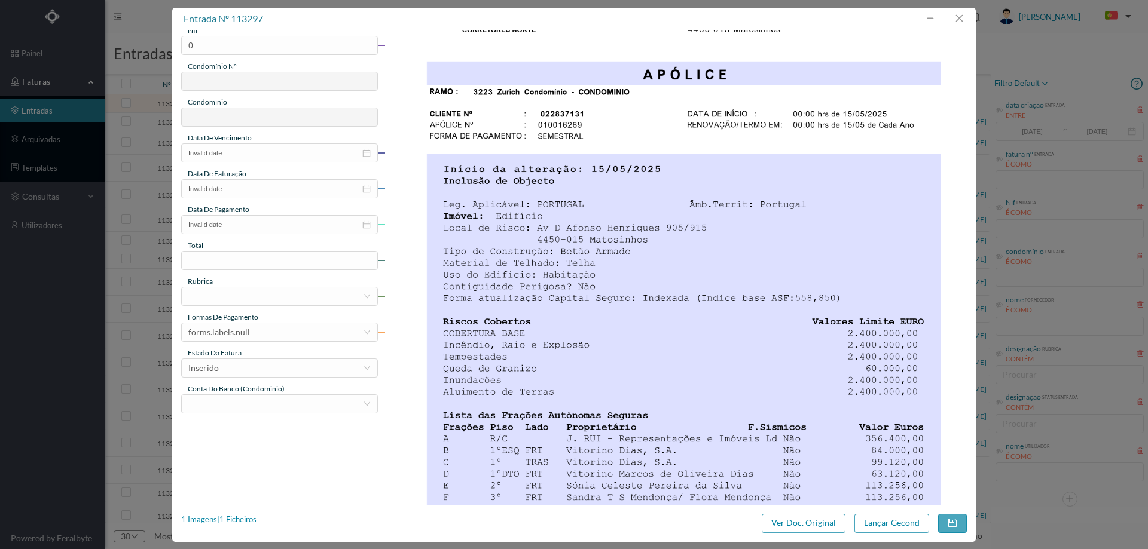
scroll to position [3, 0]
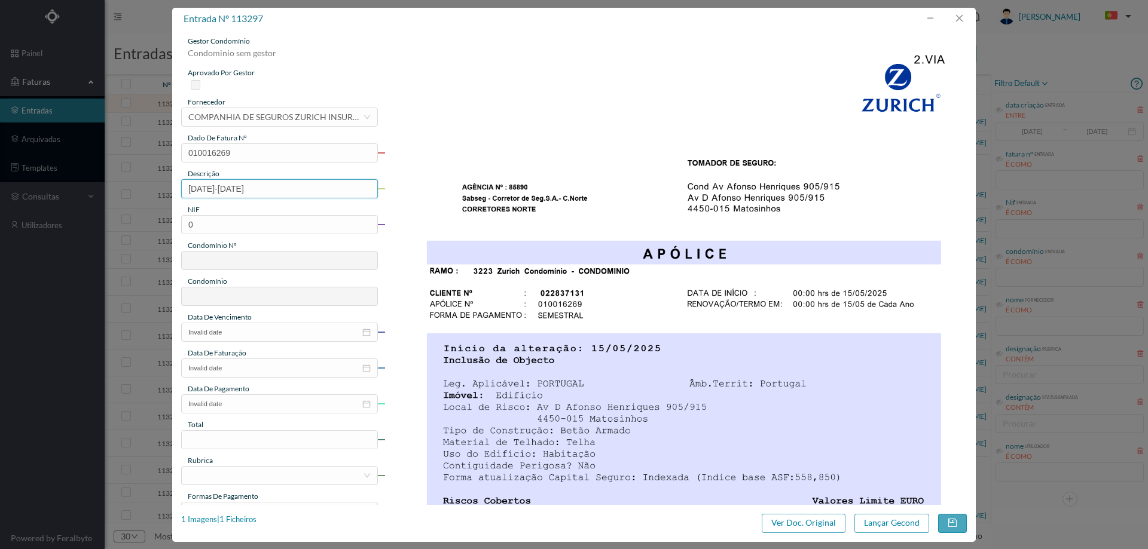
type input "[DATE]-[DATE]"
click at [534, 155] on img at bounding box center [675, 447] width 583 height 823
click at [222, 231] on input "0" at bounding box center [279, 224] width 197 height 19
paste input "900519533"
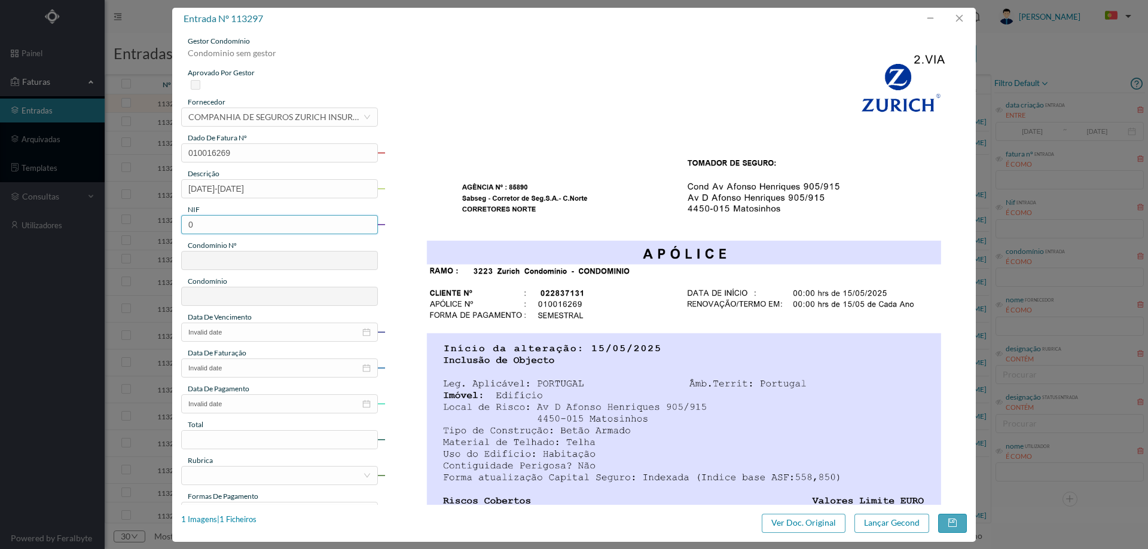
type input "900519533"
type input "707"
type input "ED. [GEOGRAPHIC_DATA]"
type input "900519533"
click at [236, 337] on input "Invalid date" at bounding box center [279, 332] width 197 height 19
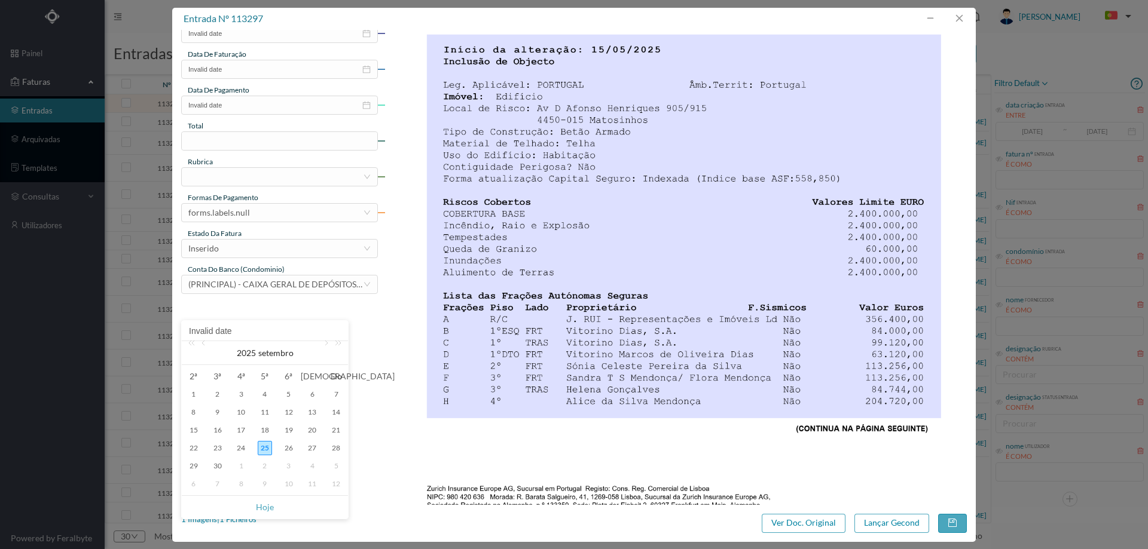
scroll to position [362, 0]
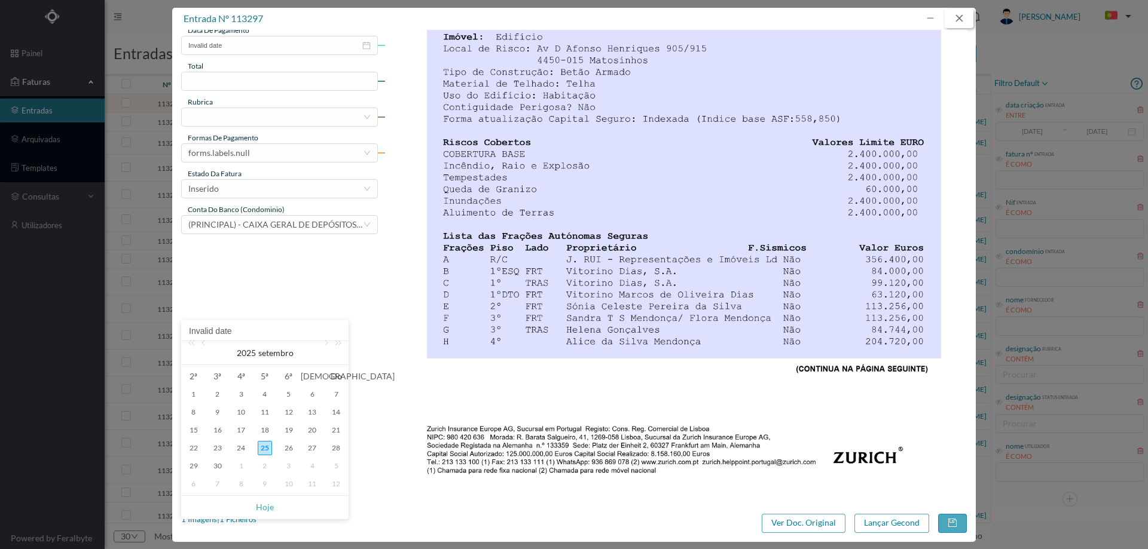
click at [967, 17] on button "button" at bounding box center [958, 18] width 29 height 19
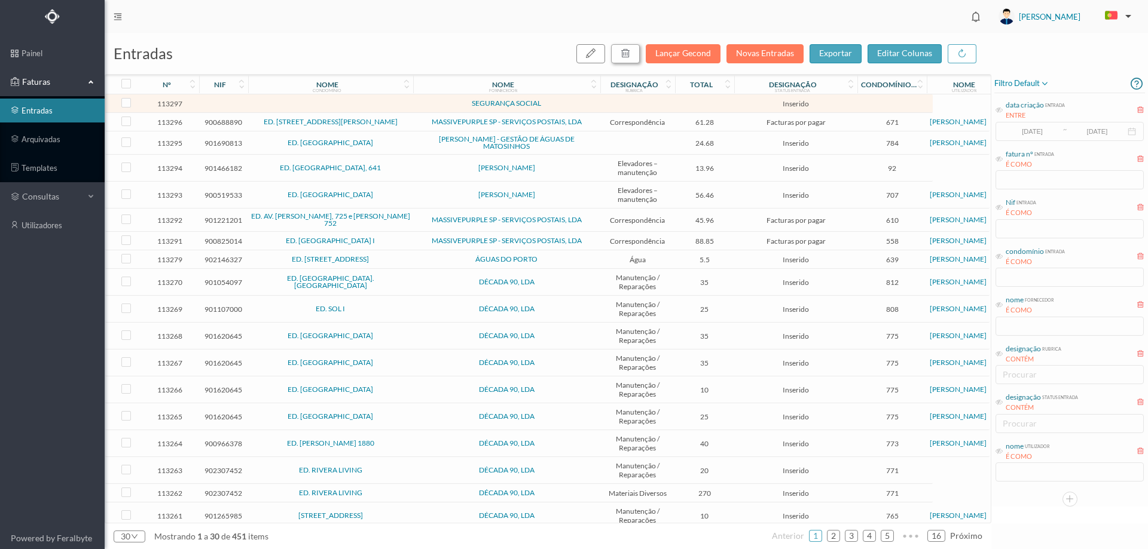
click at [629, 51] on icon "button" at bounding box center [625, 53] width 10 height 10
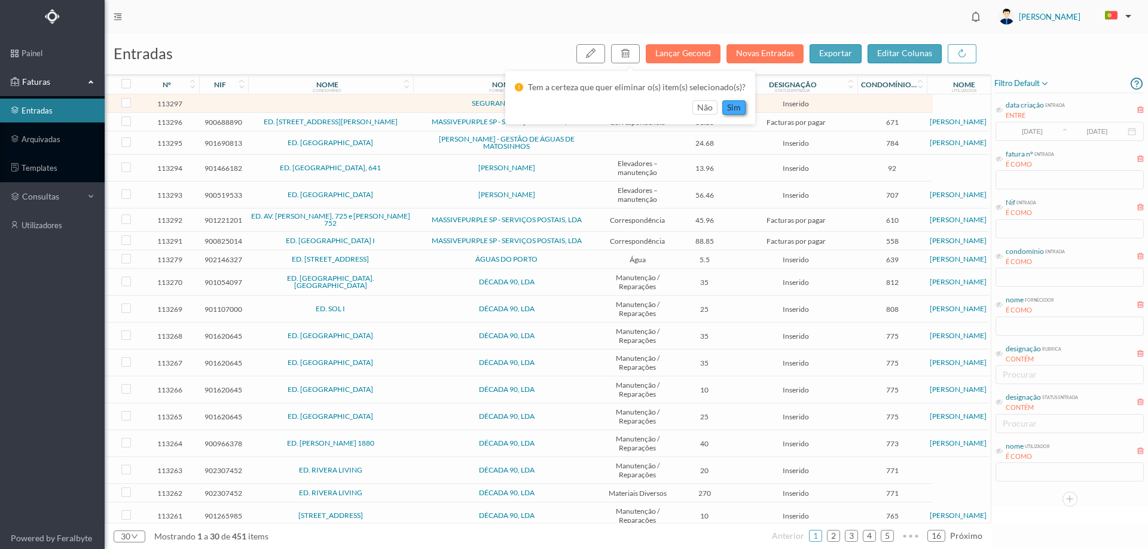
click at [728, 109] on button "sim" at bounding box center [733, 107] width 23 height 14
